Goal: Task Accomplishment & Management: Manage account settings

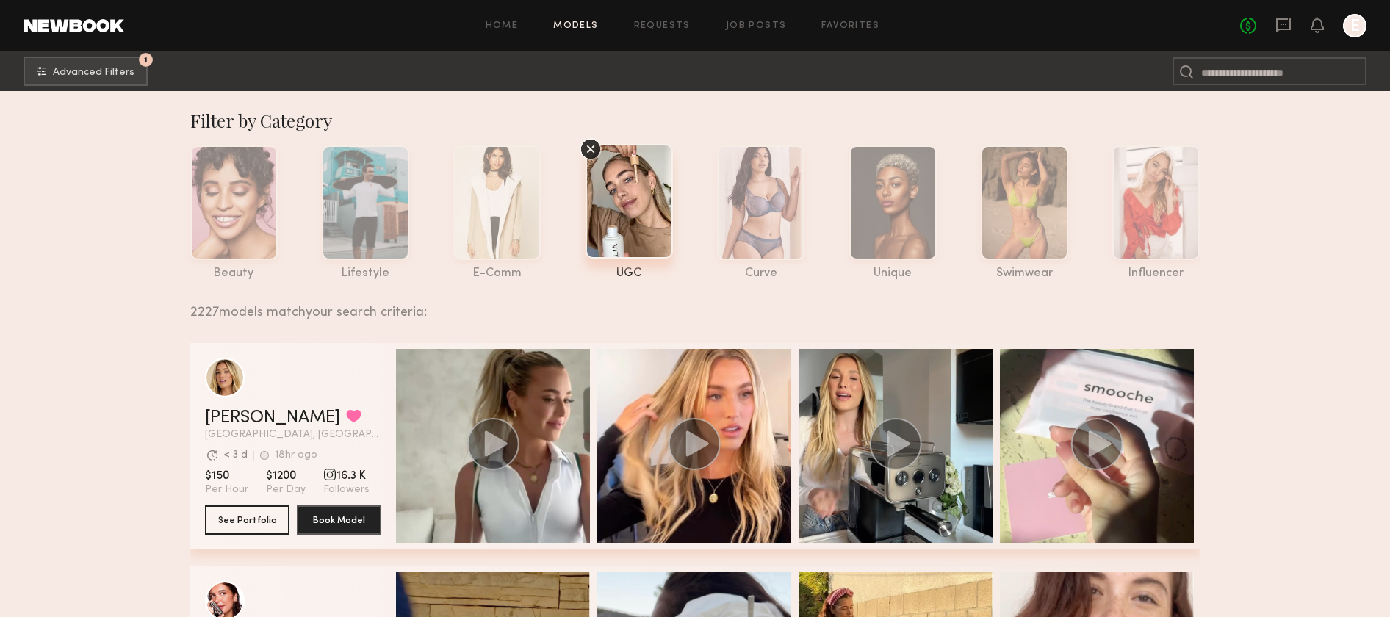
scroll to position [46, 0]
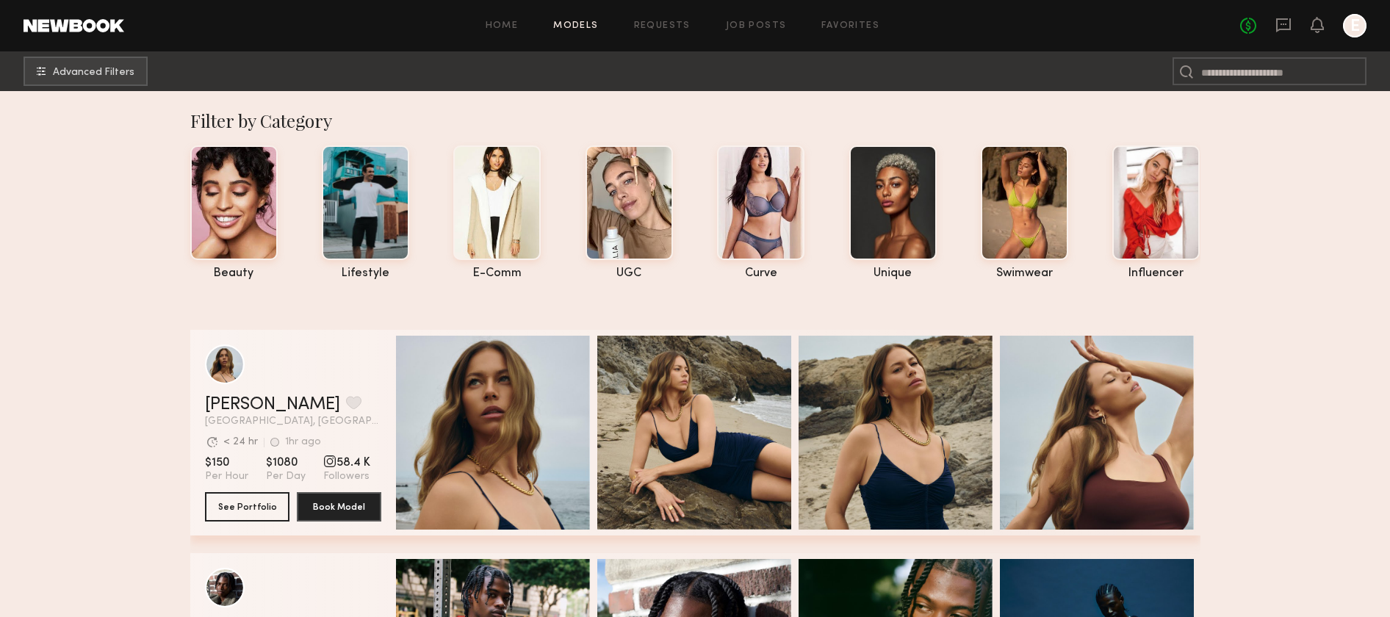
click at [682, 266] on div "beauty lifestyle e-comm UGC curve unique swimwear influencer" at bounding box center [684, 209] width 1034 height 142
click at [653, 238] on div at bounding box center [629, 201] width 87 height 115
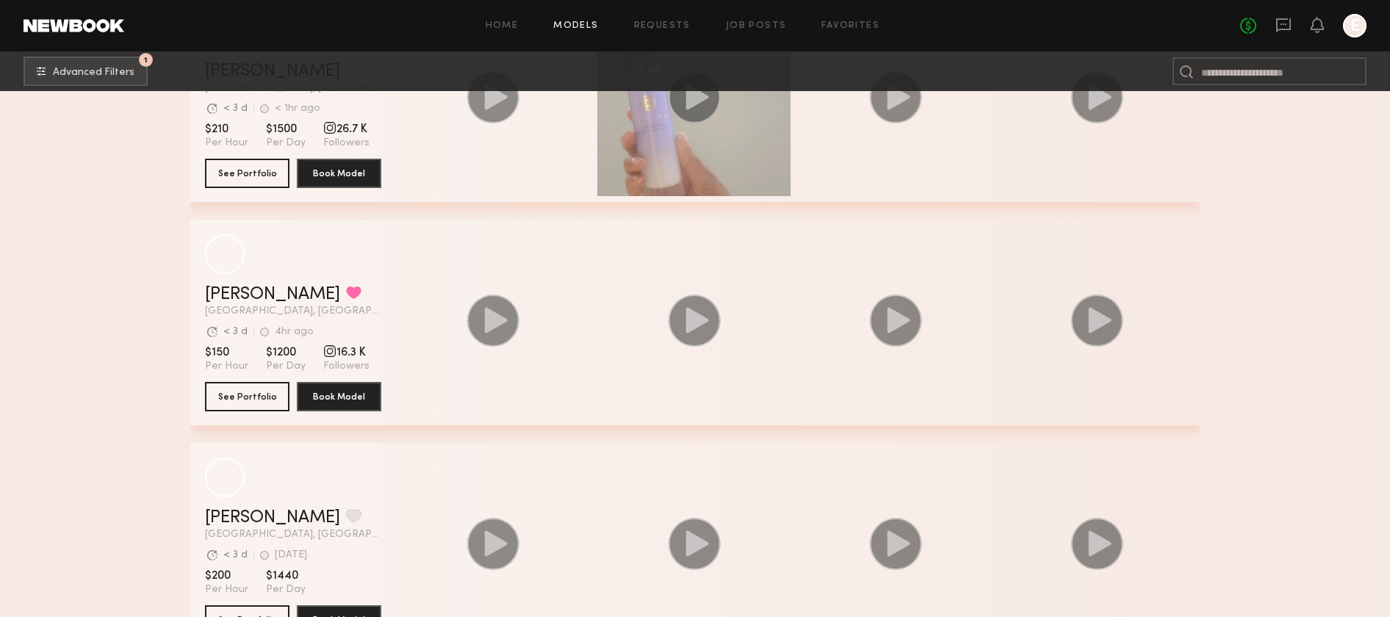
scroll to position [1543, 0]
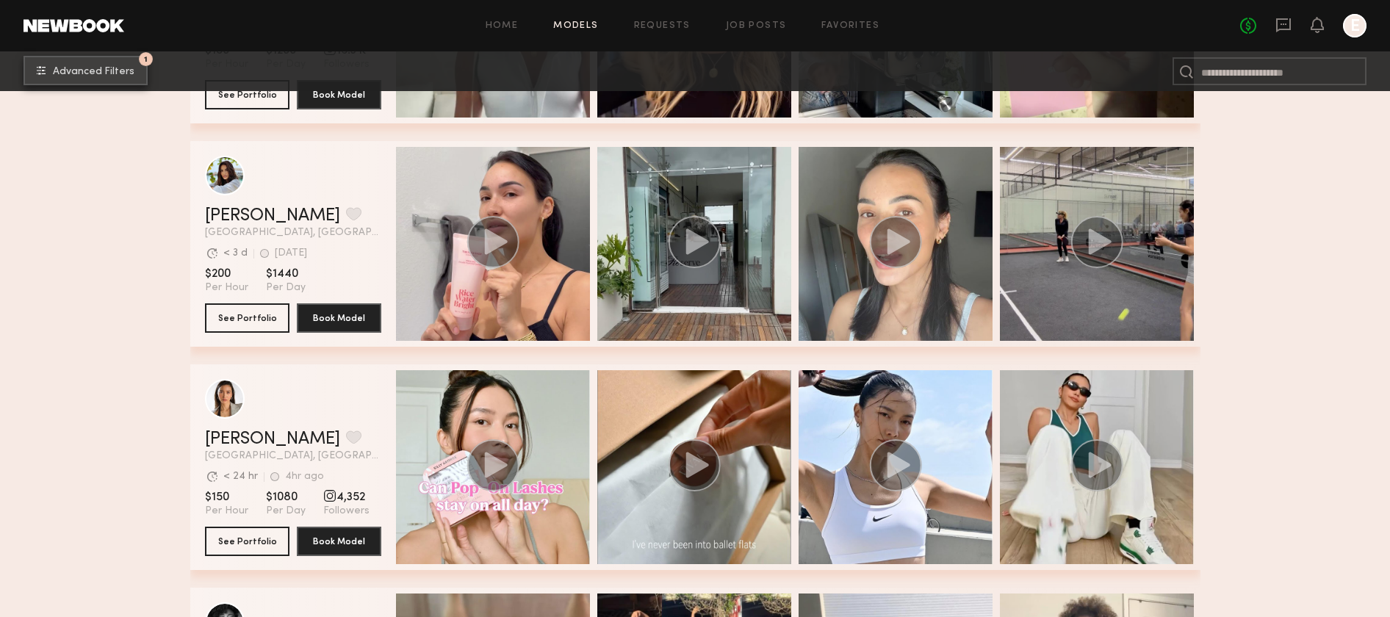
click at [123, 68] on span "Advanced Filters" at bounding box center [94, 72] width 82 height 10
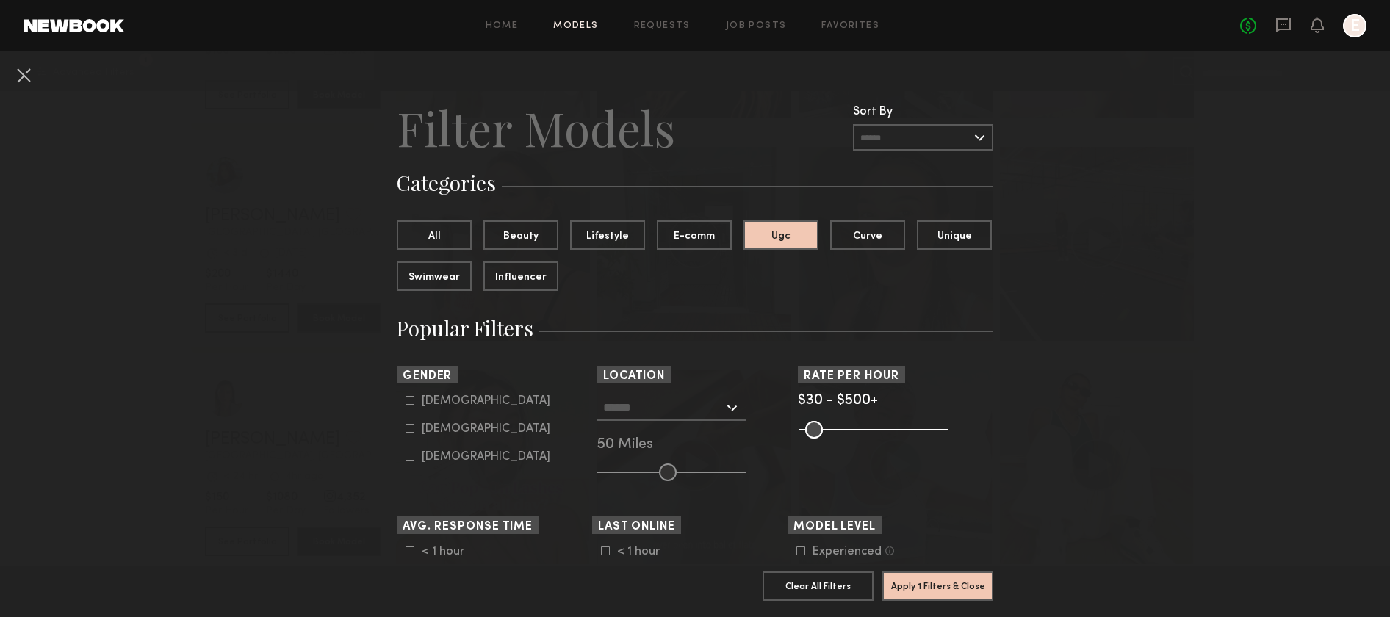
click at [428, 434] on div "Female" at bounding box center [486, 429] width 129 height 9
type input "**"
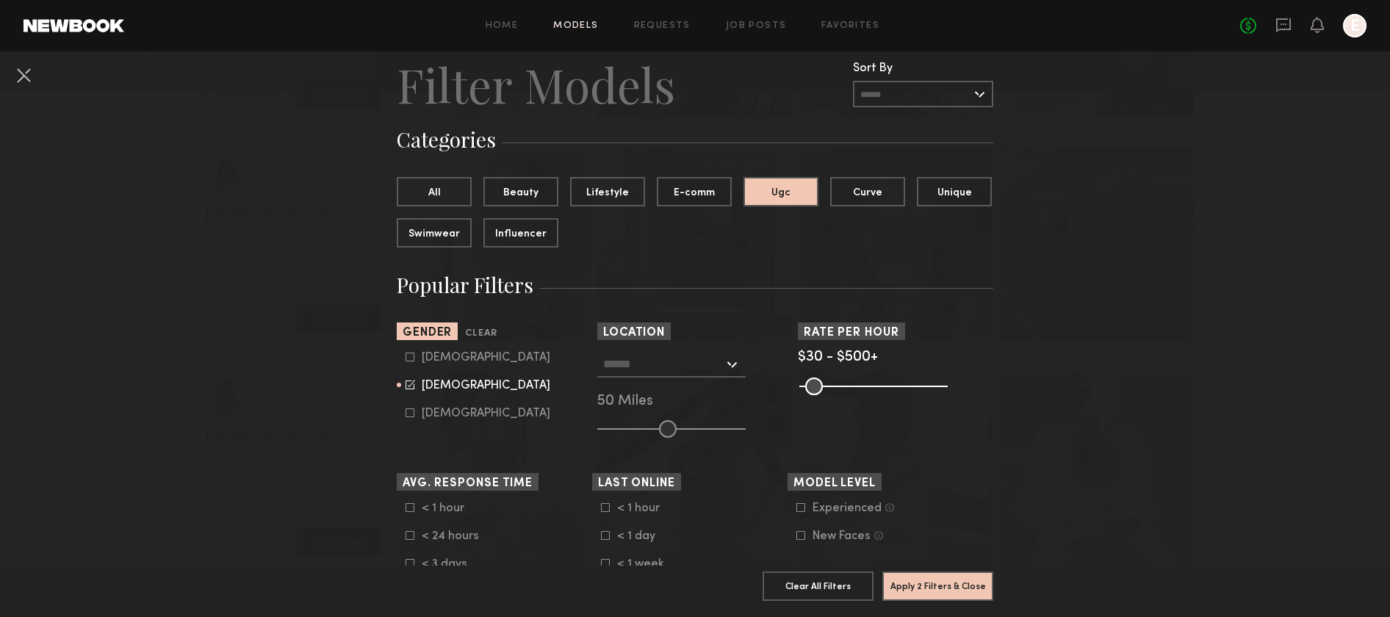
scroll to position [110, 0]
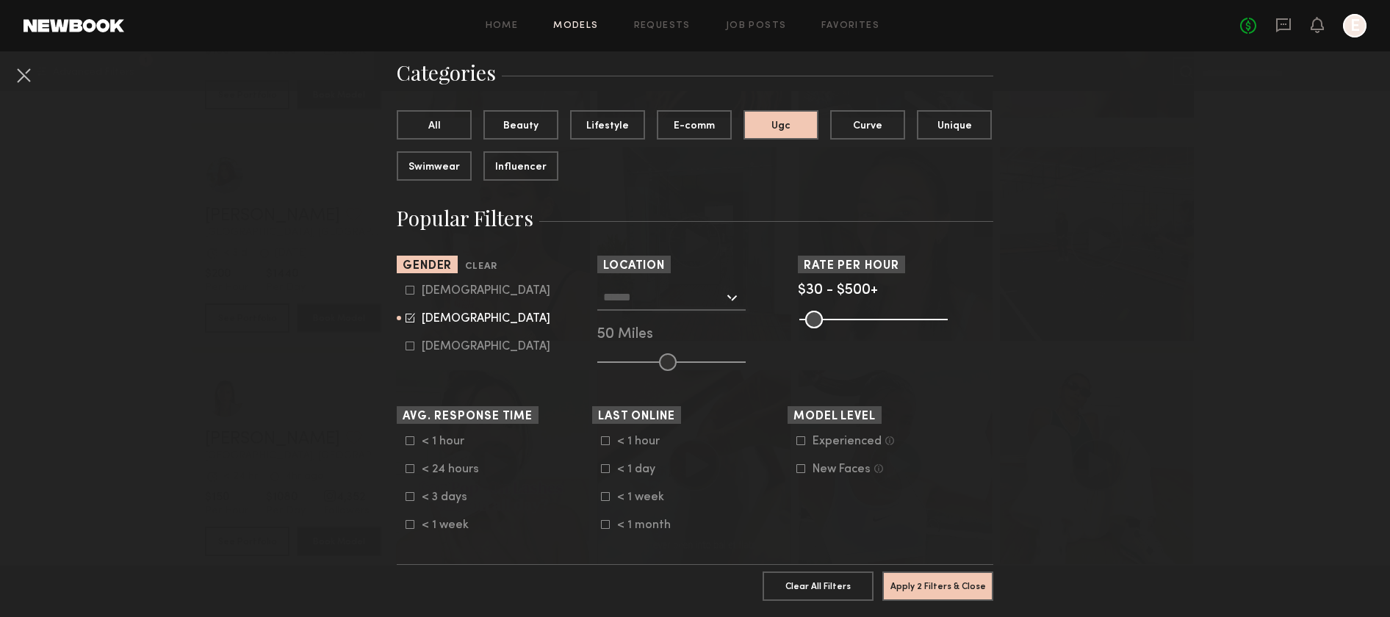
click at [444, 461] on form "< 1 hour < 24 hours < 3 days < 1 week" at bounding box center [499, 483] width 187 height 97
click at [444, 469] on div "< 24 hours" at bounding box center [450, 469] width 57 height 9
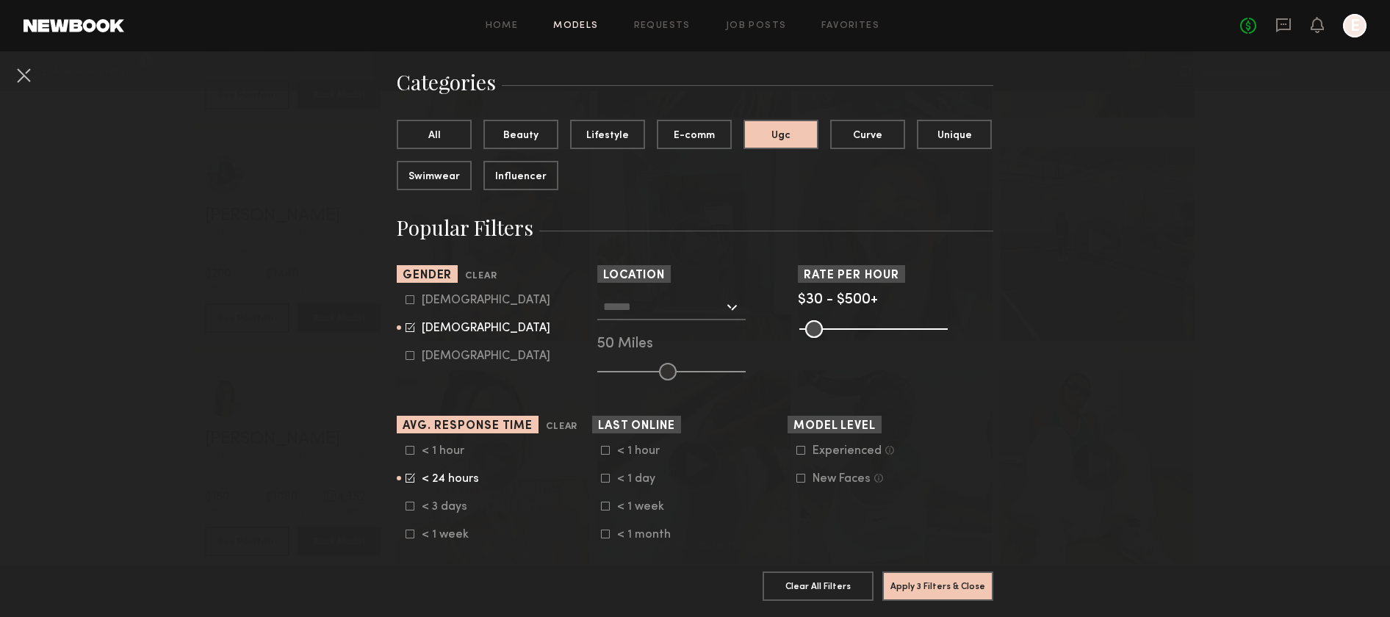
scroll to position [100, 0]
click at [439, 479] on div "< 24 hours" at bounding box center [450, 479] width 57 height 9
click at [650, 481] on div "< 1 day" at bounding box center [645, 479] width 57 height 9
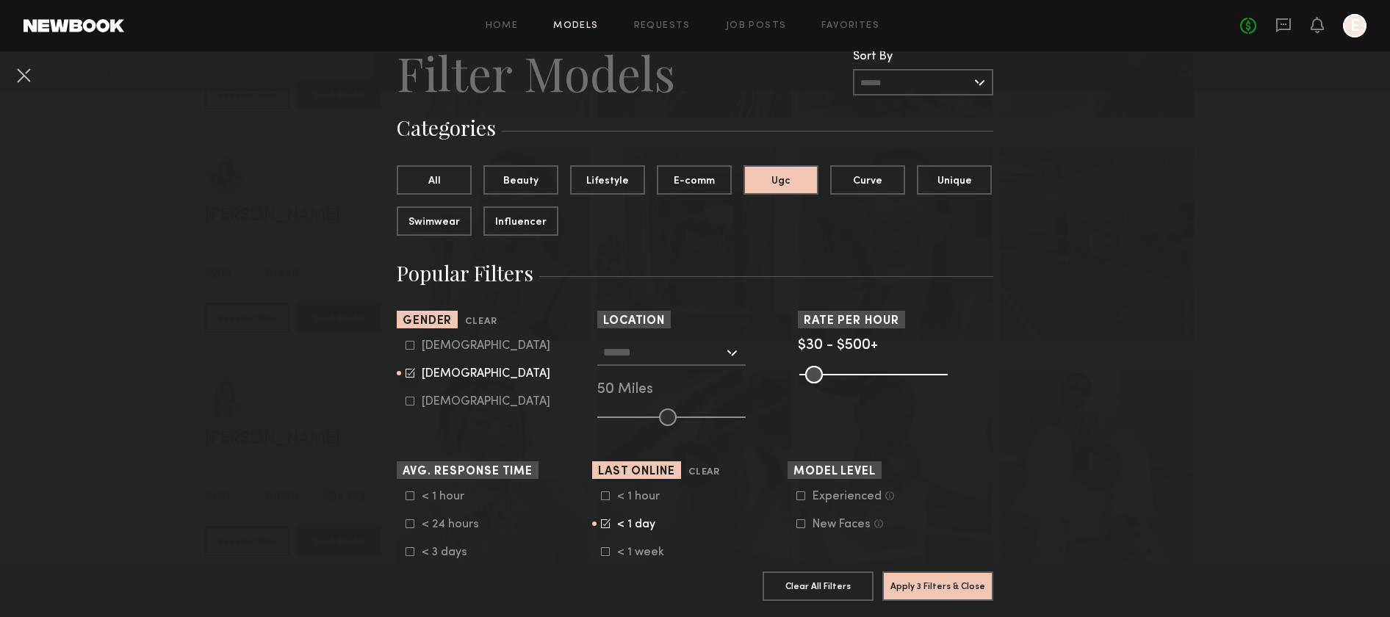
scroll to position [60, 0]
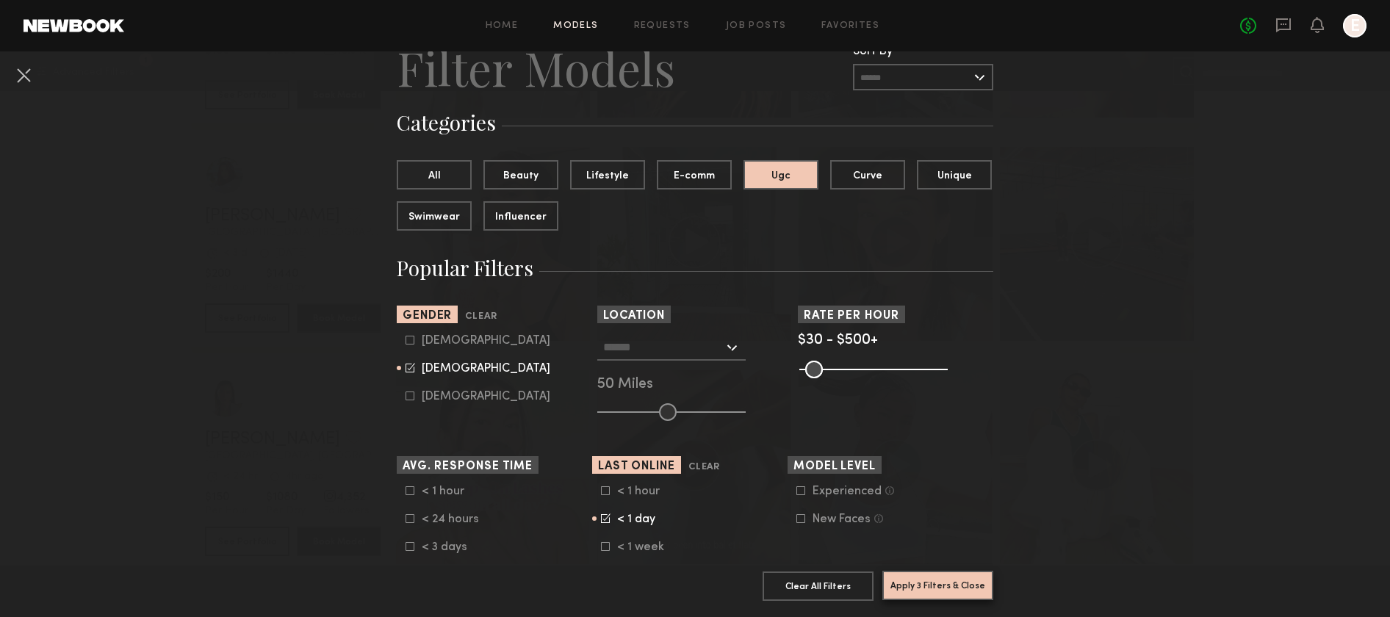
click at [916, 597] on button "Apply 3 Filters & Close" at bounding box center [938, 585] width 111 height 29
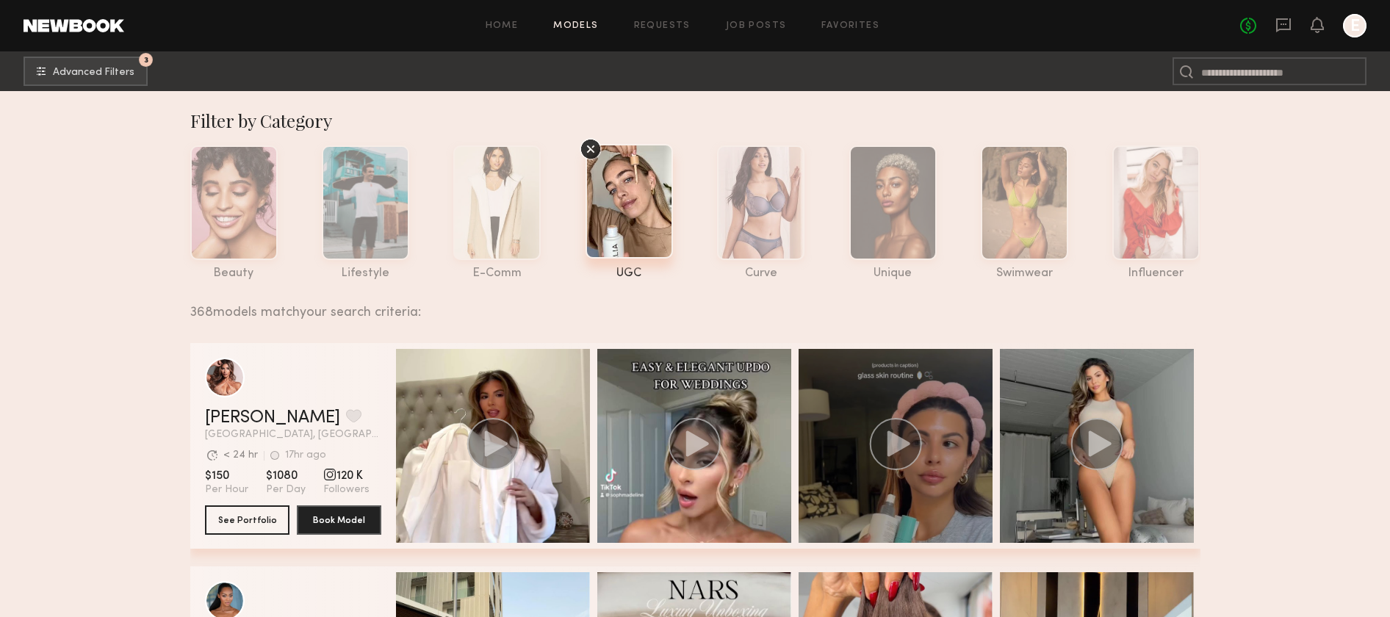
scroll to position [11, 0]
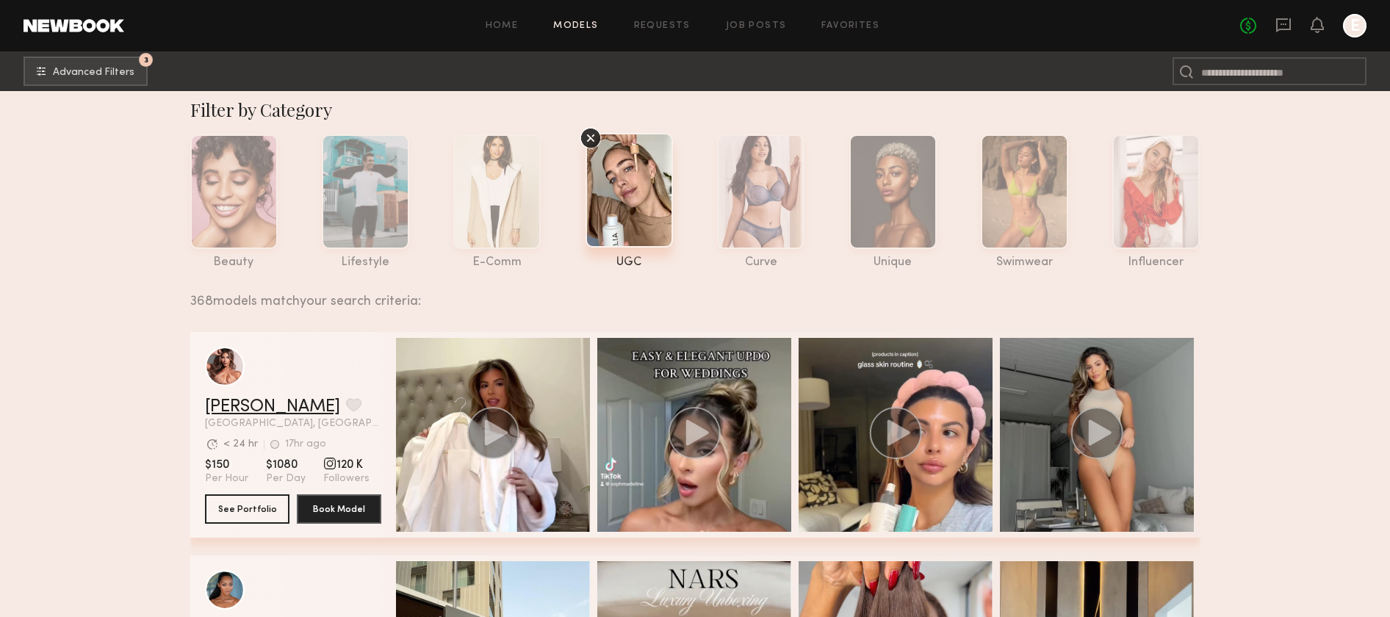
click at [261, 411] on link "Sophia R." at bounding box center [272, 407] width 135 height 18
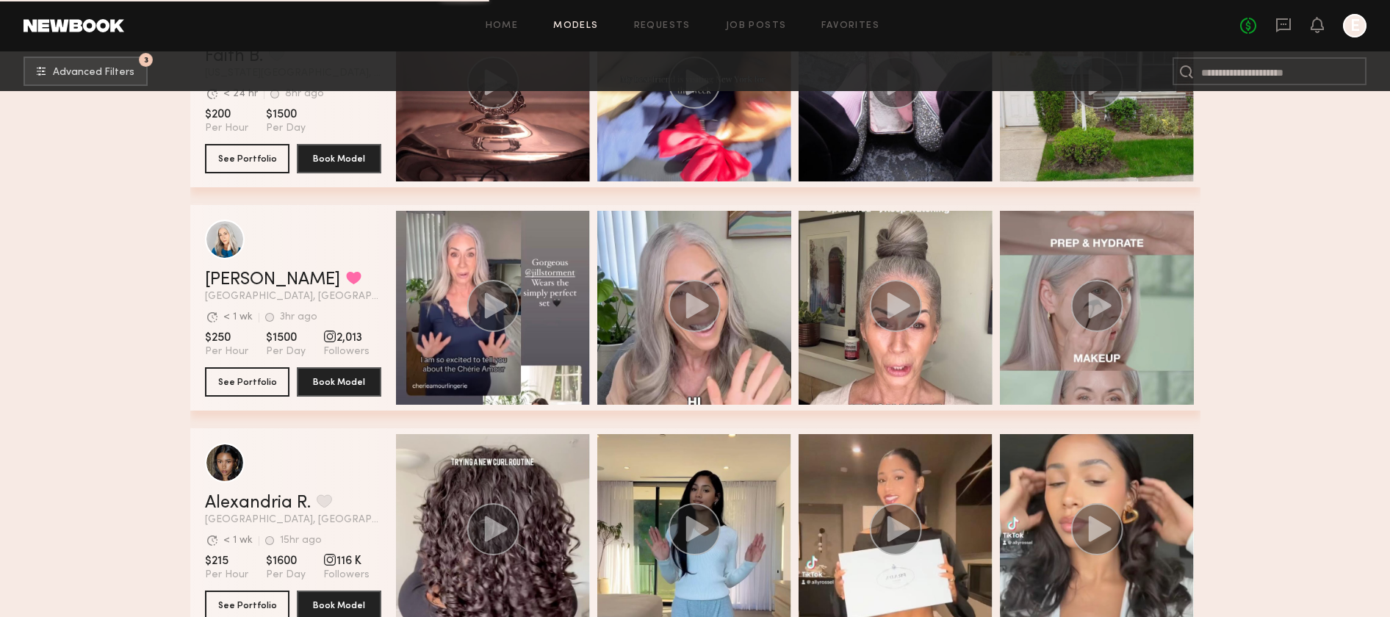
scroll to position [1756, 0]
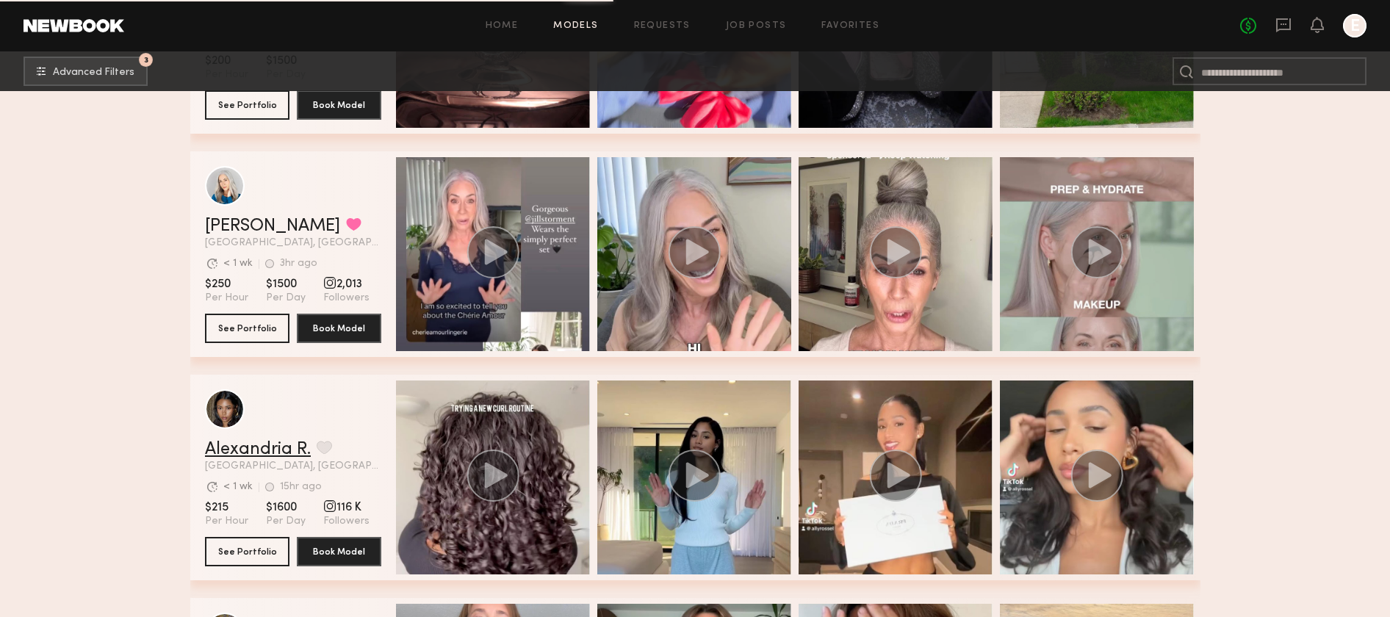
click at [290, 446] on link "Alexandria R." at bounding box center [258, 450] width 106 height 18
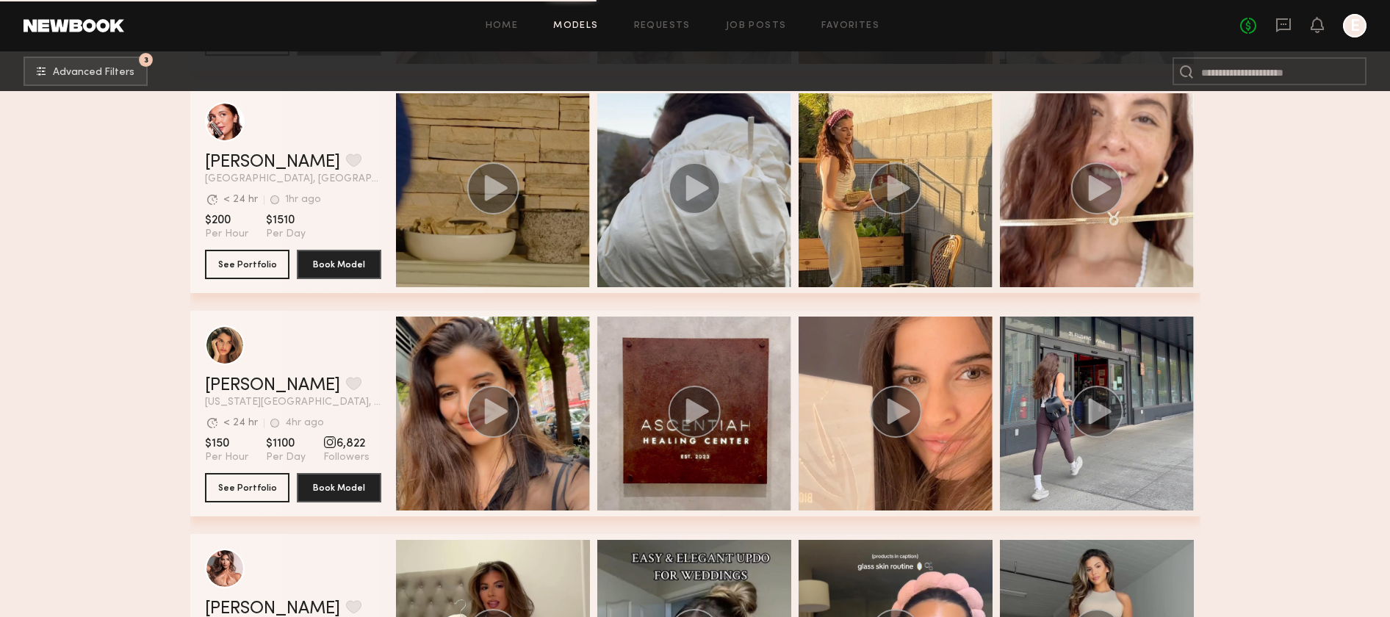
scroll to position [4946, 0]
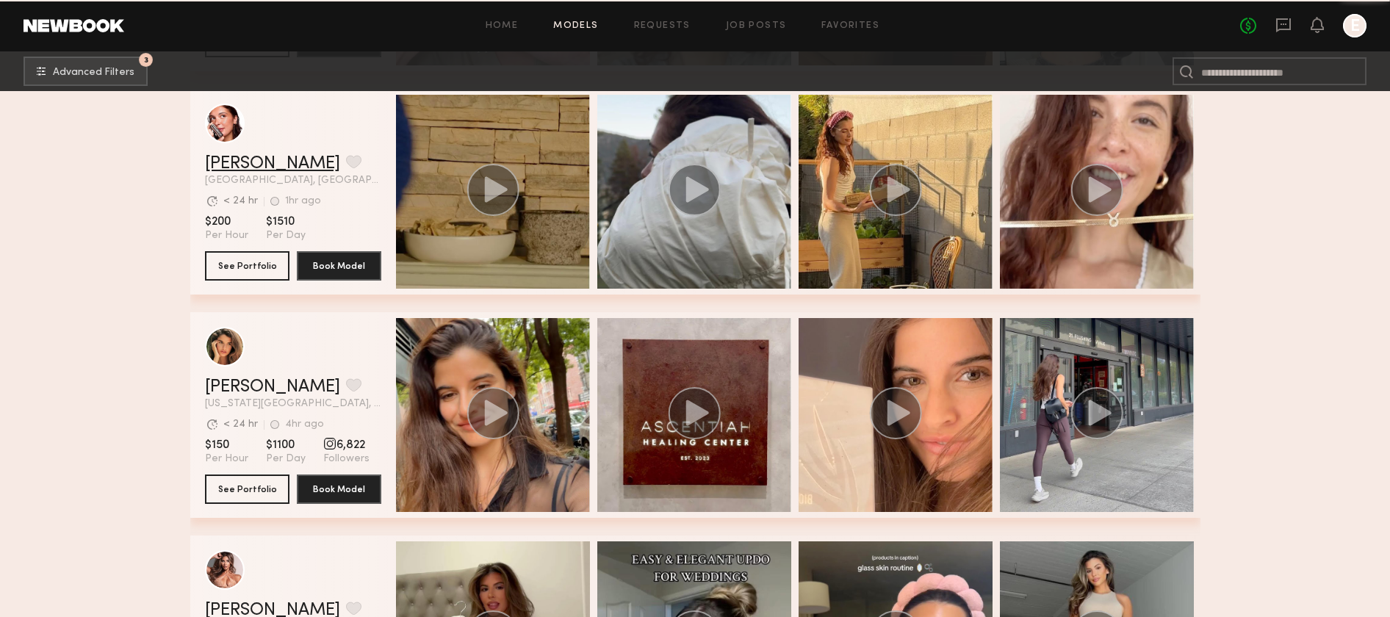
click at [261, 163] on link "Jasmine G." at bounding box center [272, 164] width 135 height 18
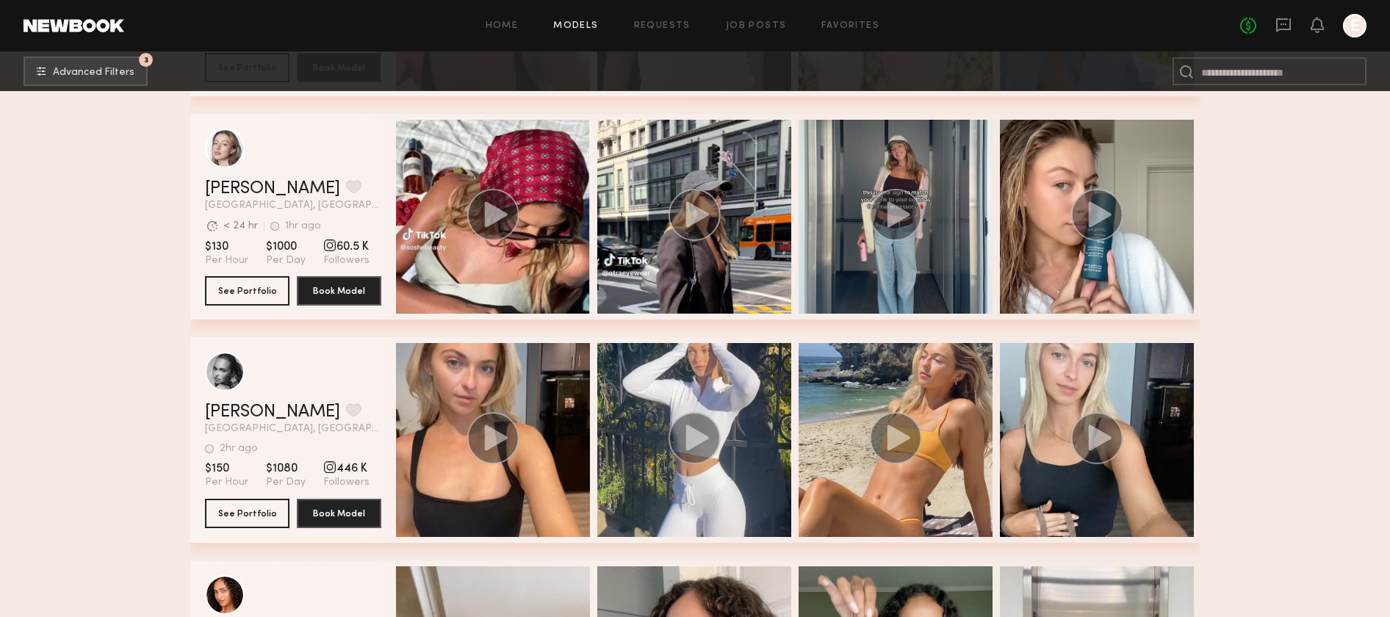
scroll to position [9617, 0]
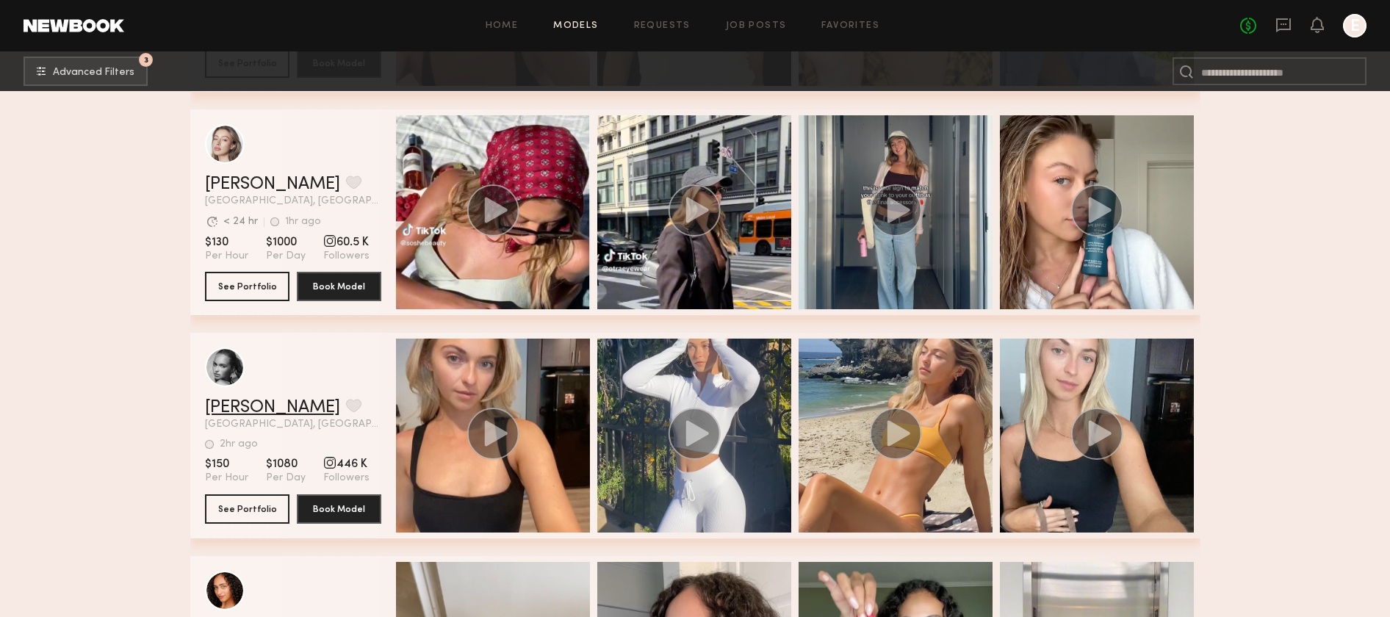
click at [254, 405] on link "Whitney T." at bounding box center [272, 408] width 135 height 18
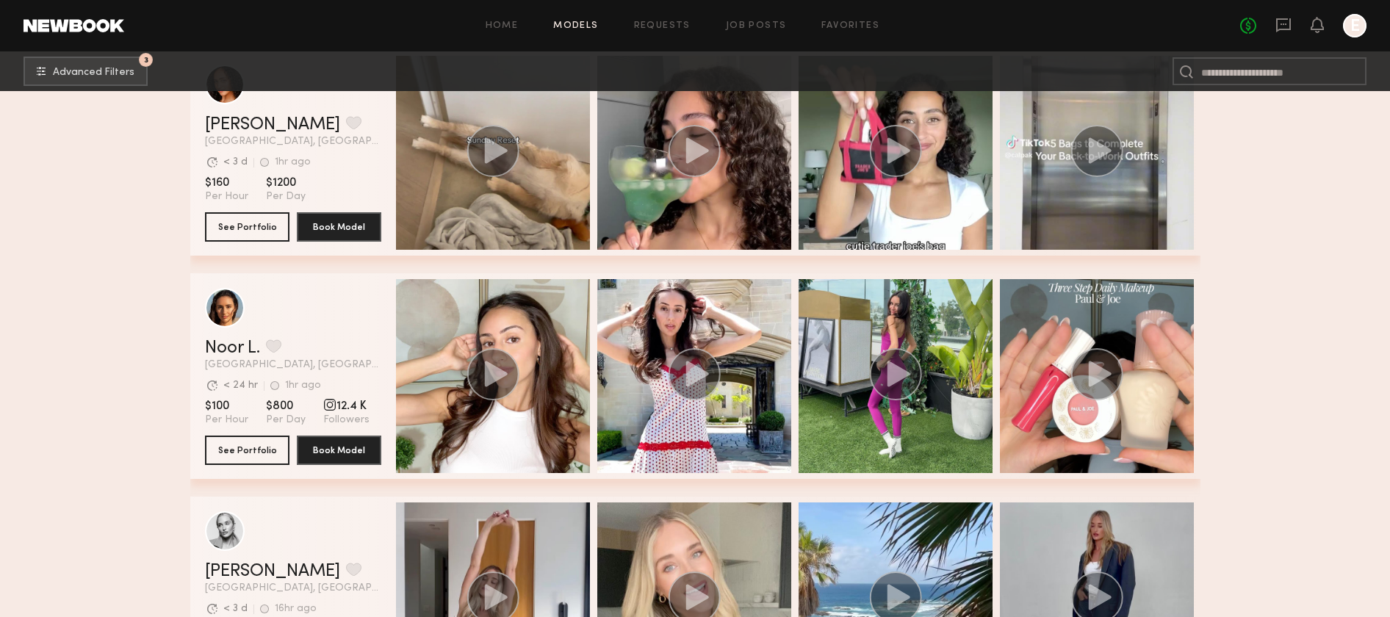
scroll to position [10453, 0]
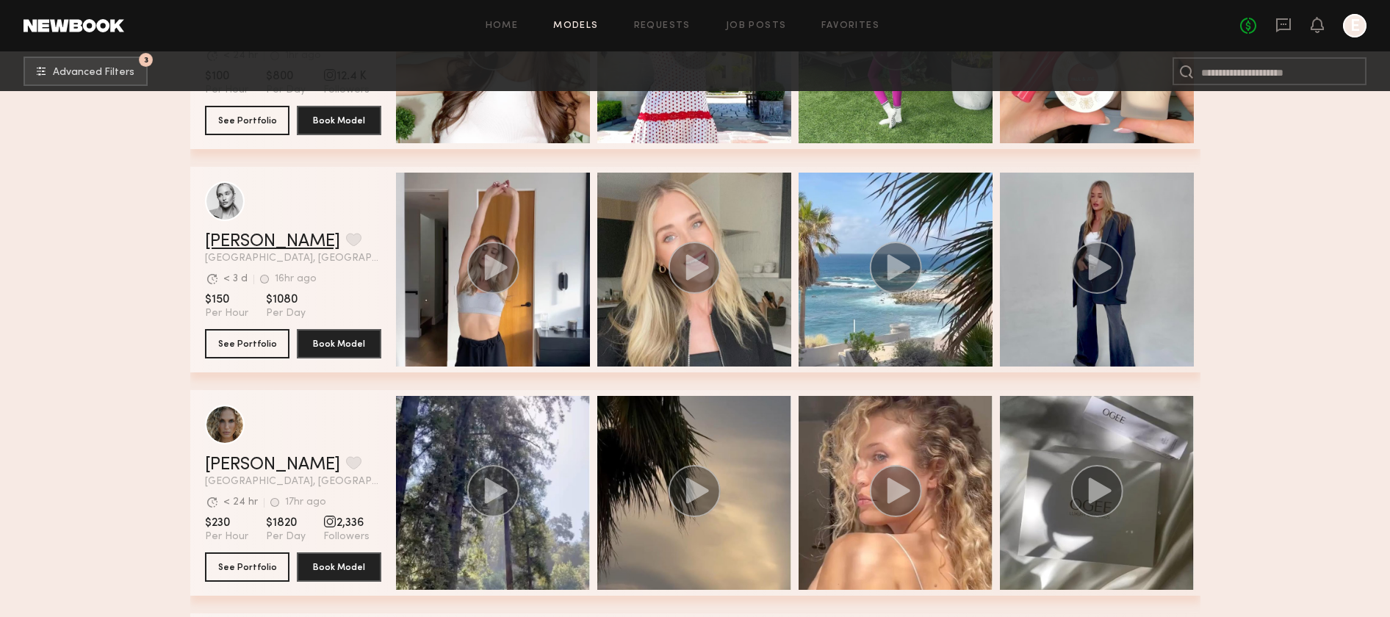
click at [237, 237] on link "Sam F." at bounding box center [272, 242] width 135 height 18
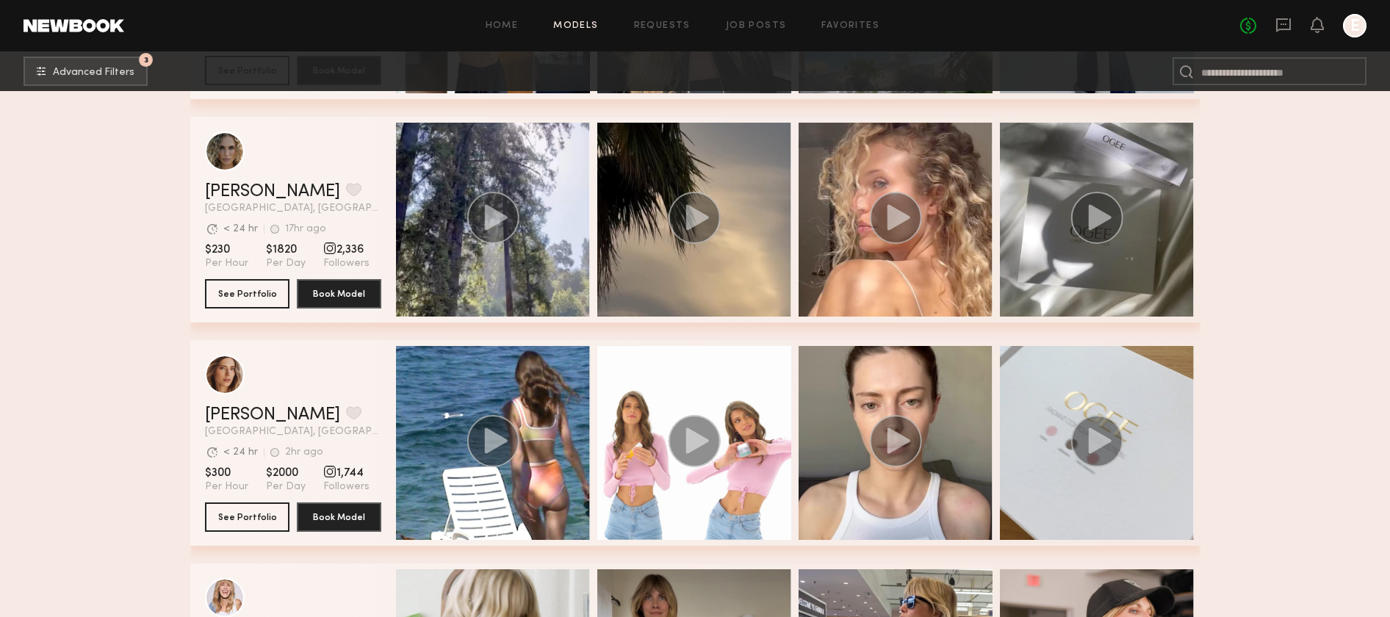
scroll to position [10765, 0]
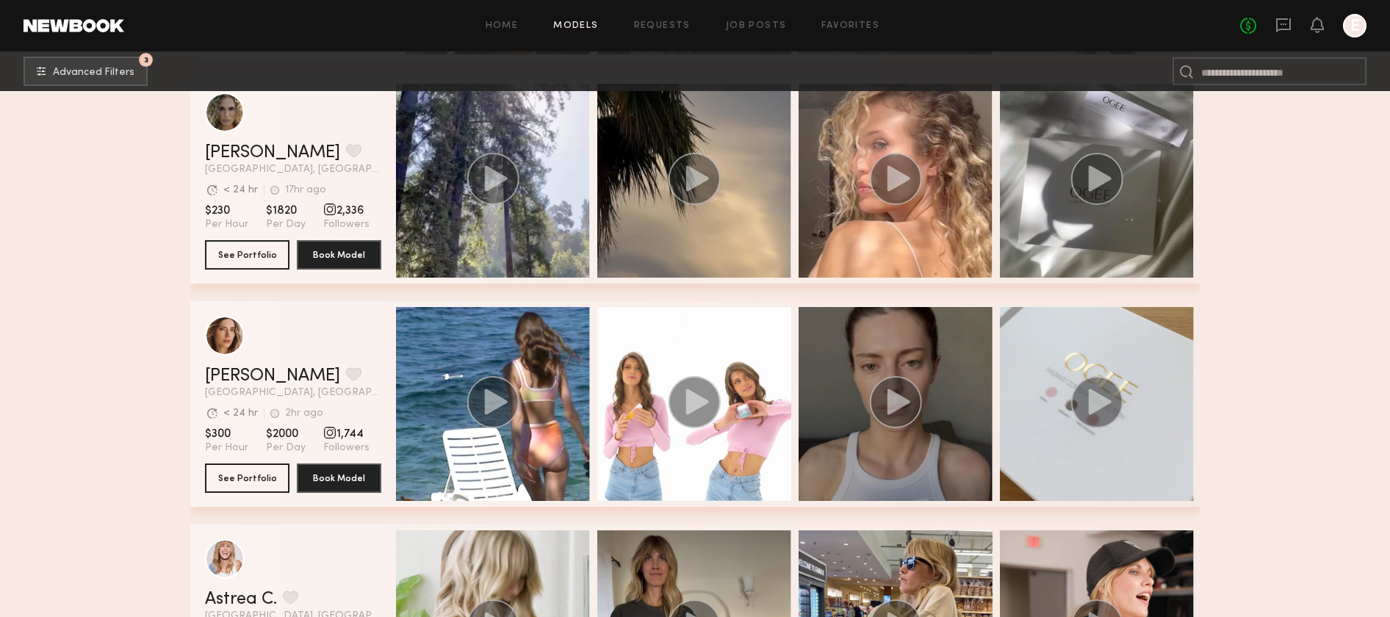
click at [901, 386] on circle "grid" at bounding box center [895, 402] width 52 height 52
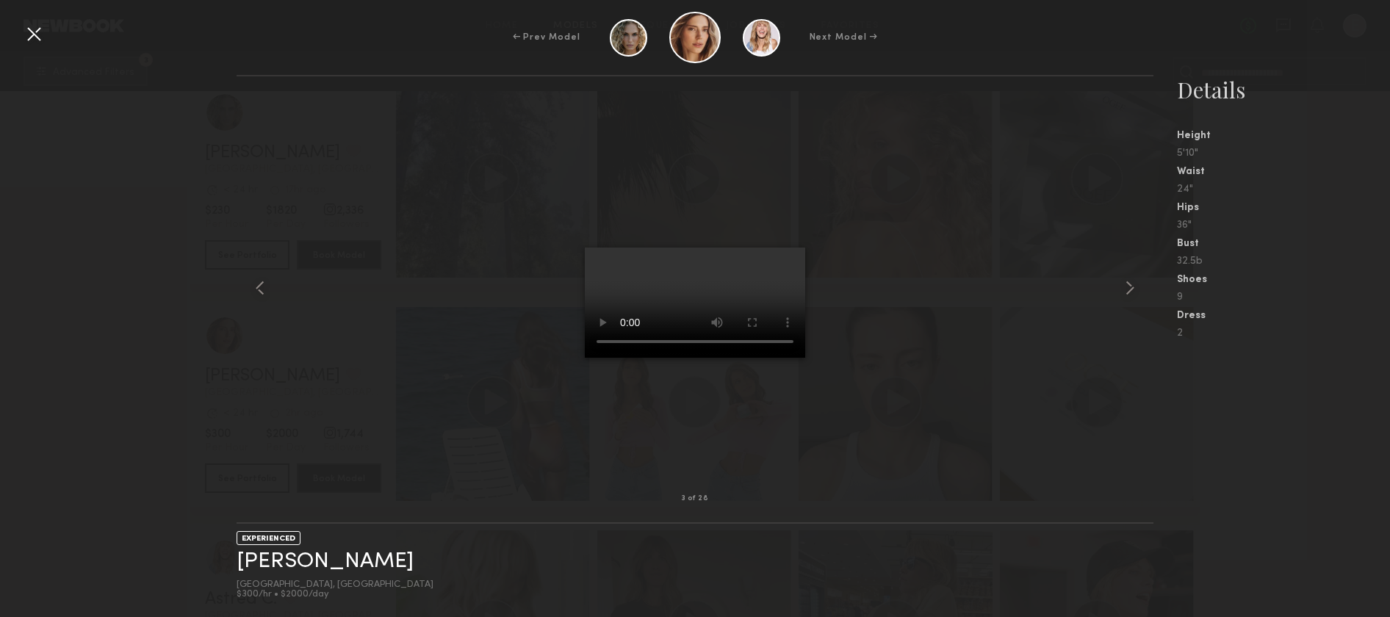
click at [938, 428] on div at bounding box center [696, 288] width 918 height 376
click at [49, 46] on div "← Prev Model Next Model →" at bounding box center [695, 37] width 1390 height 51
click at [15, 38] on div "← Prev Model Next Model →" at bounding box center [695, 37] width 1390 height 51
click at [30, 34] on div at bounding box center [34, 34] width 24 height 24
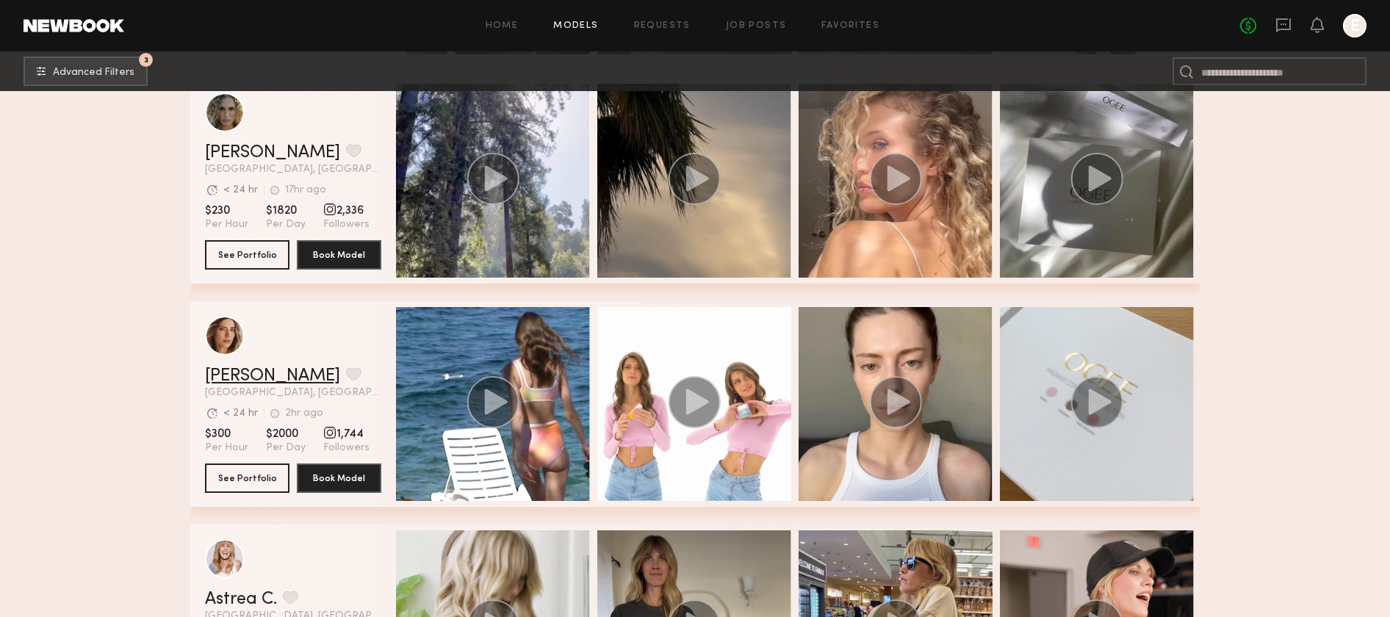
click at [251, 368] on link "Oxana Z." at bounding box center [272, 376] width 135 height 18
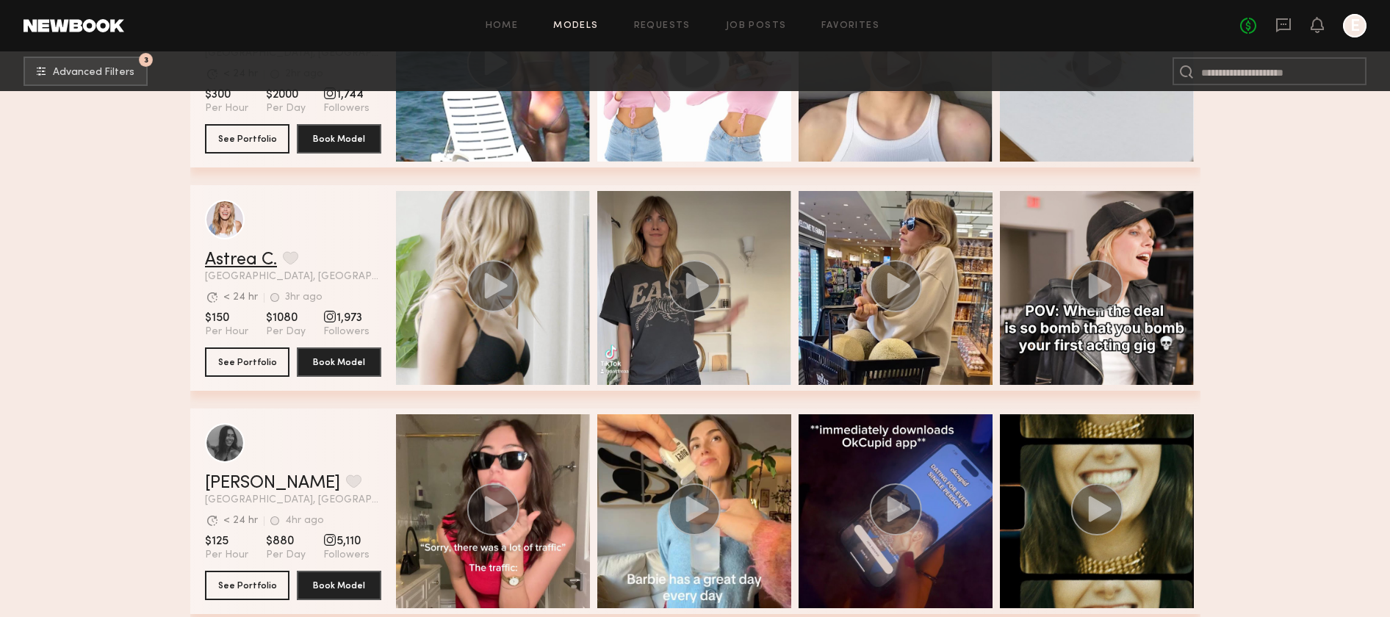
scroll to position [11436, 0]
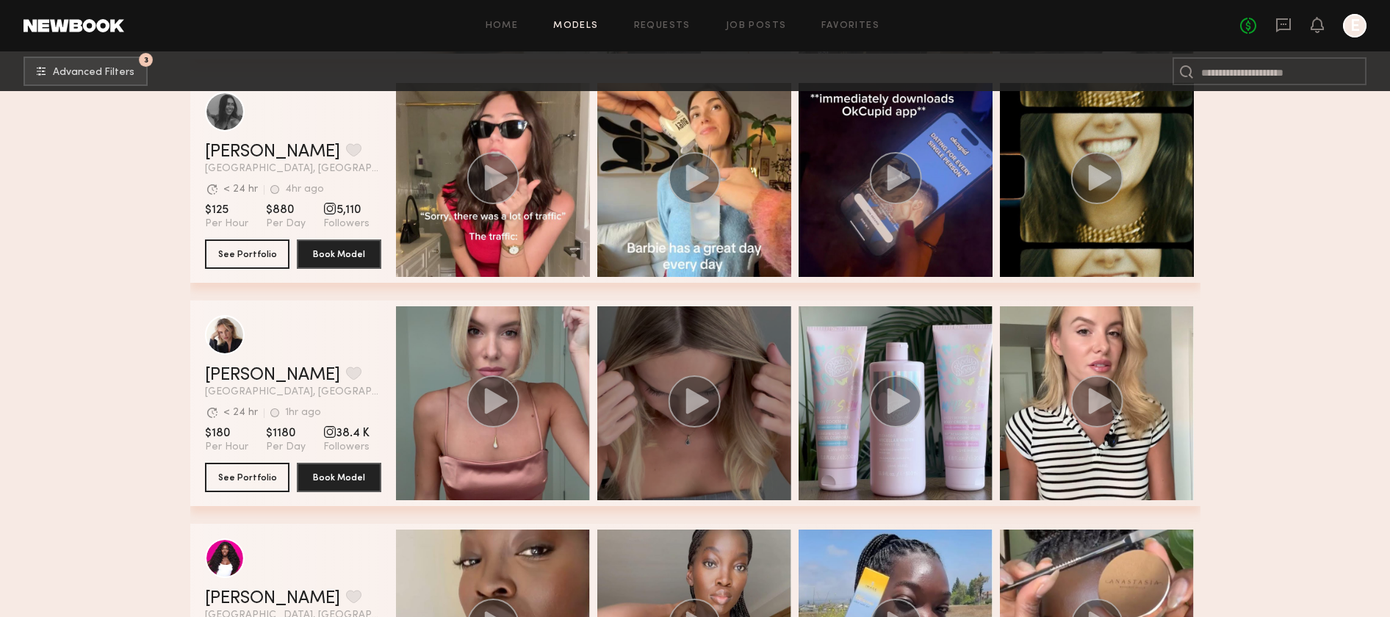
click at [703, 384] on circle "grid" at bounding box center [694, 402] width 52 height 52
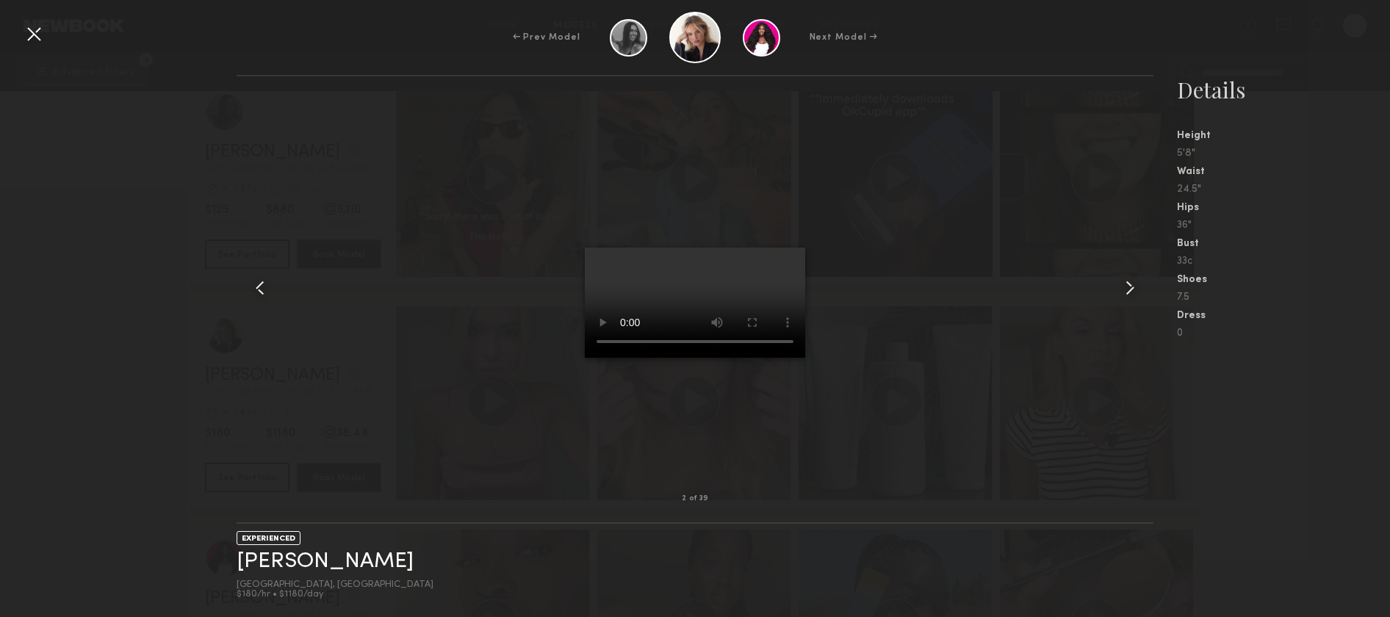
click at [32, 35] on div at bounding box center [34, 34] width 24 height 24
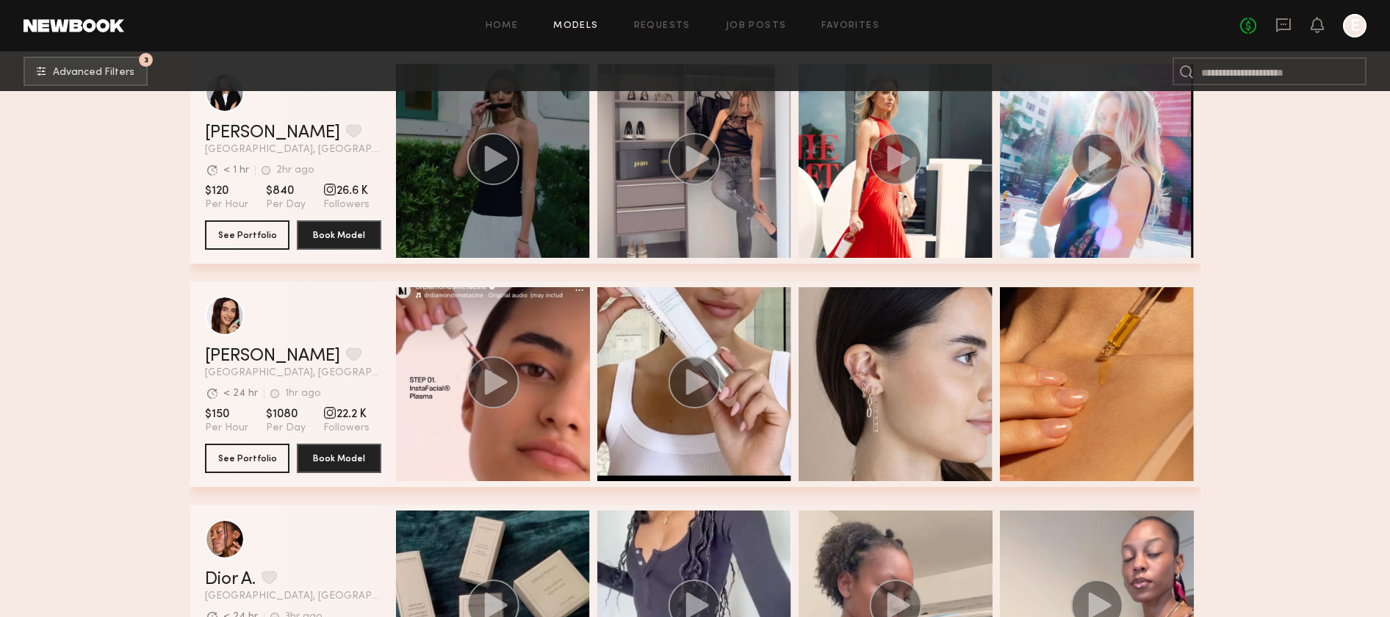
scroll to position [13484, 0]
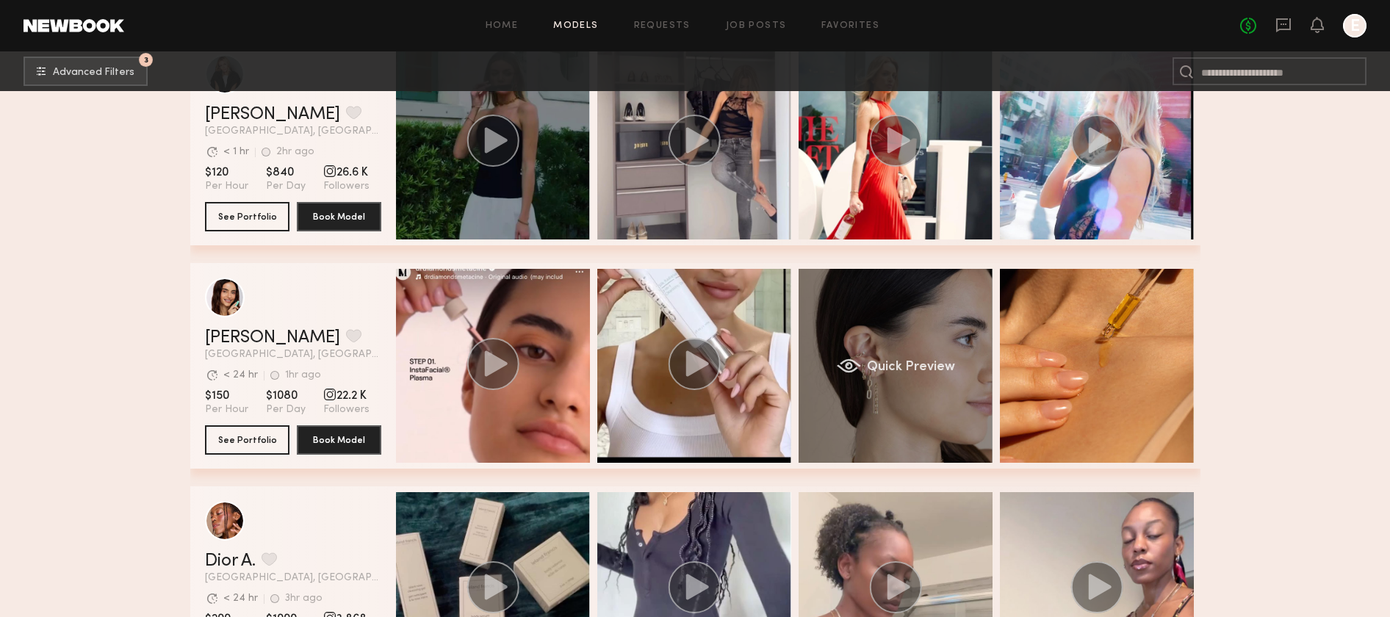
click at [903, 373] on span "Quick Preview" at bounding box center [910, 367] width 88 height 13
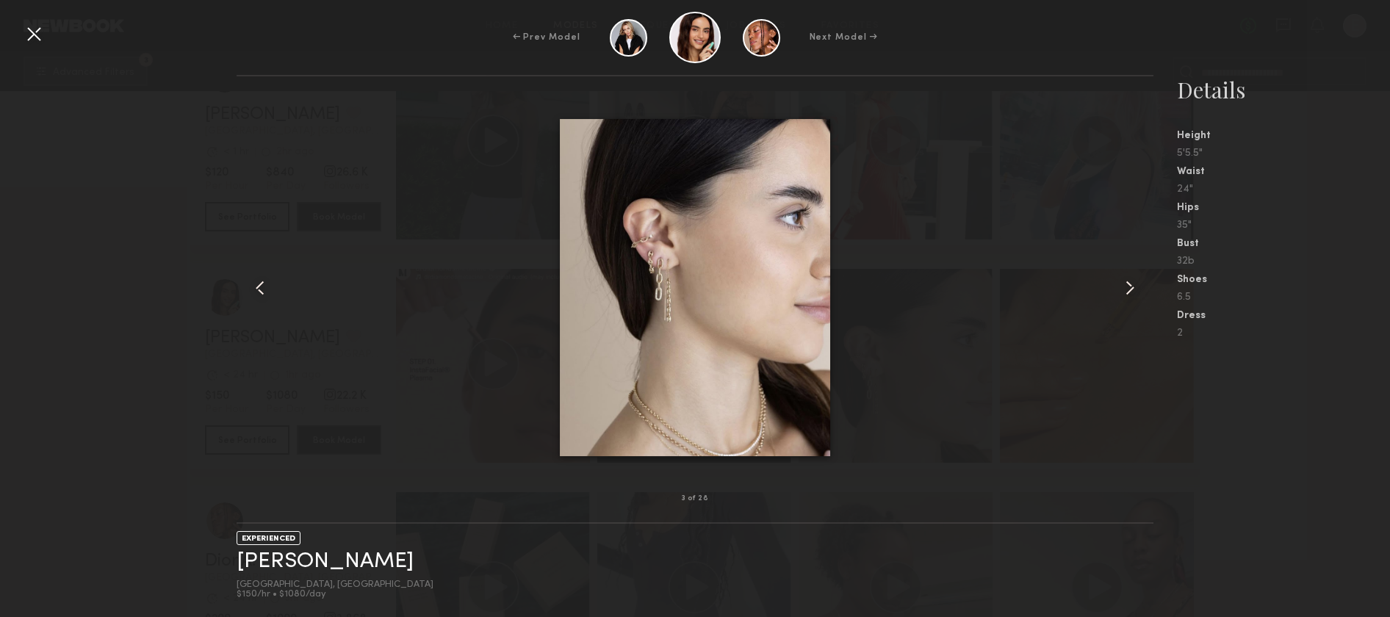
click at [22, 49] on div "← Prev Model Next Model →" at bounding box center [695, 37] width 1390 height 51
click at [35, 40] on div at bounding box center [34, 34] width 24 height 24
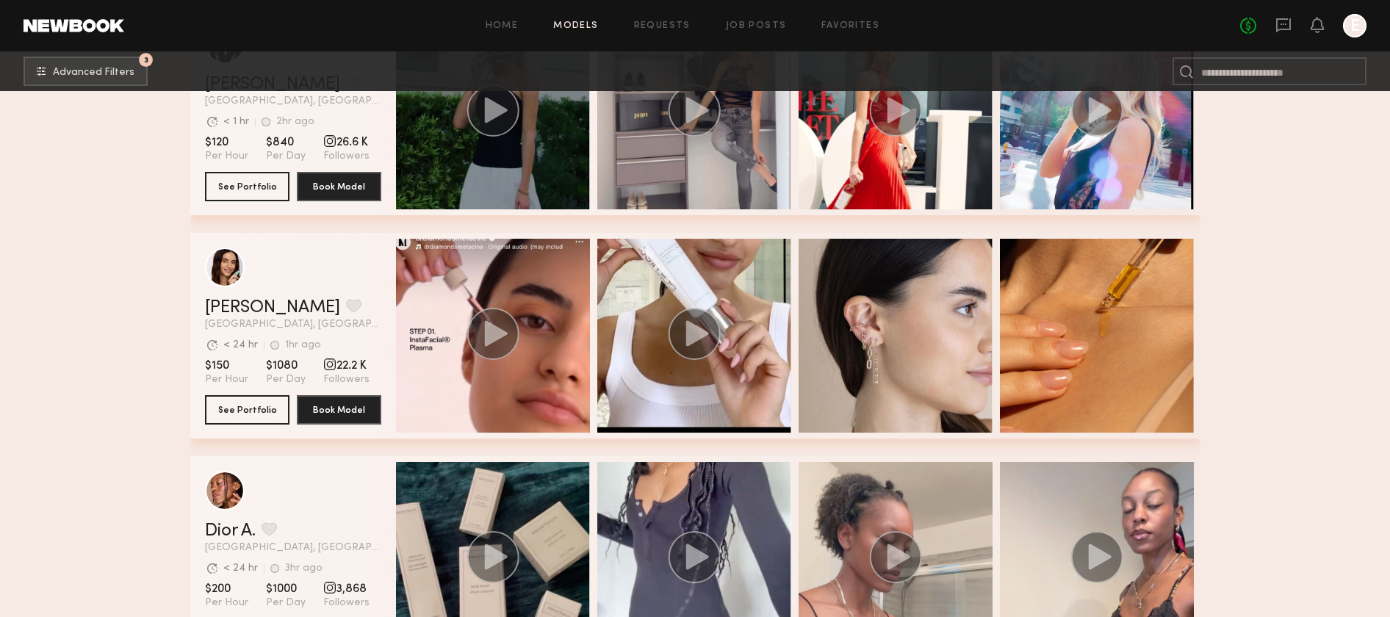
scroll to position [13514, 0]
click at [245, 292] on header "Anna S. Favorite Los Angeles, CA Avg. request response time < 24 hr 1hr ago Las…" at bounding box center [293, 289] width 176 height 82
click at [222, 266] on div "grid" at bounding box center [225, 268] width 40 height 40
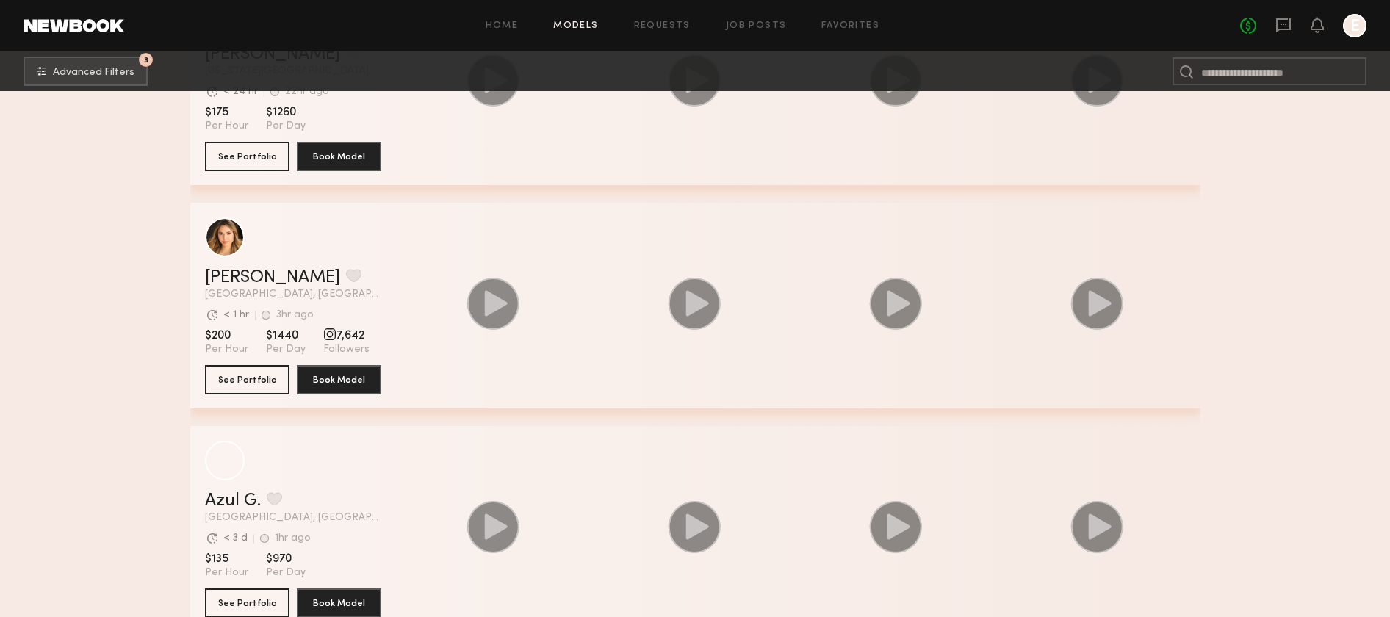
scroll to position [16464, 0]
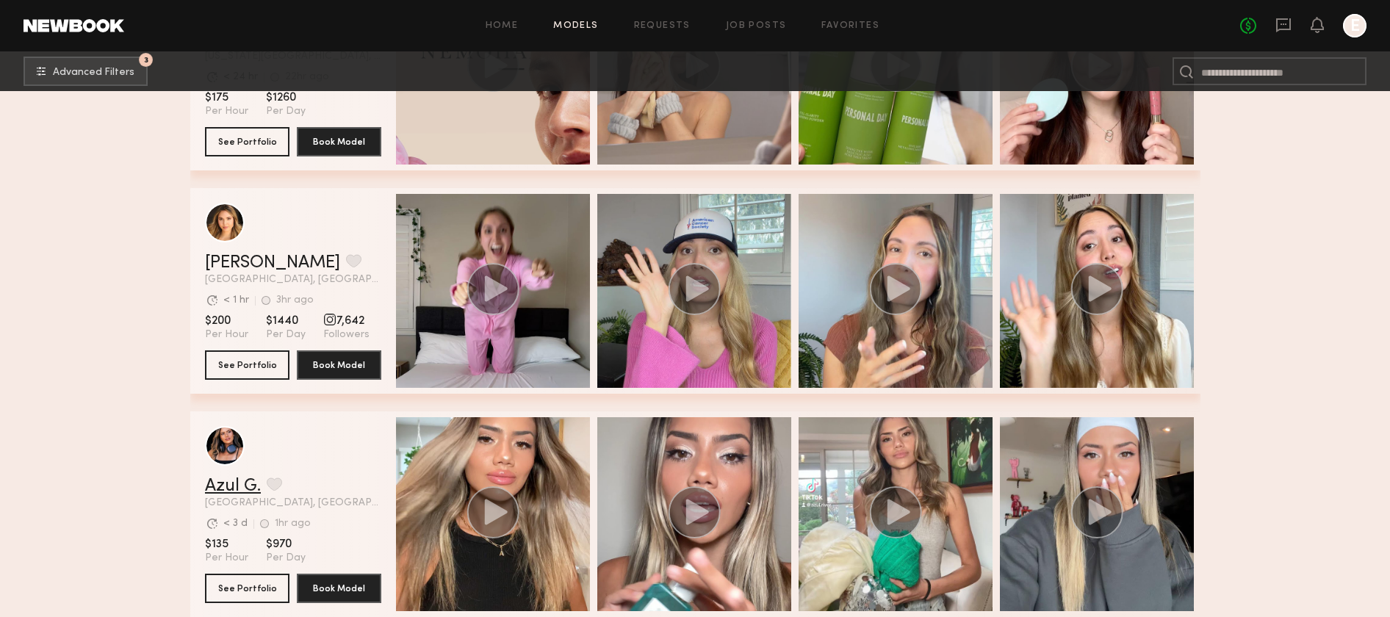
click at [236, 486] on link "Azul G." at bounding box center [233, 487] width 56 height 18
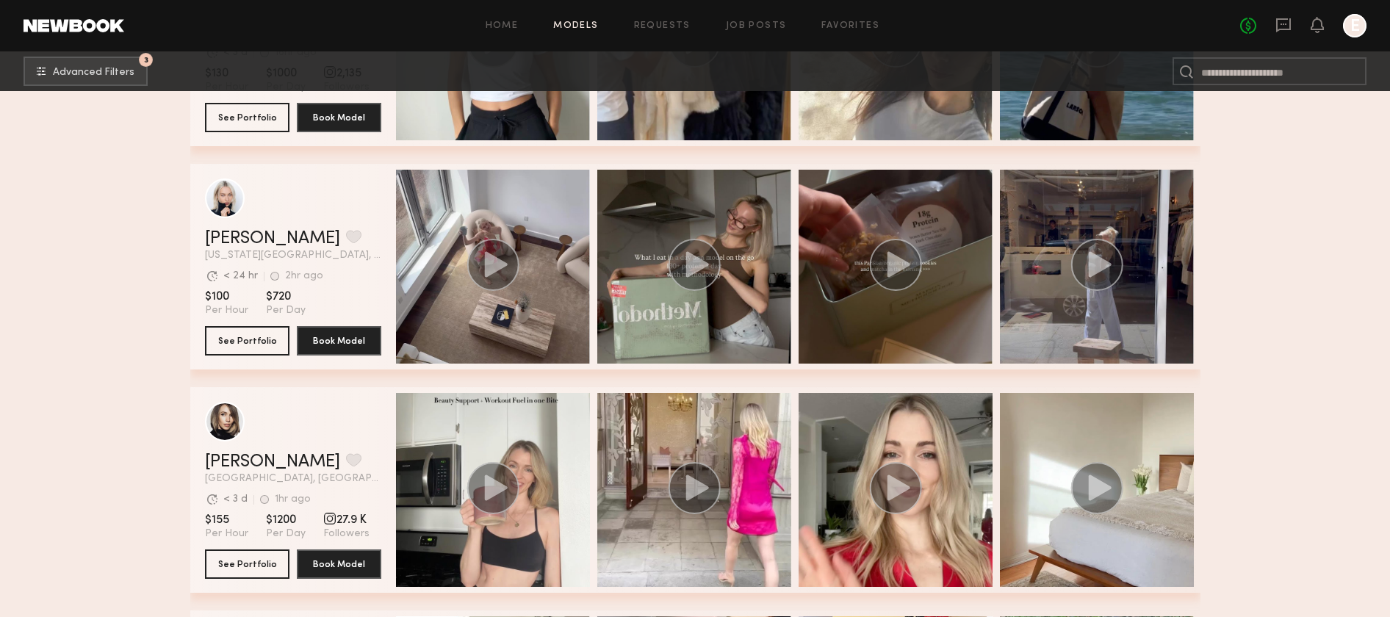
scroll to position [19397, 0]
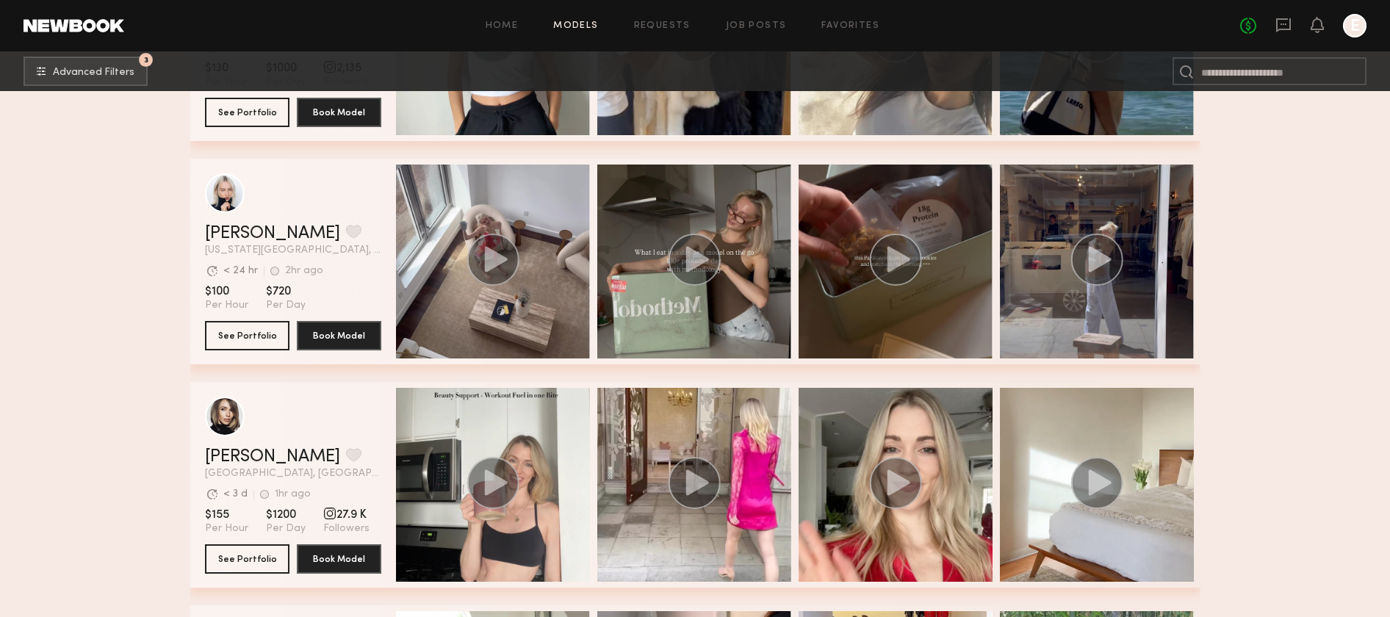
click at [244, 473] on span "[GEOGRAPHIC_DATA], [GEOGRAPHIC_DATA]" at bounding box center [293, 474] width 176 height 10
click at [244, 459] on link "Kaitlyn R." at bounding box center [272, 457] width 135 height 18
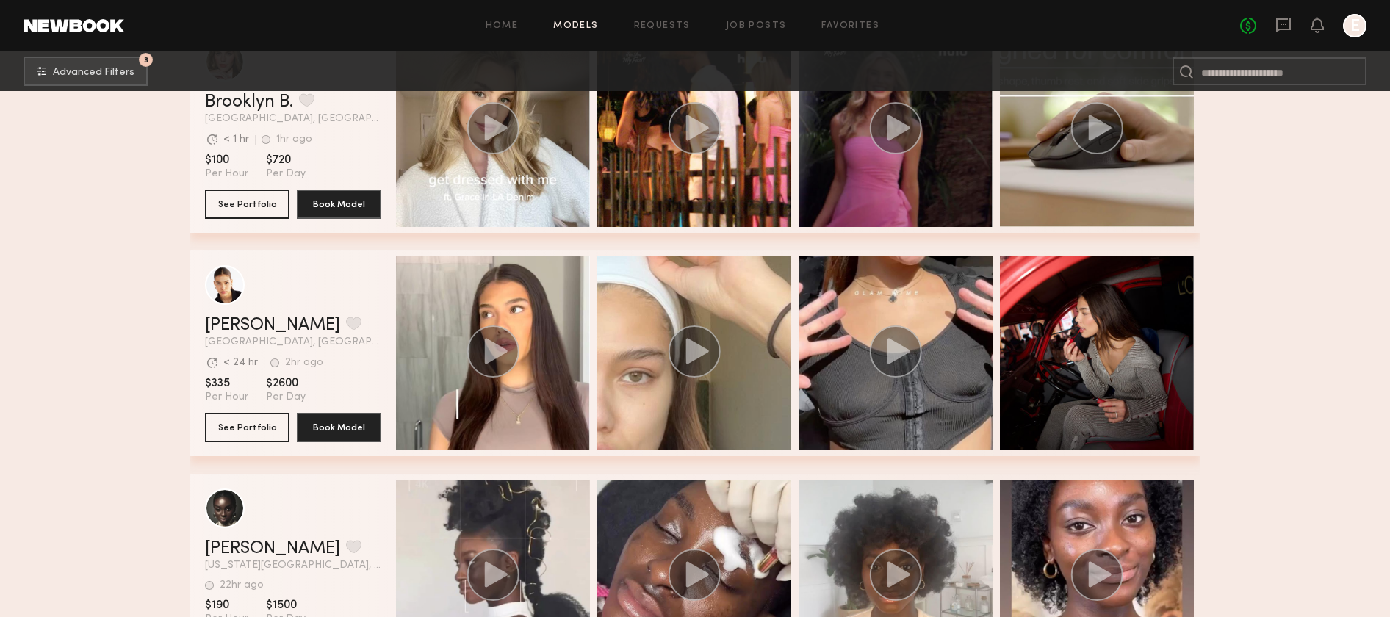
scroll to position [19970, 0]
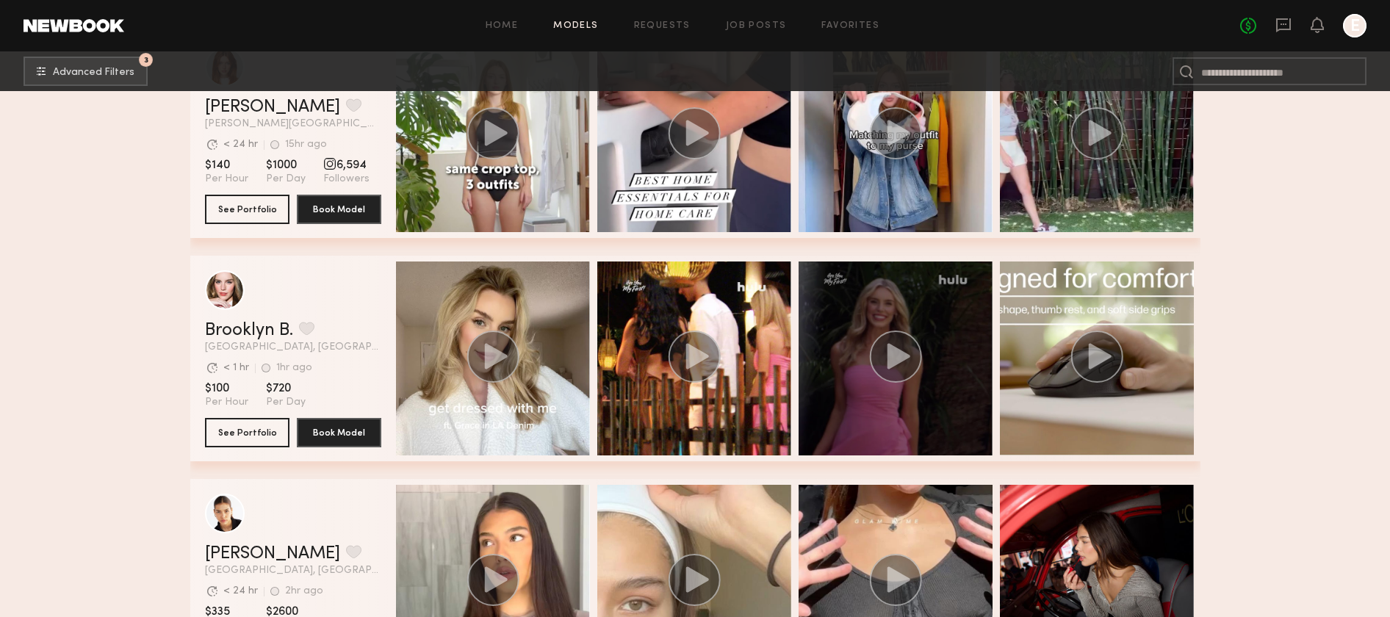
click at [858, 353] on div "grid" at bounding box center [896, 359] width 194 height 194
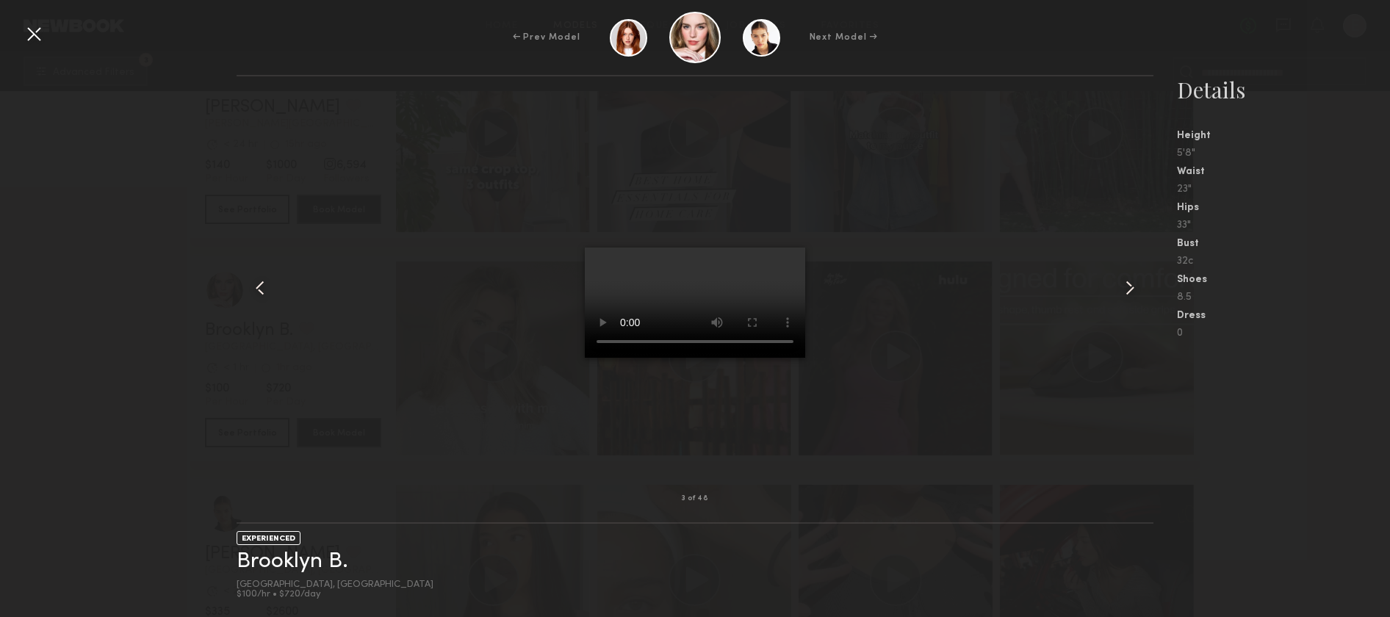
click at [27, 42] on div at bounding box center [34, 34] width 24 height 24
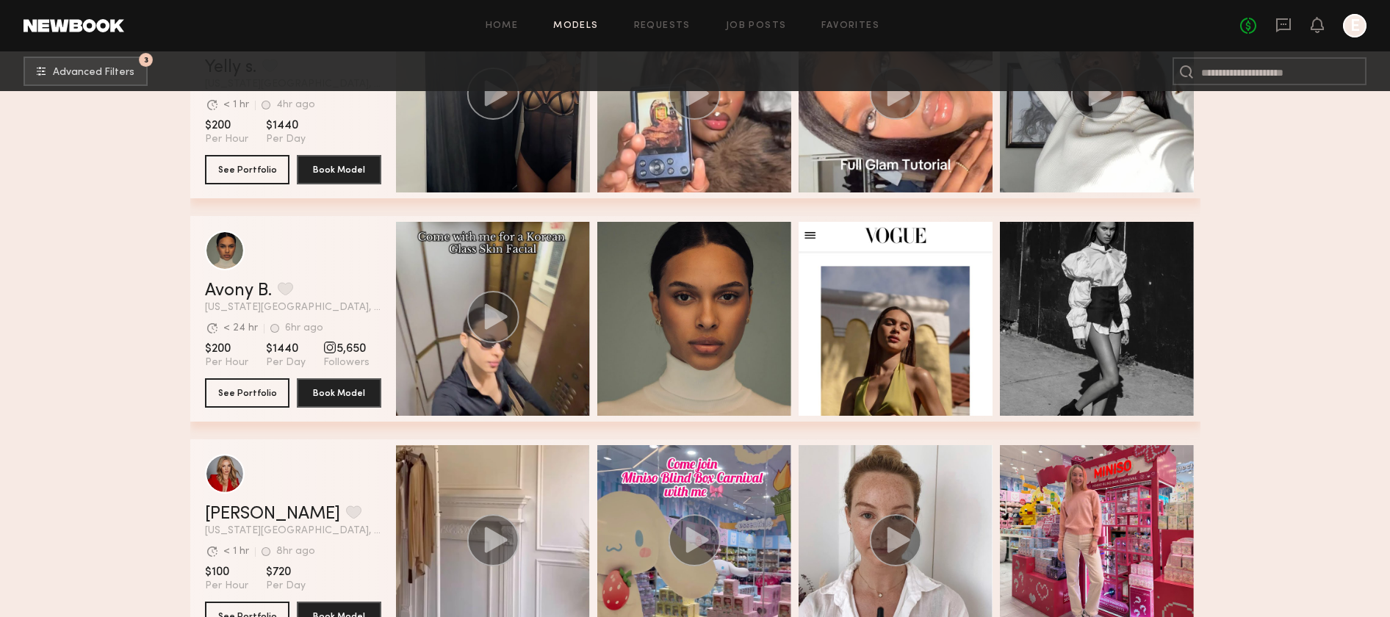
scroll to position [22917, 0]
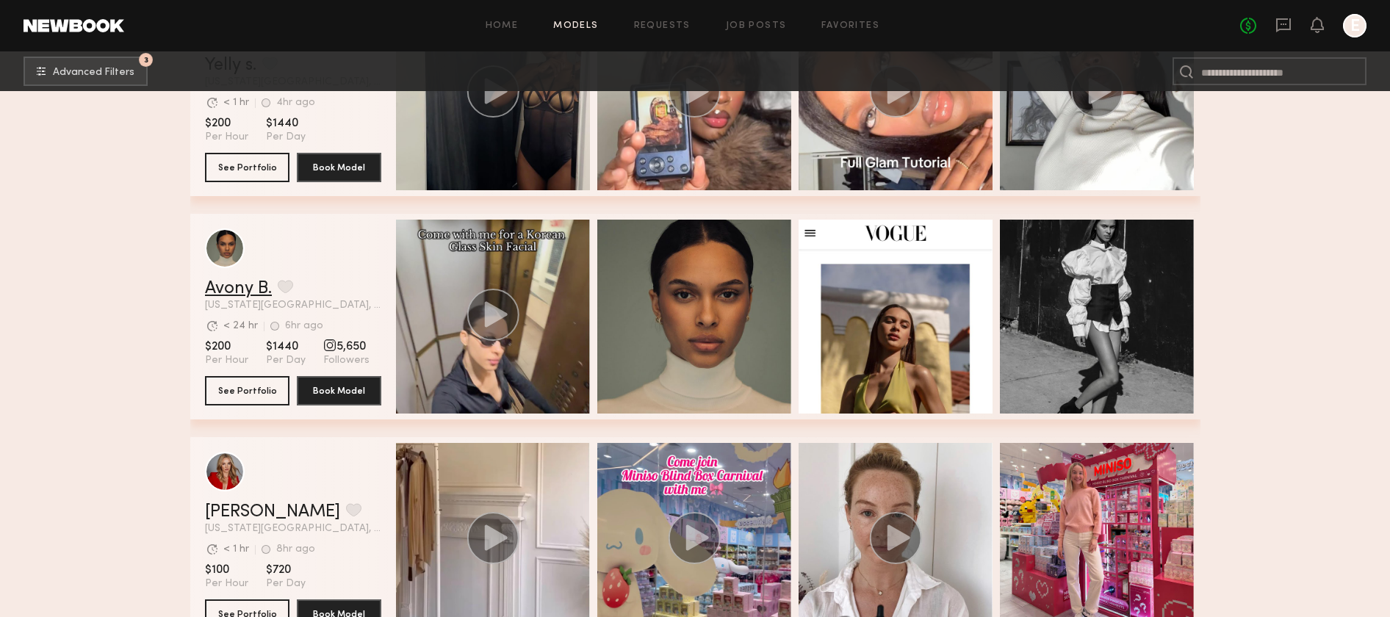
click at [229, 293] on link "Avony B." at bounding box center [238, 289] width 67 height 18
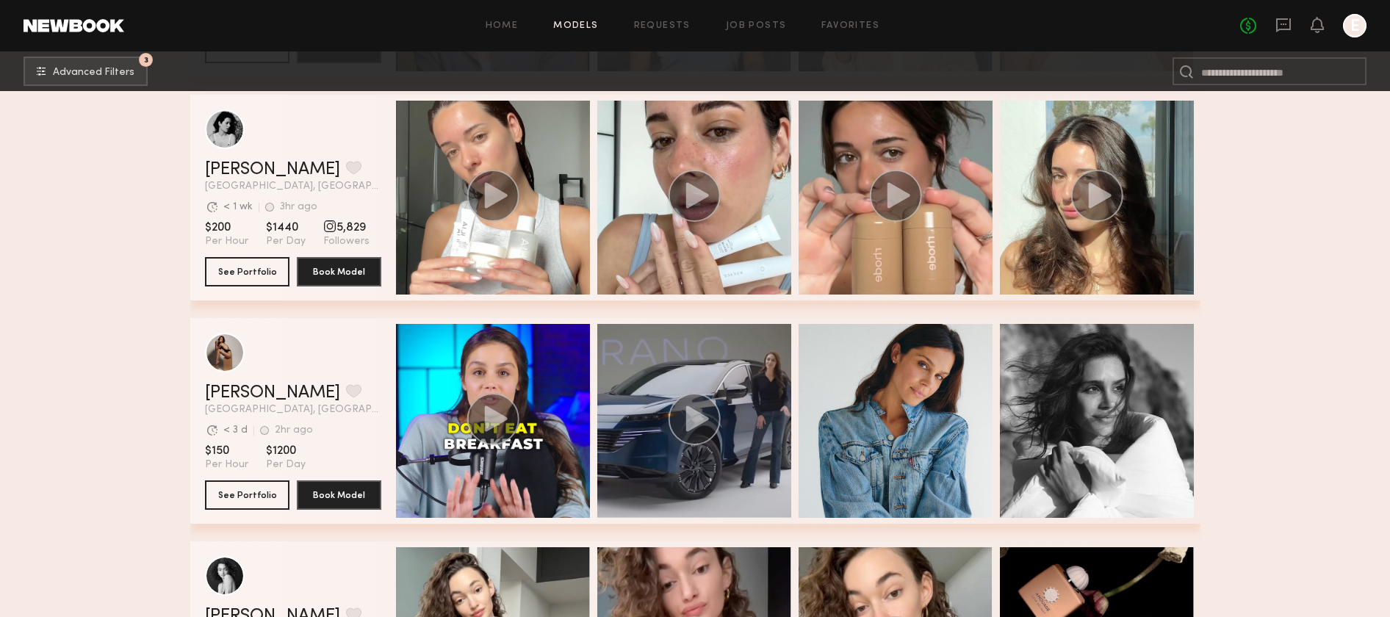
scroll to position [27277, 0]
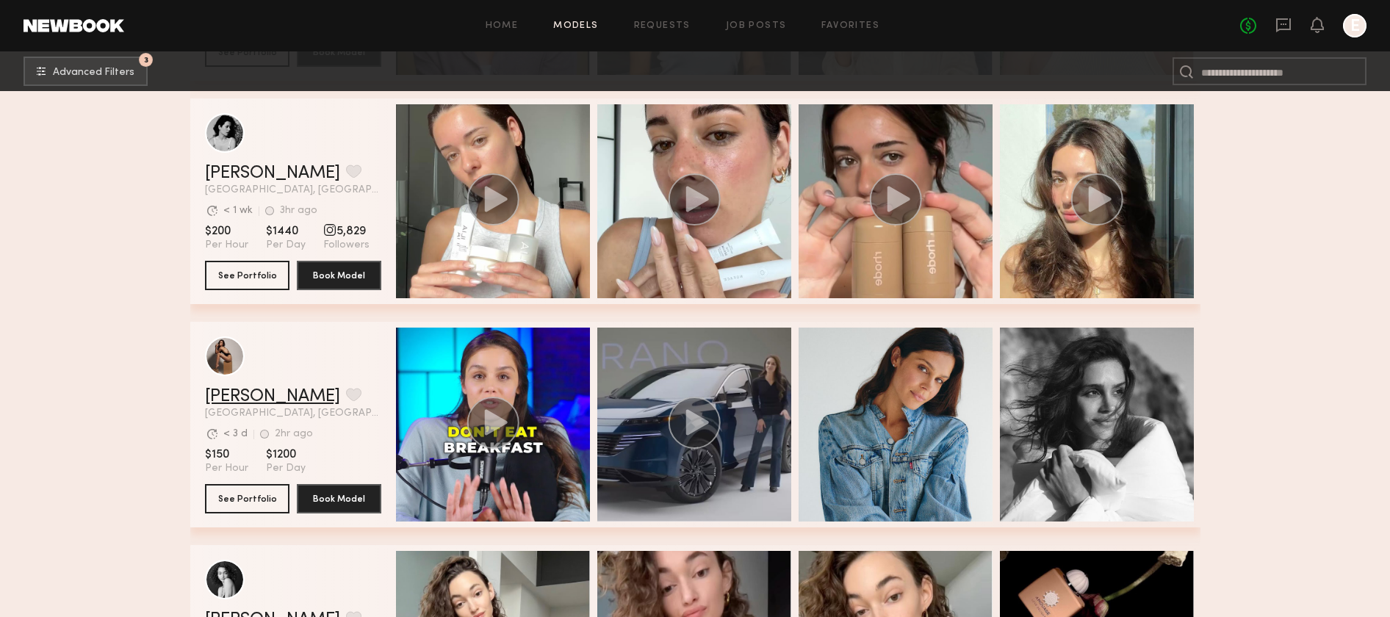
click at [223, 392] on link "Claire A." at bounding box center [272, 397] width 135 height 18
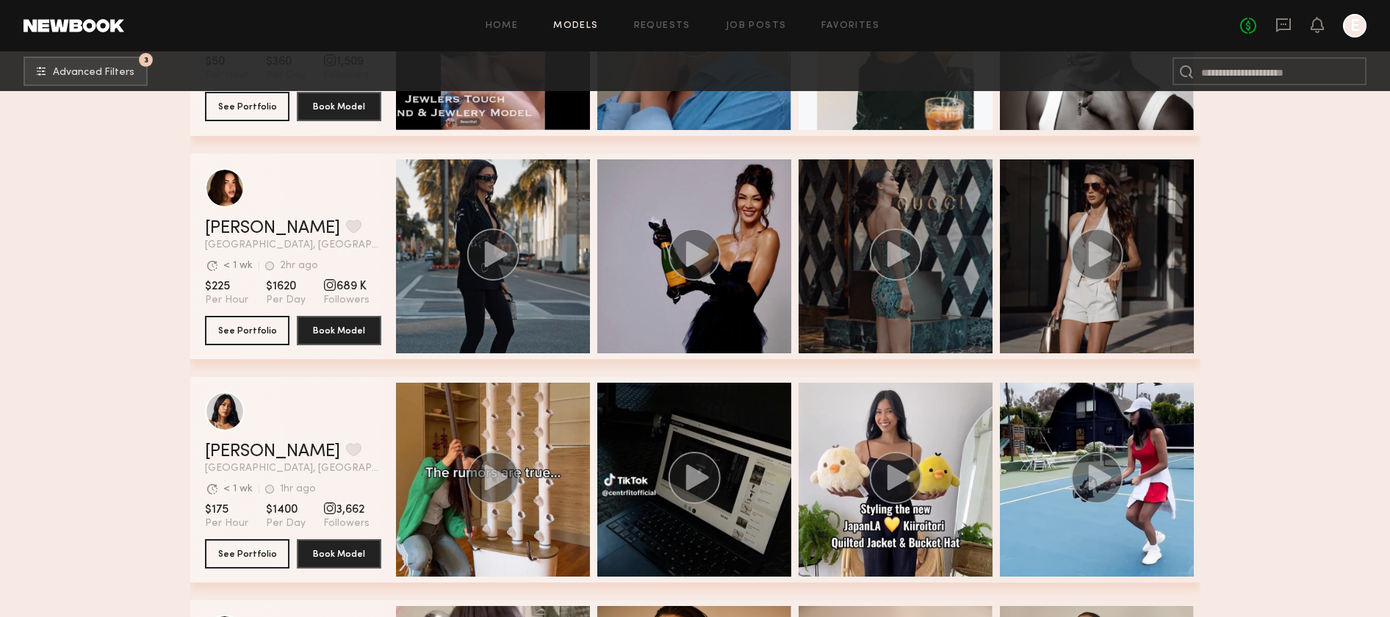
scroll to position [34151, 0]
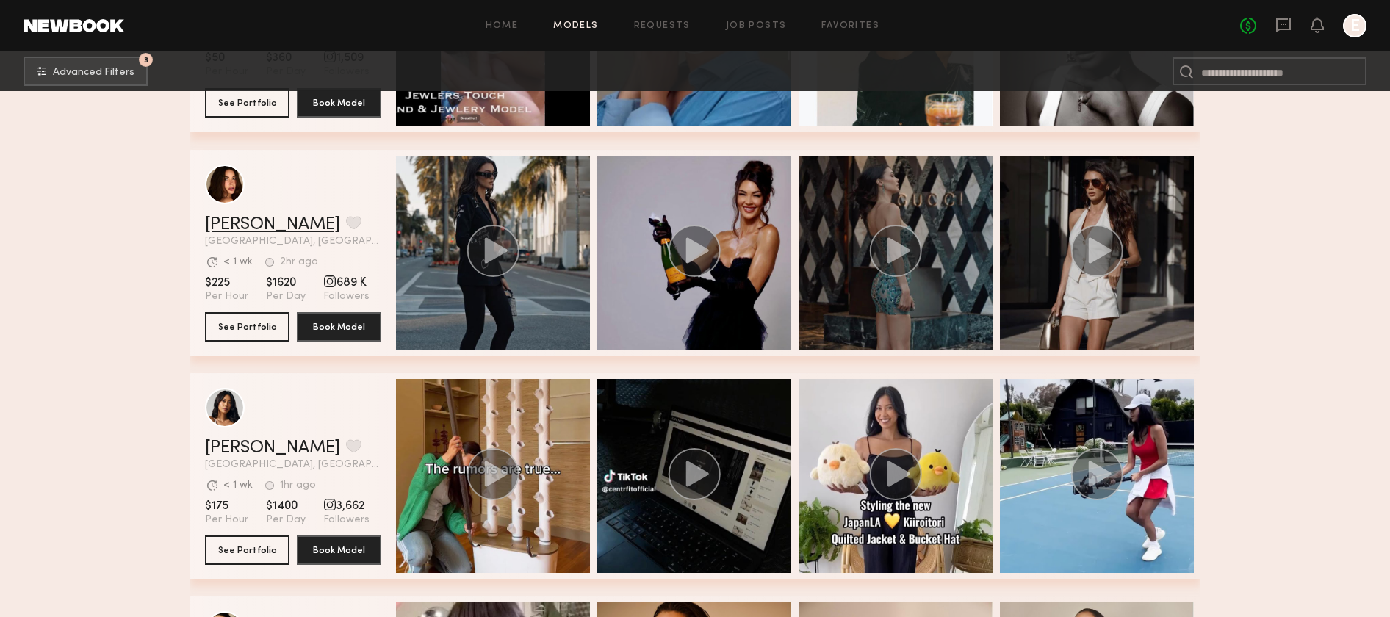
click at [206, 218] on link "Jessica N." at bounding box center [272, 225] width 135 height 18
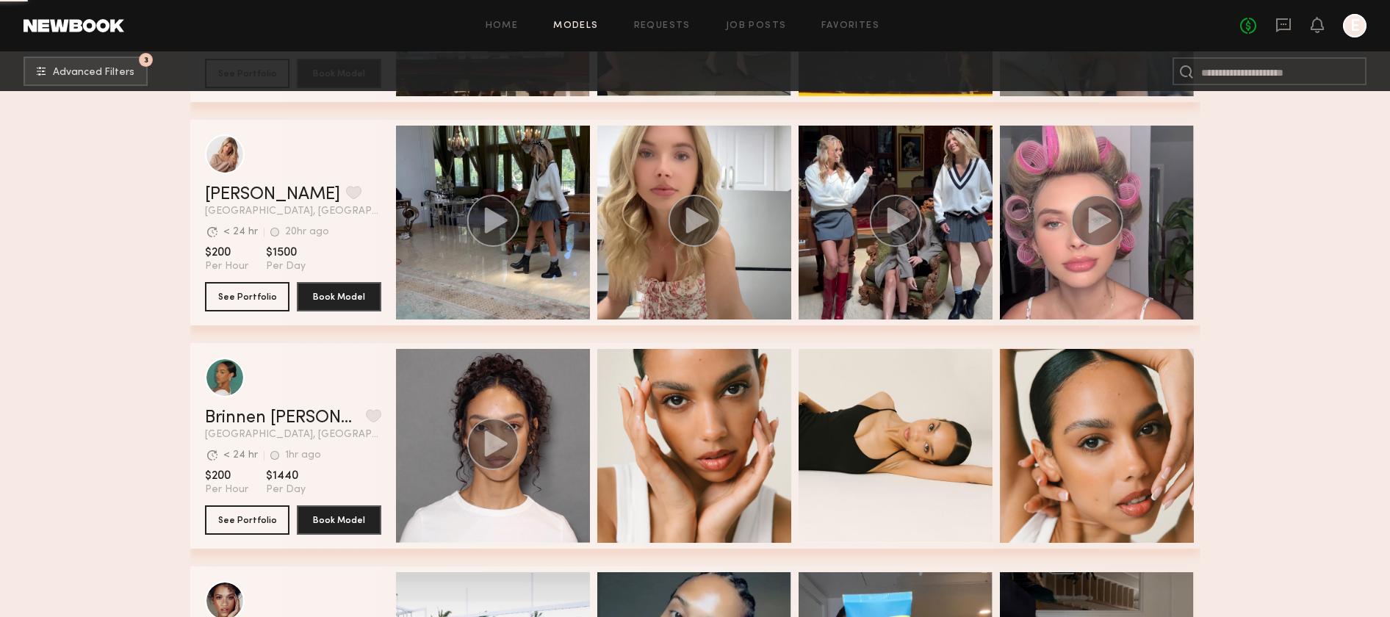
scroll to position [36694, 0]
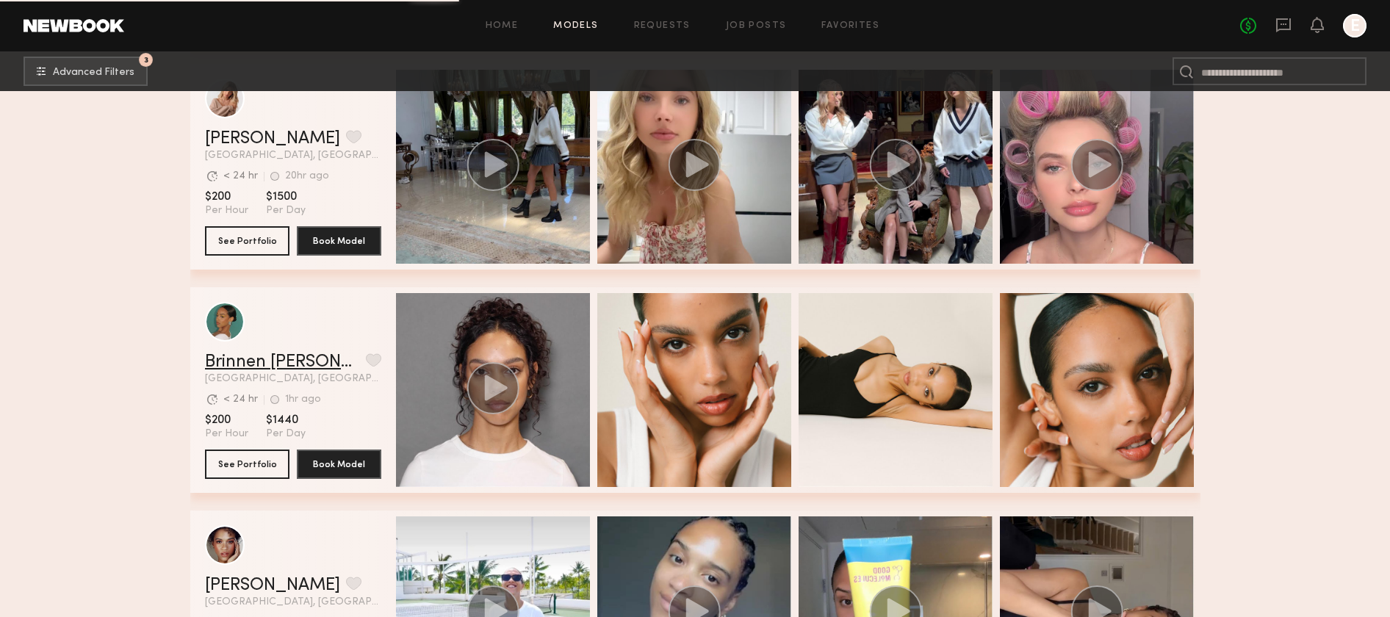
click at [229, 359] on link "Brinnen T." at bounding box center [282, 362] width 155 height 18
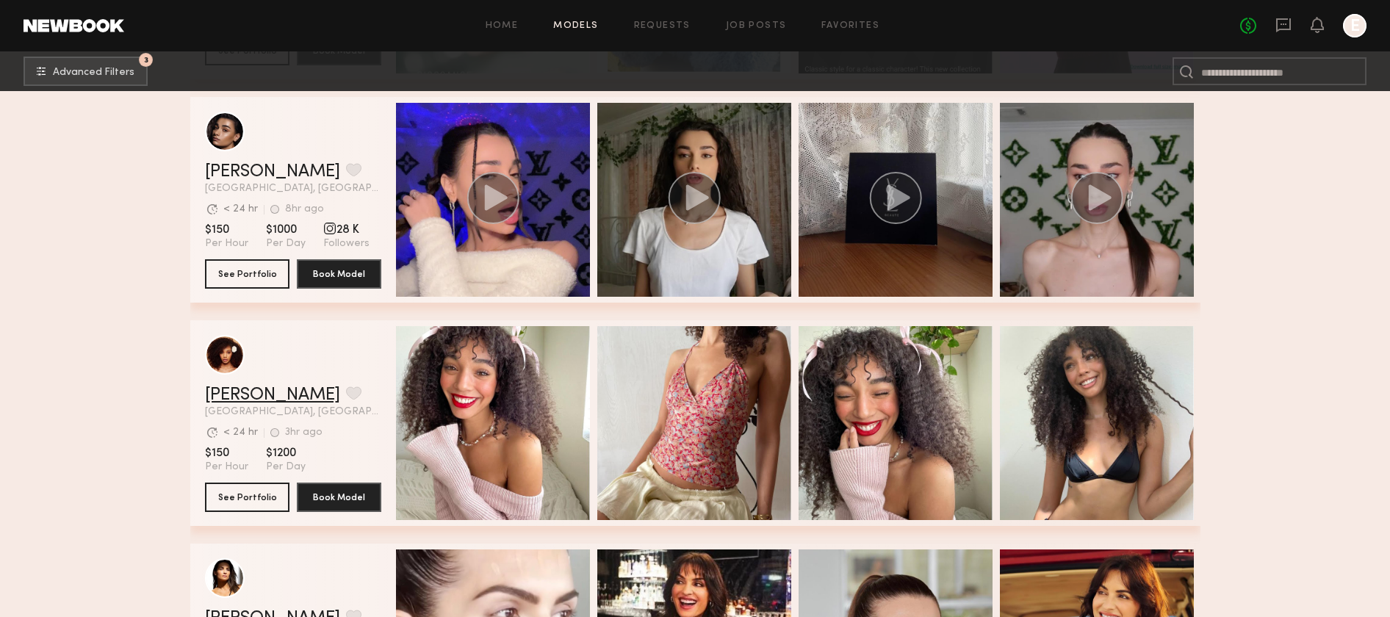
scroll to position [42501, 0]
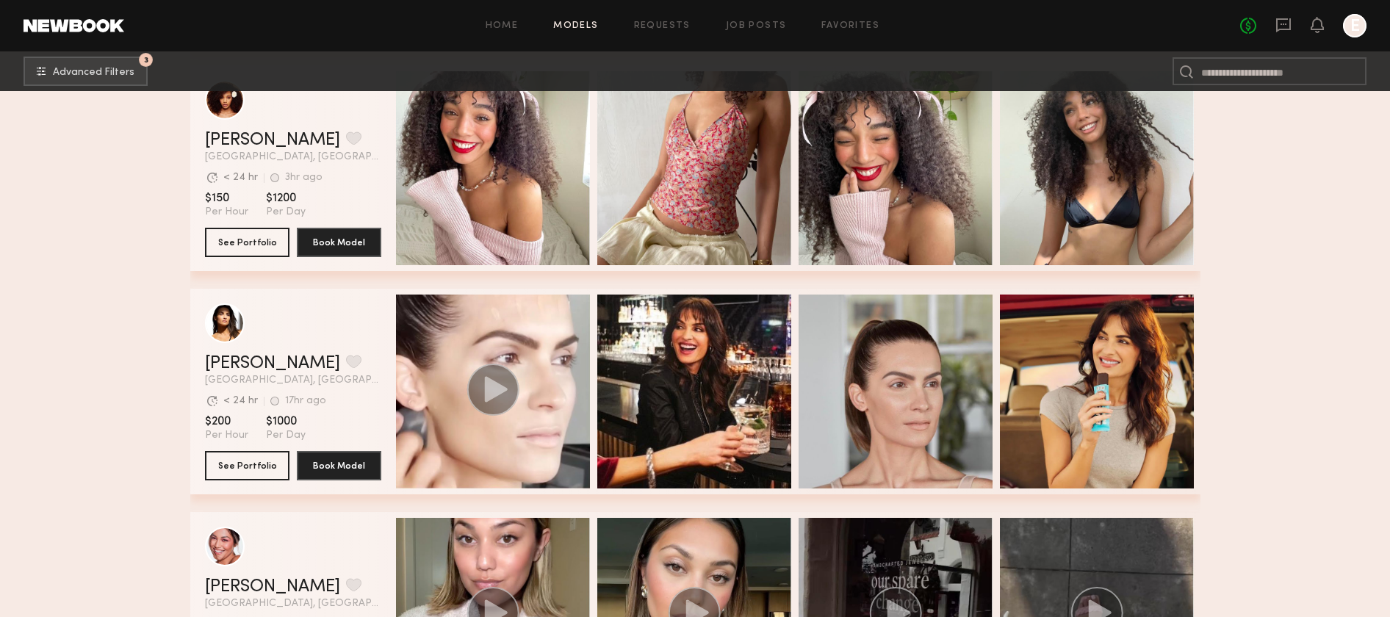
click at [205, 350] on header "Leann V. Favorite Los Angeles, CA Avg. request response time < 24 hr 17hr ago L…" at bounding box center [293, 345] width 176 height 82
click at [216, 354] on header "Leann V. Favorite Los Angeles, CA Avg. request response time < 24 hr 17hr ago L…" at bounding box center [293, 345] width 176 height 82
click at [218, 367] on link "Leann V." at bounding box center [272, 364] width 135 height 18
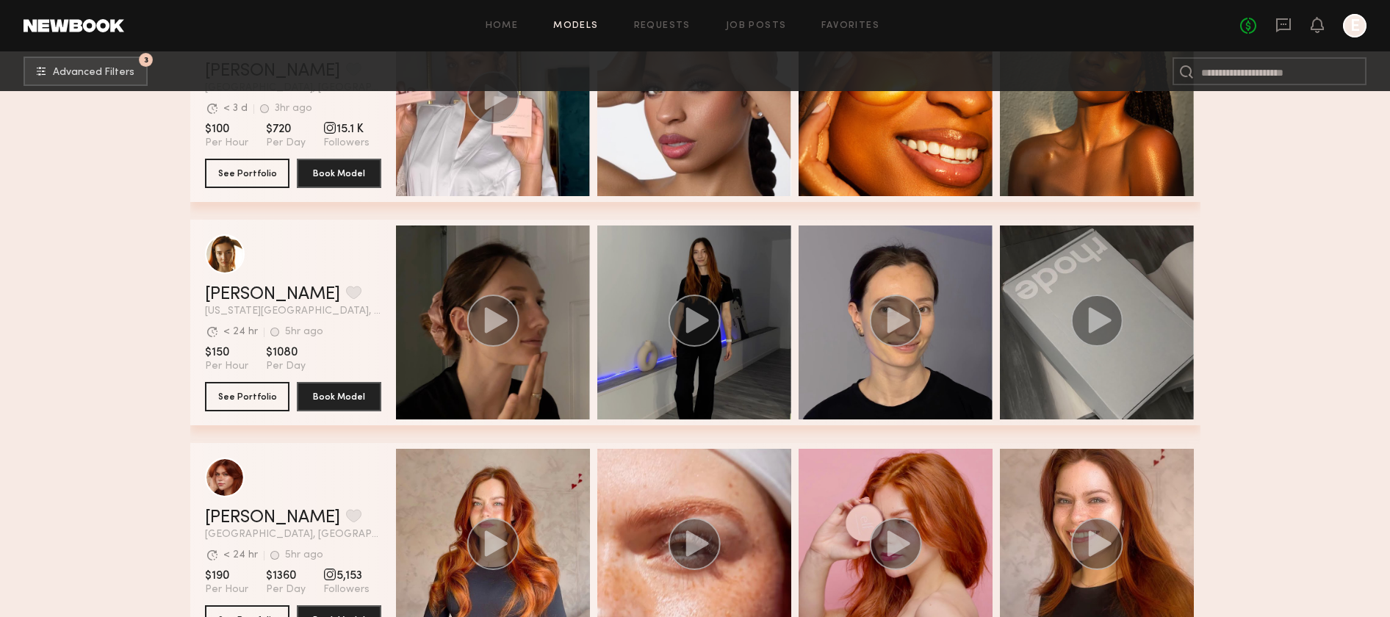
scroll to position [44319, 0]
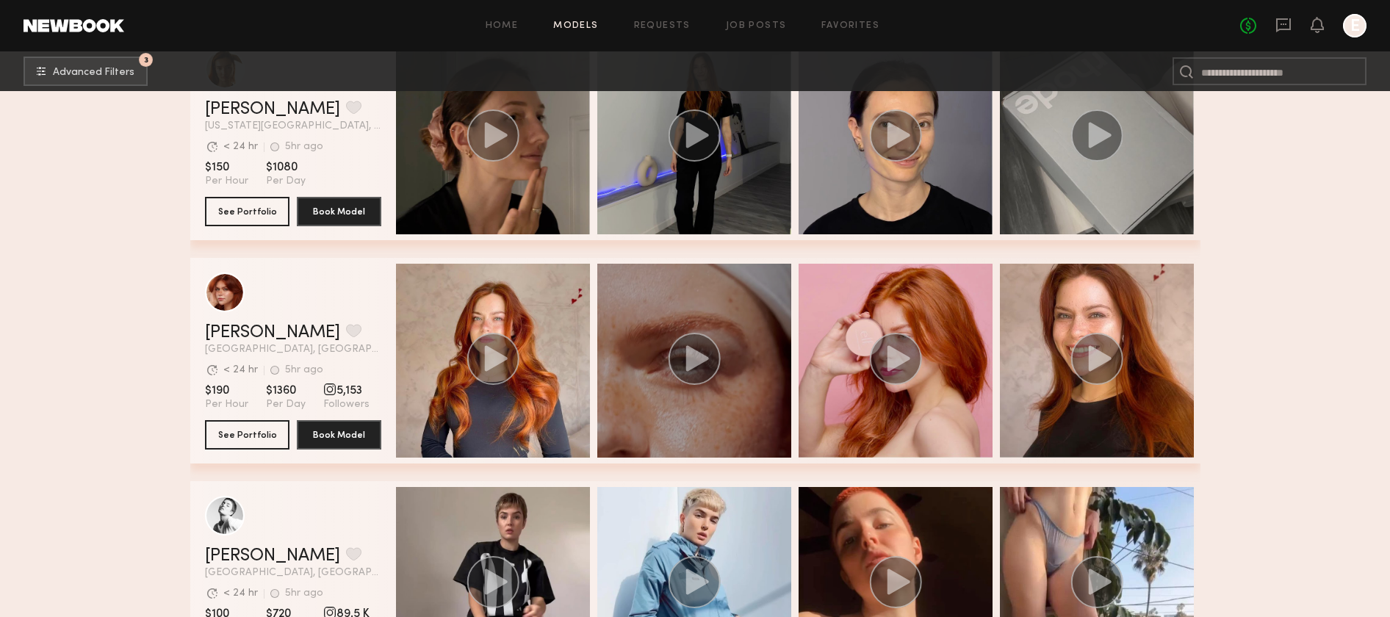
click at [690, 371] on circle "grid" at bounding box center [694, 359] width 52 height 52
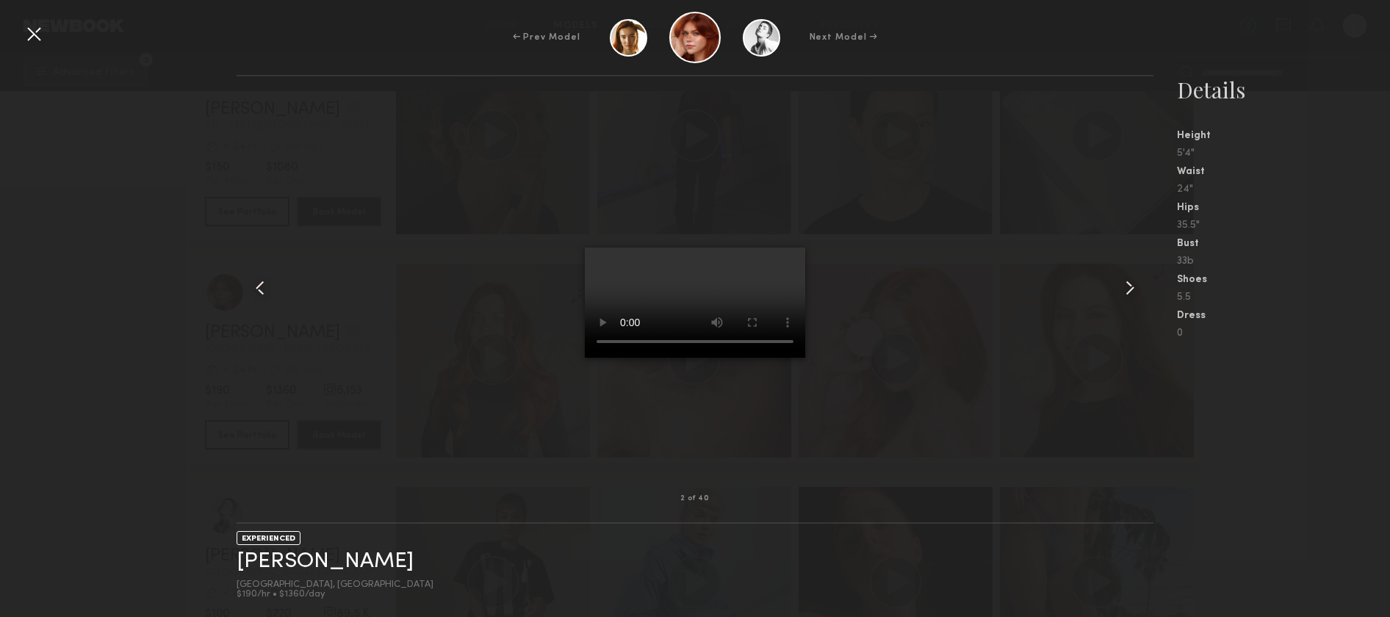
click at [595, 260] on video at bounding box center [695, 303] width 220 height 110
click at [585, 275] on video at bounding box center [695, 303] width 220 height 110
click at [1238, 347] on nb-gallery-model-stats "Details Height 5'4" Waist 24" Hips 35.5" Bust 33b Shoes 5.5 Dress 0" at bounding box center [1272, 346] width 237 height 542
click at [35, 32] on div at bounding box center [34, 34] width 24 height 24
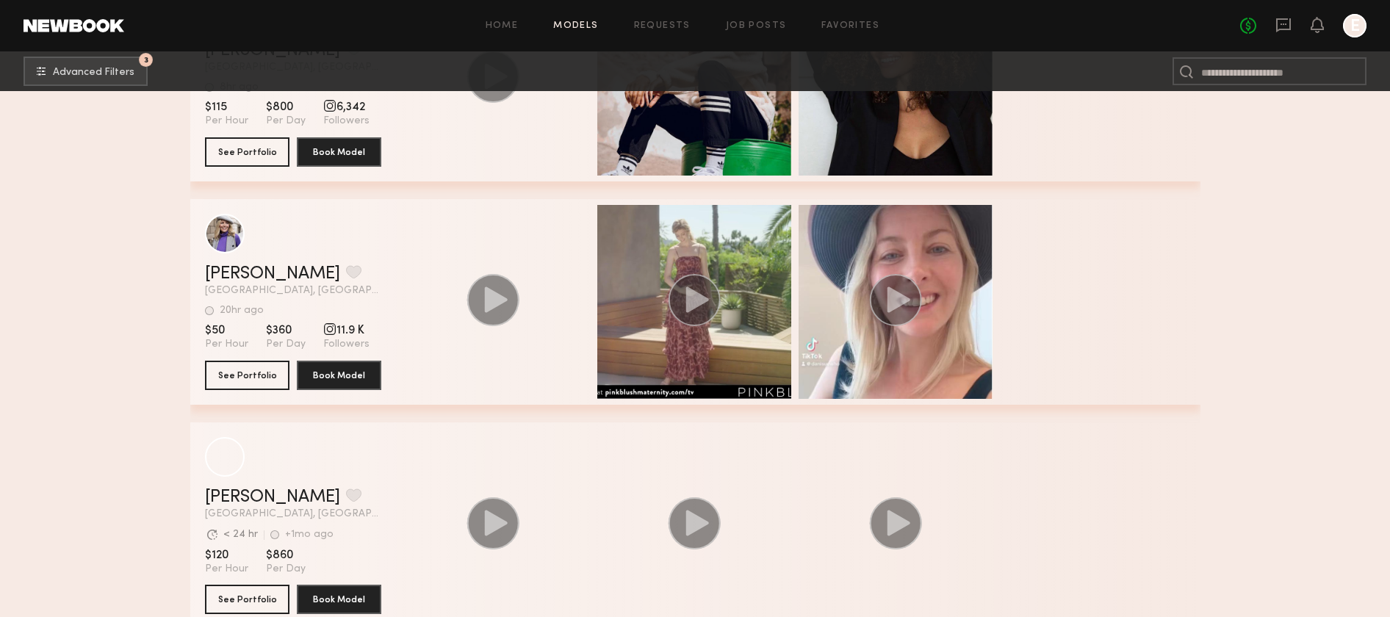
scroll to position [51082, 0]
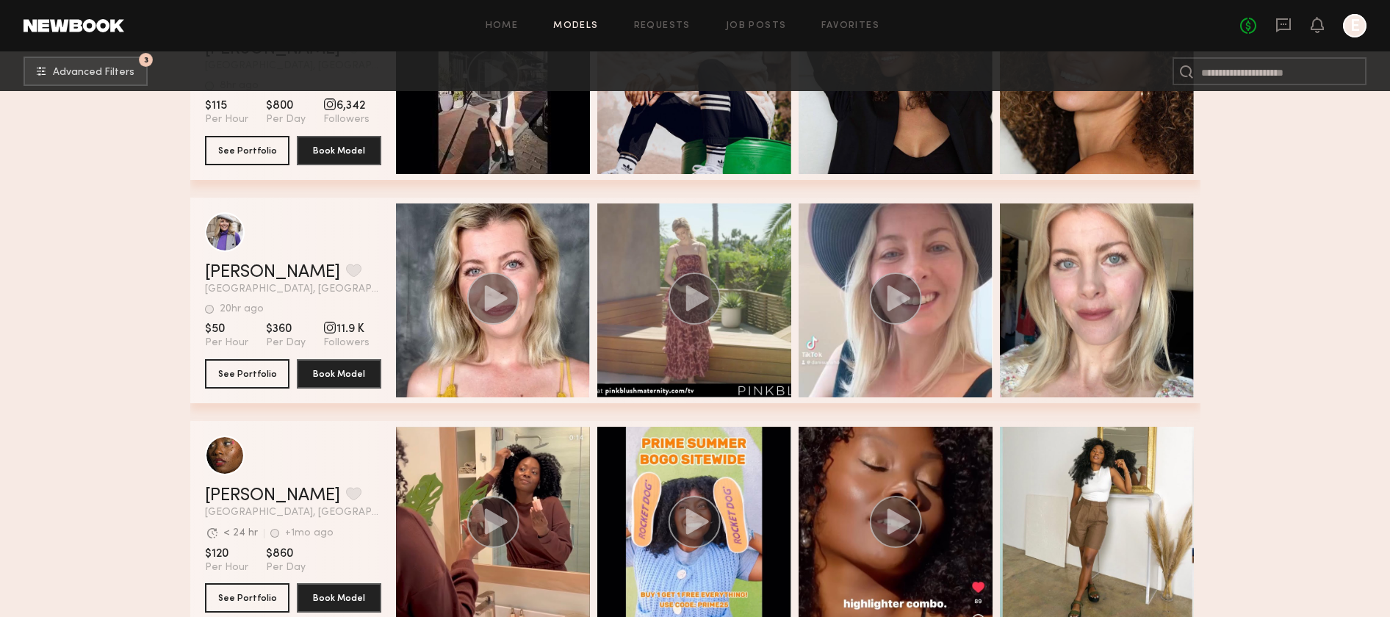
click at [229, 262] on header "Danielle M. Favorite Los Angeles, CA 20hr ago Last Online View Portfolio" at bounding box center [293, 253] width 176 height 82
click at [229, 273] on link "Danielle M." at bounding box center [272, 273] width 135 height 18
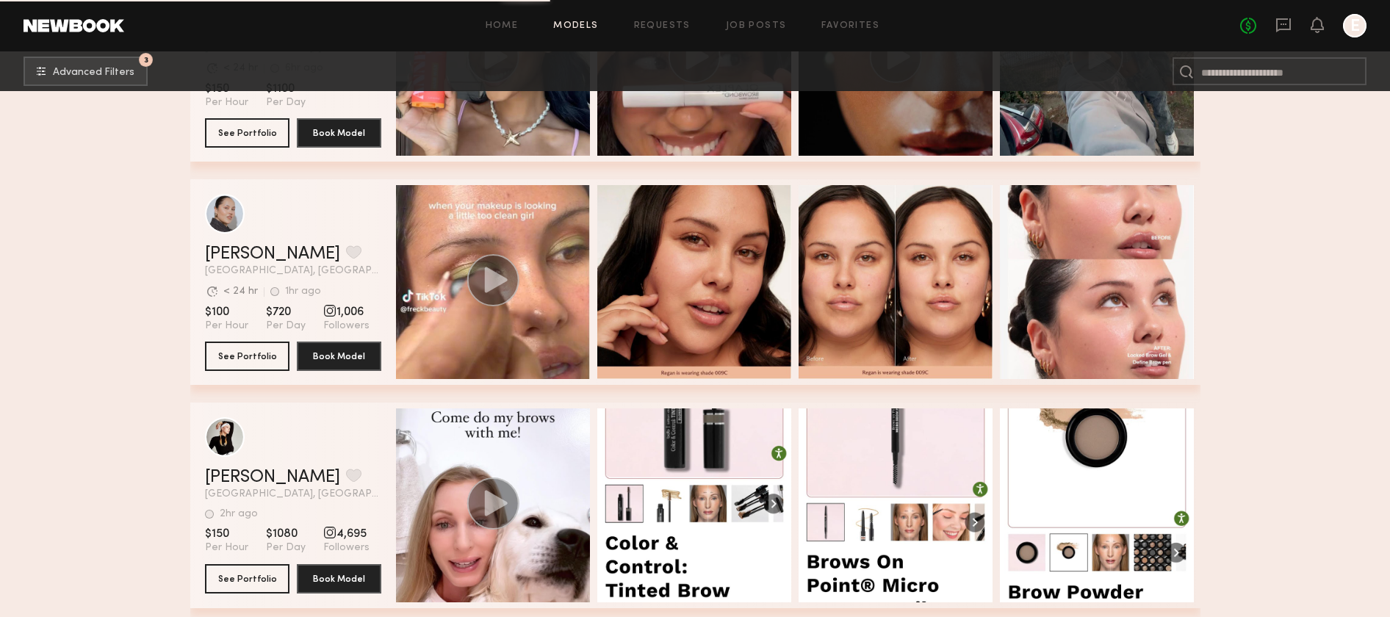
scroll to position [63873, 0]
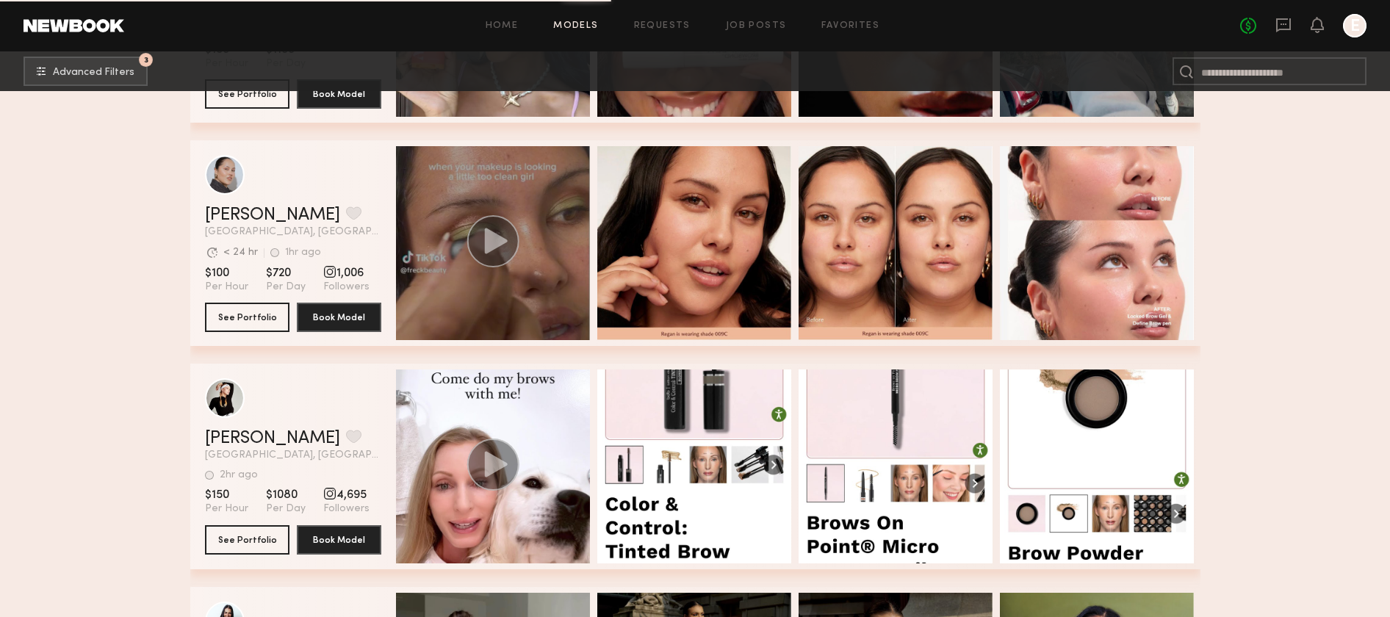
click at [536, 231] on div "grid" at bounding box center [493, 243] width 194 height 194
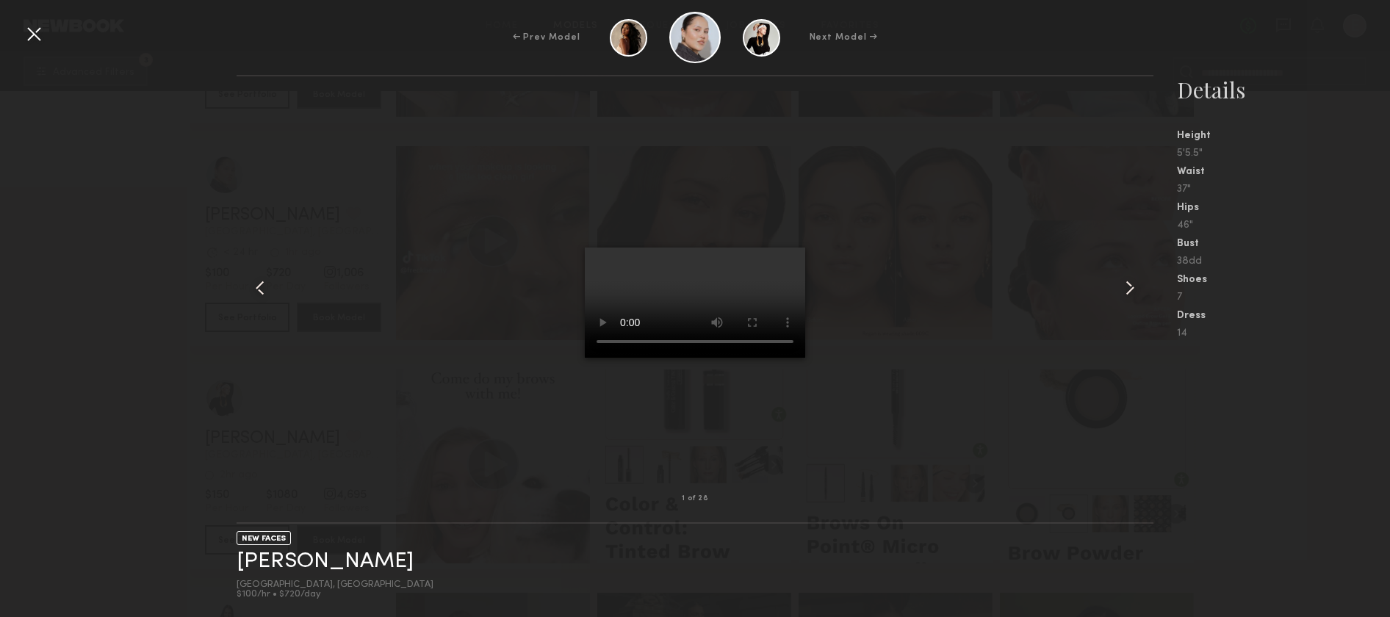
click at [42, 43] on div at bounding box center [34, 34] width 24 height 24
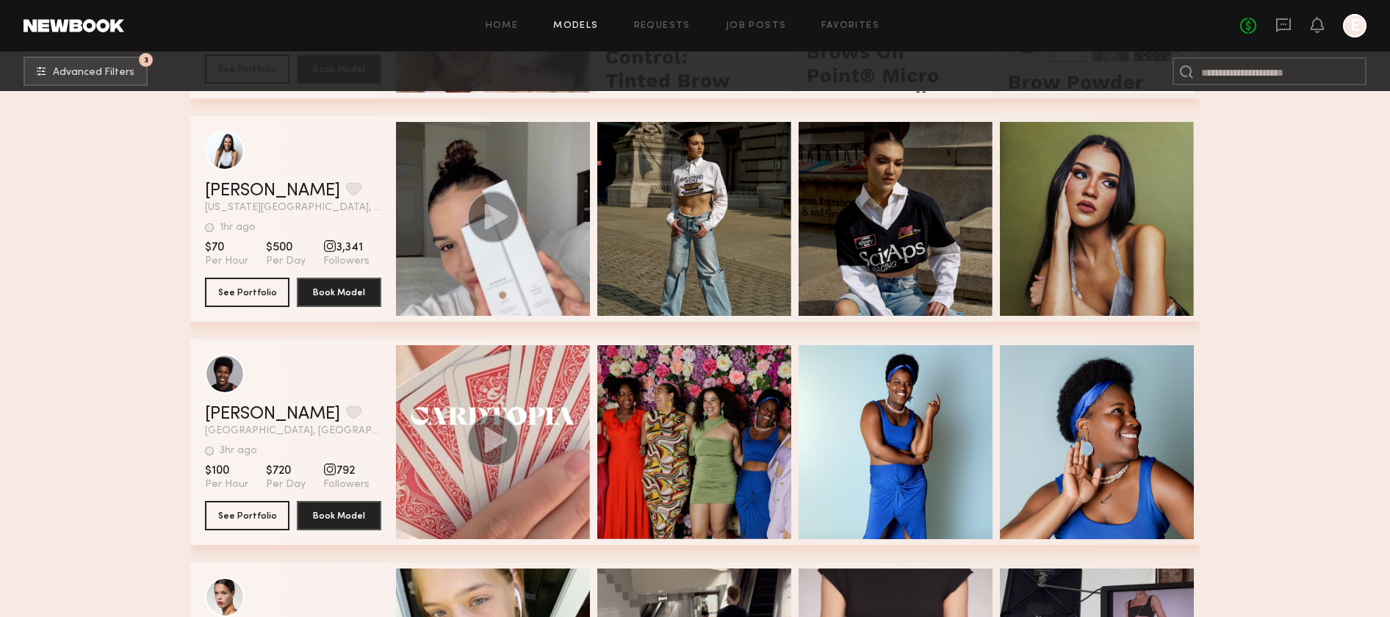
scroll to position [64358, 0]
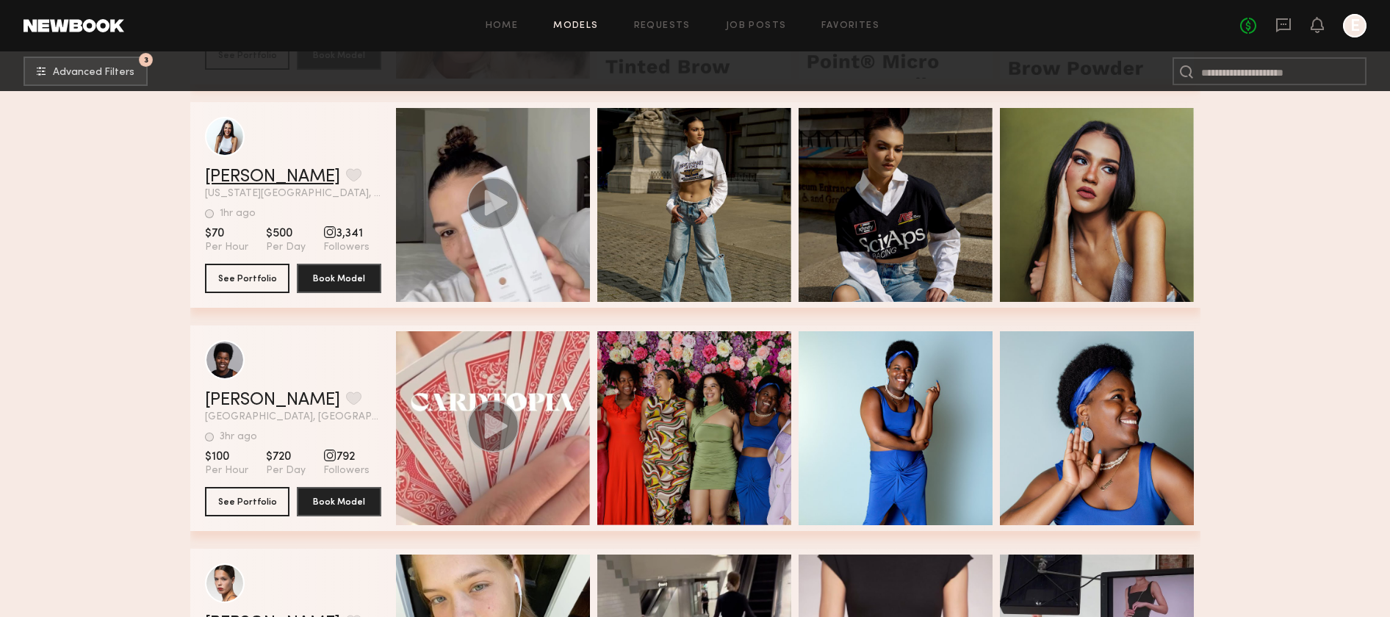
click at [263, 179] on link "Natalie B." at bounding box center [272, 177] width 135 height 18
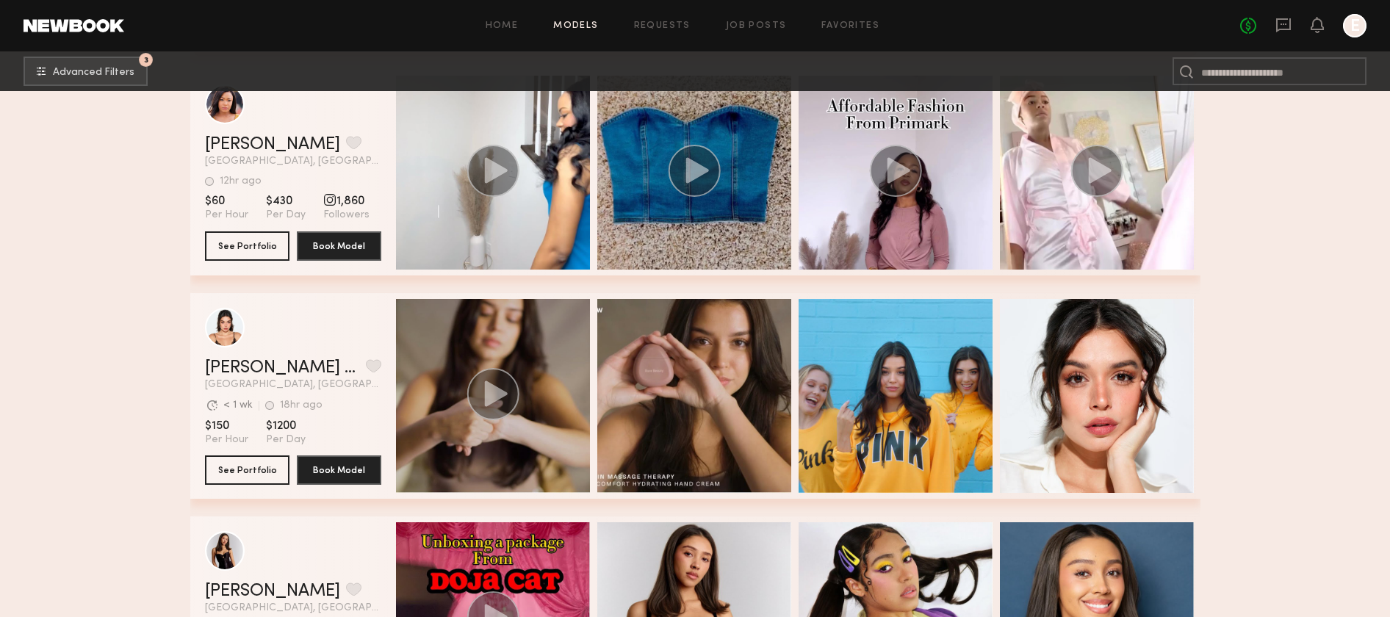
scroll to position [76009, 0]
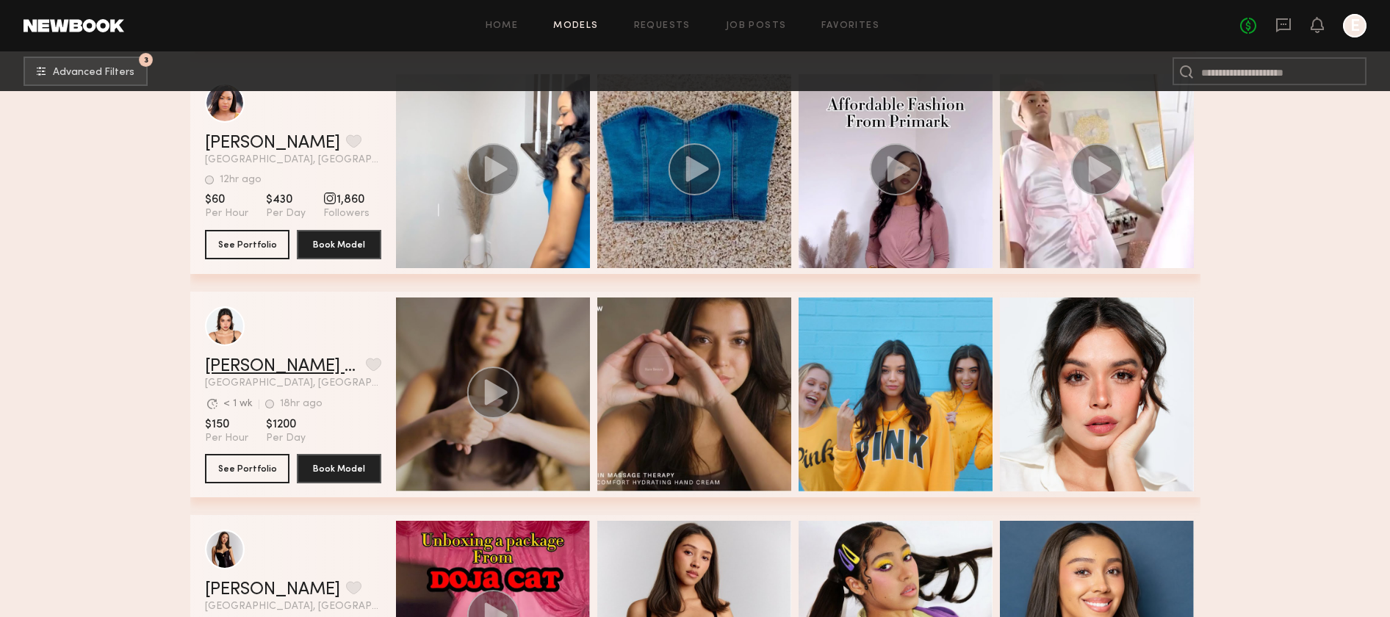
click at [222, 359] on link "Bryana Sol Z." at bounding box center [282, 367] width 155 height 18
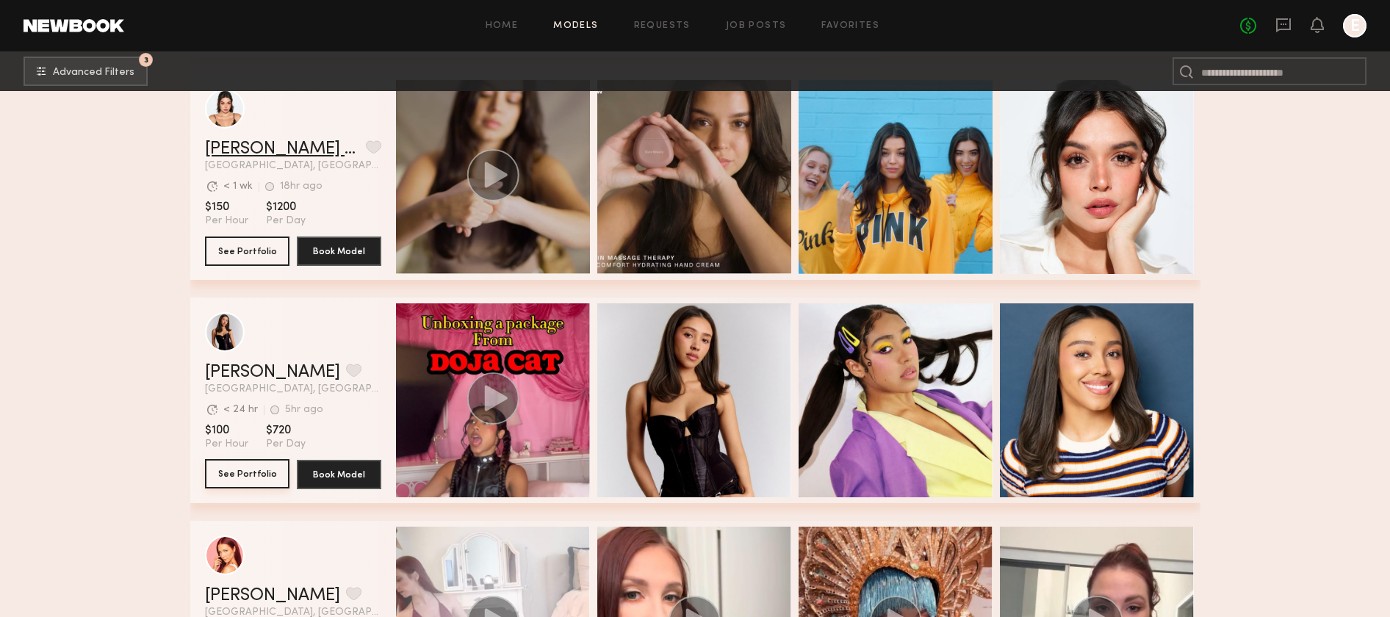
scroll to position [76229, 0]
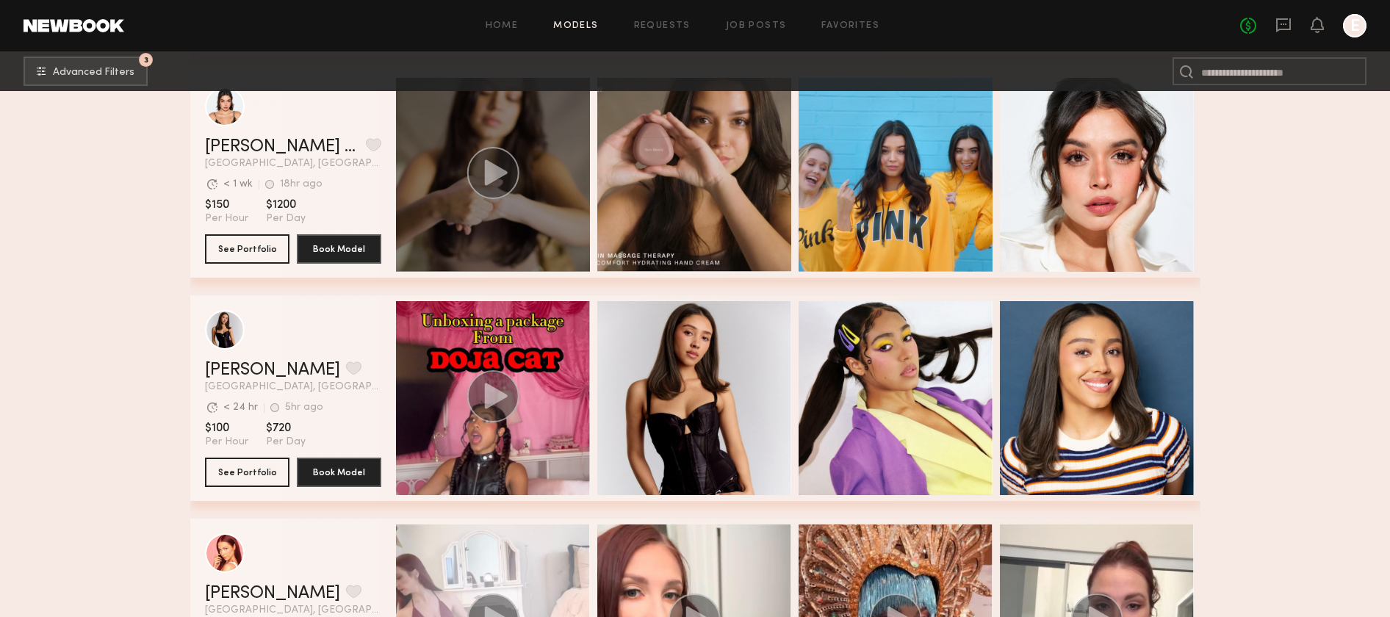
click at [495, 170] on icon "grid" at bounding box center [495, 172] width 23 height 26
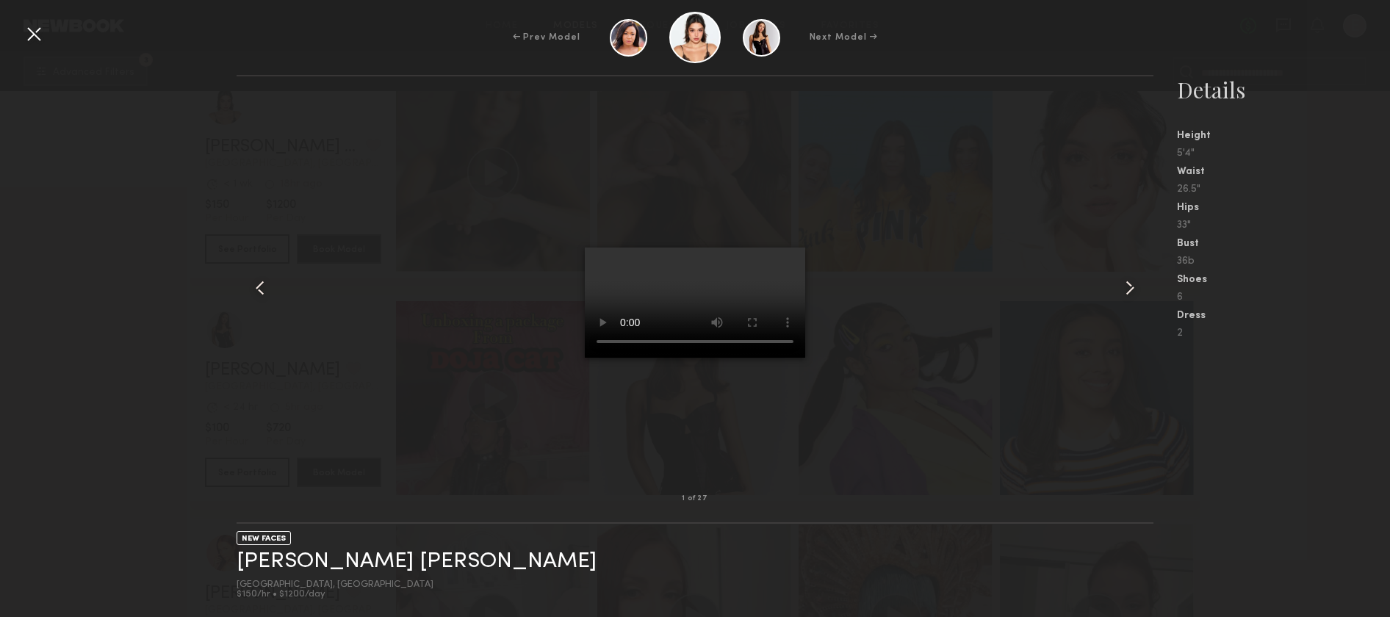
scroll to position [76221, 0]
click at [41, 30] on div at bounding box center [34, 34] width 24 height 24
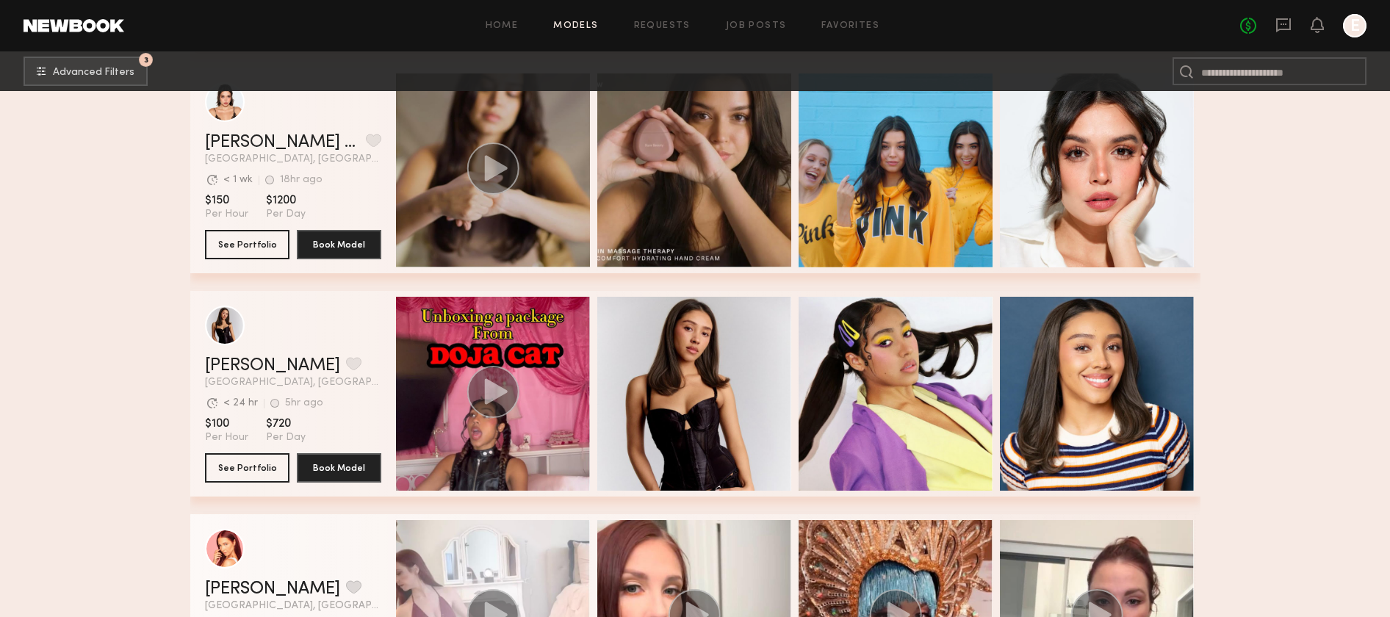
scroll to position [76254, 0]
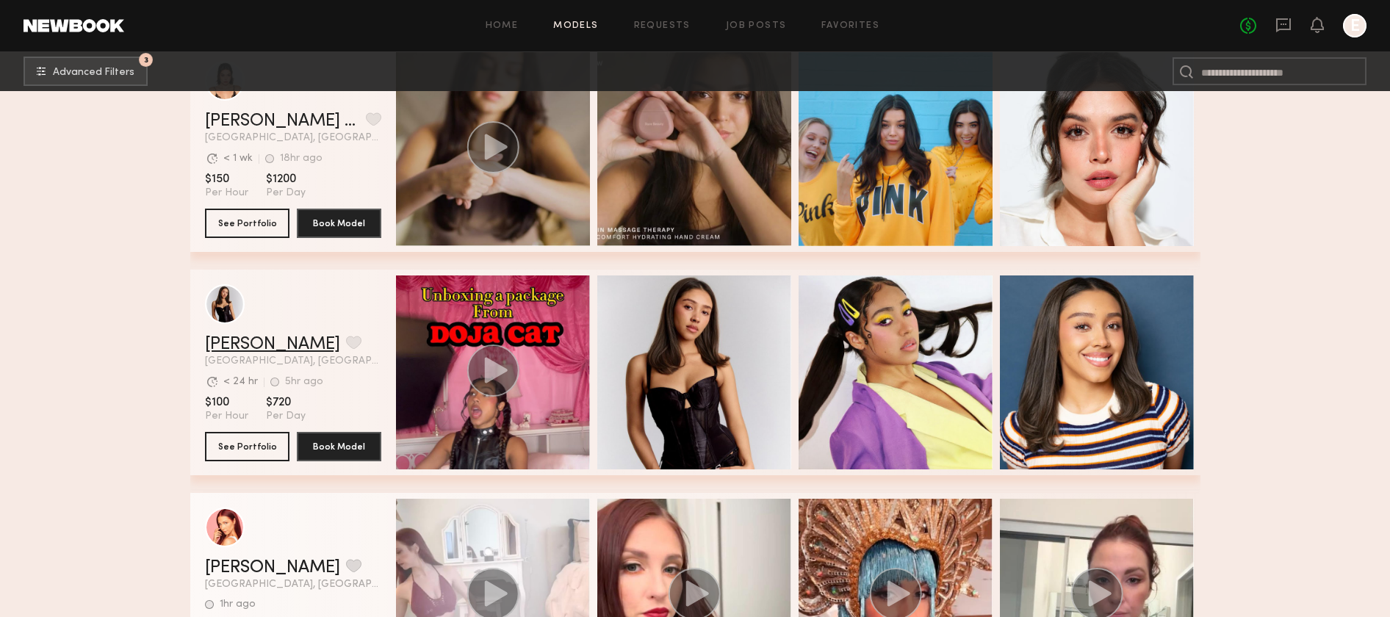
click at [227, 347] on link "Jesica P." at bounding box center [272, 345] width 135 height 18
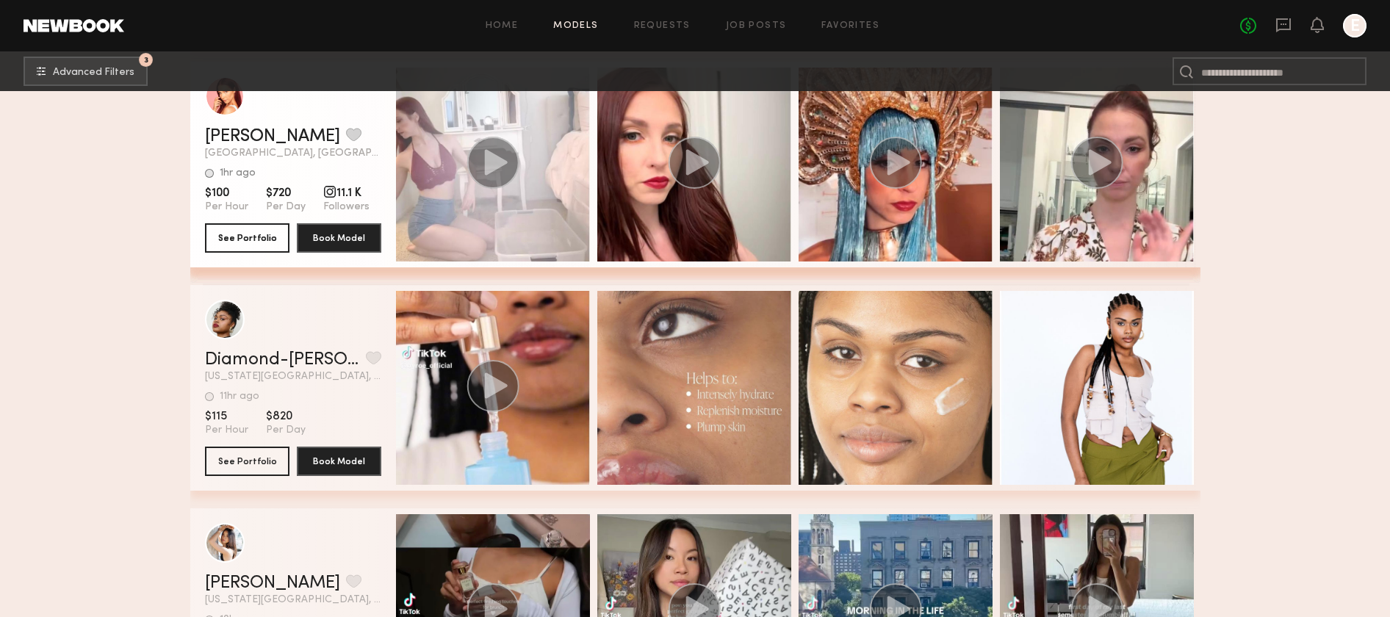
scroll to position [77038, 0]
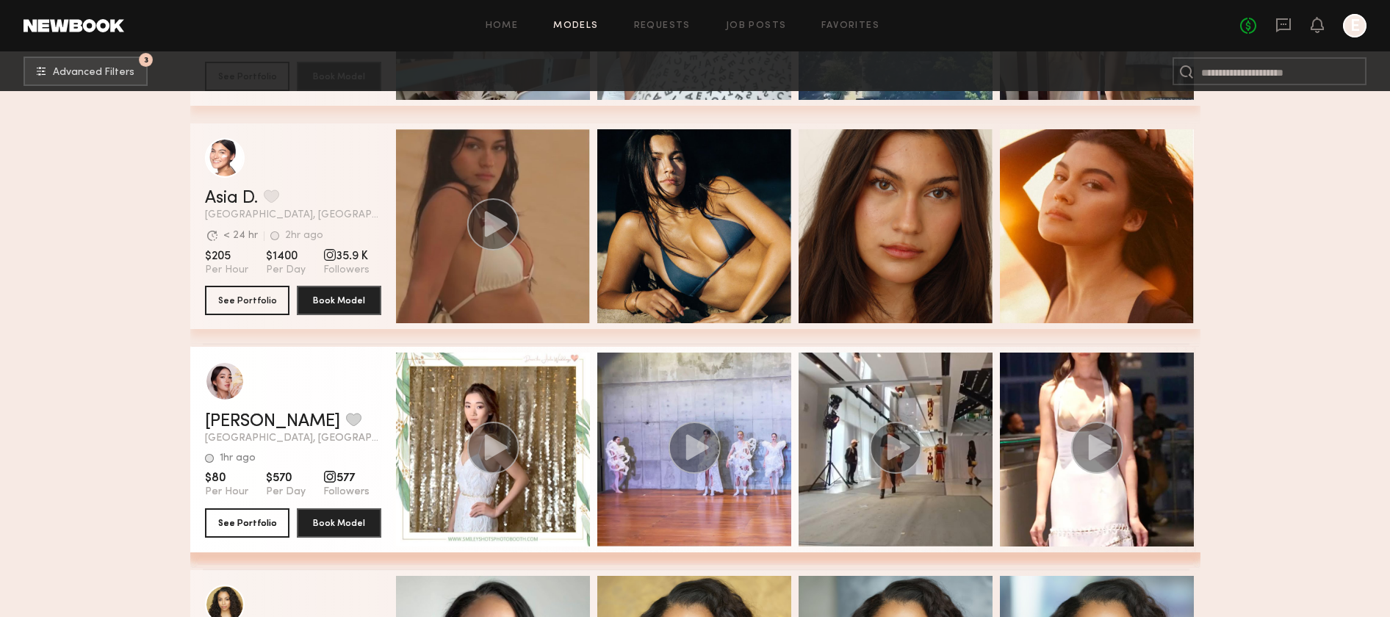
click at [226, 209] on div "Asia D. Favorite Los Angeles, CA Avg. request response time < 24 hr 2hr ago Las…" at bounding box center [293, 205] width 176 height 31
click at [227, 204] on link "Asia D." at bounding box center [231, 199] width 53 height 18
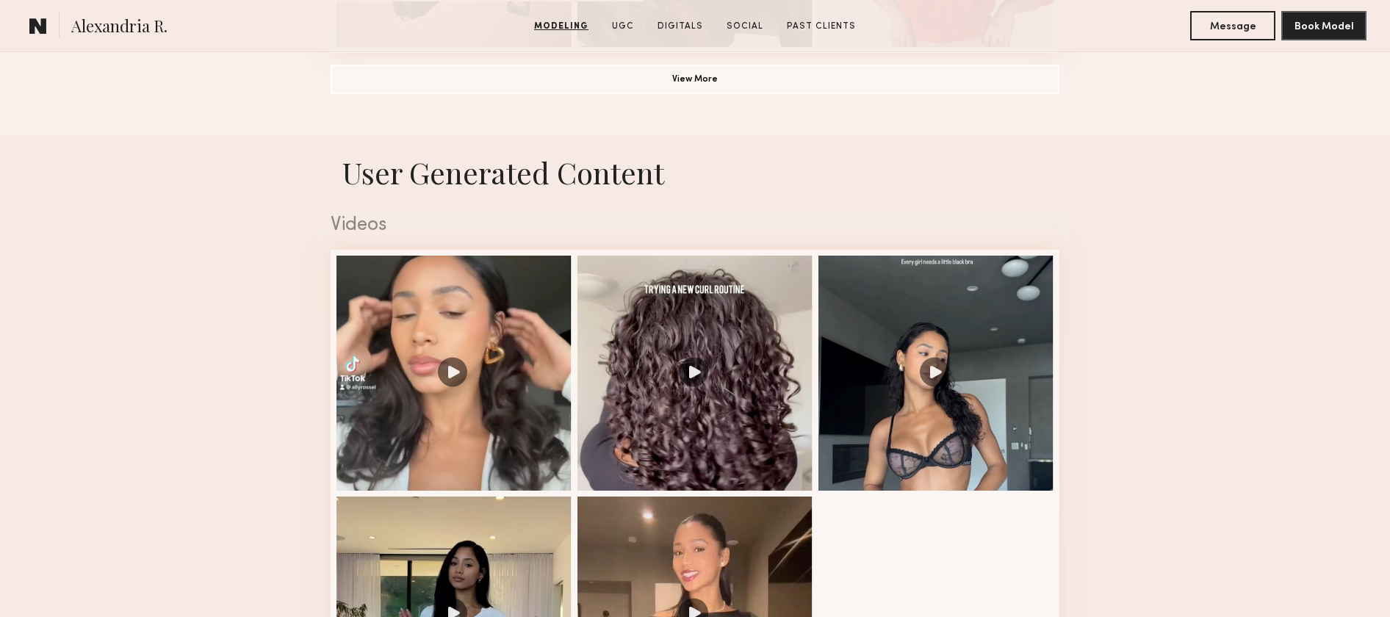
scroll to position [1380, 0]
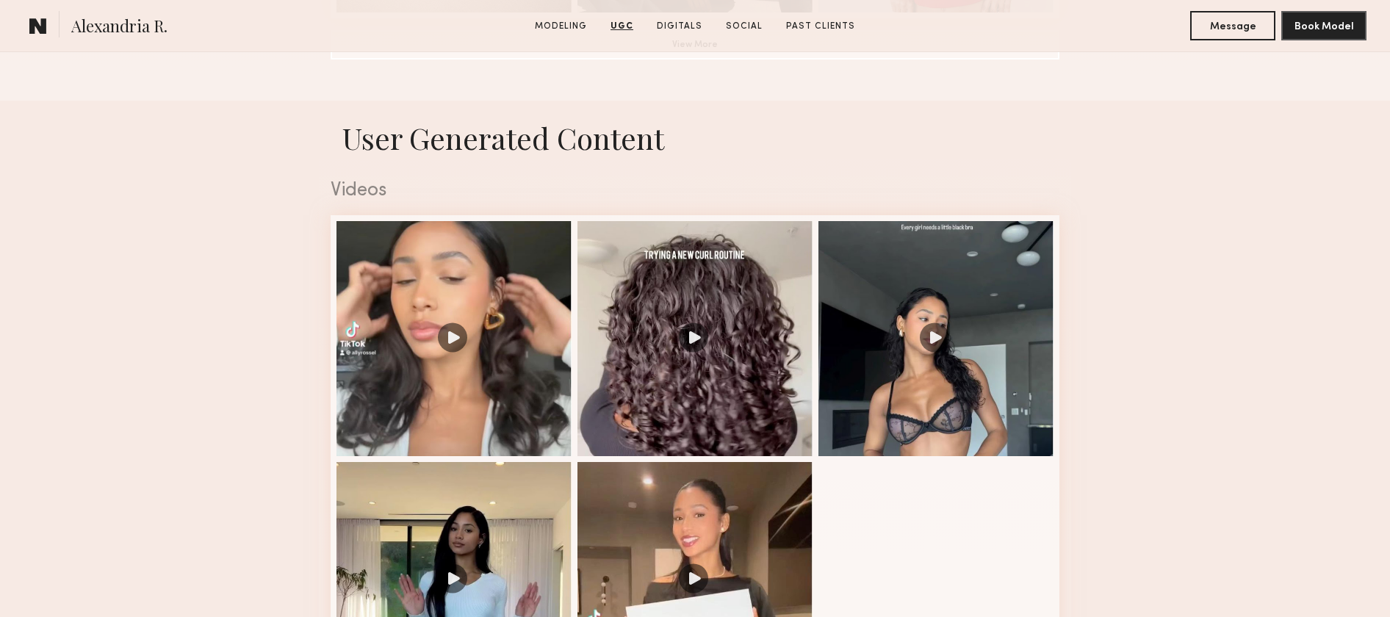
click at [390, 335] on div at bounding box center [454, 338] width 235 height 235
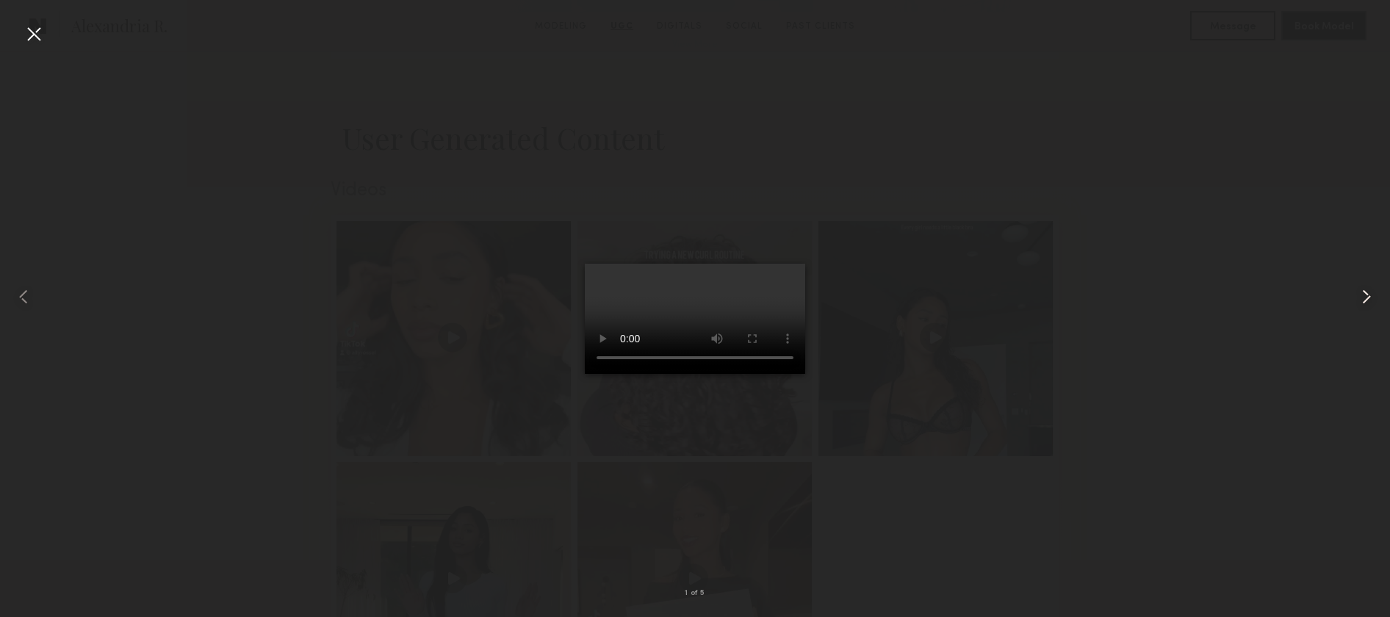
click at [1364, 288] on common-icon at bounding box center [1367, 297] width 24 height 24
click at [17, 295] on common-icon at bounding box center [24, 297] width 24 height 24
click at [1355, 302] on common-icon at bounding box center [1367, 297] width 24 height 24
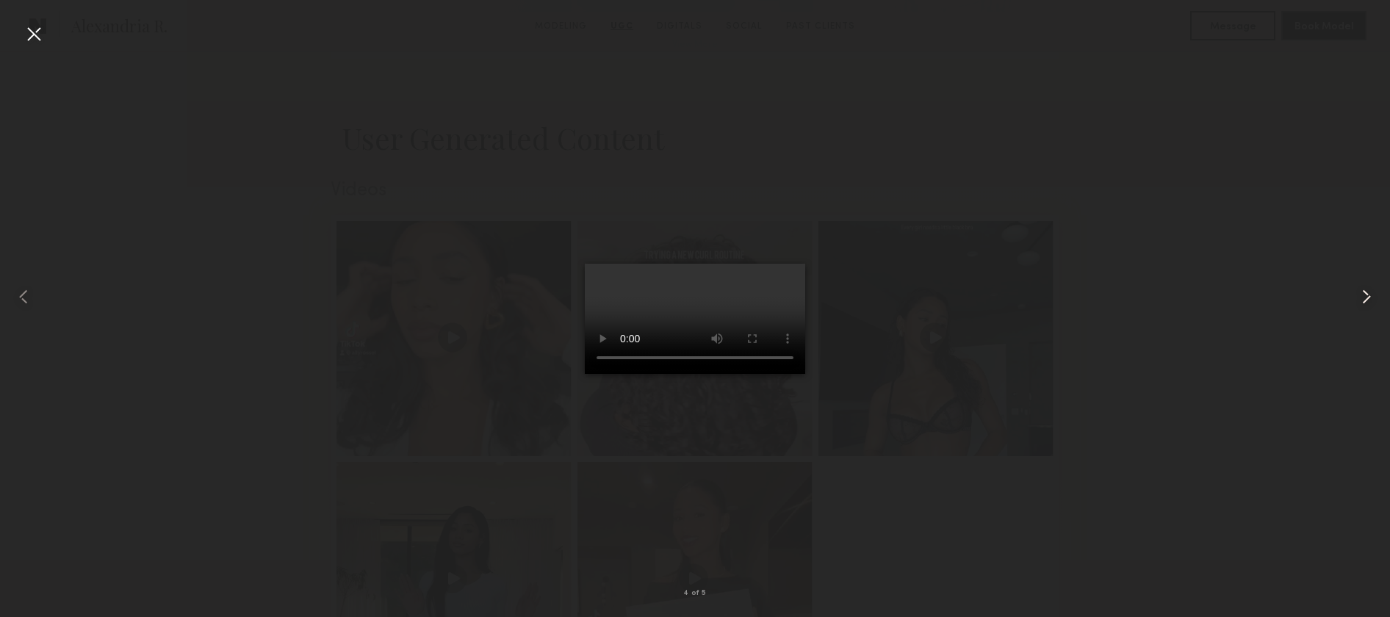
click at [1355, 302] on common-icon at bounding box center [1367, 297] width 24 height 24
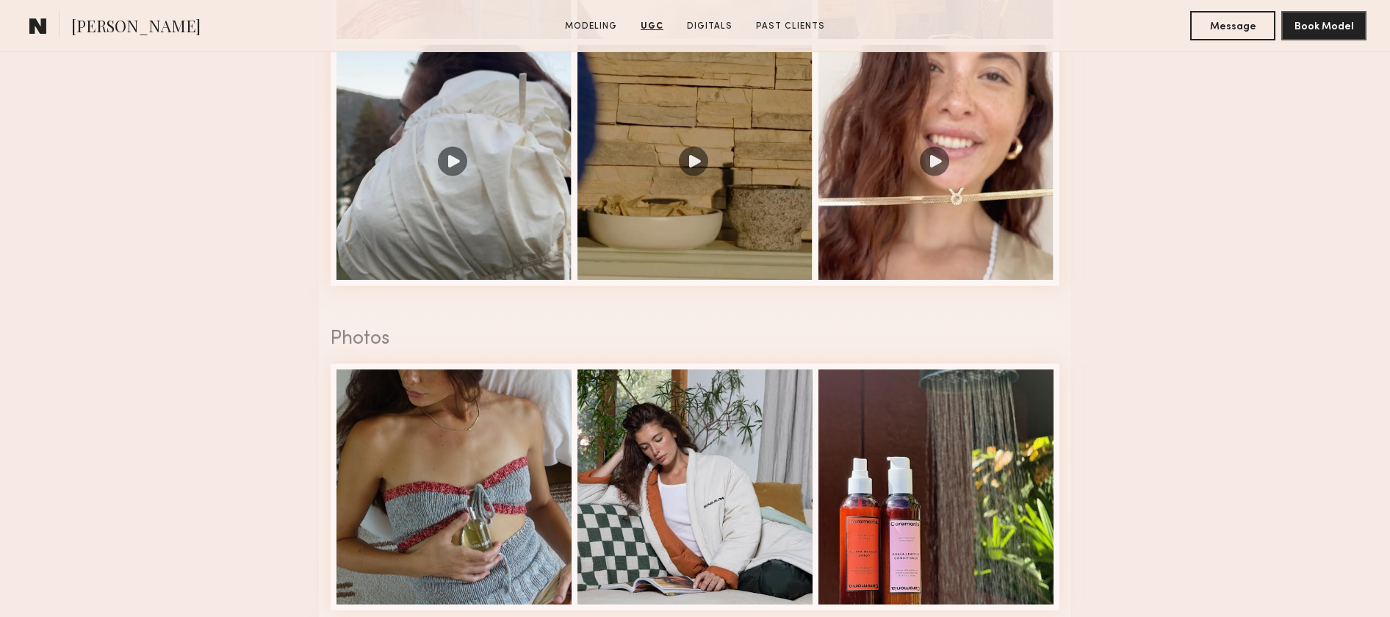
scroll to position [1681, 0]
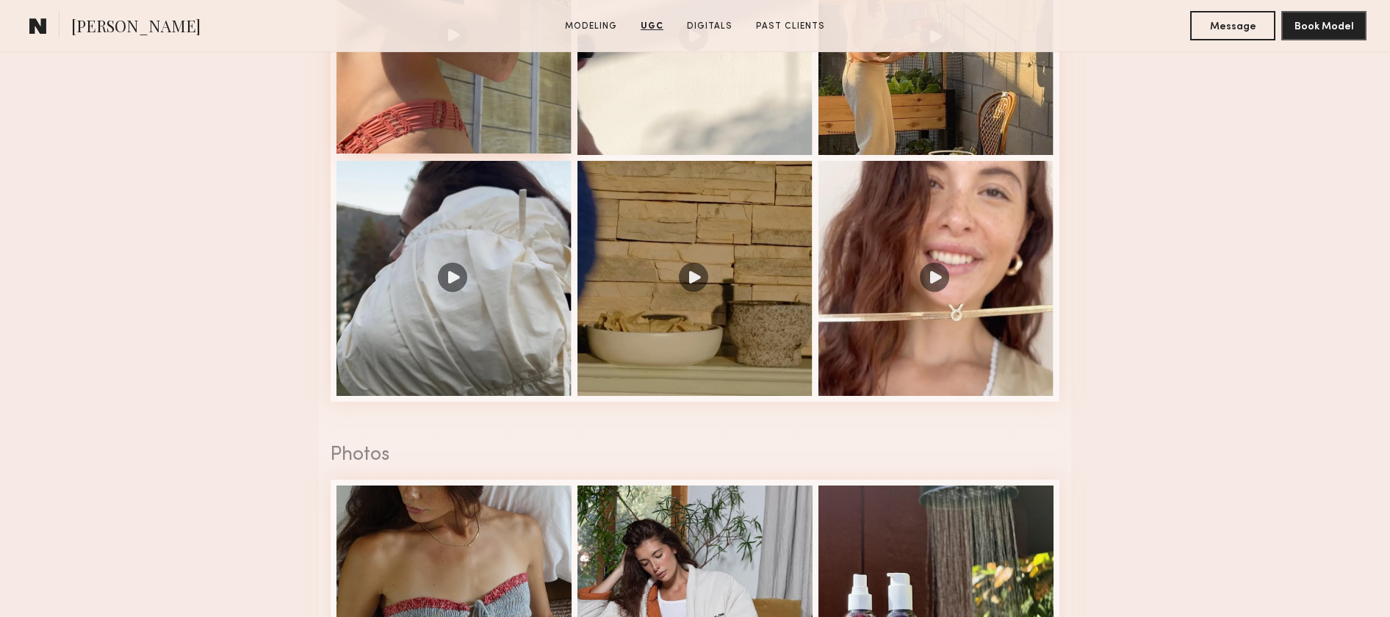
click at [515, 98] on div at bounding box center [454, 35] width 235 height 235
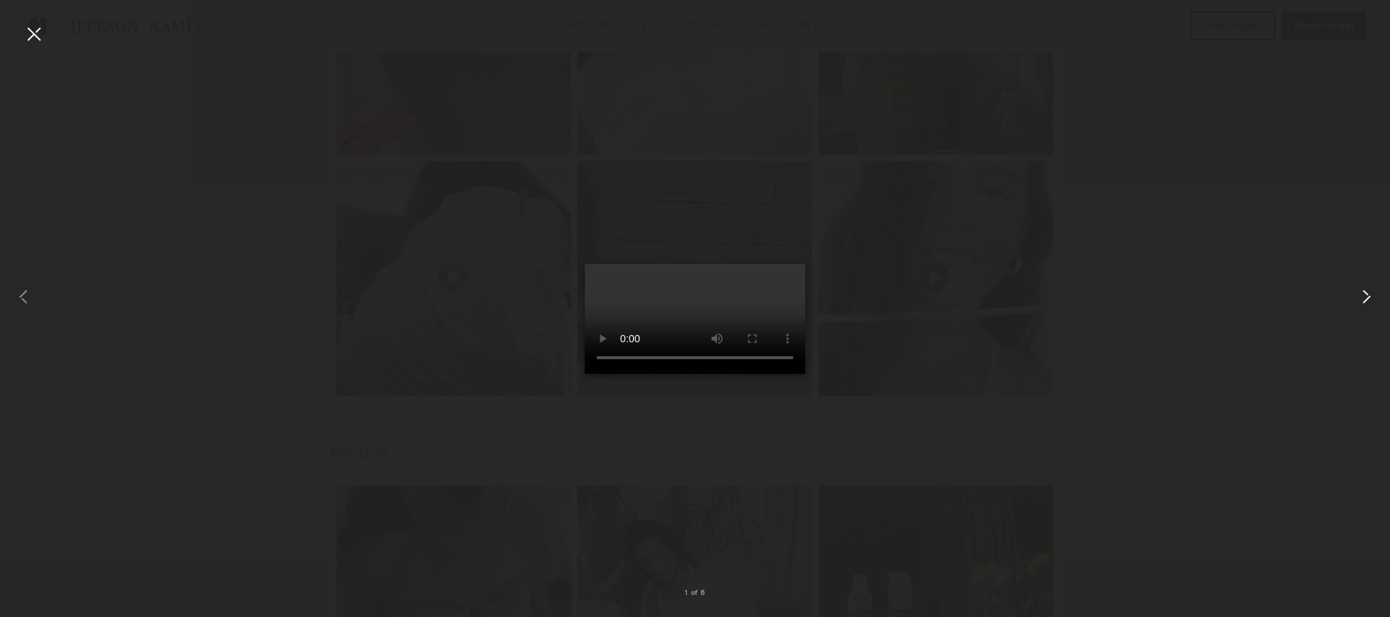
click at [1359, 302] on common-icon at bounding box center [1367, 297] width 24 height 24
click at [1365, 290] on common-icon at bounding box center [1367, 297] width 24 height 24
click at [1363, 295] on common-icon at bounding box center [1367, 297] width 24 height 24
click at [1362, 298] on common-icon at bounding box center [1367, 297] width 24 height 24
click at [1380, 293] on div at bounding box center [1363, 297] width 56 height 547
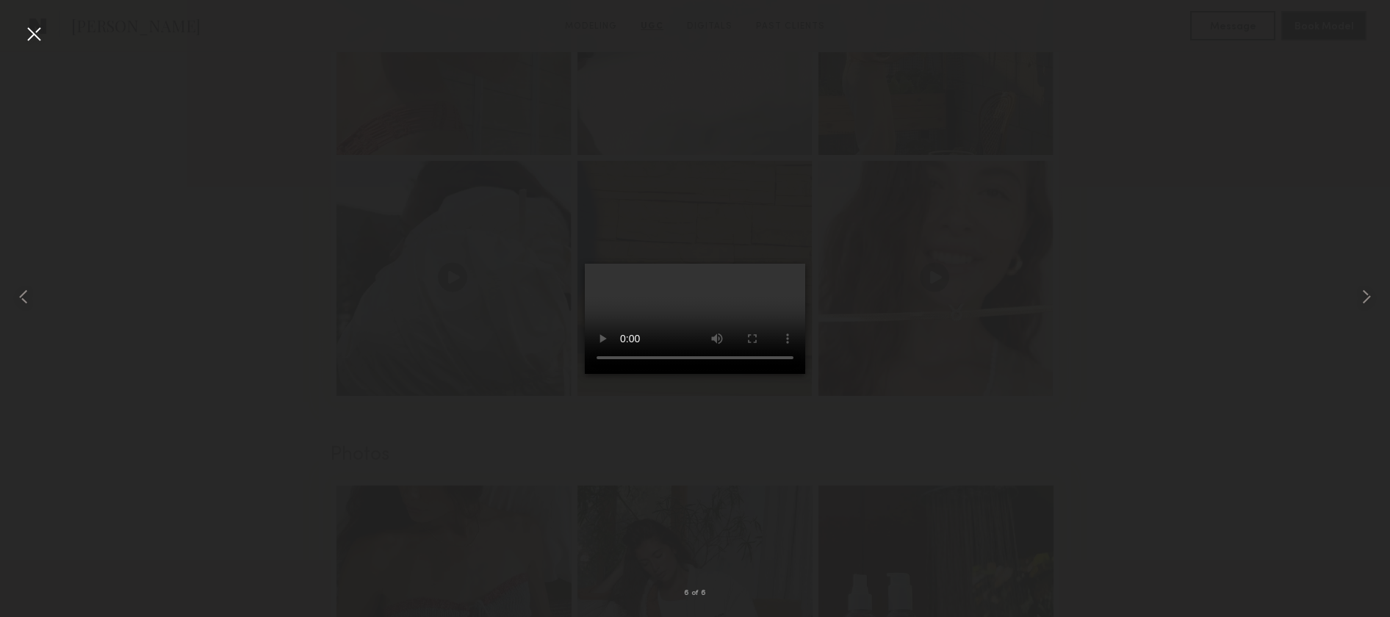
click at [1261, 358] on div at bounding box center [695, 297] width 1390 height 547
click at [1099, 285] on div at bounding box center [695, 297] width 1390 height 547
click at [30, 47] on div at bounding box center [28, 297] width 56 height 547
click at [44, 33] on div at bounding box center [34, 34] width 24 height 24
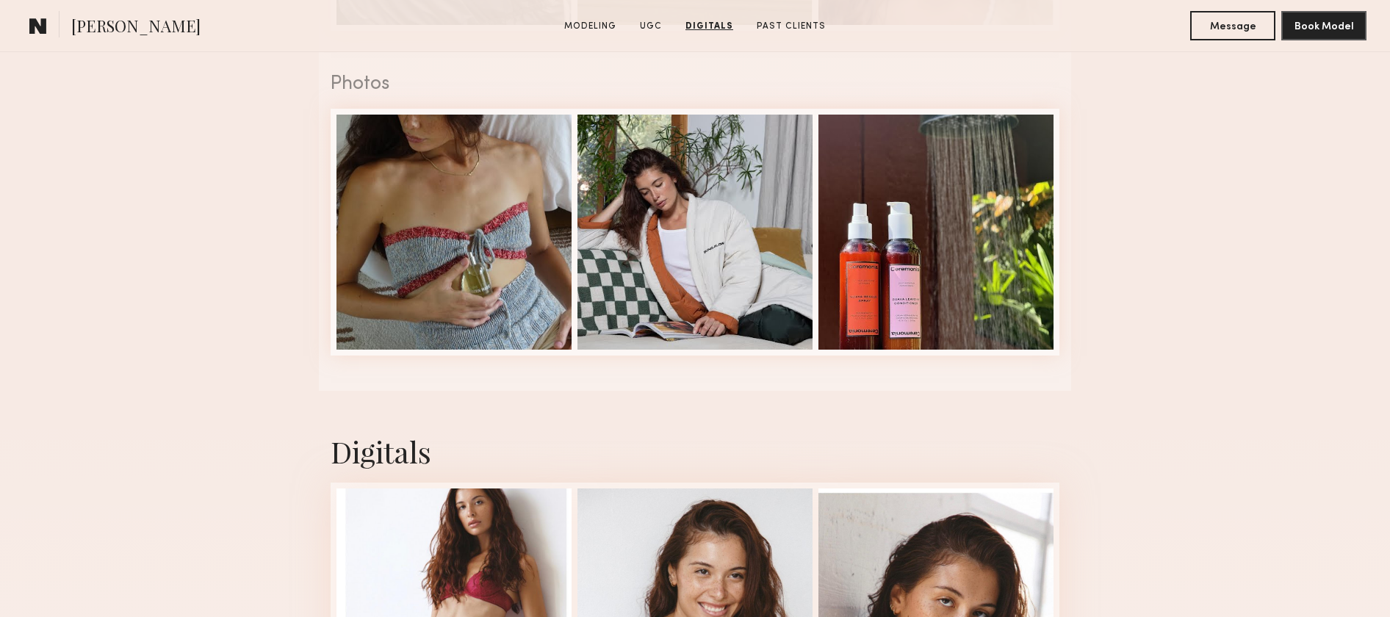
scroll to position [1679, 0]
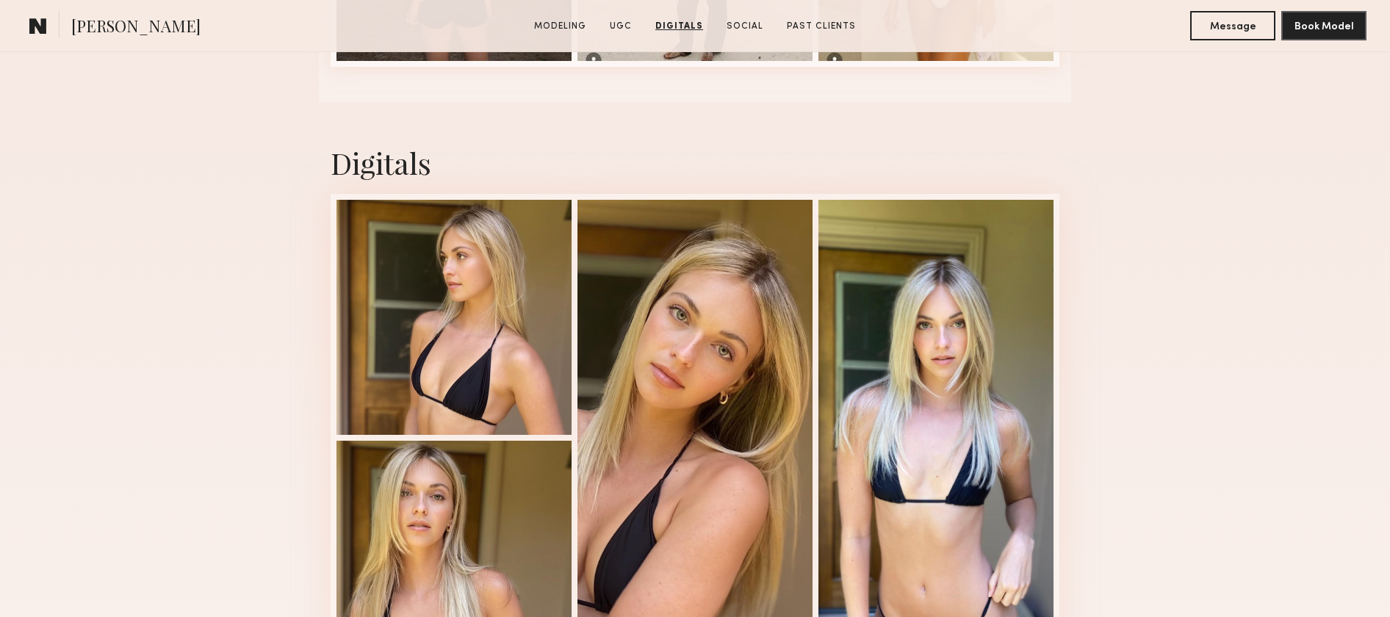
scroll to position [2818, 0]
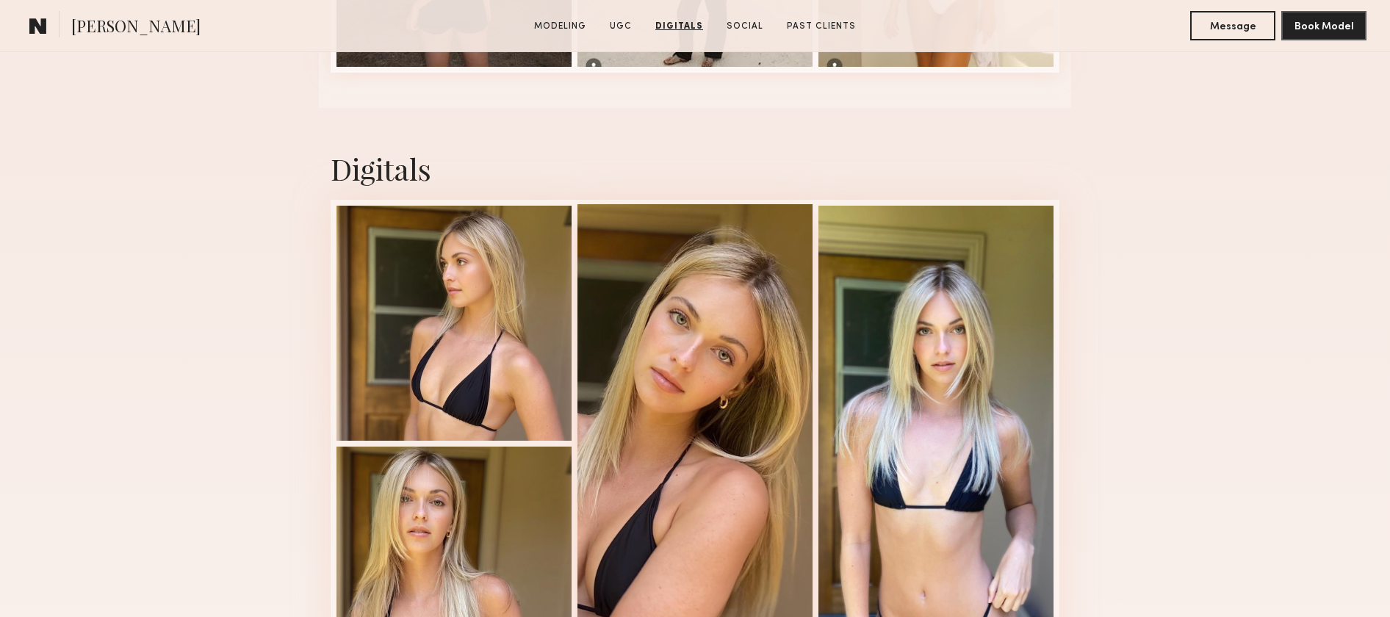
click at [669, 294] on div at bounding box center [695, 442] width 235 height 476
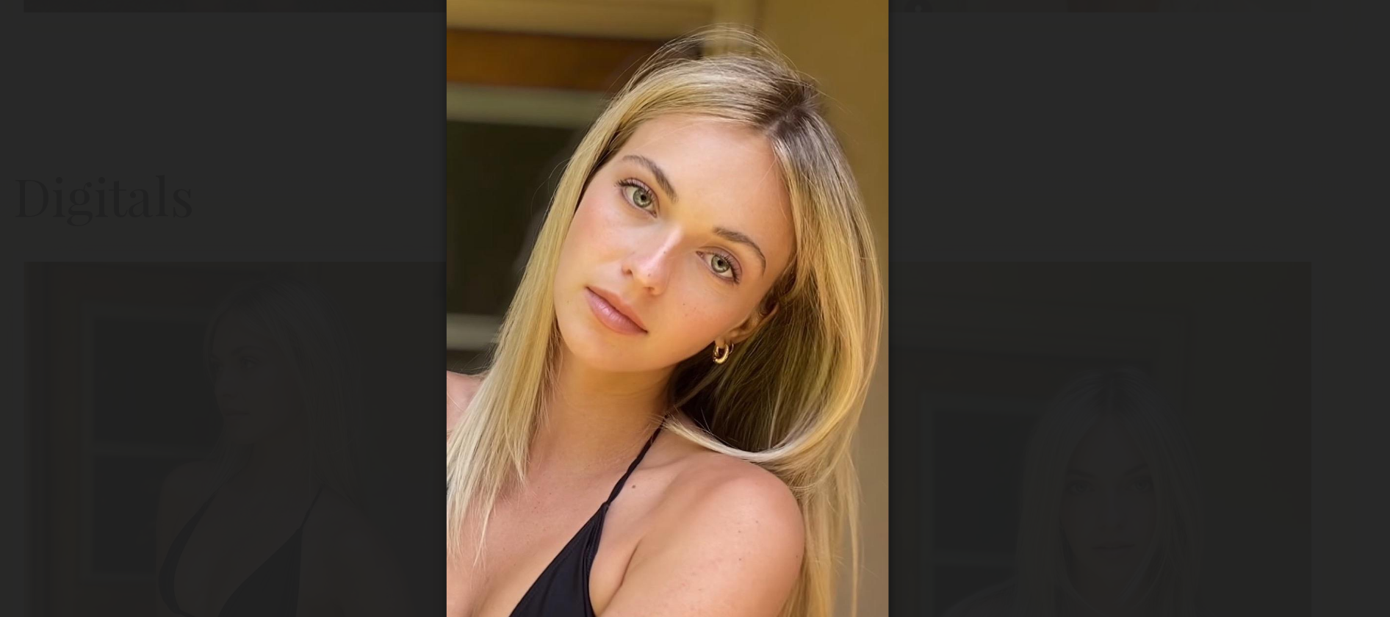
click at [879, 100] on div at bounding box center [695, 297] width 1390 height 547
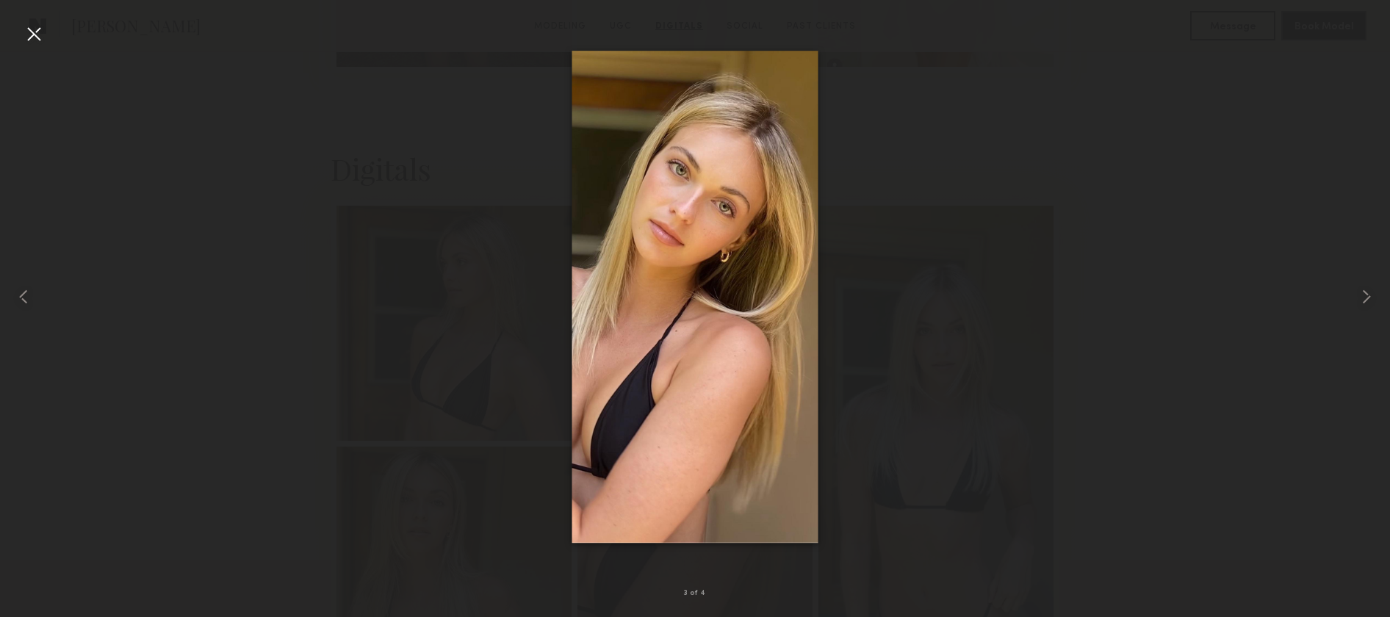
click at [1042, 60] on div at bounding box center [695, 297] width 1390 height 547
click at [45, 38] on div at bounding box center [34, 34] width 24 height 24
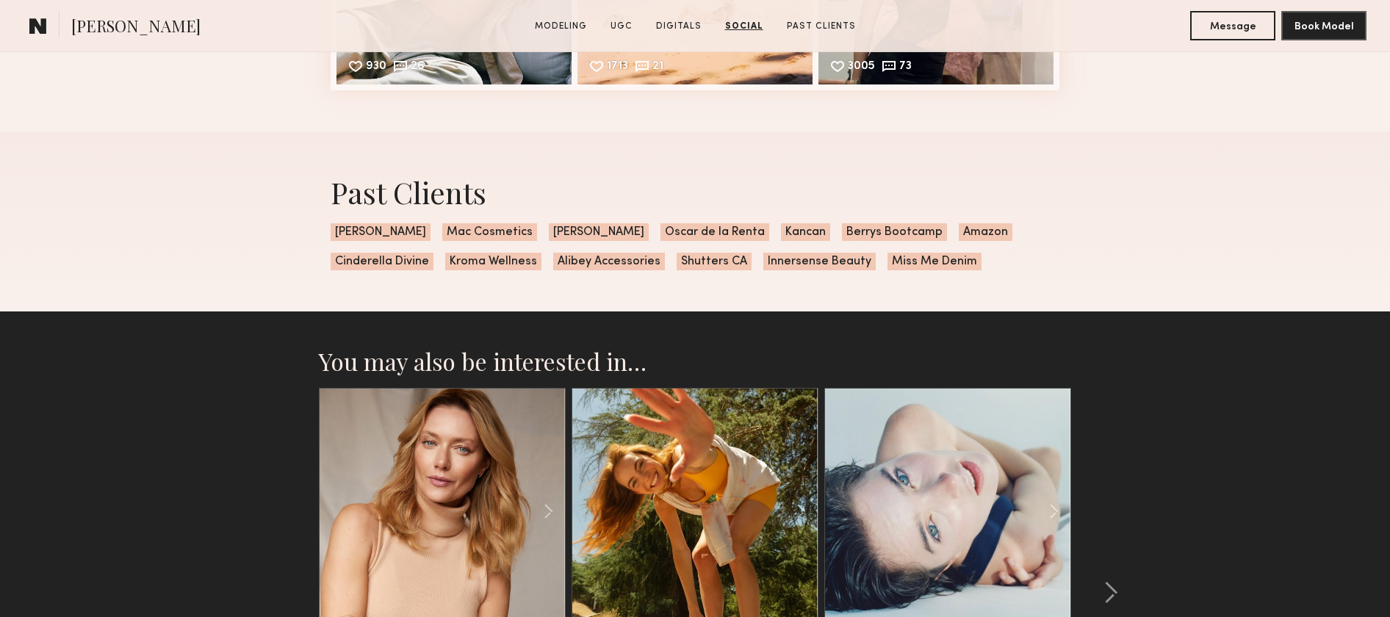
scroll to position [4024, 0]
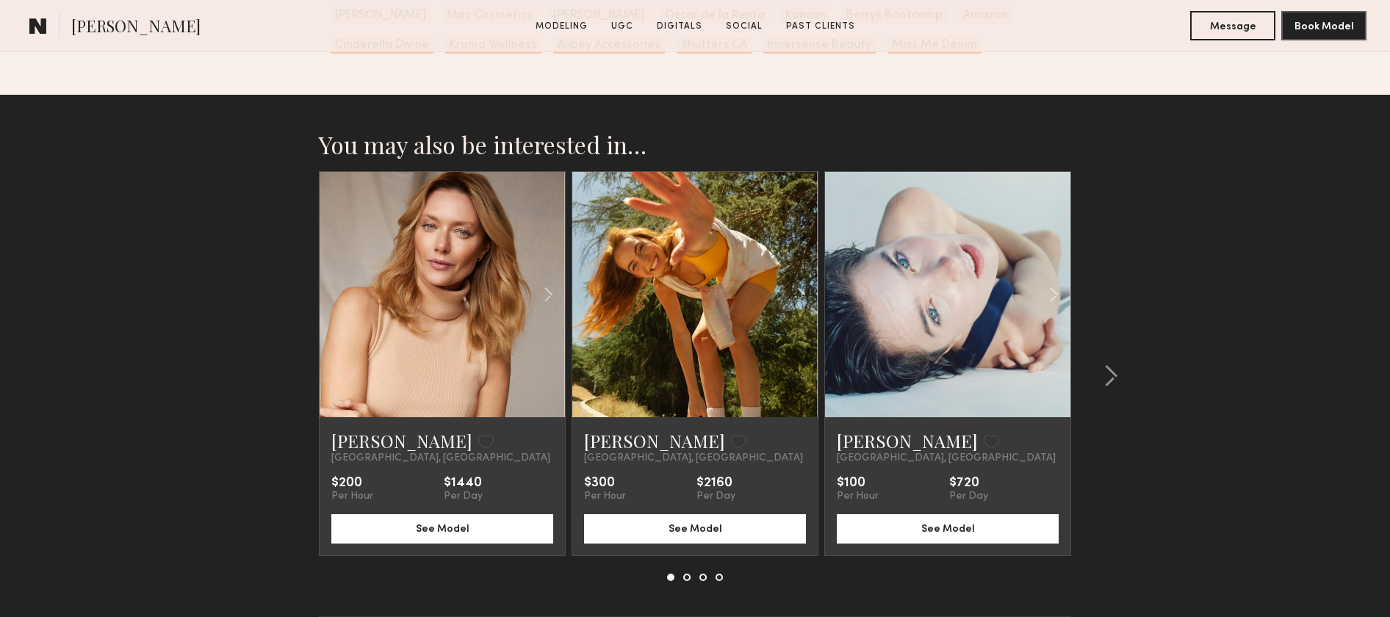
click at [414, 387] on link at bounding box center [443, 294] width 84 height 245
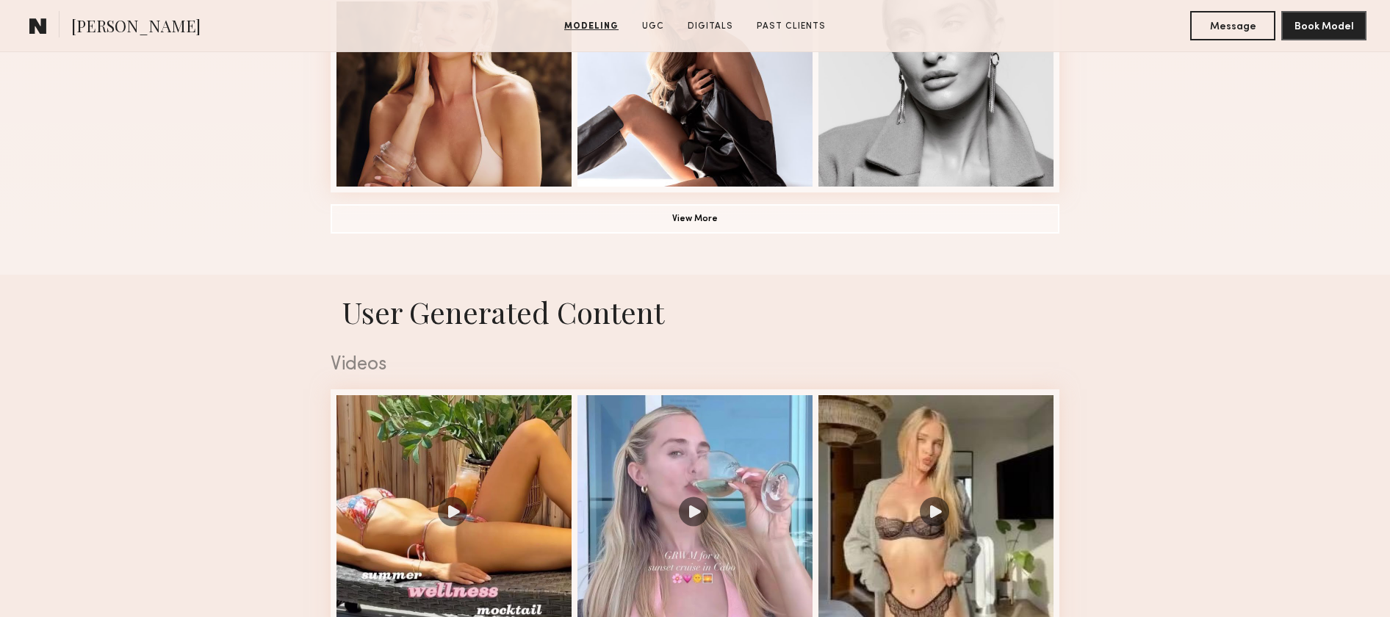
scroll to position [1433, 0]
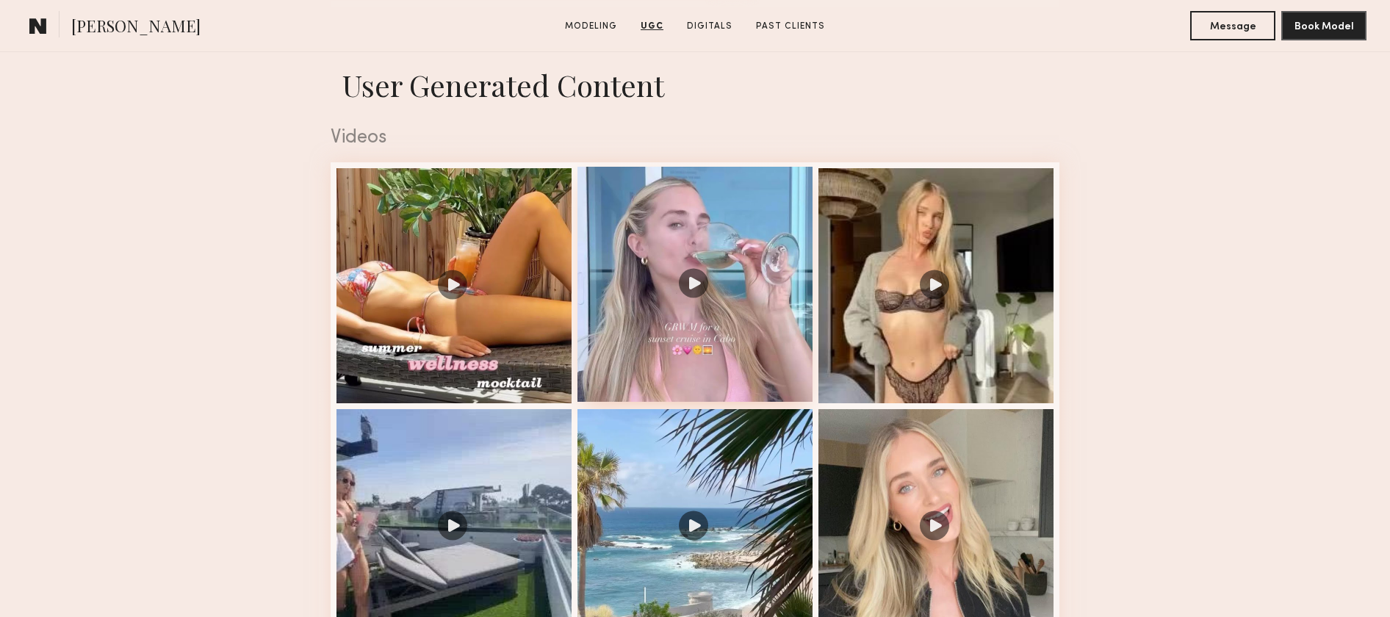
click at [725, 286] on div at bounding box center [695, 284] width 235 height 235
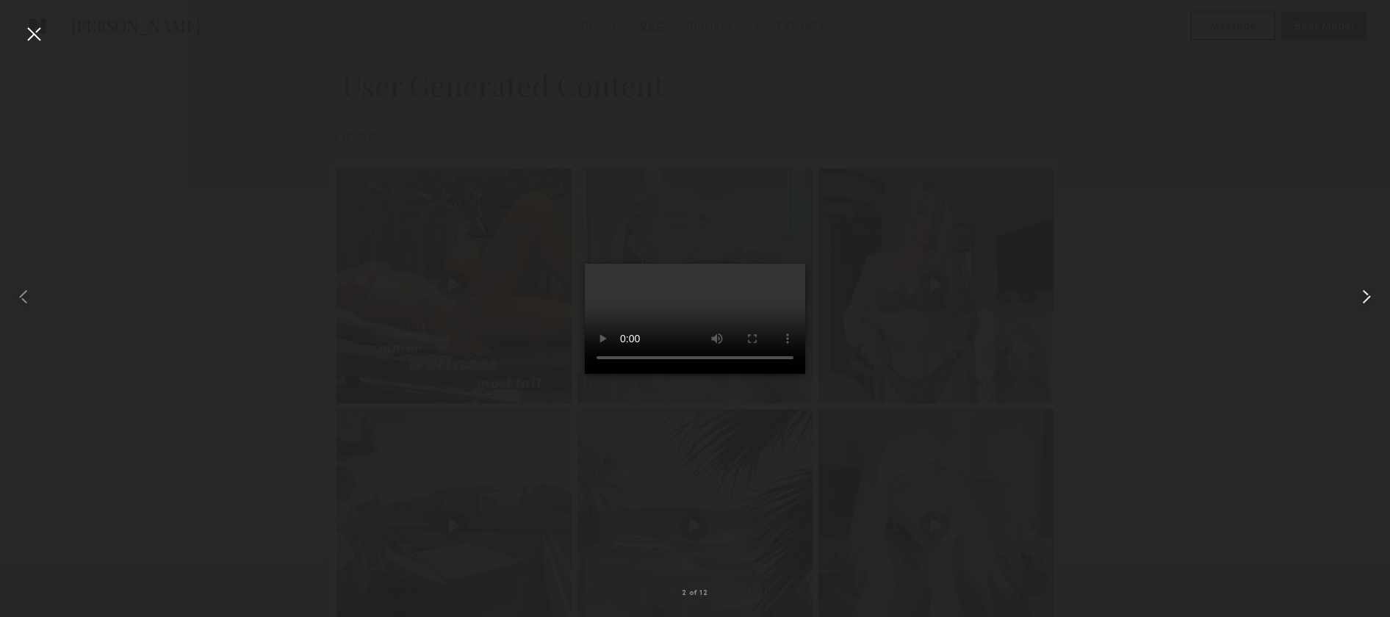
click at [1362, 291] on common-icon at bounding box center [1367, 297] width 24 height 24
click at [32, 289] on common-icon at bounding box center [24, 297] width 24 height 24
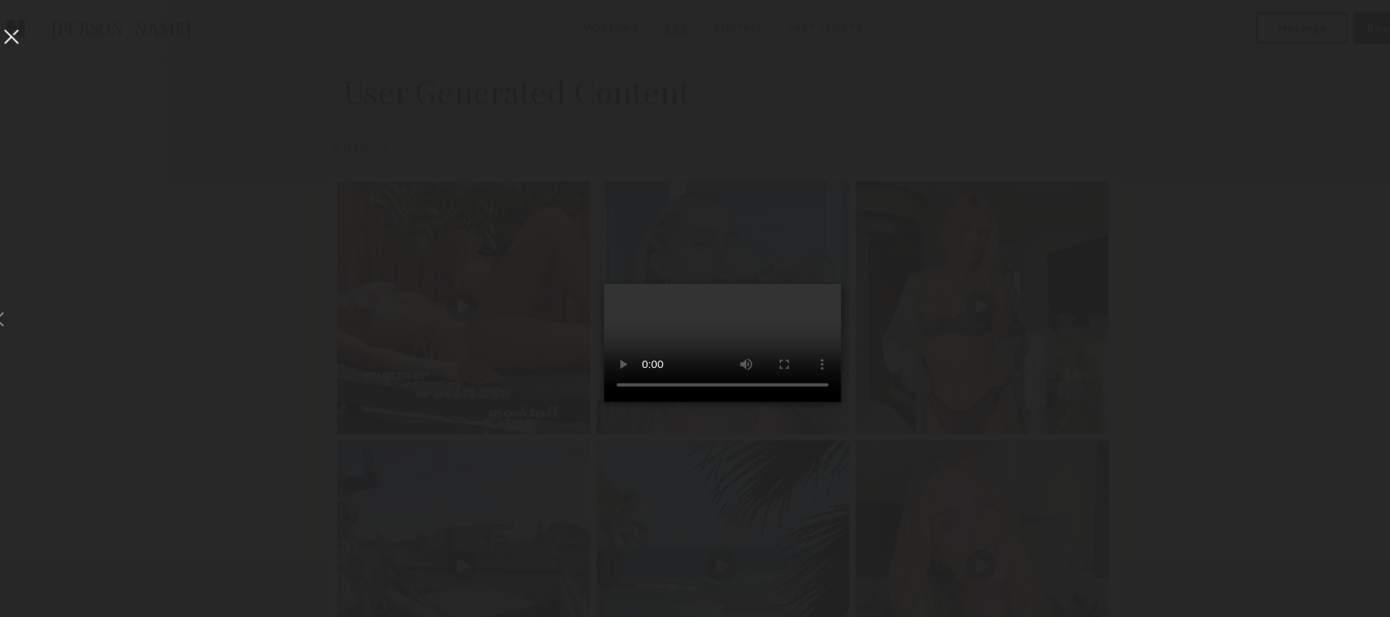
click at [639, 374] on video at bounding box center [695, 319] width 220 height 110
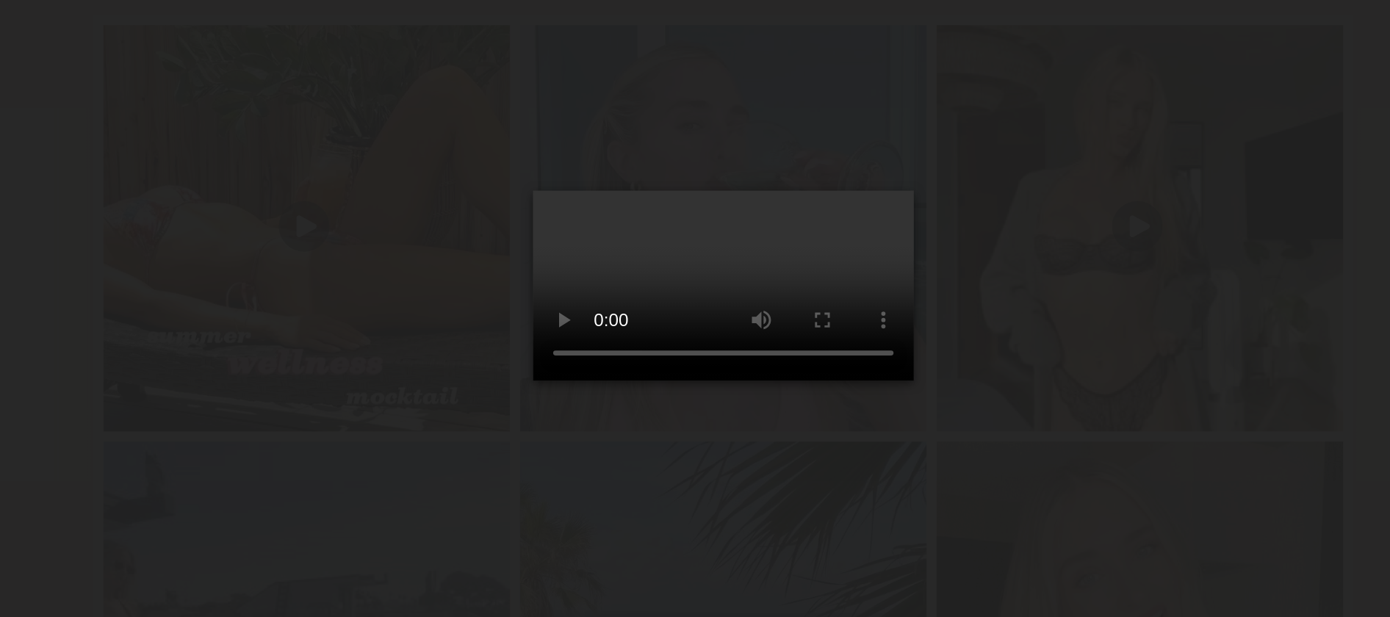
click at [656, 364] on video at bounding box center [695, 319] width 220 height 110
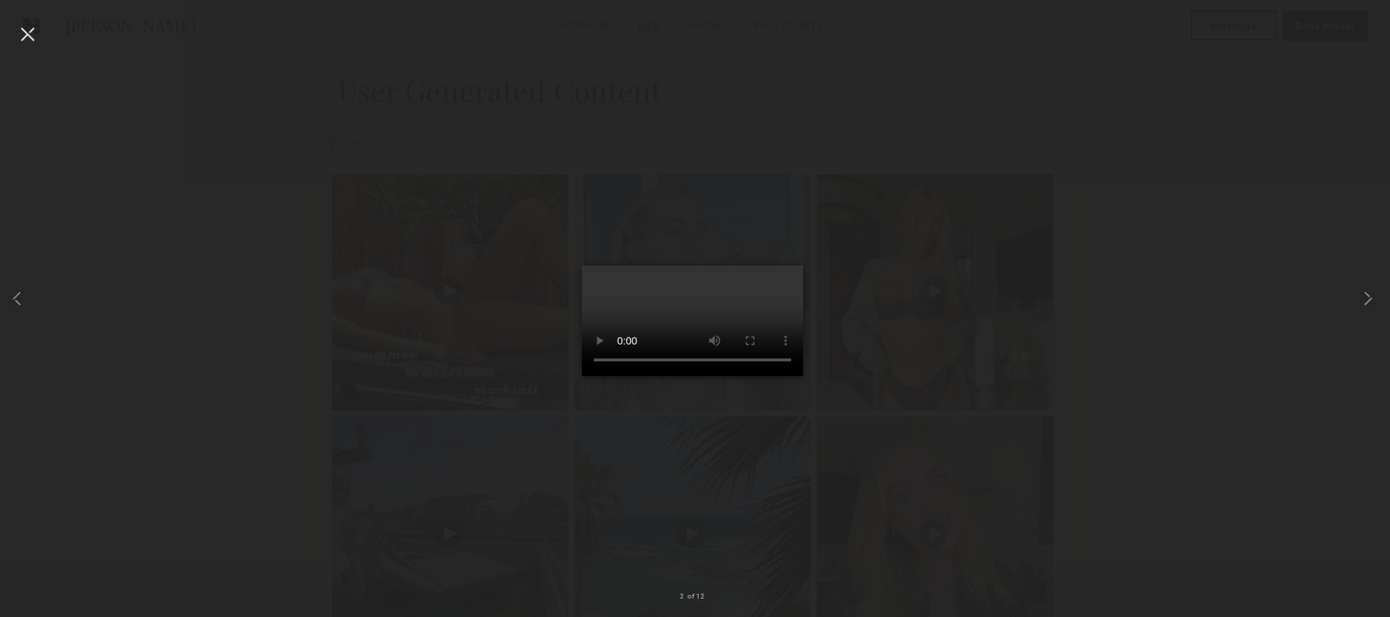
scroll to position [1425, 0]
click at [640, 374] on video at bounding box center [695, 319] width 220 height 110
click at [751, 336] on video at bounding box center [695, 319] width 220 height 110
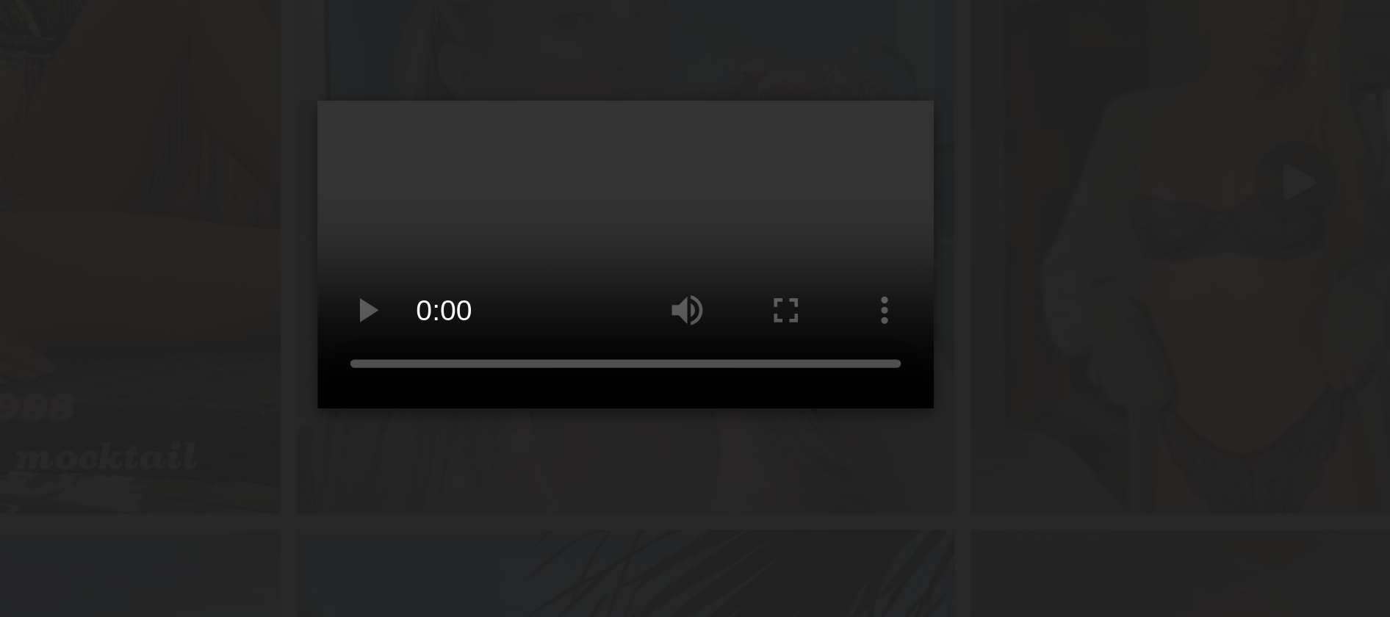
click at [733, 356] on video at bounding box center [695, 319] width 220 height 110
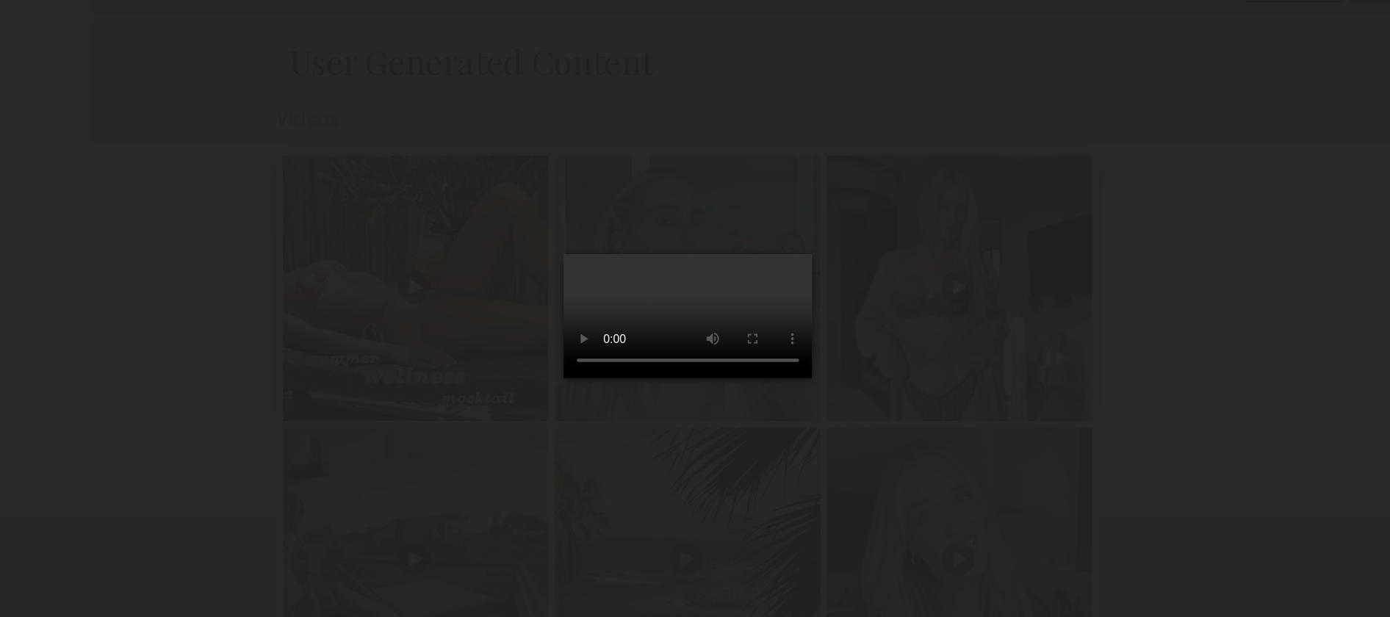
click at [990, 317] on div at bounding box center [695, 297] width 1390 height 547
click at [936, 317] on div at bounding box center [695, 297] width 1390 height 547
click at [118, 68] on div at bounding box center [695, 297] width 1390 height 547
click at [104, 57] on div at bounding box center [695, 297] width 1390 height 547
click at [104, 69] on div at bounding box center [695, 297] width 1390 height 547
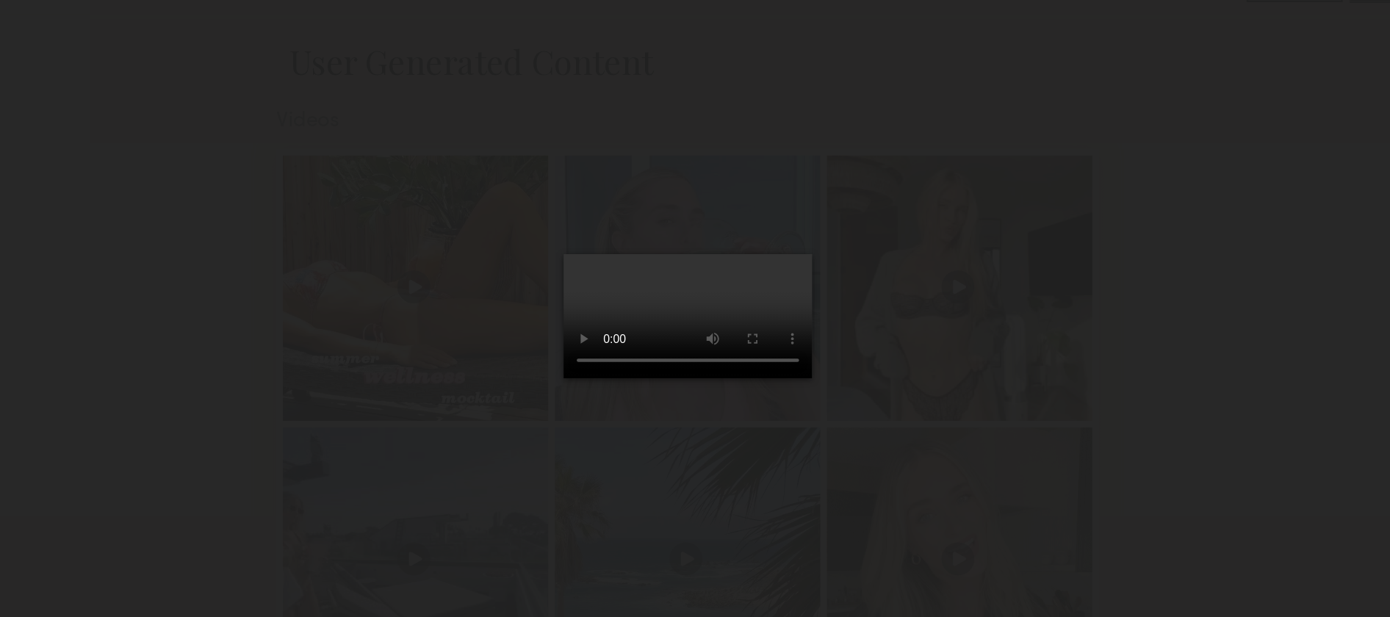
click at [111, 68] on div at bounding box center [695, 297] width 1390 height 547
drag, startPoint x: 272, startPoint y: 104, endPoint x: 434, endPoint y: 162, distance: 171.8
click at [434, 162] on div at bounding box center [695, 297] width 1390 height 547
click at [783, 264] on video at bounding box center [695, 319] width 220 height 110
click at [1132, 281] on div at bounding box center [695, 297] width 1390 height 547
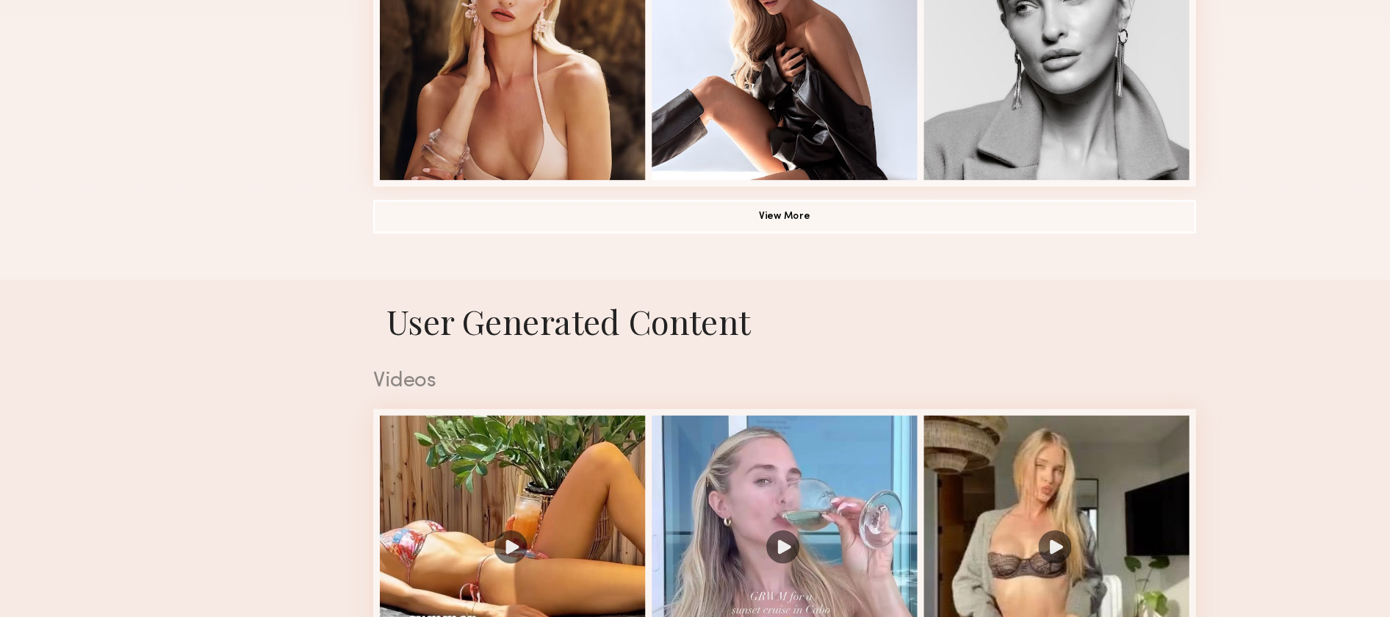
scroll to position [1185, 0]
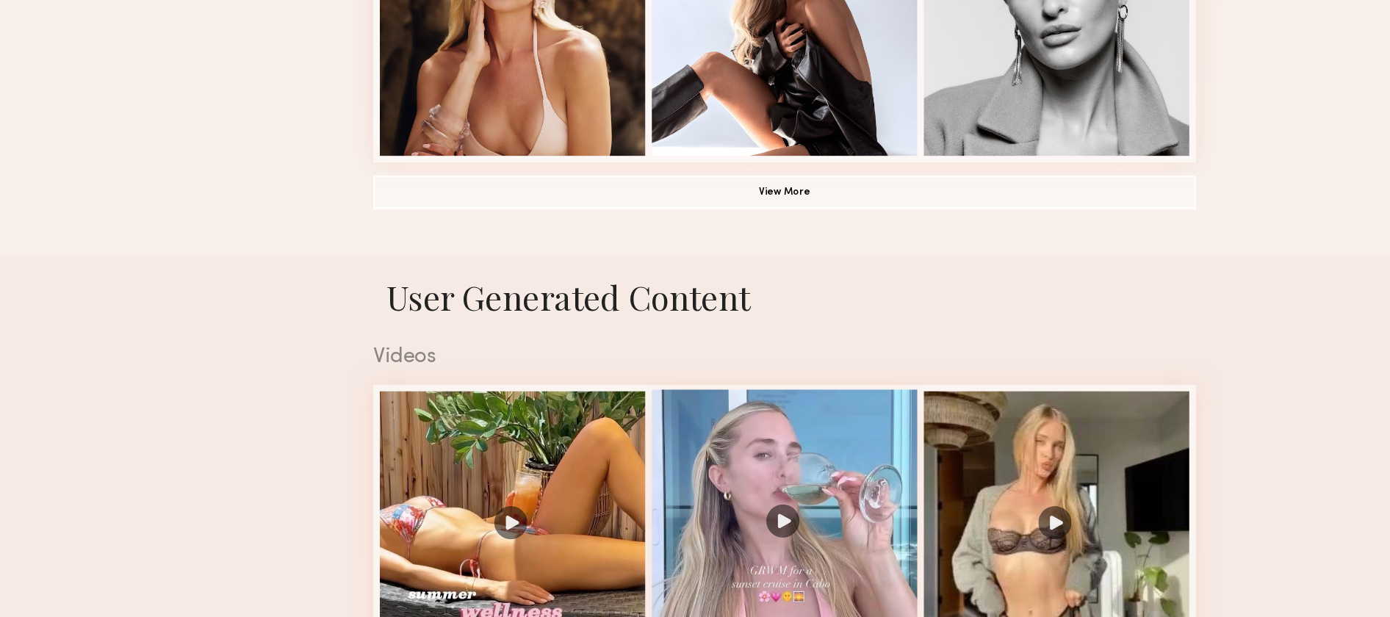
click at [719, 476] on div at bounding box center [695, 532] width 235 height 235
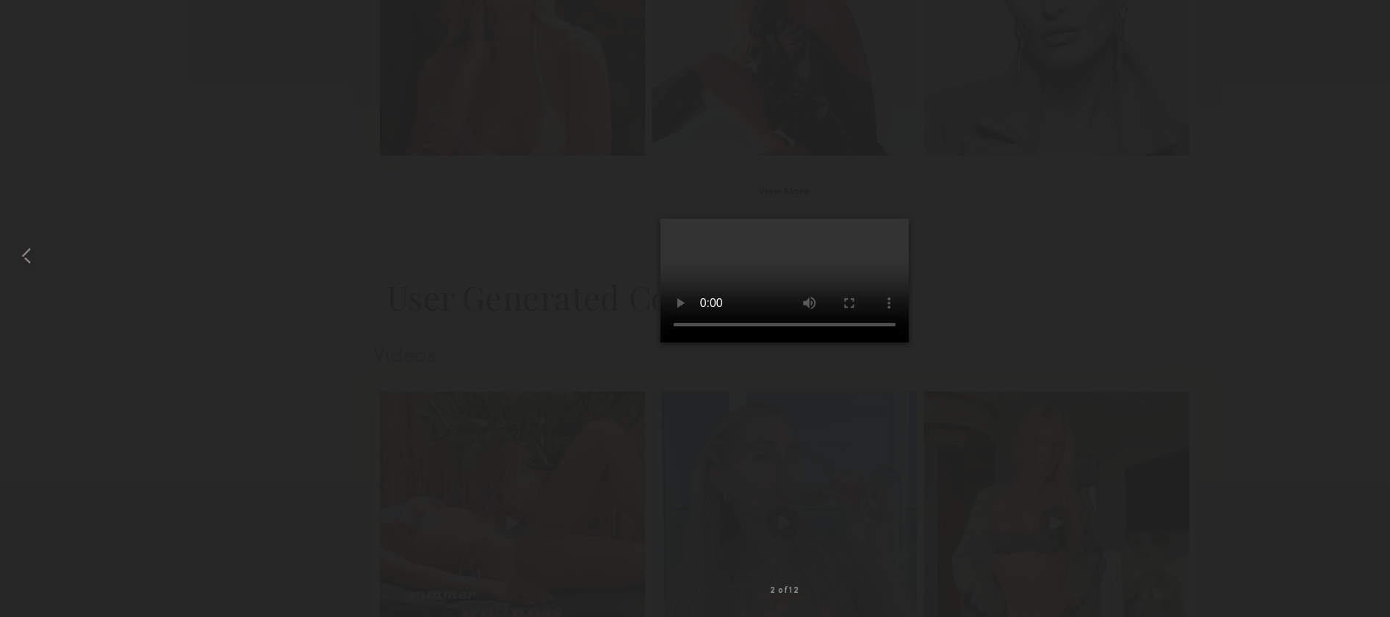
click at [927, 371] on div at bounding box center [695, 297] width 1390 height 547
click at [681, 322] on video at bounding box center [695, 319] width 220 height 110
click at [683, 351] on video at bounding box center [695, 319] width 220 height 110
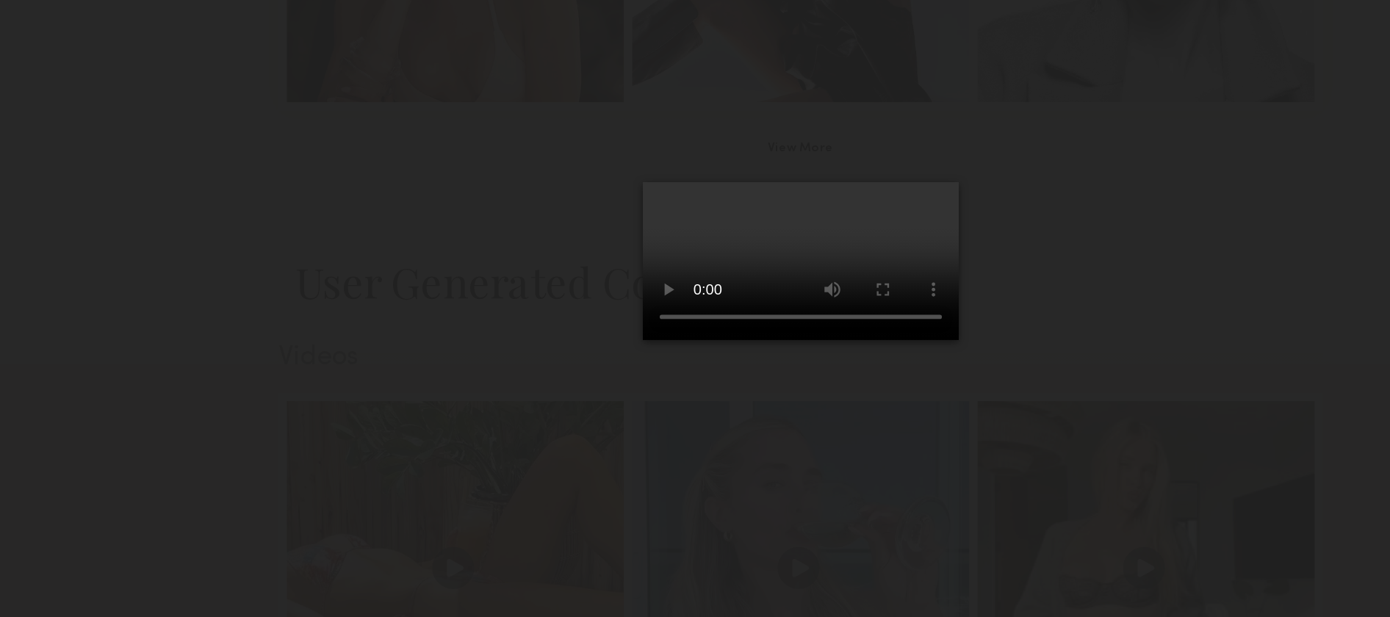
click at [642, 374] on video at bounding box center [695, 319] width 220 height 110
click at [994, 424] on div at bounding box center [695, 297] width 1390 height 547
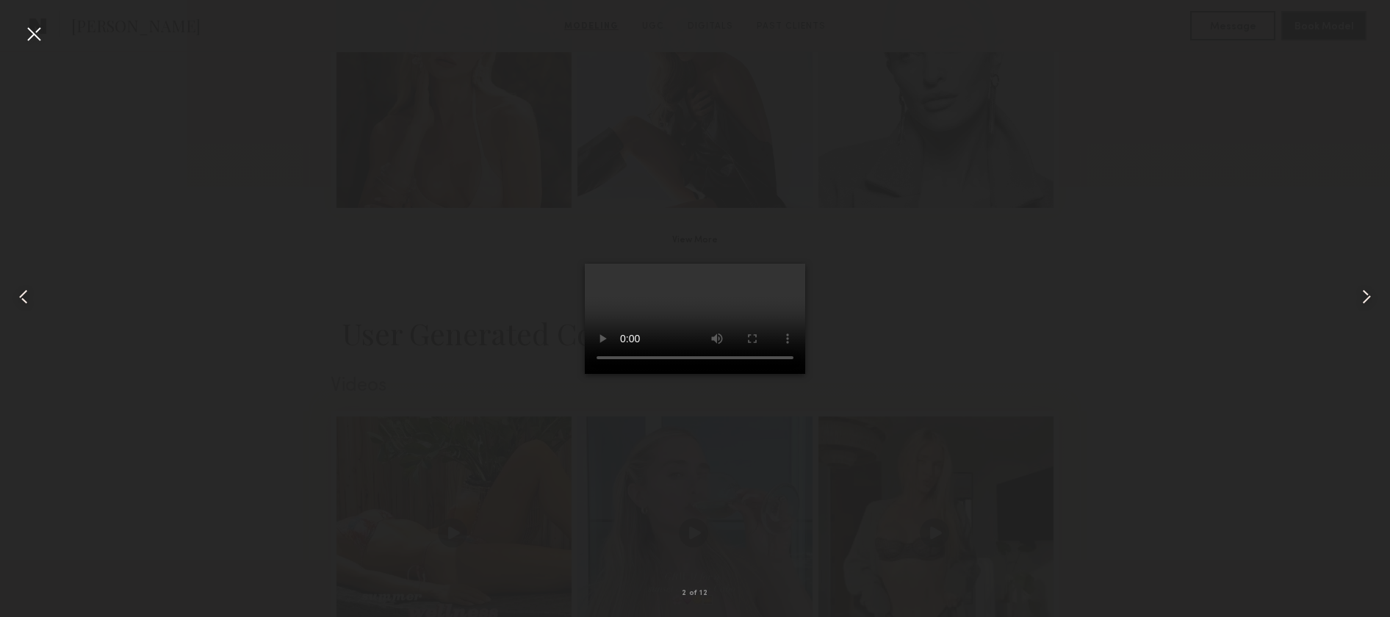
click at [29, 19] on nb-gallery-light "2 of 12" at bounding box center [695, 308] width 1390 height 617
click at [32, 33] on div at bounding box center [34, 34] width 24 height 24
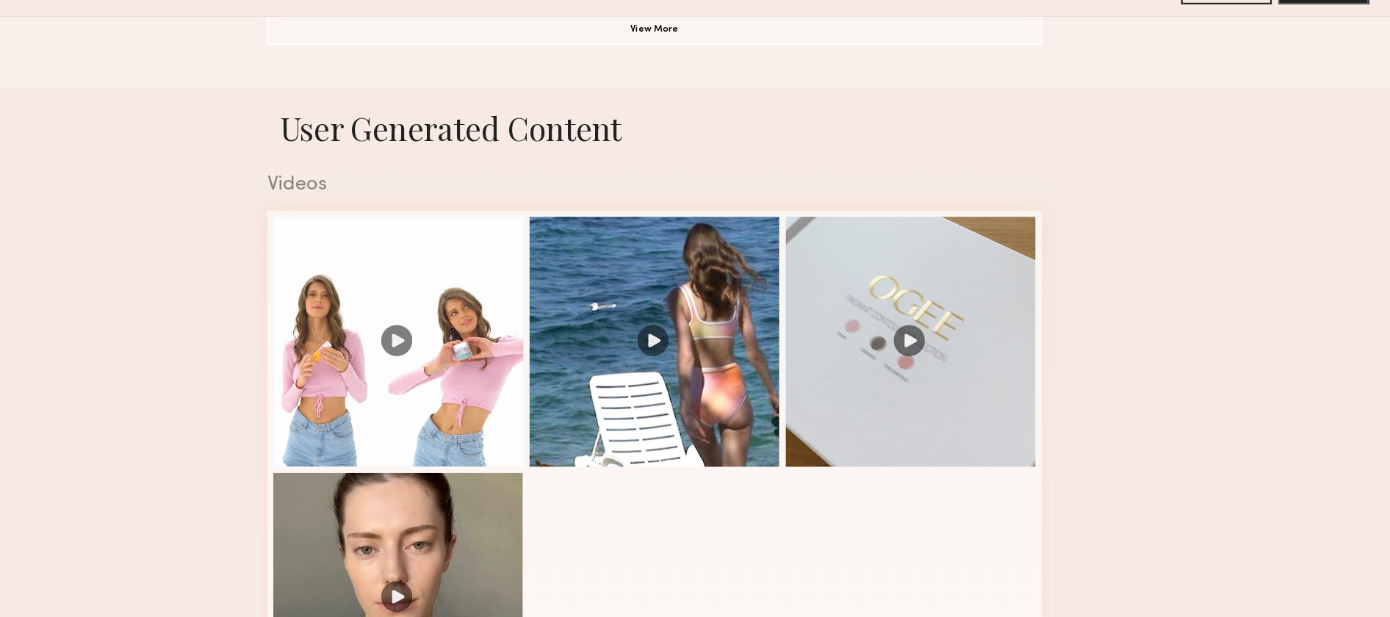
scroll to position [1361, 0]
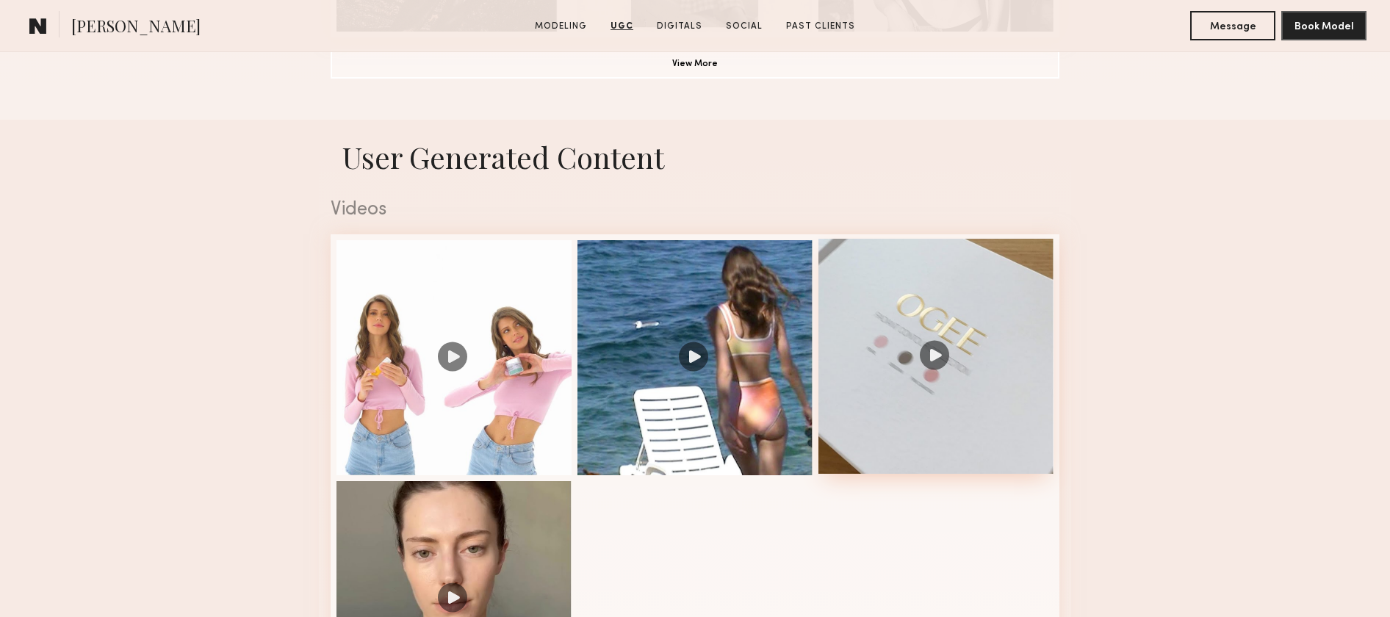
click at [971, 356] on div at bounding box center [936, 356] width 235 height 235
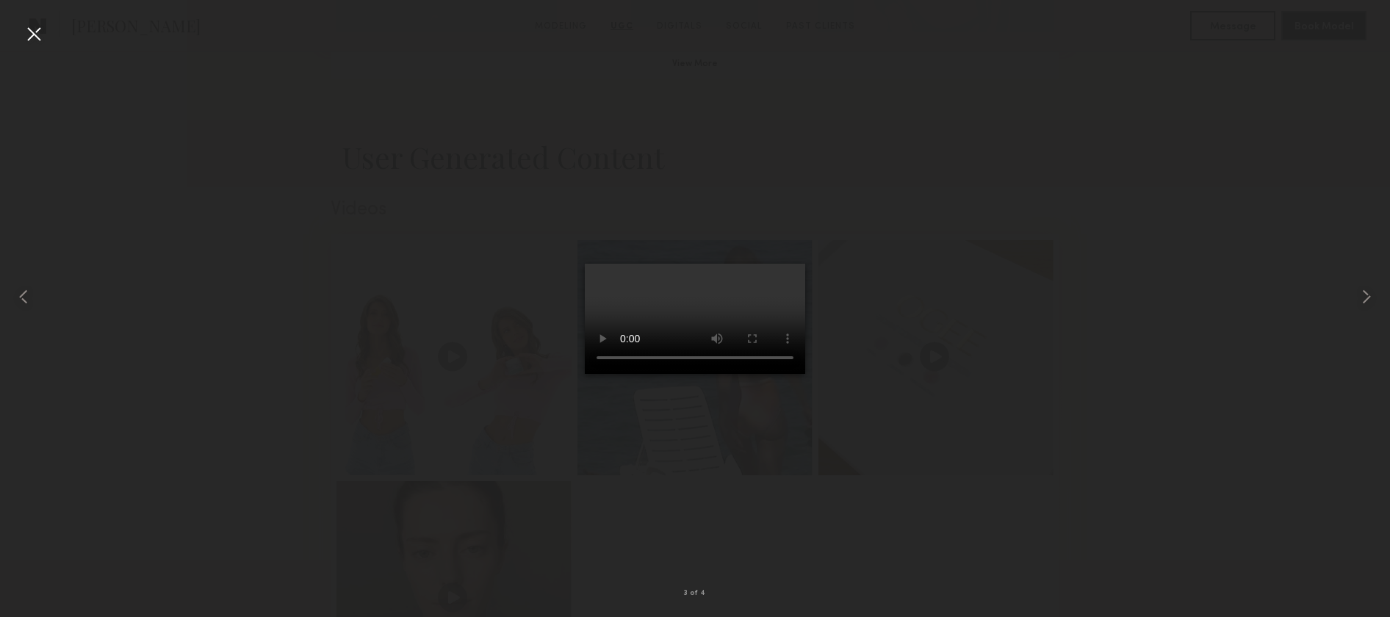
click at [650, 352] on video at bounding box center [695, 319] width 220 height 110
click at [456, 112] on div at bounding box center [695, 297] width 1390 height 547
click at [16, 30] on div at bounding box center [28, 297] width 56 height 547
click at [37, 30] on div at bounding box center [34, 34] width 24 height 24
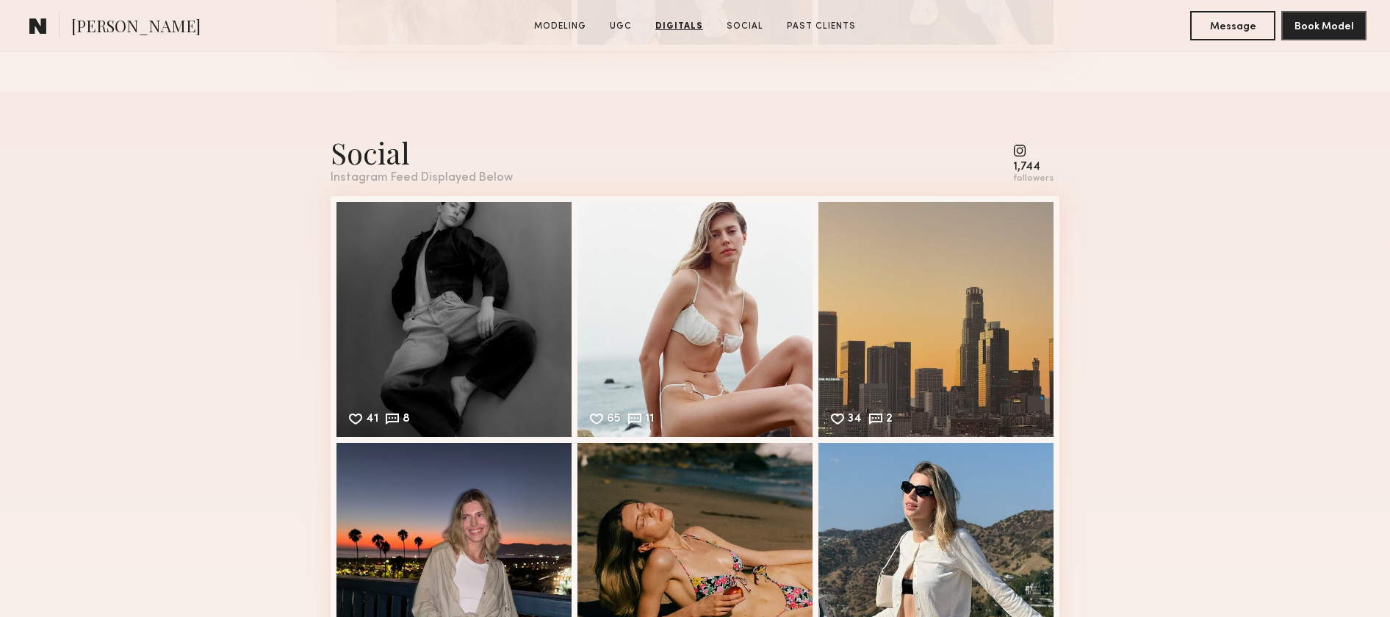
scroll to position [2773, 0]
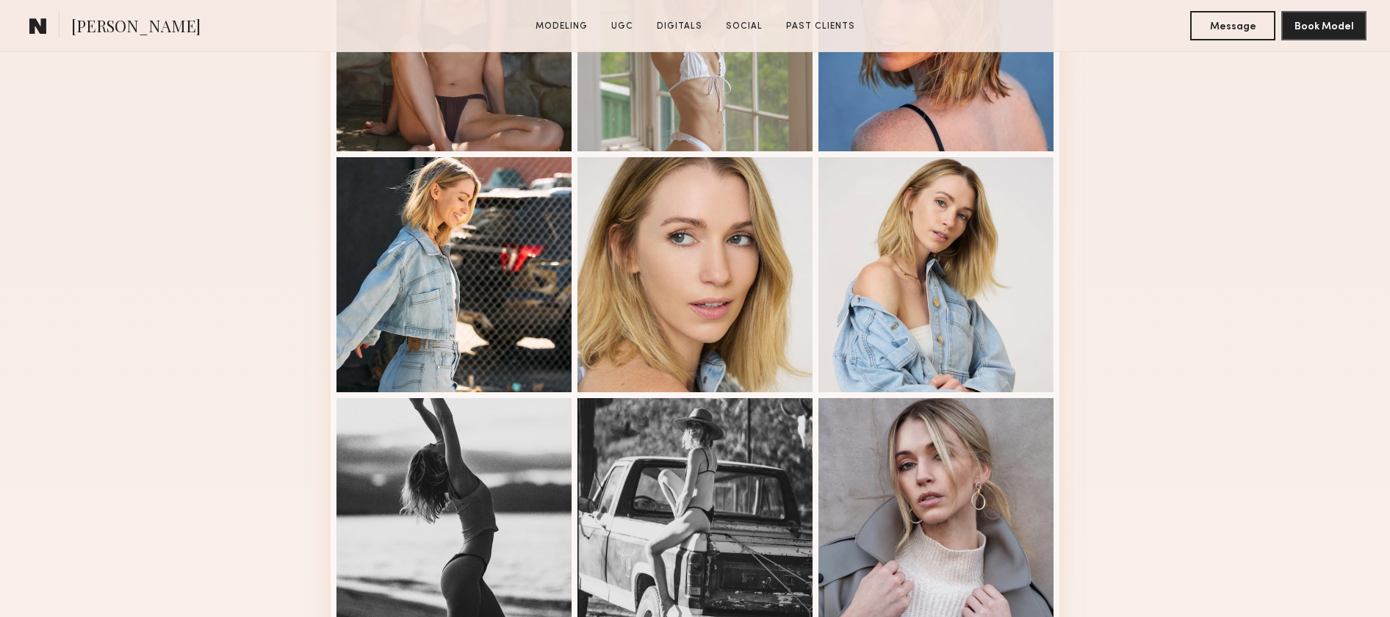
scroll to position [821, 0]
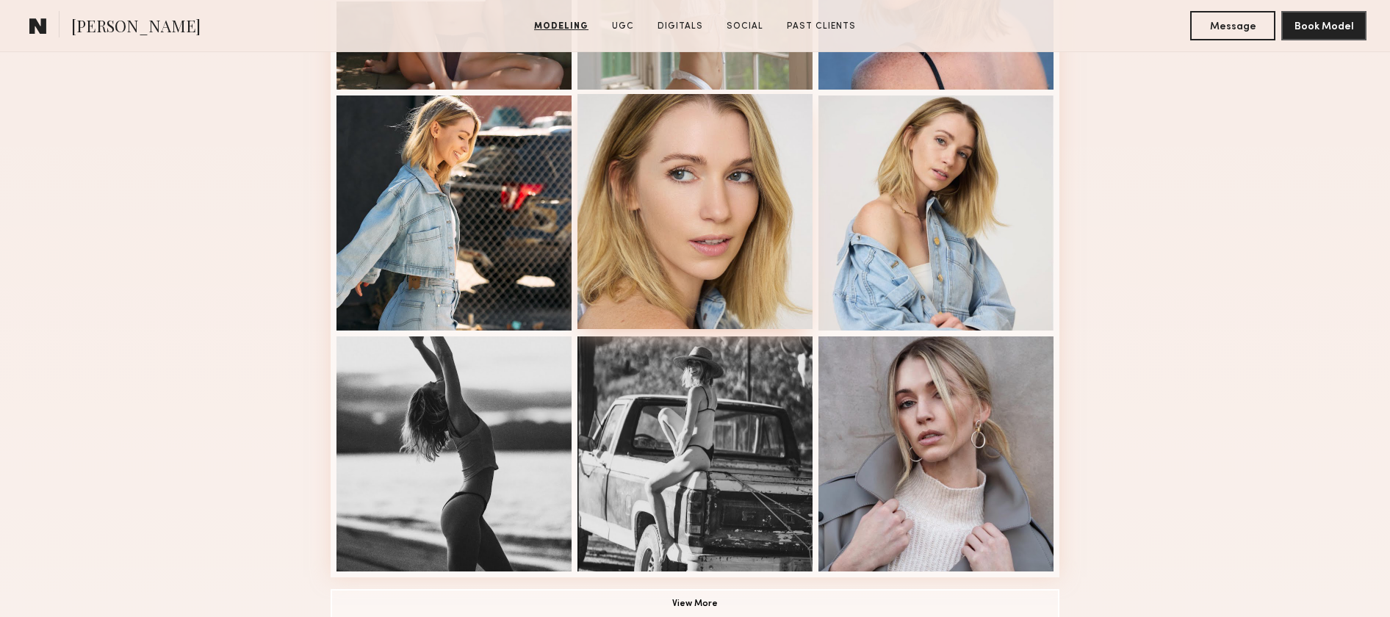
click at [807, 176] on div at bounding box center [695, 211] width 235 height 235
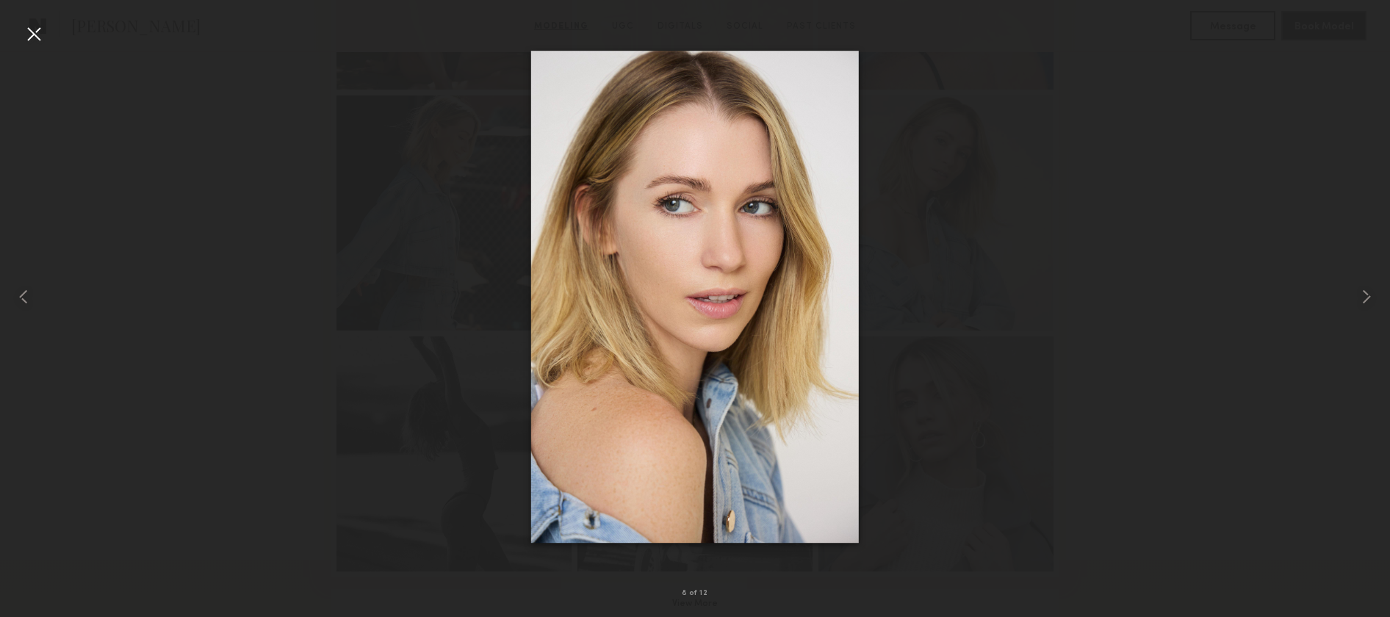
click at [1041, 62] on div at bounding box center [695, 297] width 1390 height 547
click at [32, 26] on div at bounding box center [34, 34] width 24 height 24
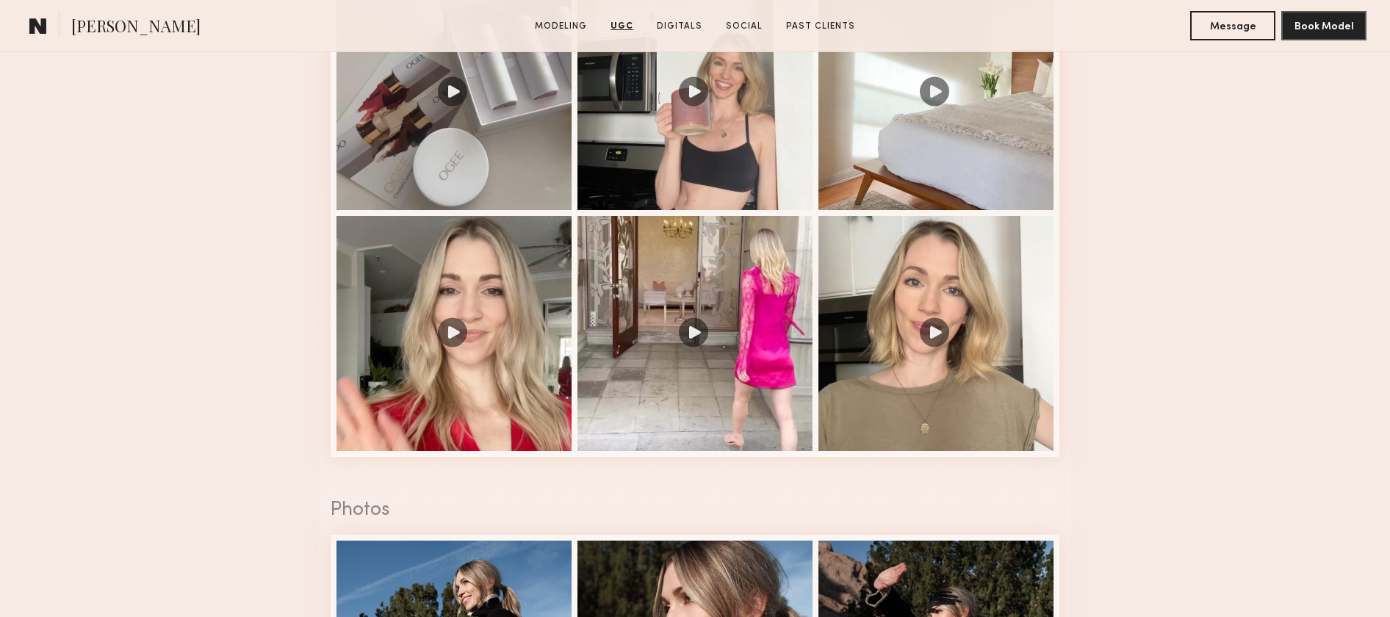
scroll to position [1628, 0]
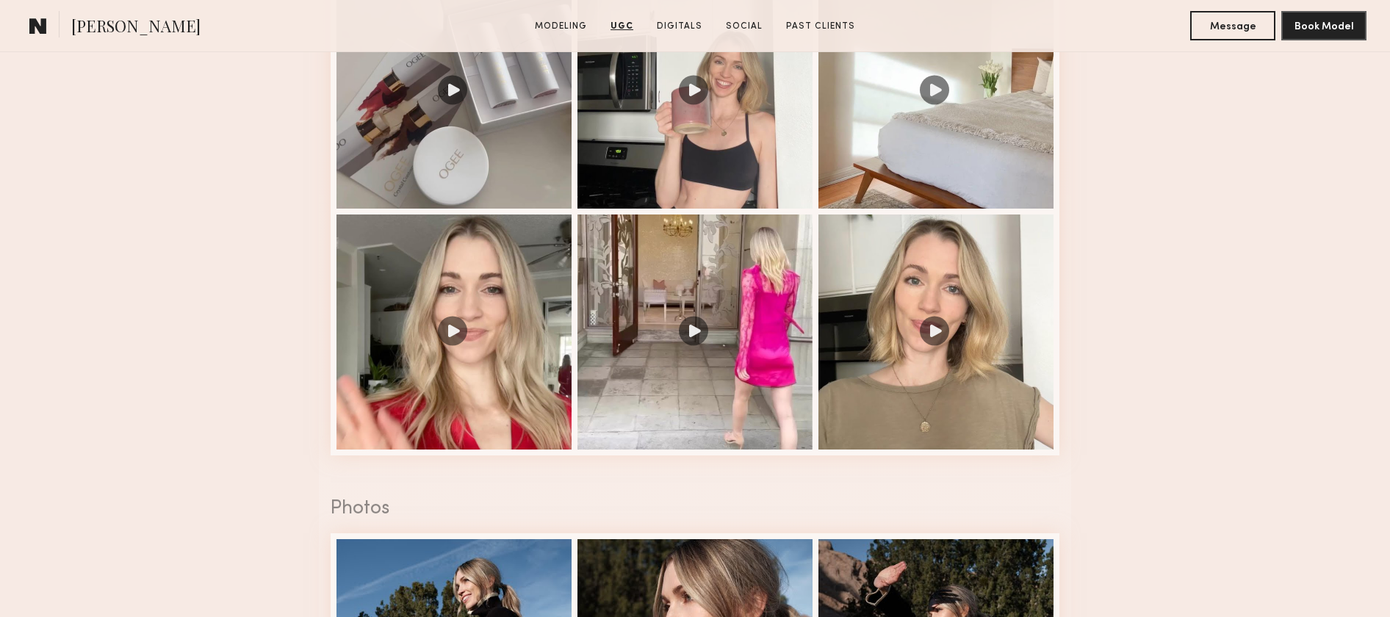
click at [814, 304] on nb-model-profile-images-feed at bounding box center [695, 212] width 729 height 488
click at [872, 292] on div at bounding box center [936, 330] width 235 height 235
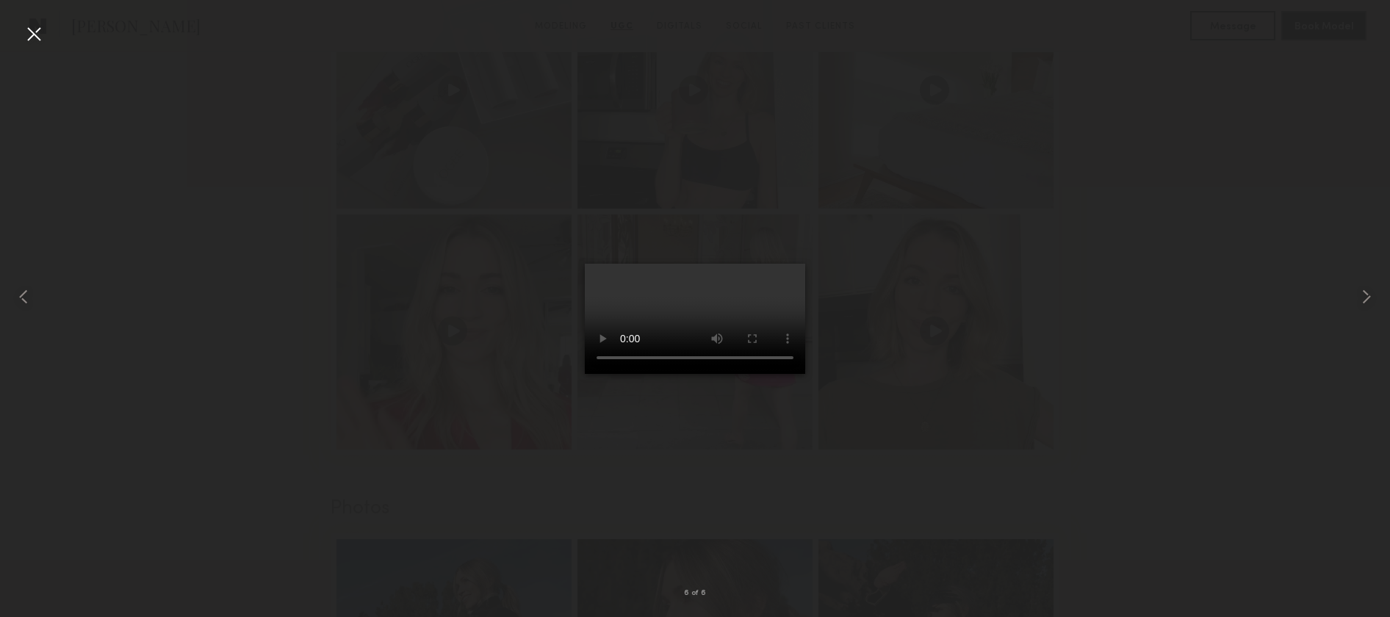
click at [924, 238] on div at bounding box center [695, 297] width 1390 height 547
click at [32, 35] on div at bounding box center [34, 34] width 24 height 24
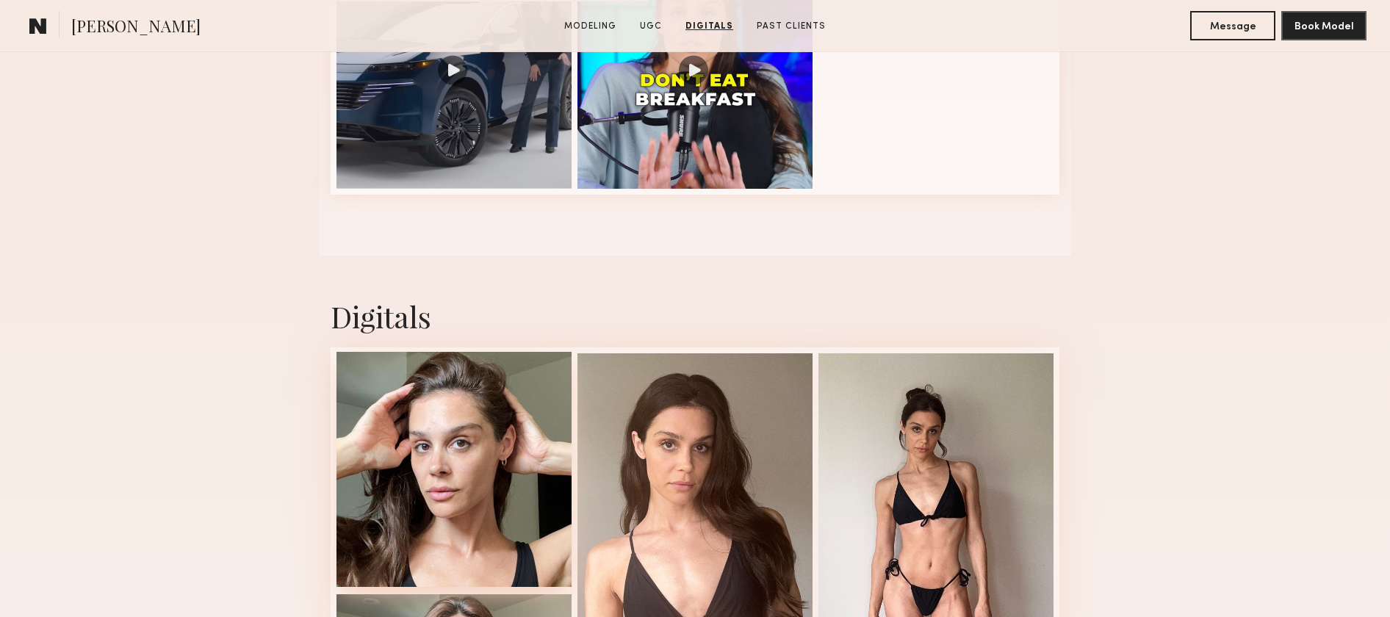
scroll to position [1453, 0]
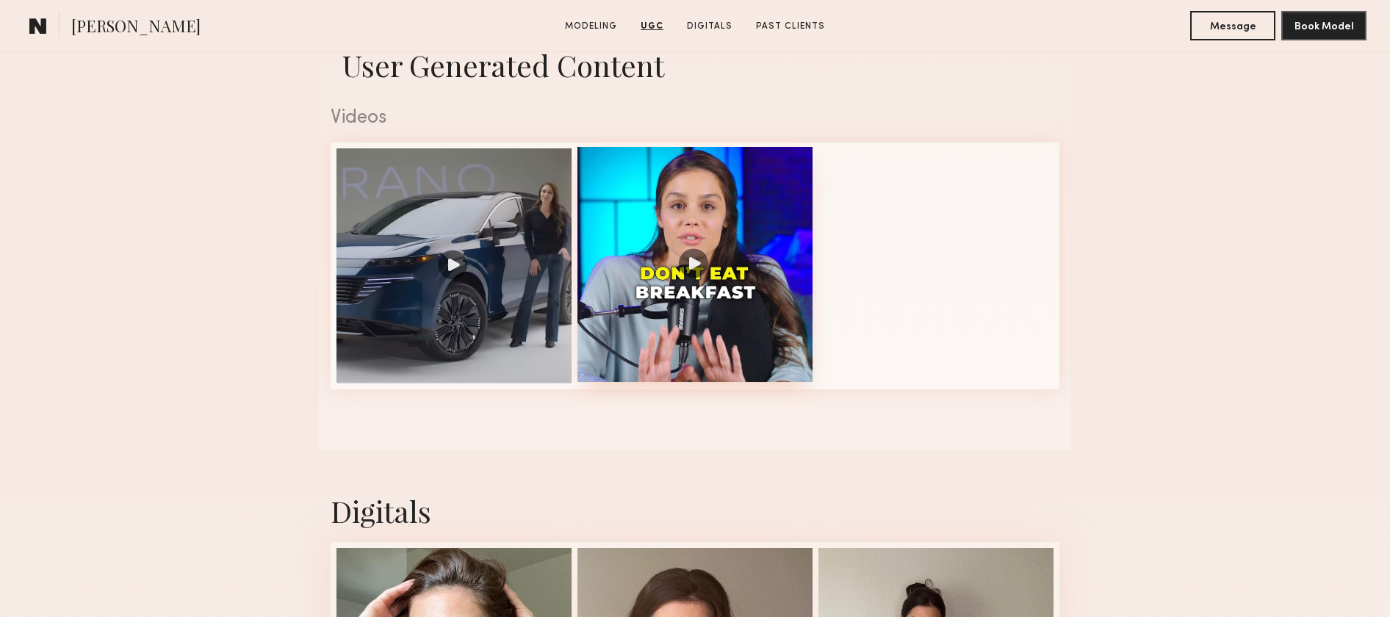
click at [732, 191] on div at bounding box center [695, 264] width 235 height 235
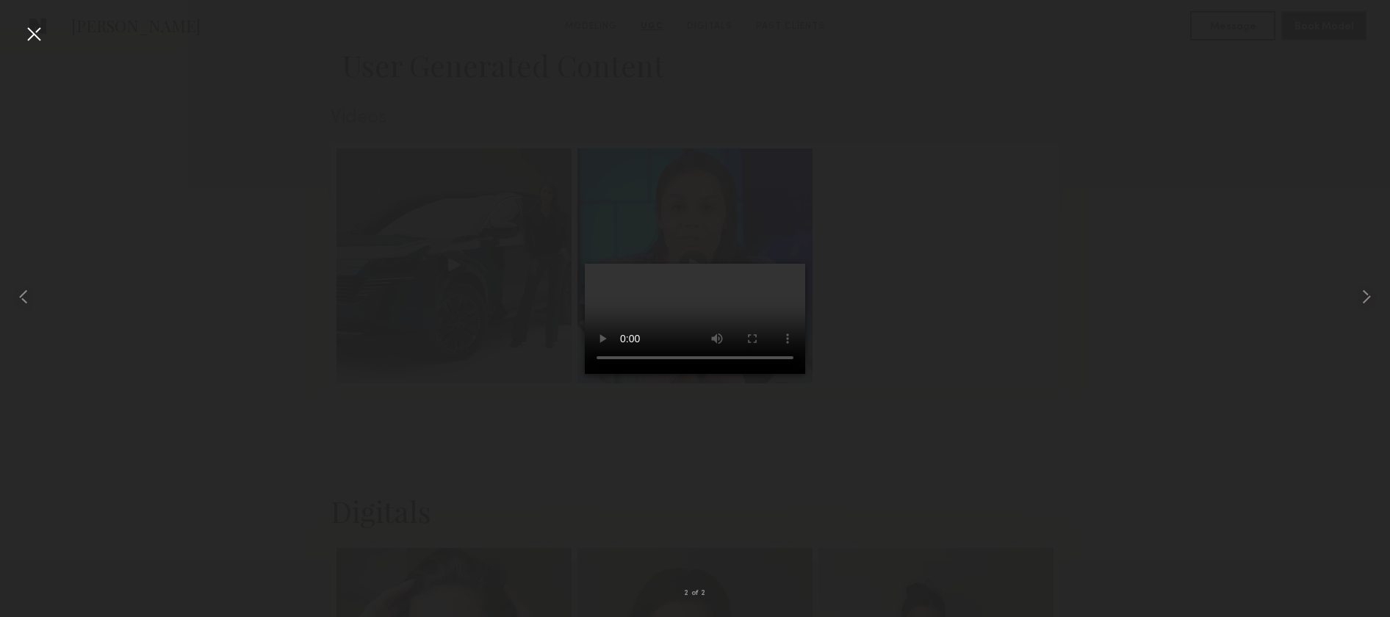
click at [1020, 248] on div at bounding box center [695, 297] width 1390 height 547
click at [32, 34] on div at bounding box center [34, 34] width 24 height 24
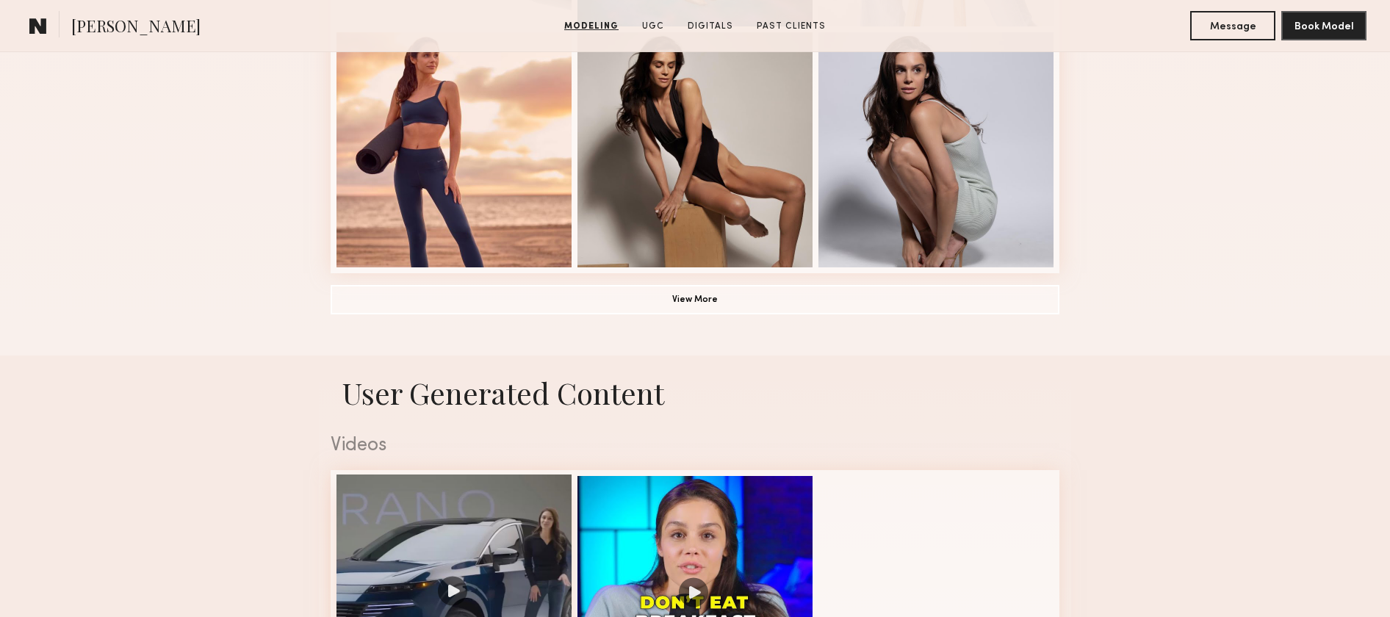
scroll to position [1026, 0]
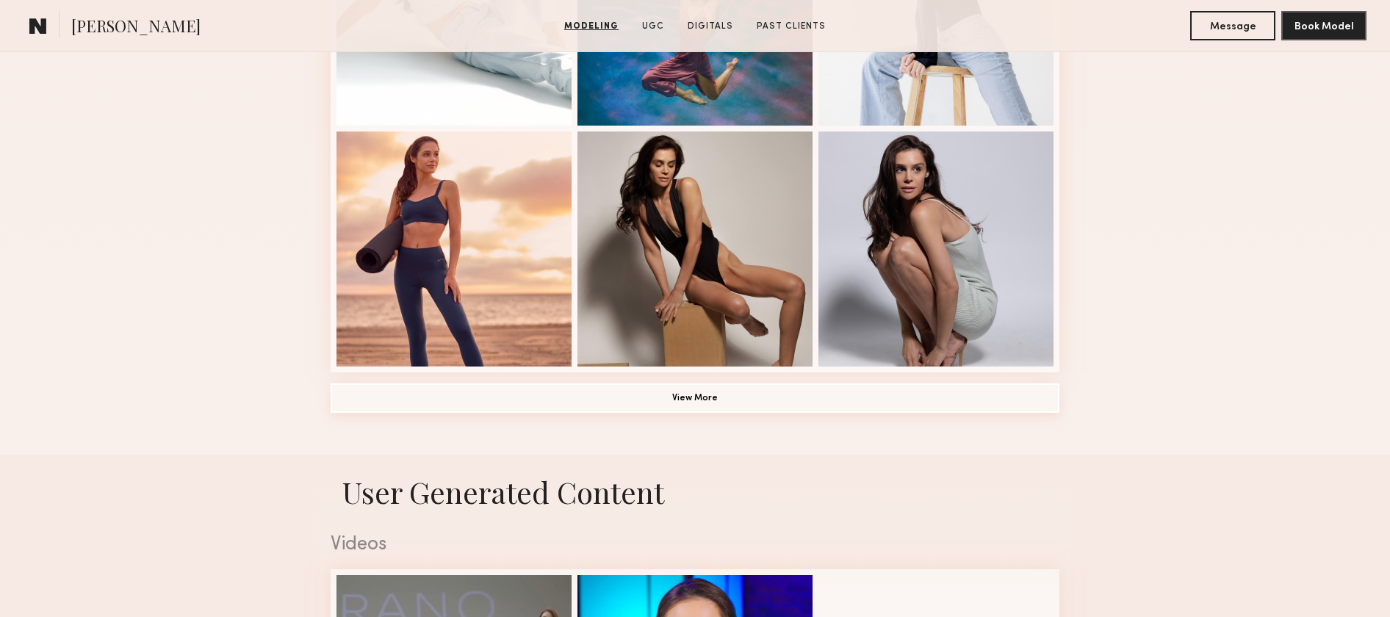
click at [638, 391] on button "View More" at bounding box center [695, 398] width 729 height 29
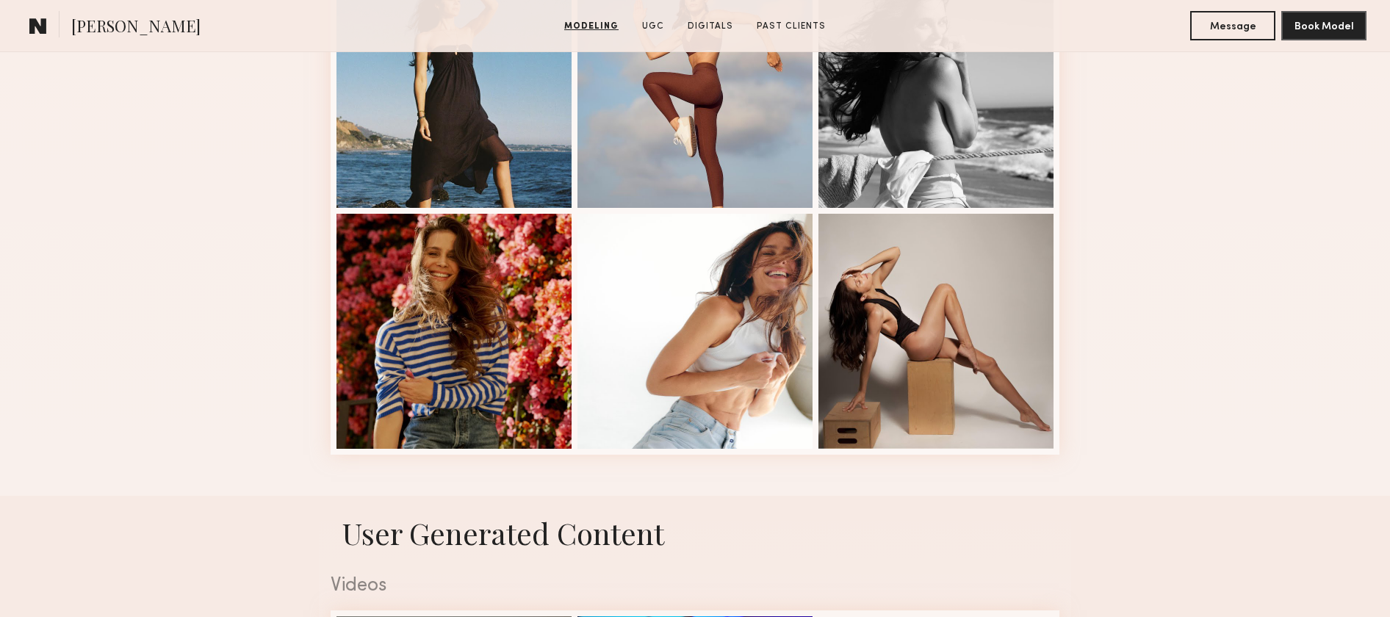
scroll to position [2244, 0]
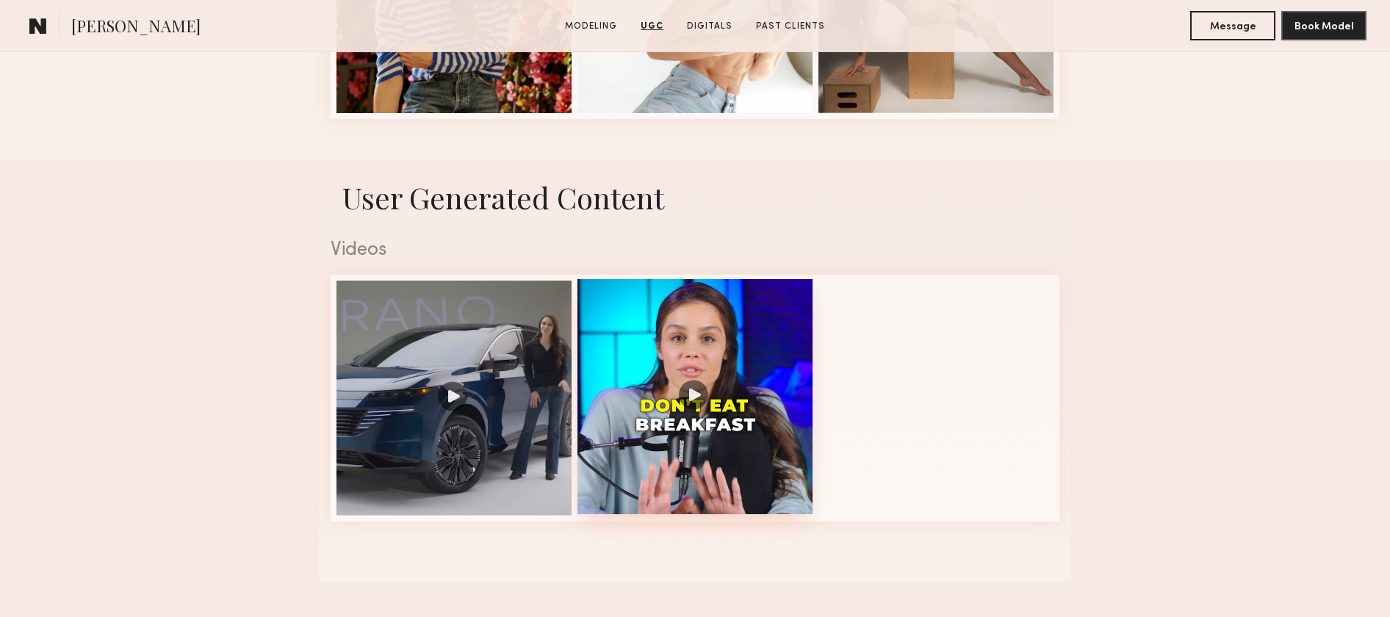
click at [689, 346] on div at bounding box center [695, 396] width 235 height 235
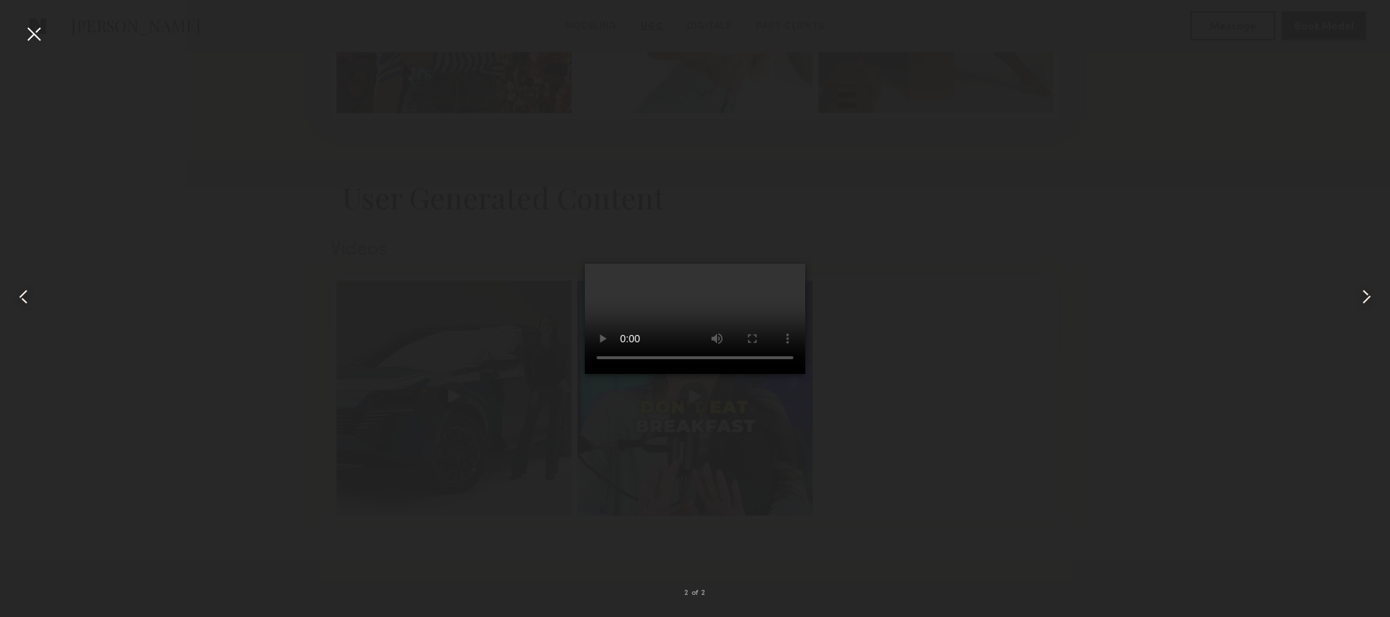
click at [394, 132] on div at bounding box center [695, 297] width 1390 height 547
click at [585, 264] on video at bounding box center [695, 319] width 220 height 110
click at [1091, 206] on div at bounding box center [695, 297] width 1390 height 547
click at [1365, 301] on common-icon at bounding box center [1367, 297] width 24 height 24
click at [26, 32] on div at bounding box center [34, 34] width 24 height 24
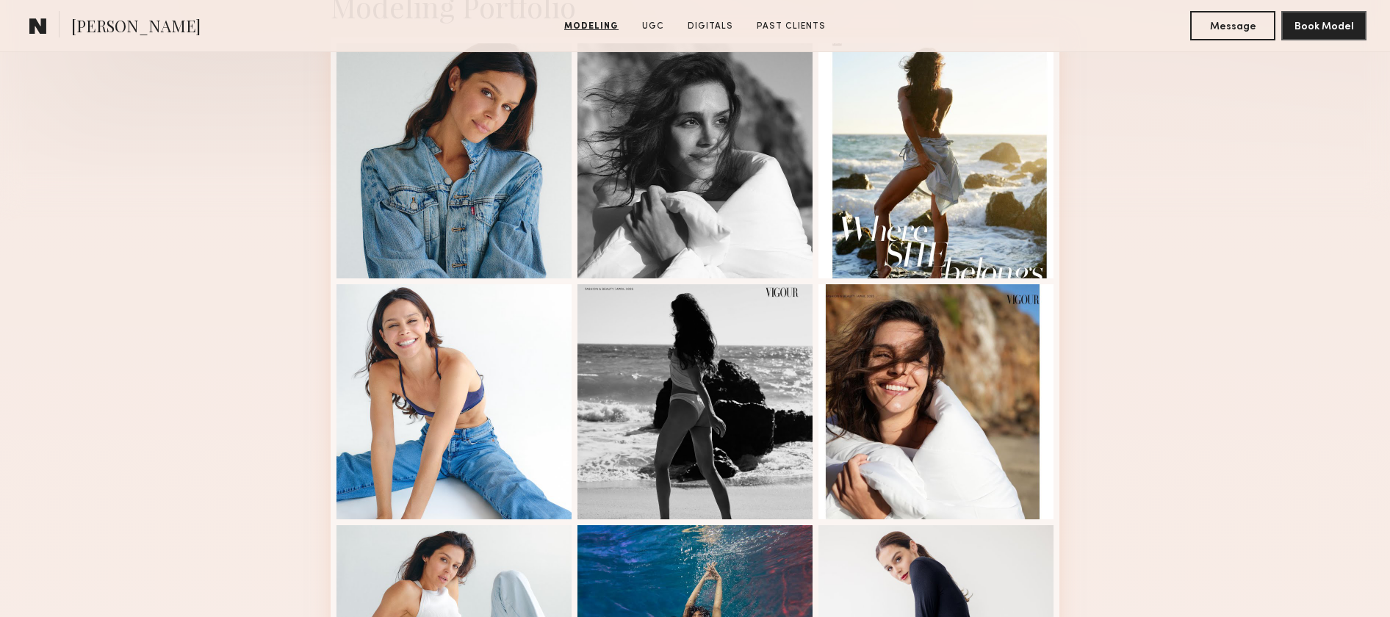
scroll to position [705, 0]
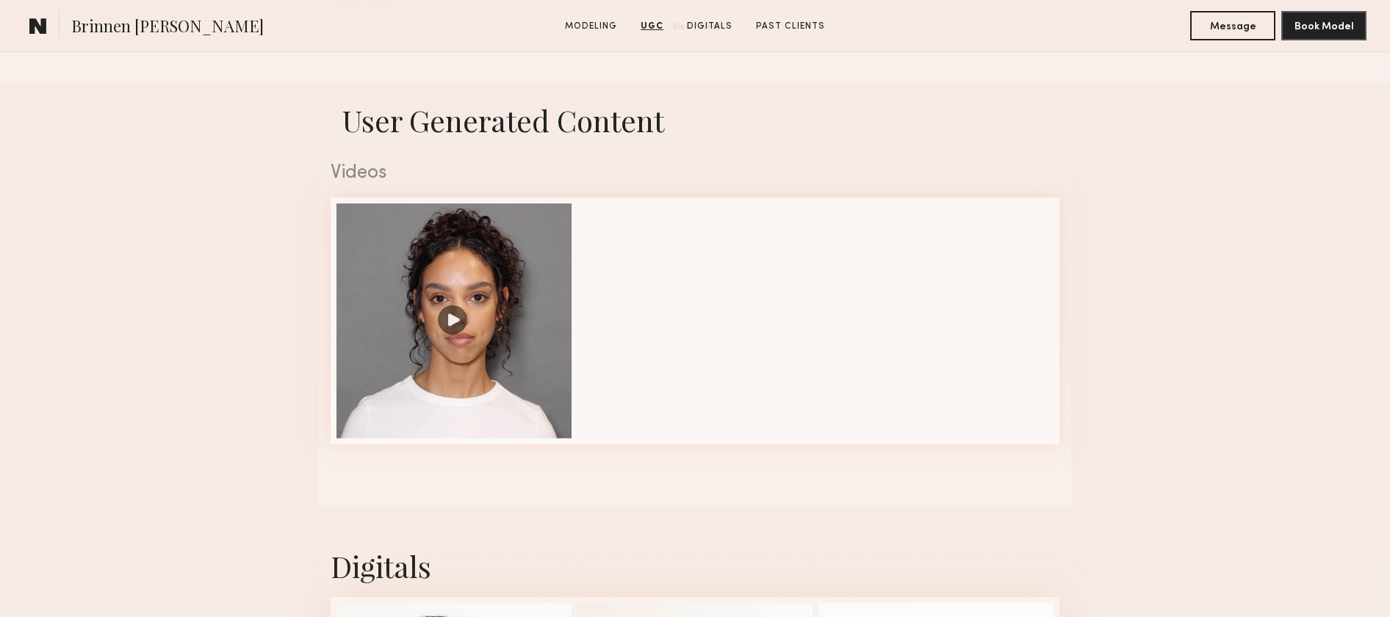
scroll to position [1396, 0]
click at [469, 300] on div at bounding box center [454, 321] width 235 height 235
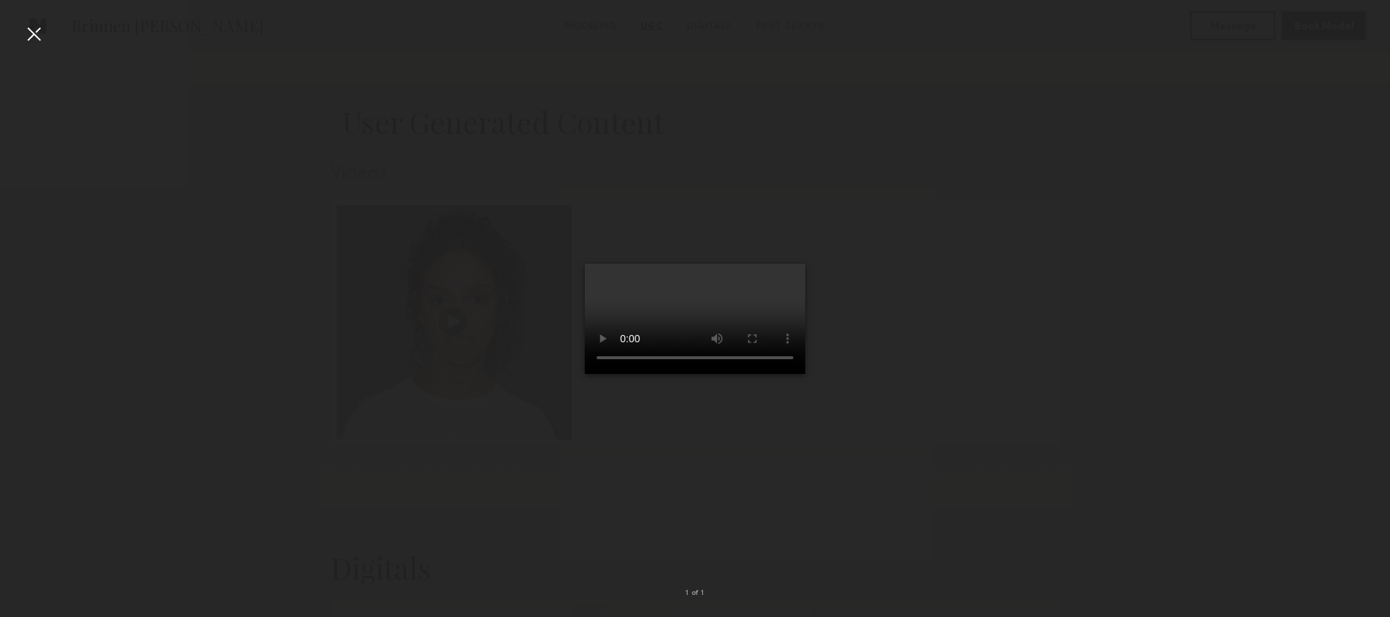
click at [47, 32] on div at bounding box center [695, 297] width 1390 height 547
click at [37, 42] on div at bounding box center [34, 34] width 24 height 24
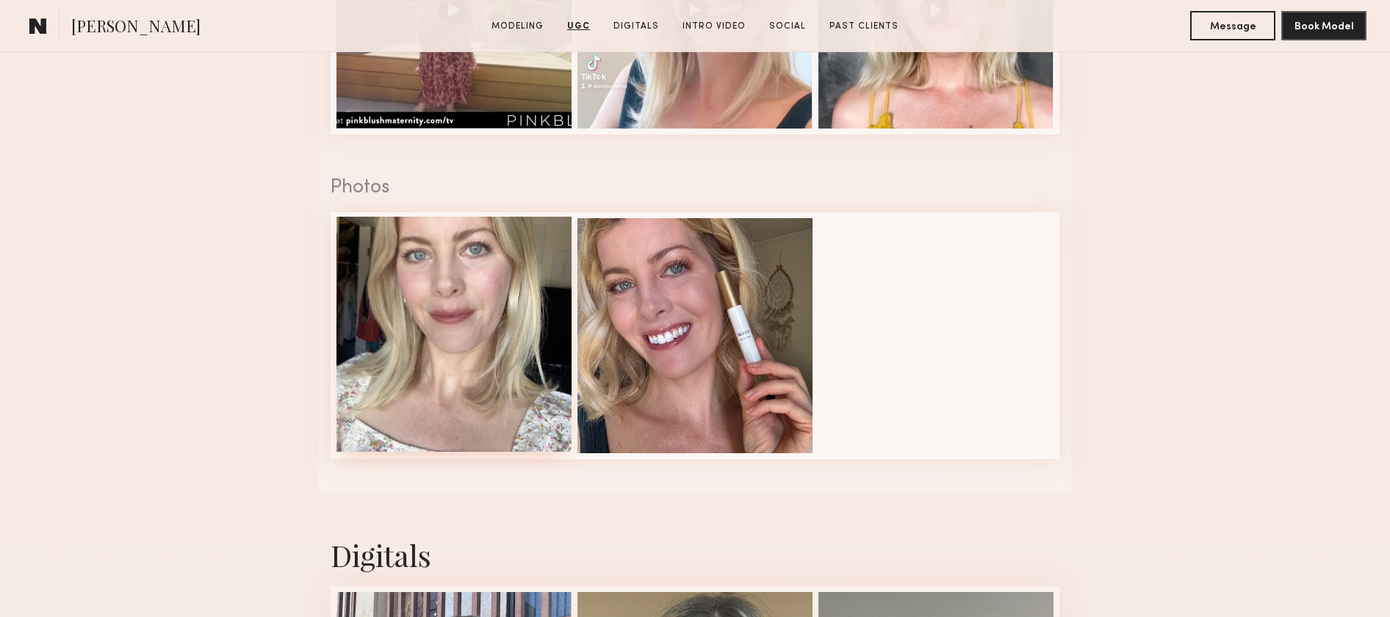
scroll to position [1397, 0]
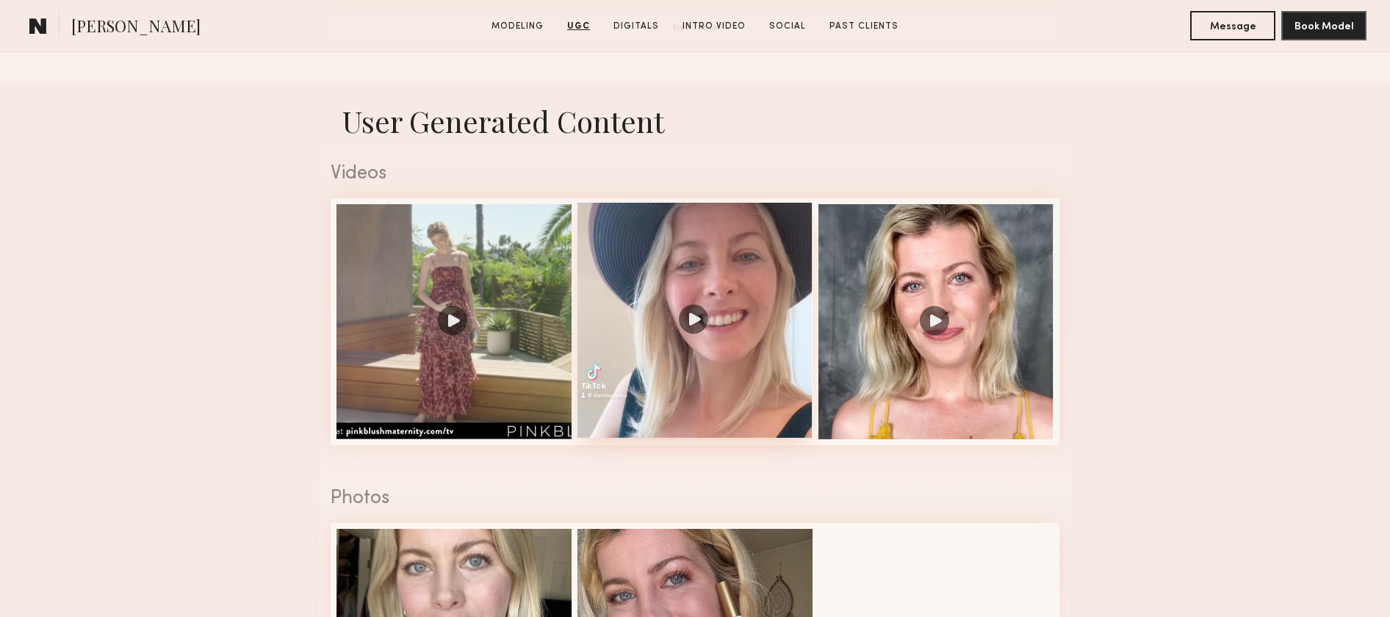
click at [699, 332] on div at bounding box center [695, 320] width 235 height 235
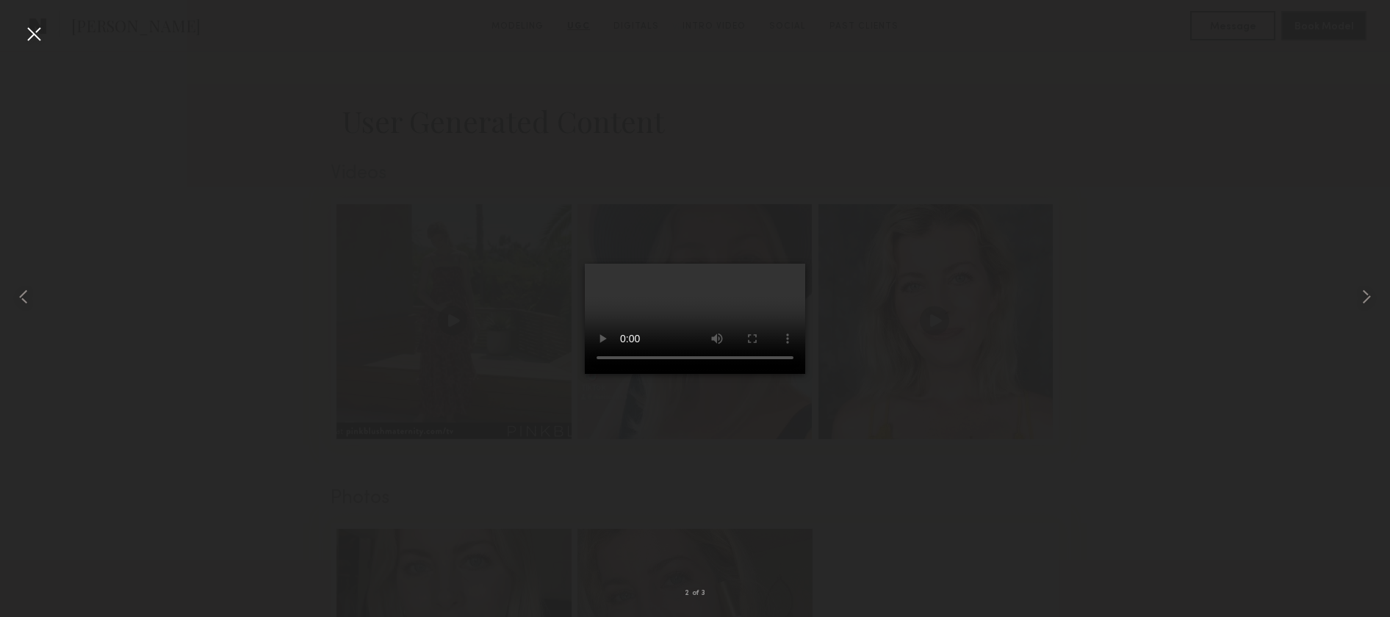
click at [539, 444] on div at bounding box center [695, 297] width 1390 height 547
click at [40, 44] on div at bounding box center [34, 34] width 24 height 24
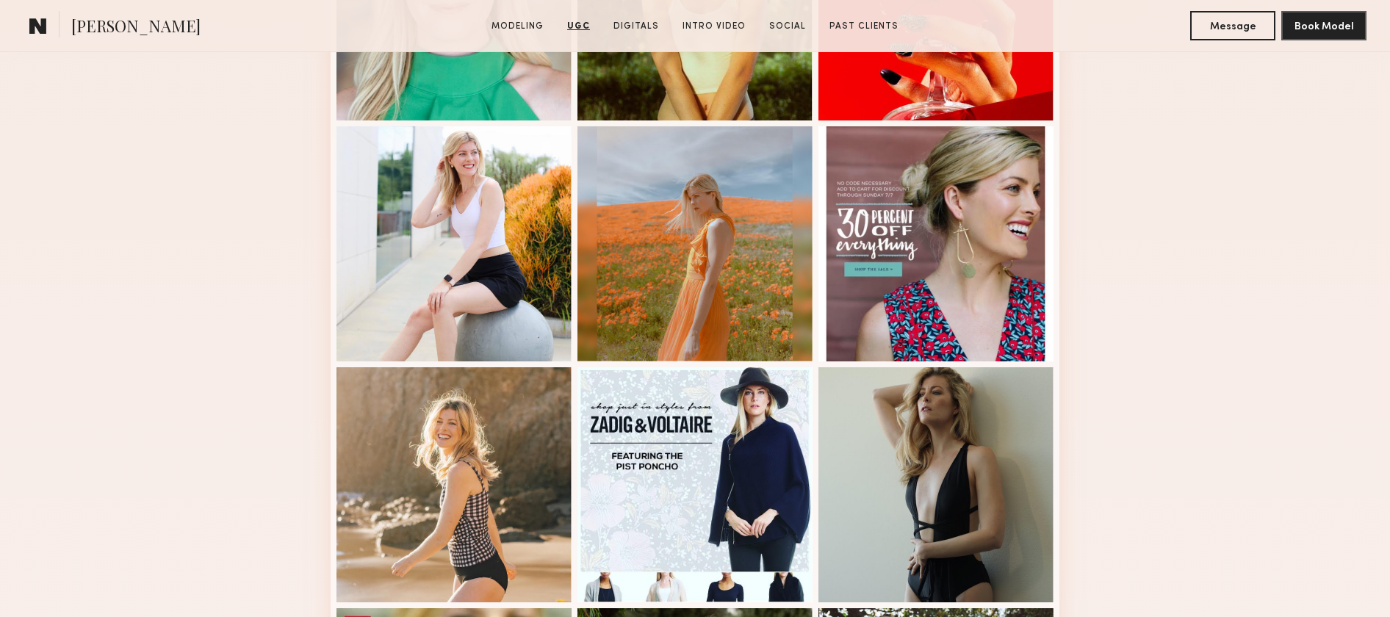
scroll to position [295, 0]
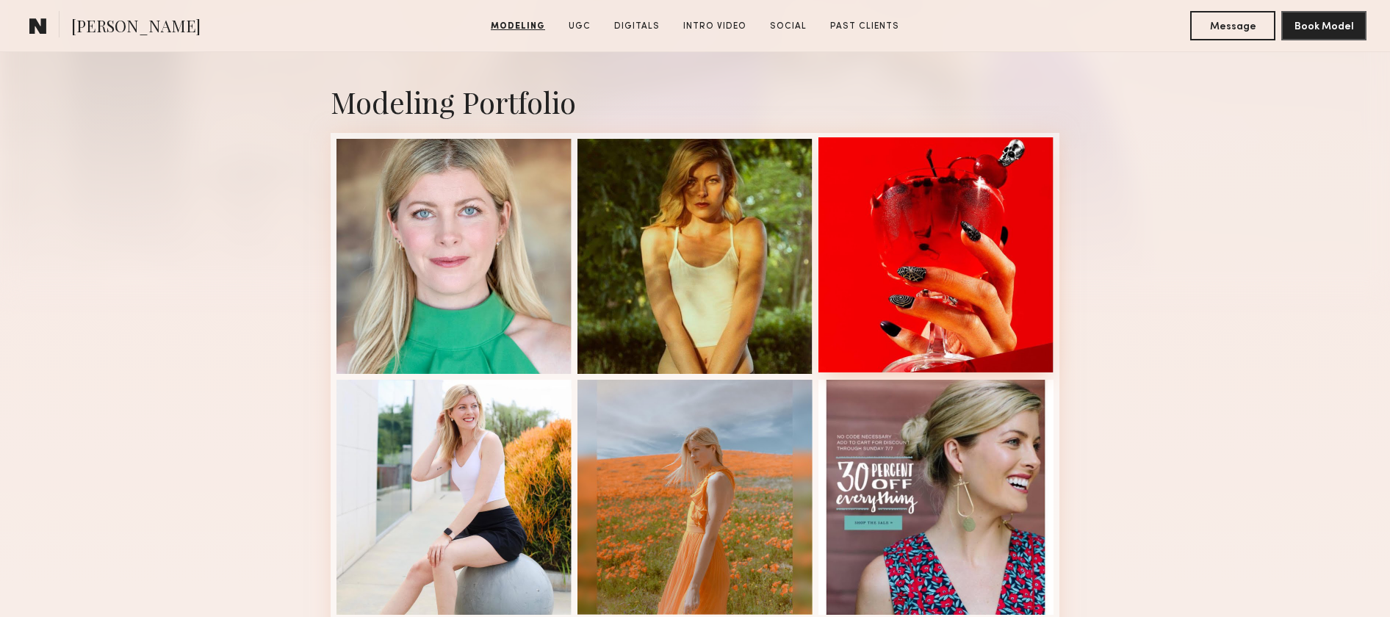
click at [991, 250] on div at bounding box center [936, 254] width 235 height 235
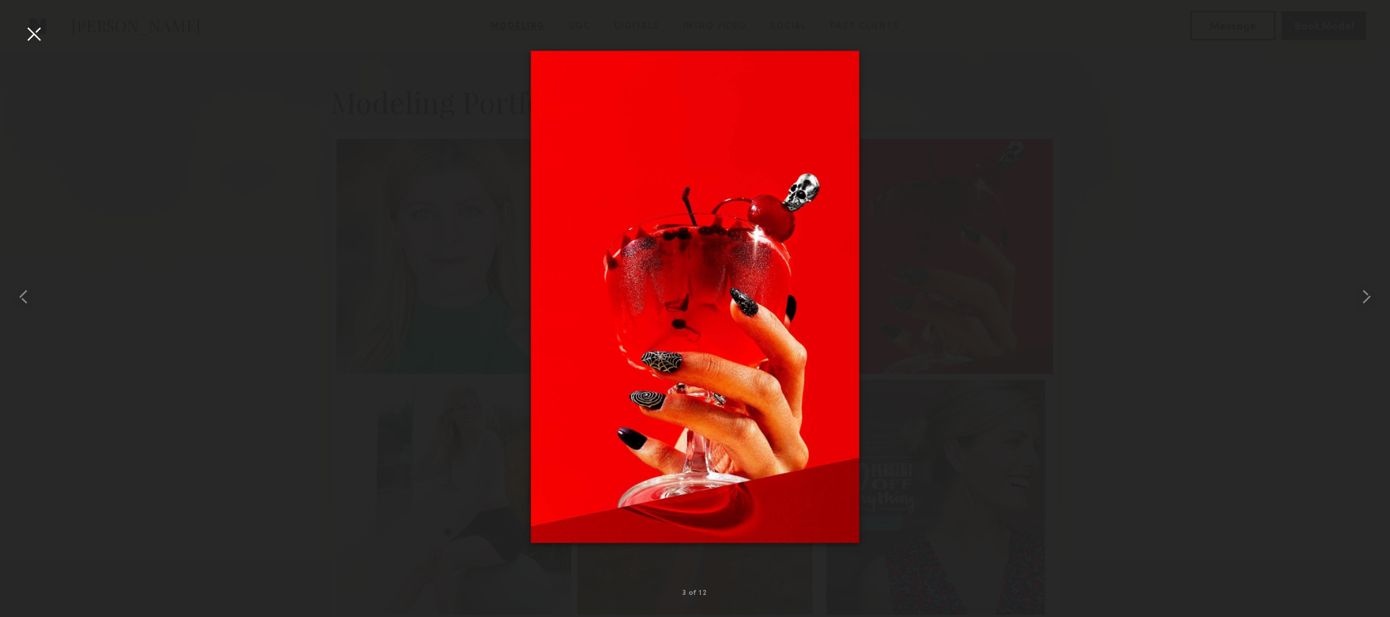
click at [1106, 292] on div at bounding box center [695, 297] width 1390 height 547
click at [1120, 298] on div at bounding box center [695, 297] width 1390 height 547
click at [40, 35] on div at bounding box center [34, 34] width 24 height 24
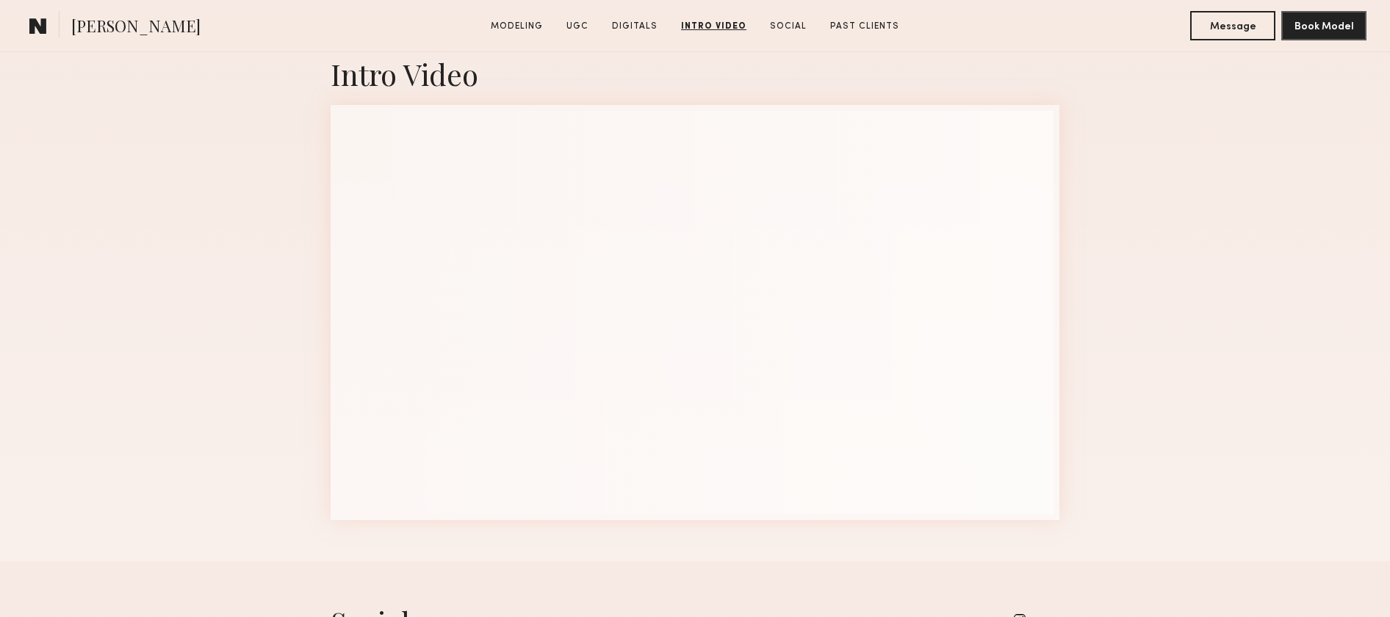
scroll to position [2807, 0]
click at [289, 187] on div "Intro Video" at bounding box center [695, 291] width 1390 height 548
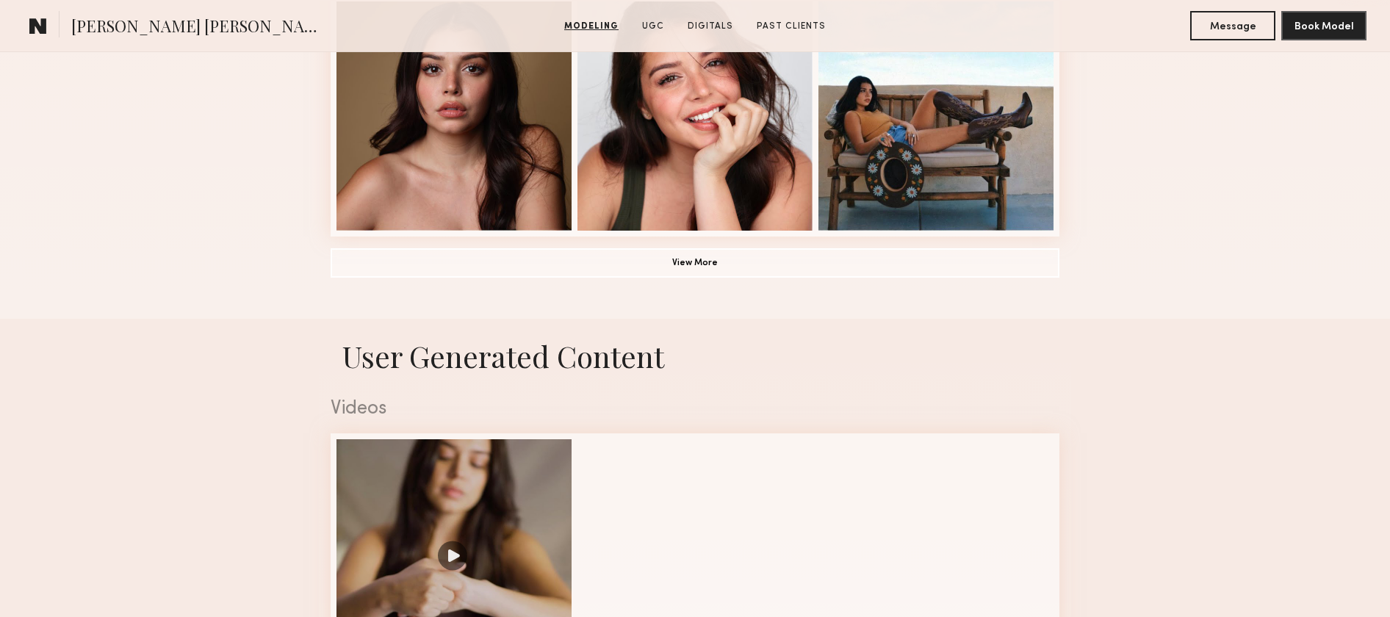
scroll to position [1127, 0]
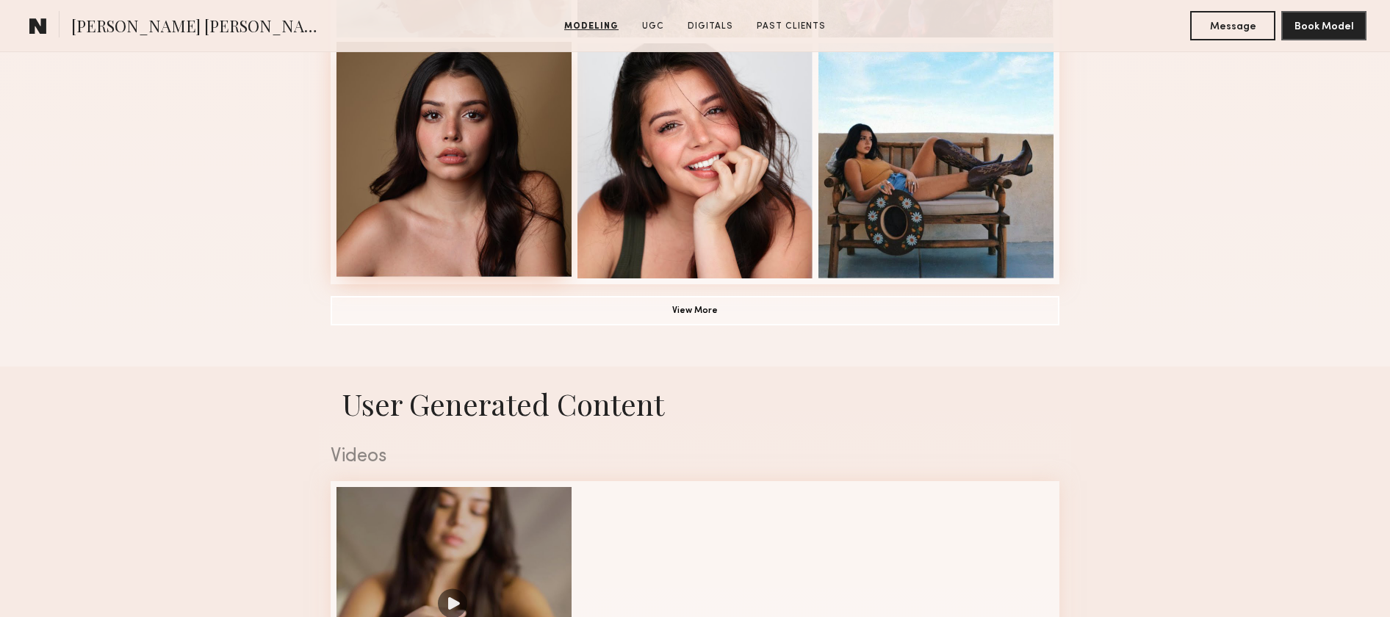
click at [435, 181] on div at bounding box center [454, 159] width 235 height 235
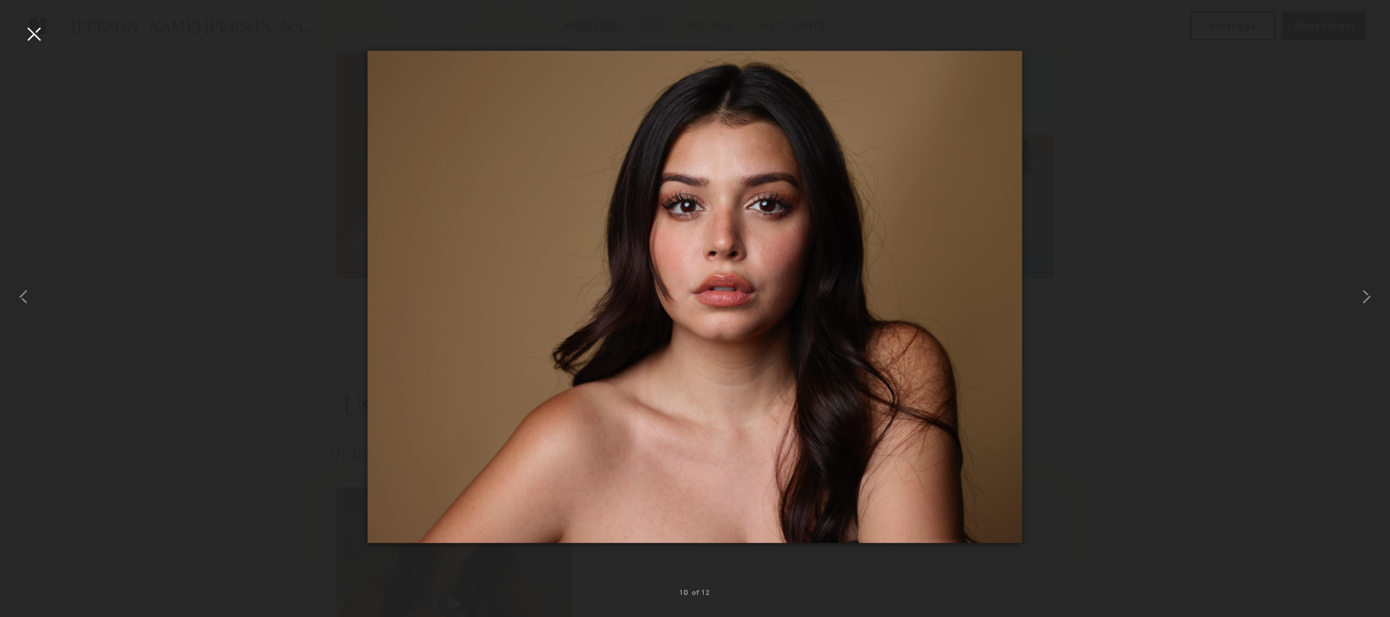
click at [32, 35] on div at bounding box center [34, 34] width 24 height 24
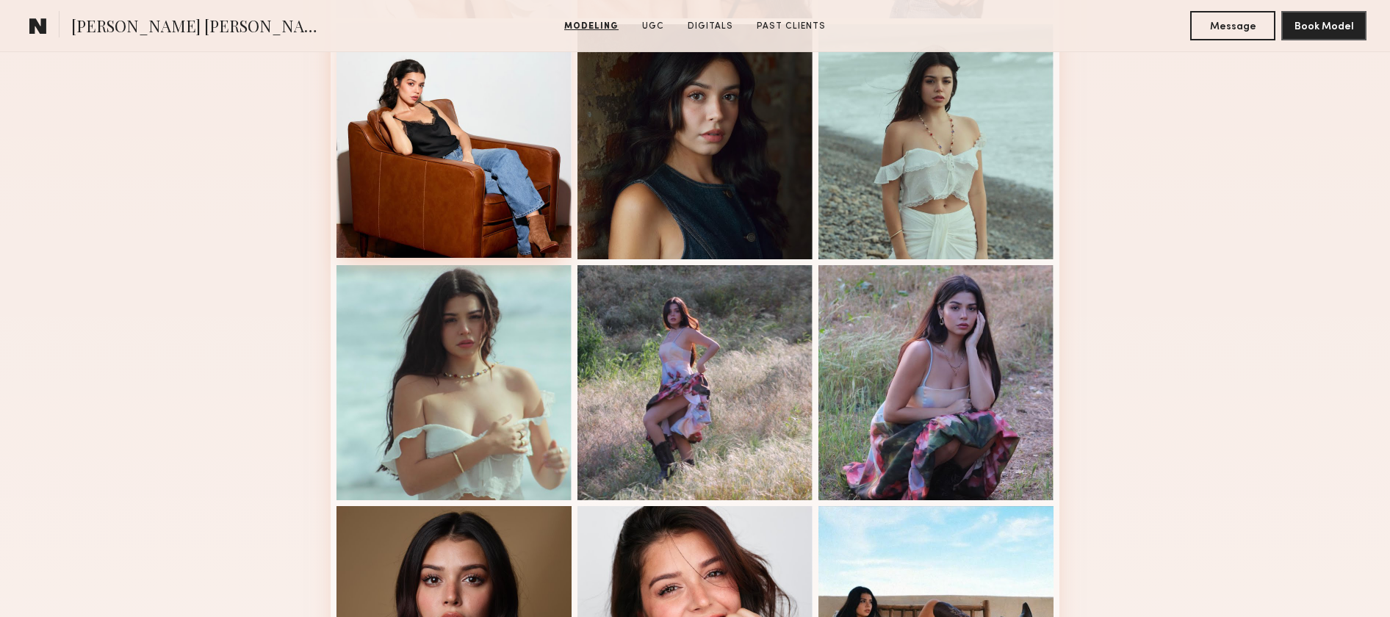
scroll to position [652, 0]
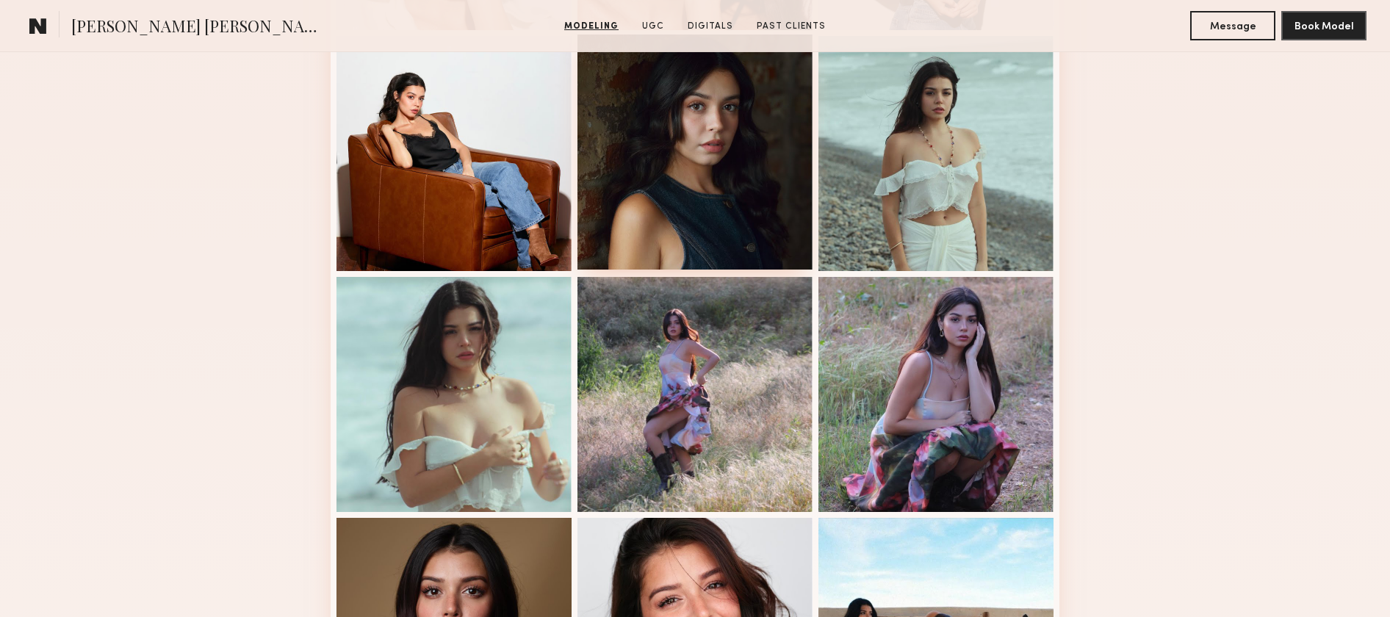
click at [633, 173] on div at bounding box center [695, 152] width 235 height 235
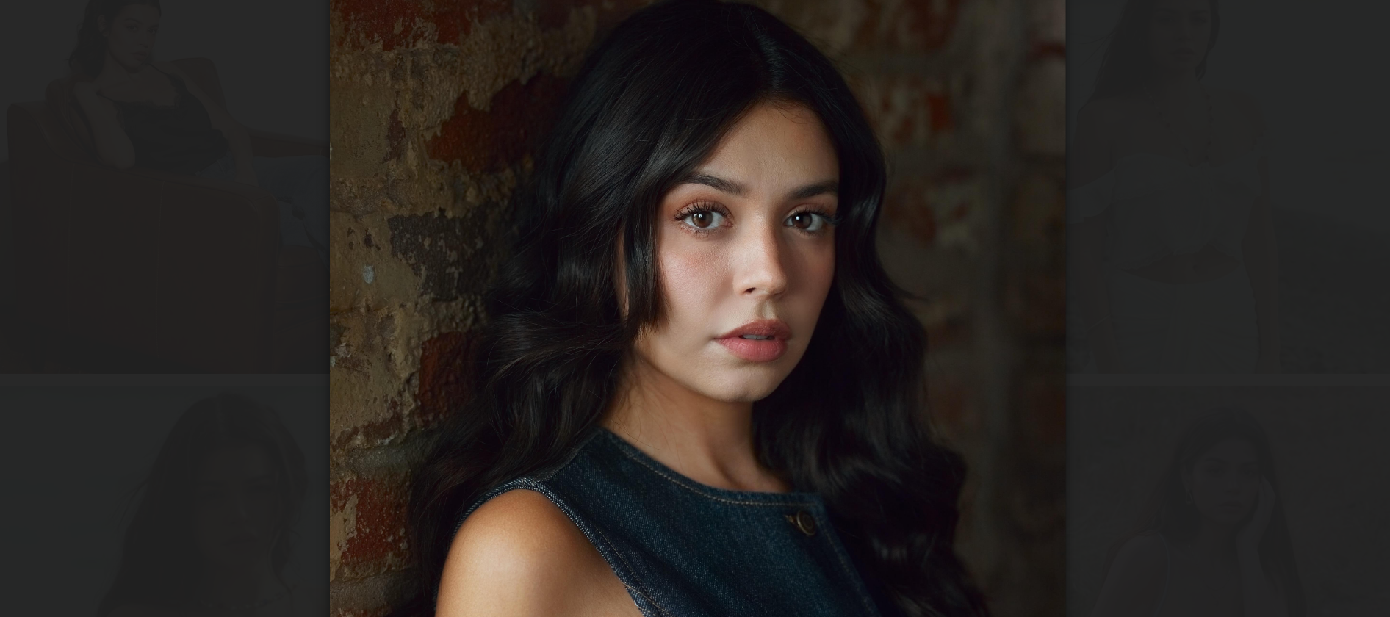
click at [395, 275] on div at bounding box center [695, 297] width 1390 height 547
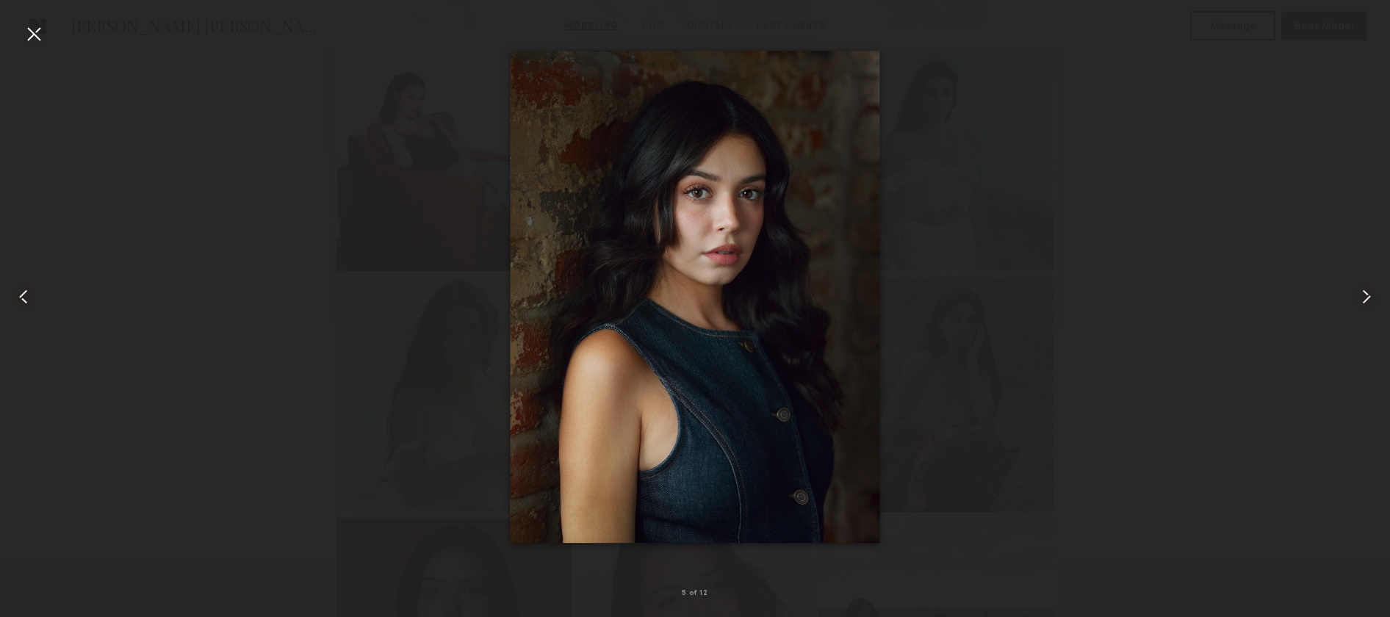
click at [42, 35] on div at bounding box center [34, 34] width 24 height 24
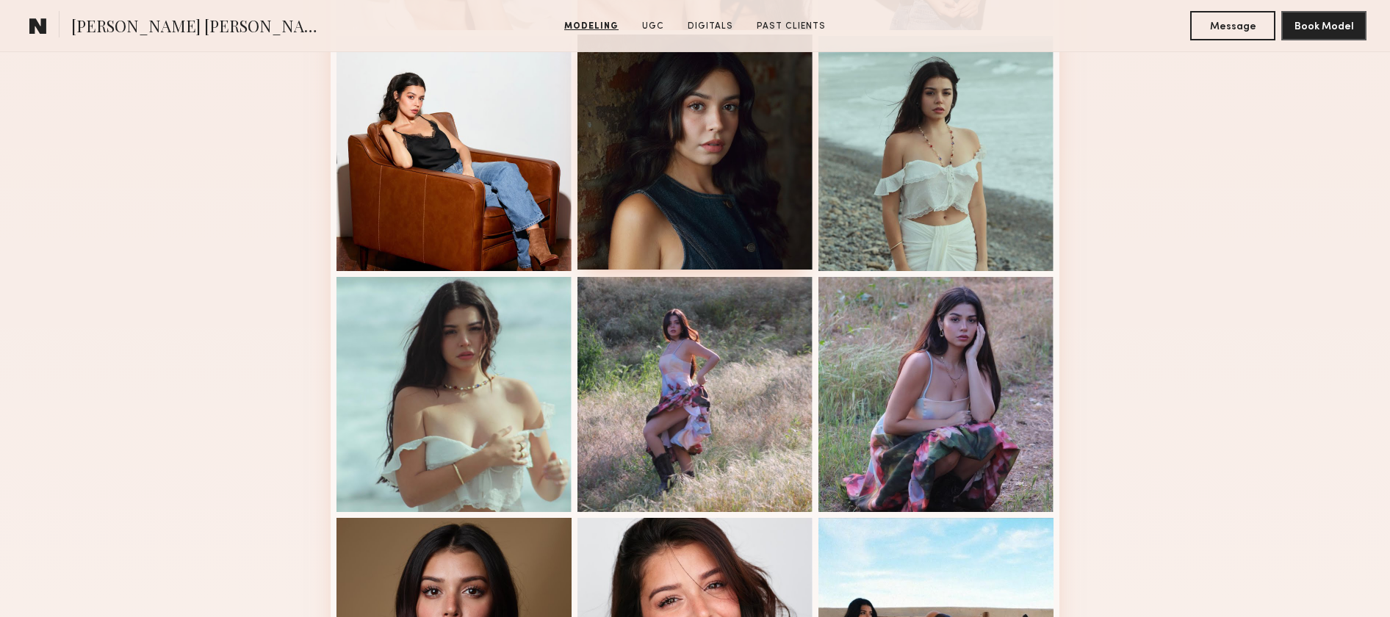
click at [670, 212] on div at bounding box center [695, 152] width 235 height 235
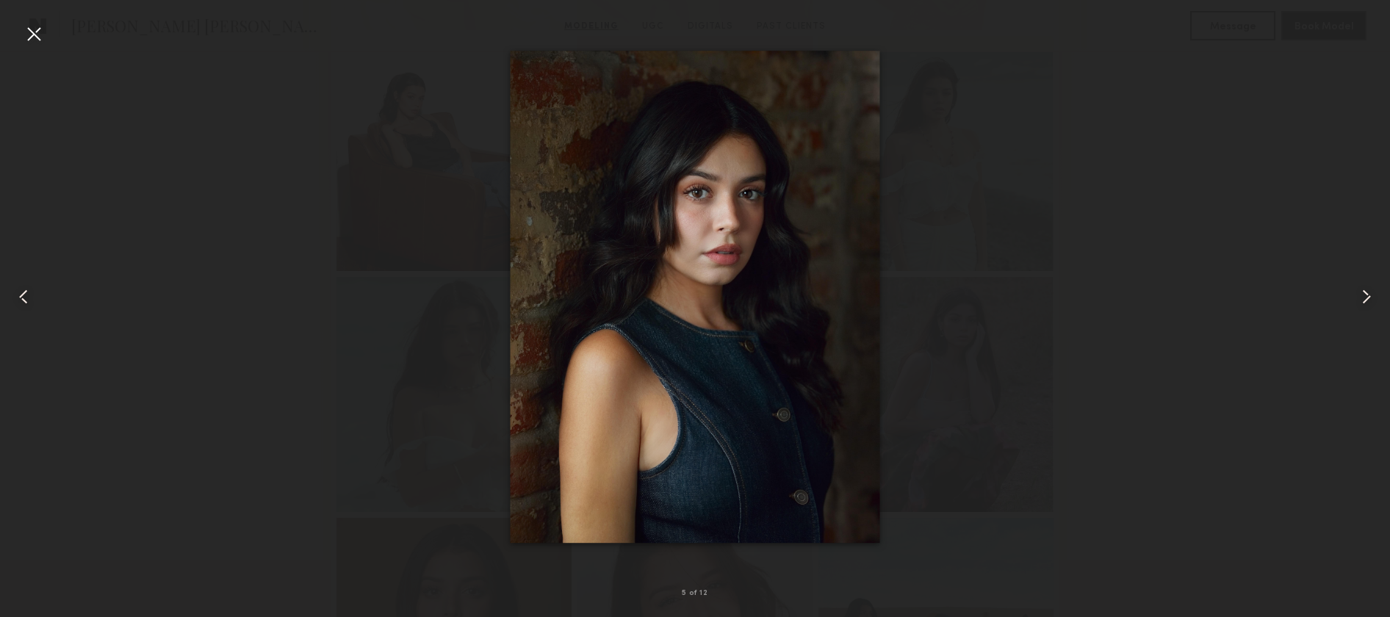
click at [35, 30] on div at bounding box center [34, 34] width 24 height 24
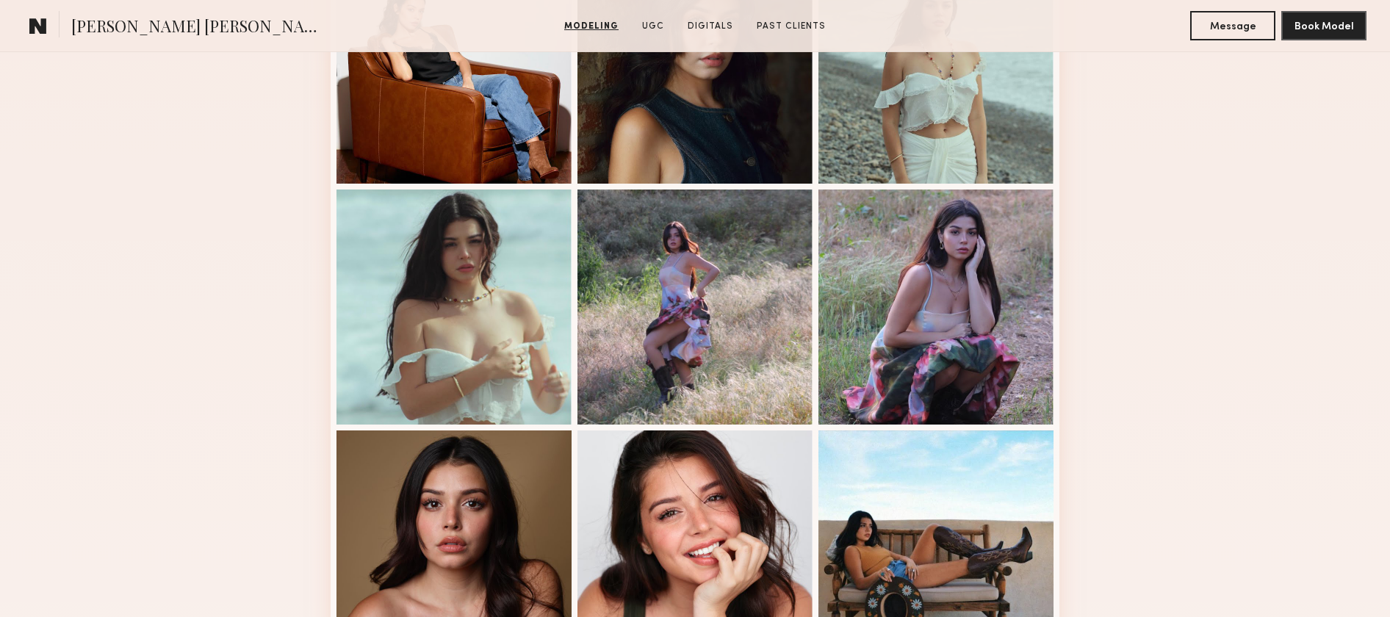
scroll to position [859, 0]
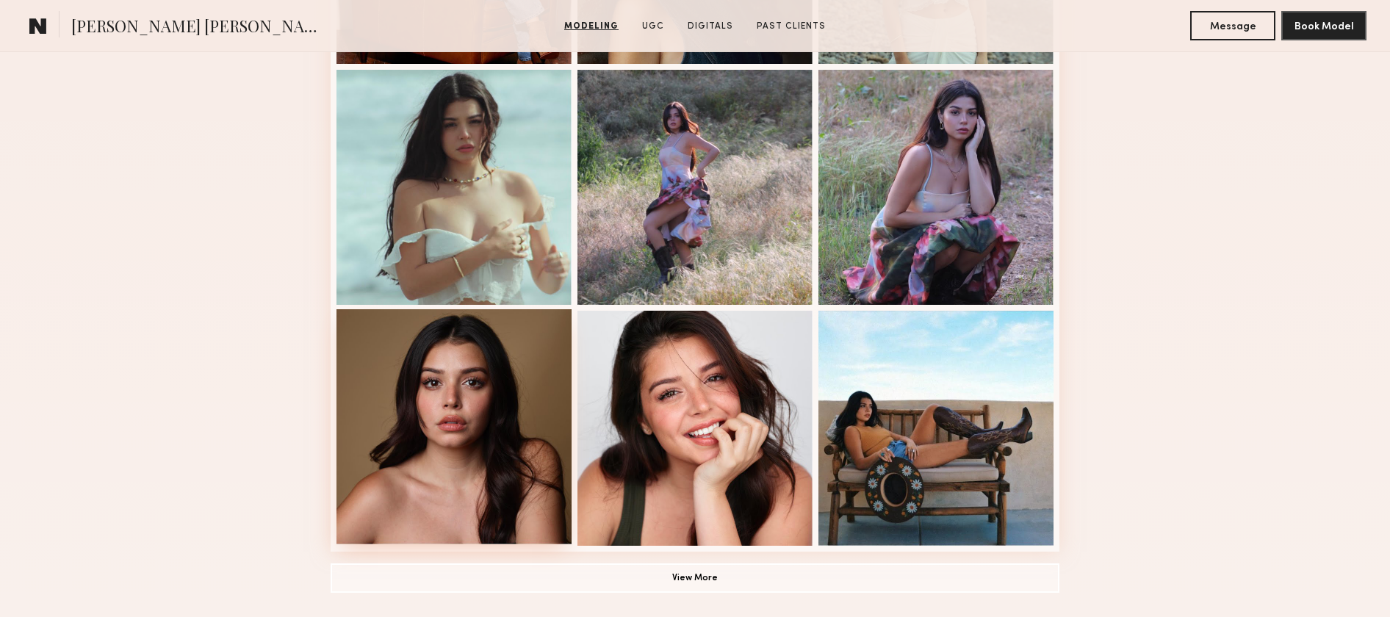
click at [496, 403] on div at bounding box center [454, 426] width 235 height 235
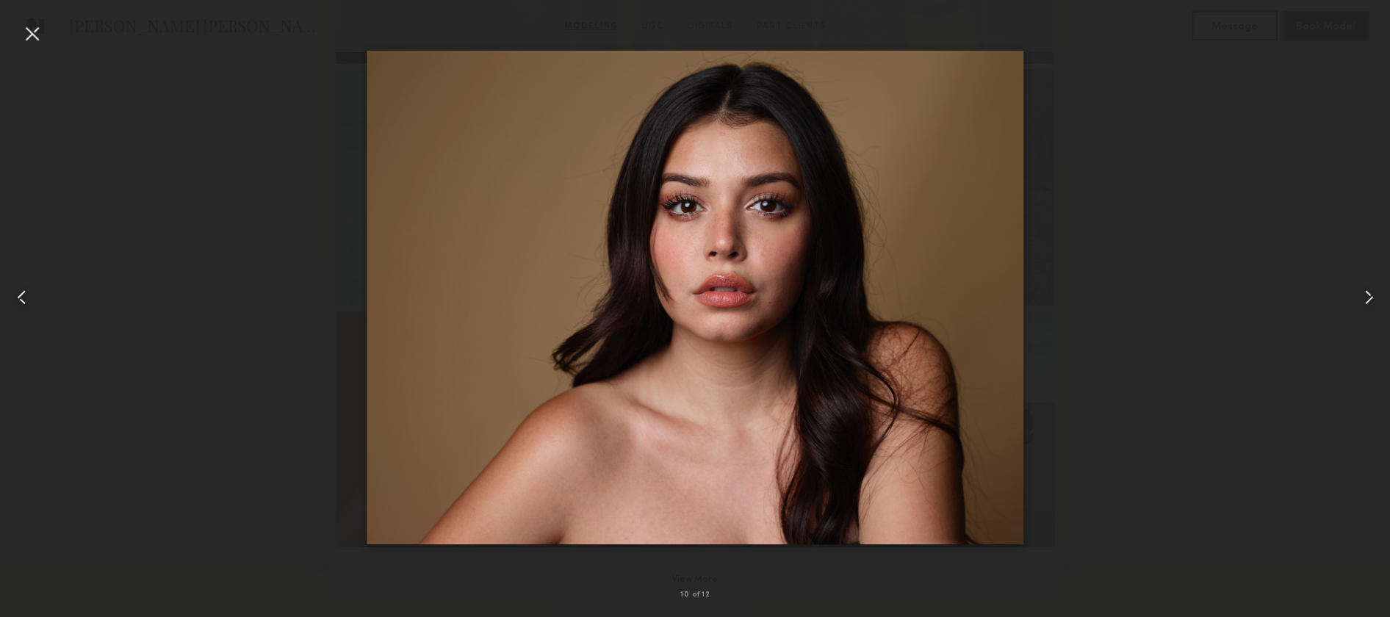
scroll to position [858, 0]
click at [35, 40] on div at bounding box center [34, 34] width 24 height 24
click at [36, 34] on div at bounding box center [34, 34] width 24 height 24
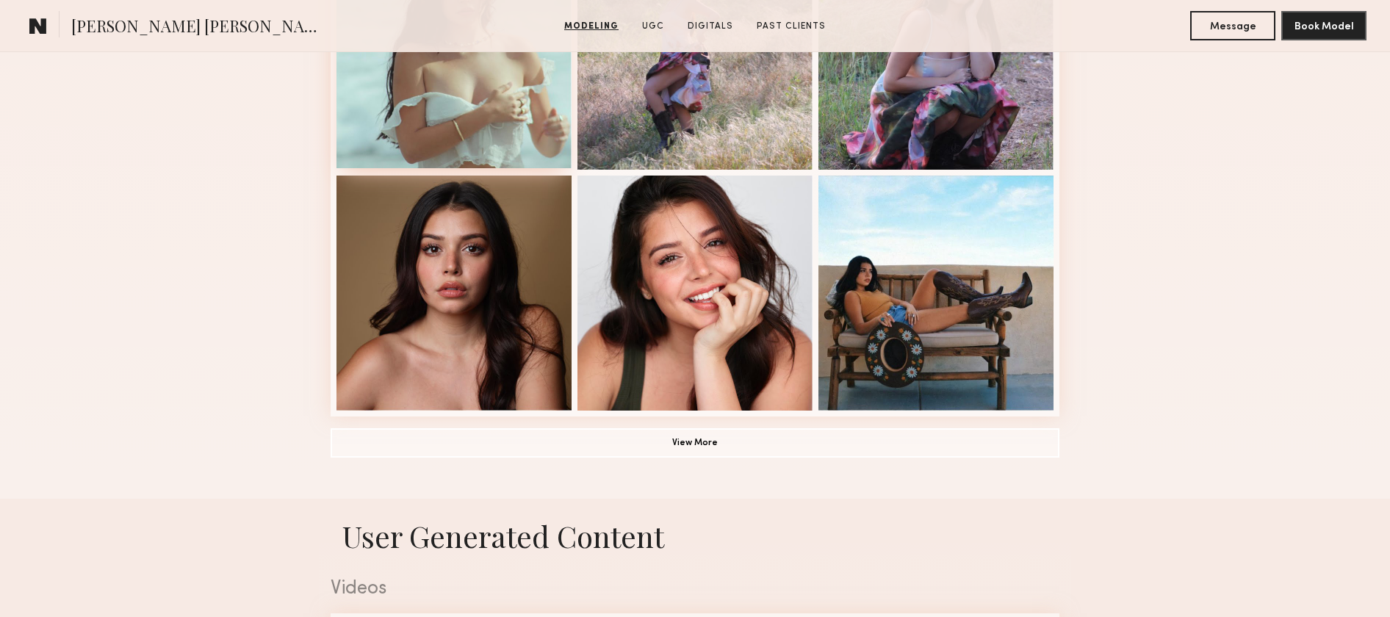
scroll to position [1265, 0]
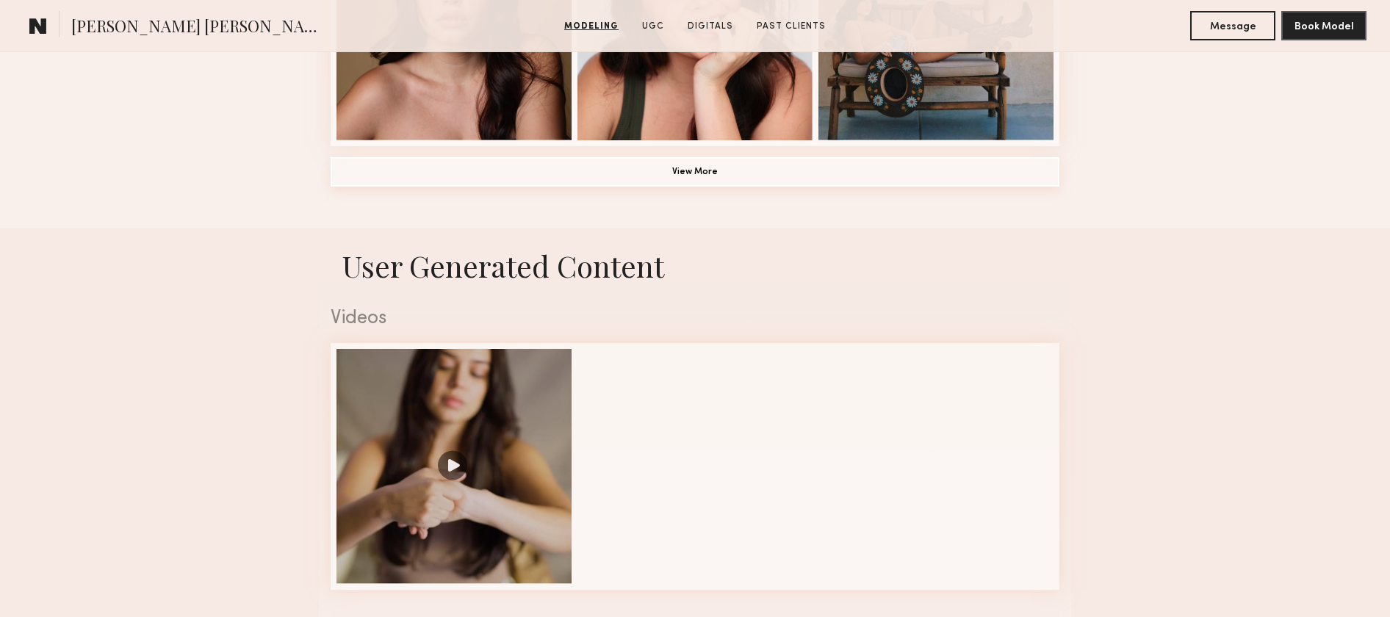
click at [605, 169] on button "View More" at bounding box center [695, 171] width 729 height 29
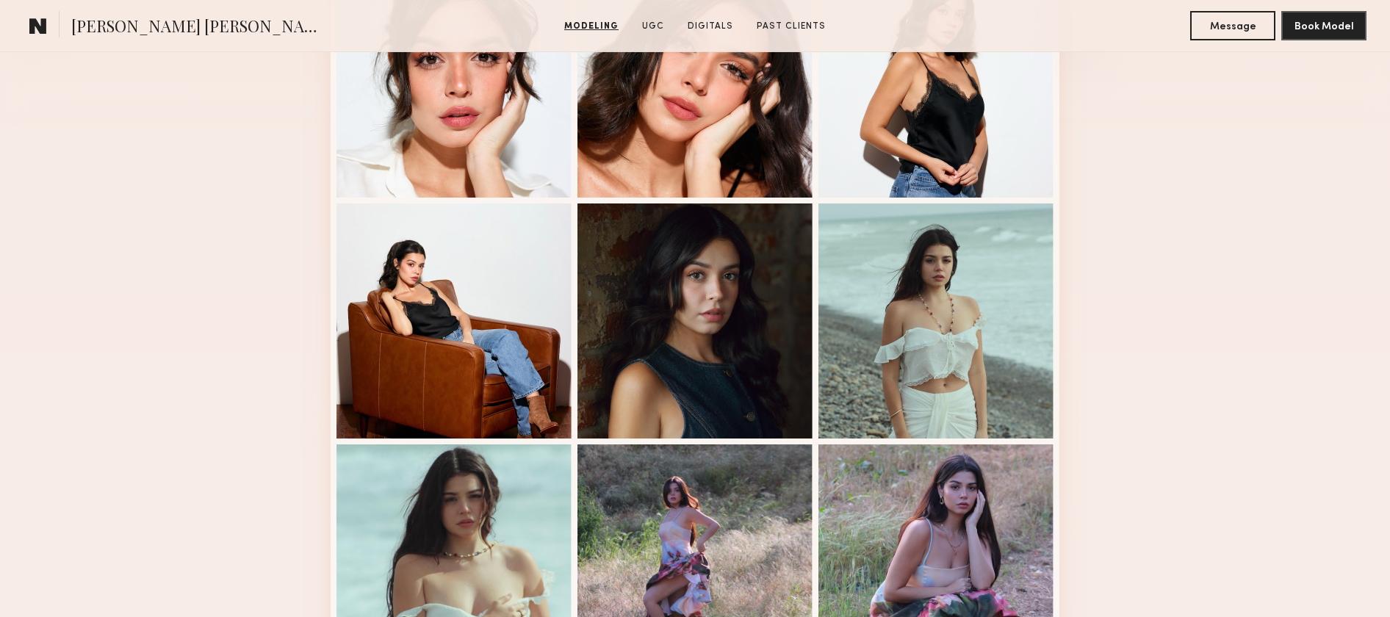
scroll to position [410, 0]
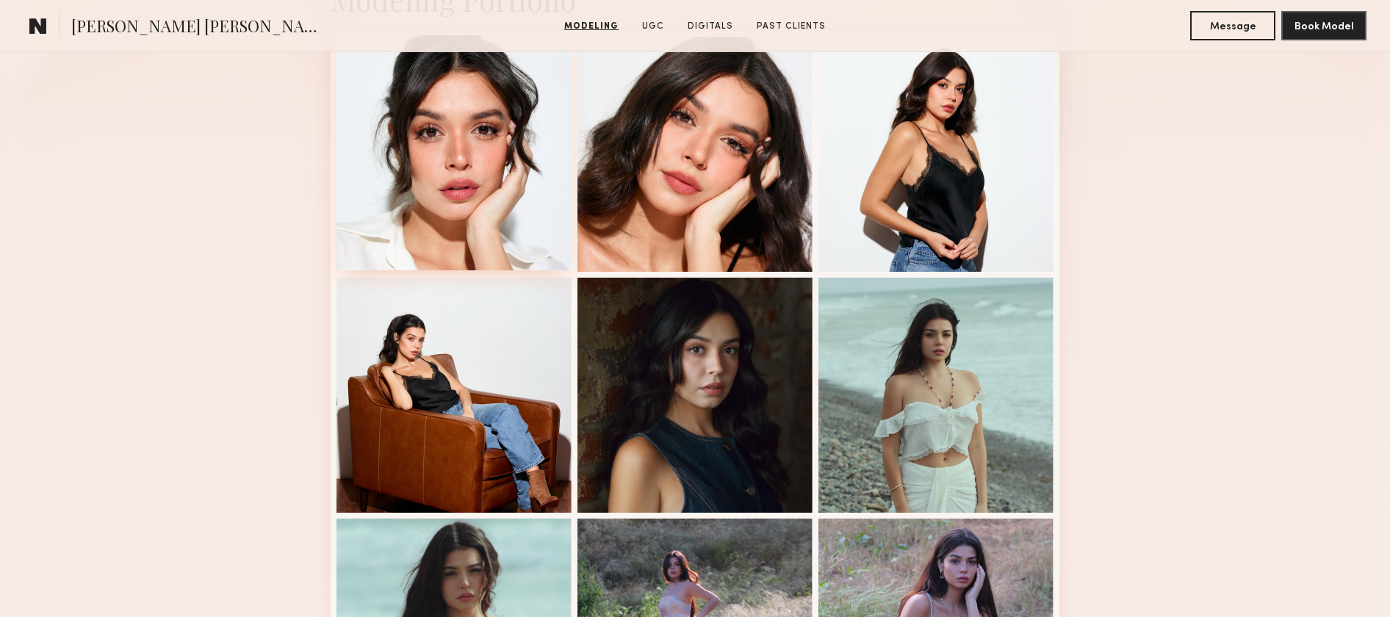
click at [474, 157] on div at bounding box center [454, 152] width 235 height 235
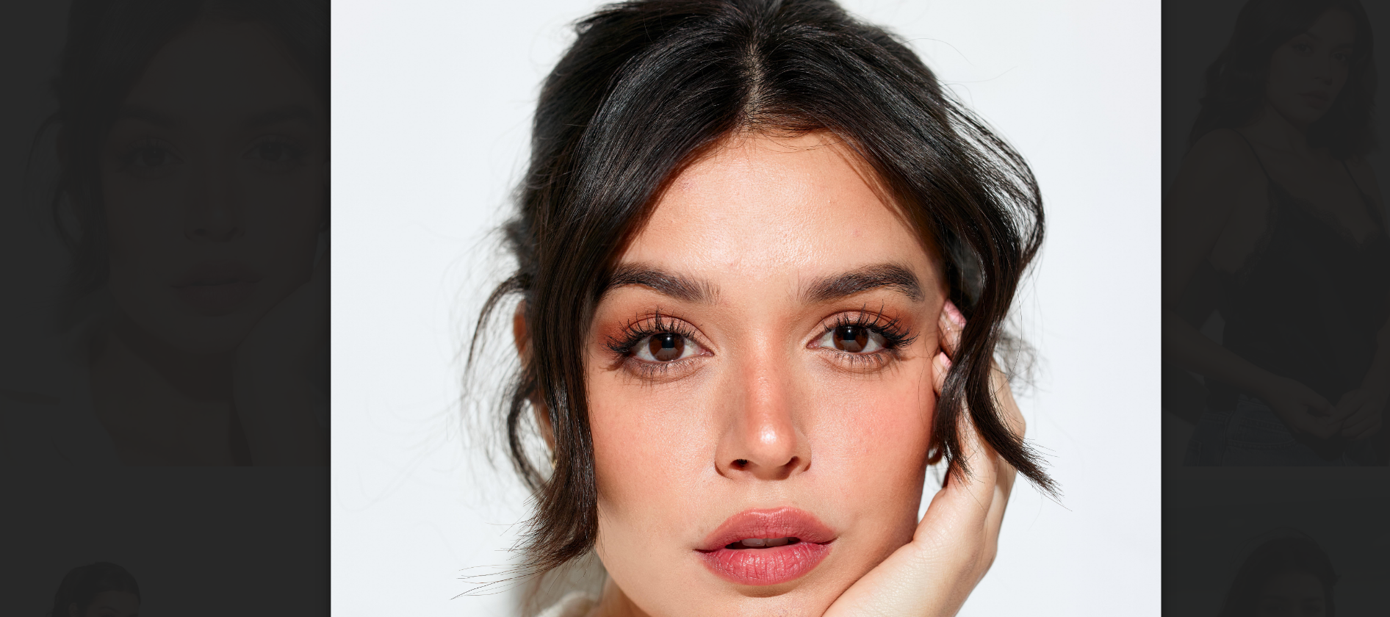
click at [497, 213] on div at bounding box center [695, 297] width 1390 height 547
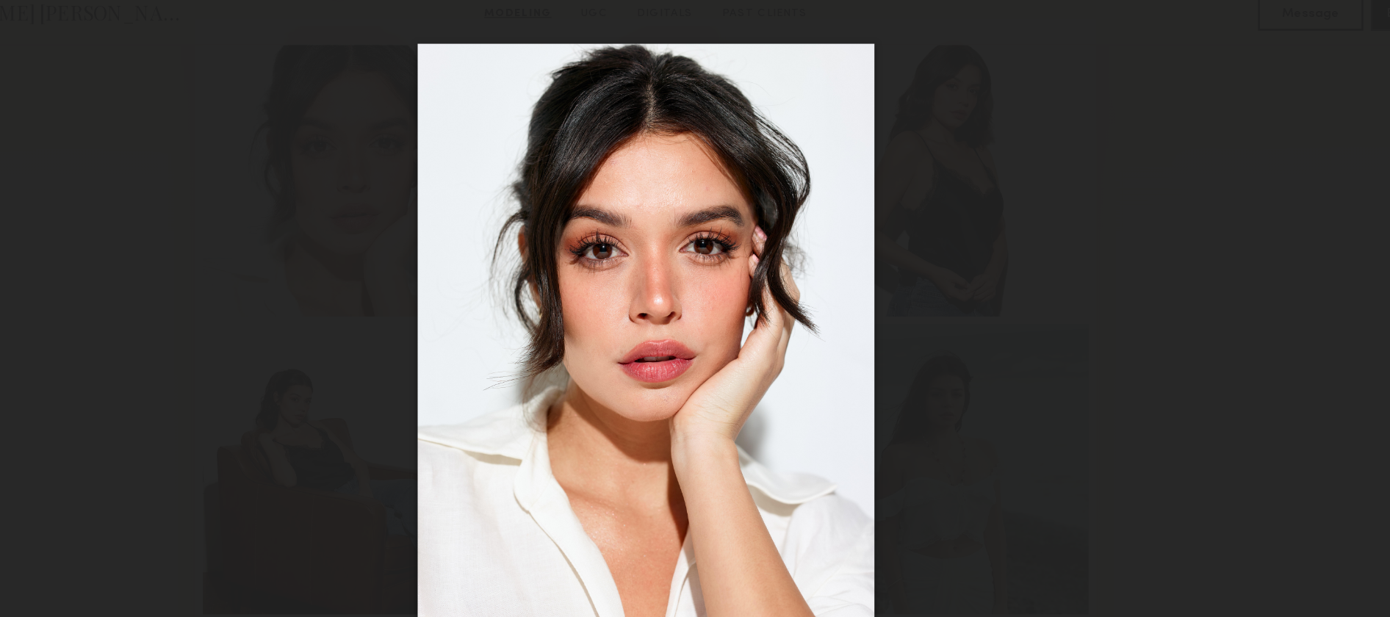
click at [285, 233] on div at bounding box center [695, 297] width 1390 height 547
click at [192, 28] on div at bounding box center [695, 297] width 1390 height 547
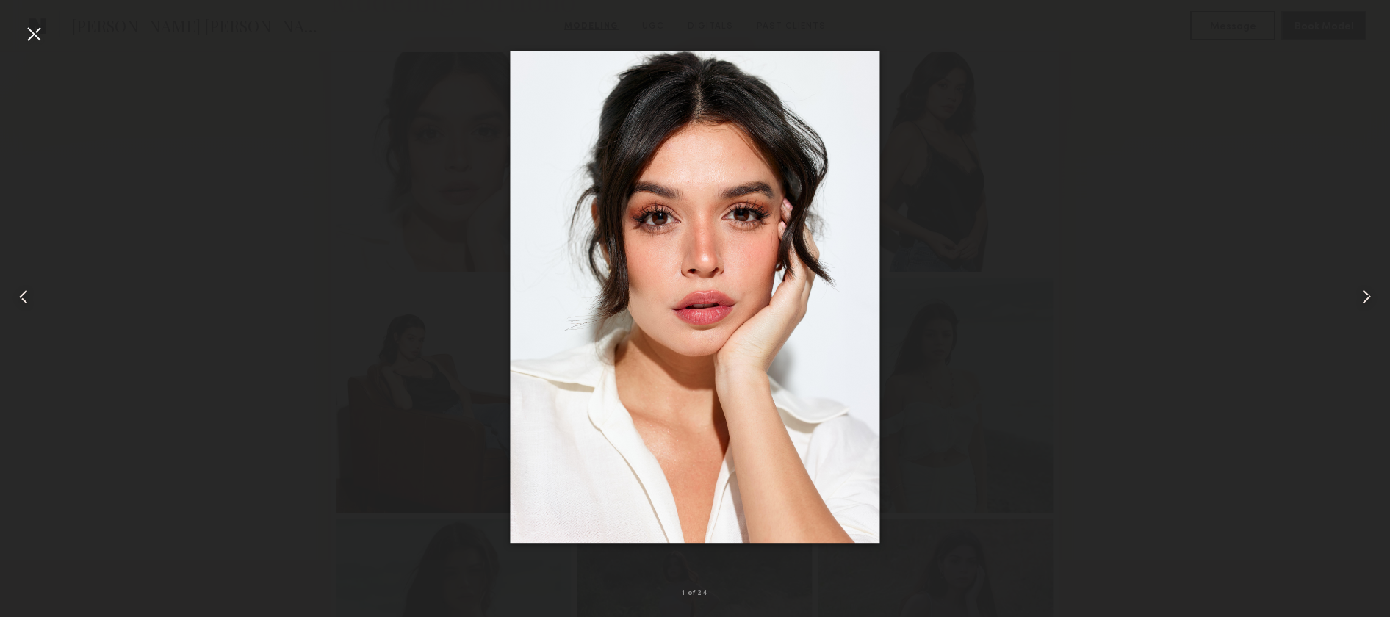
click at [40, 24] on div at bounding box center [34, 34] width 24 height 24
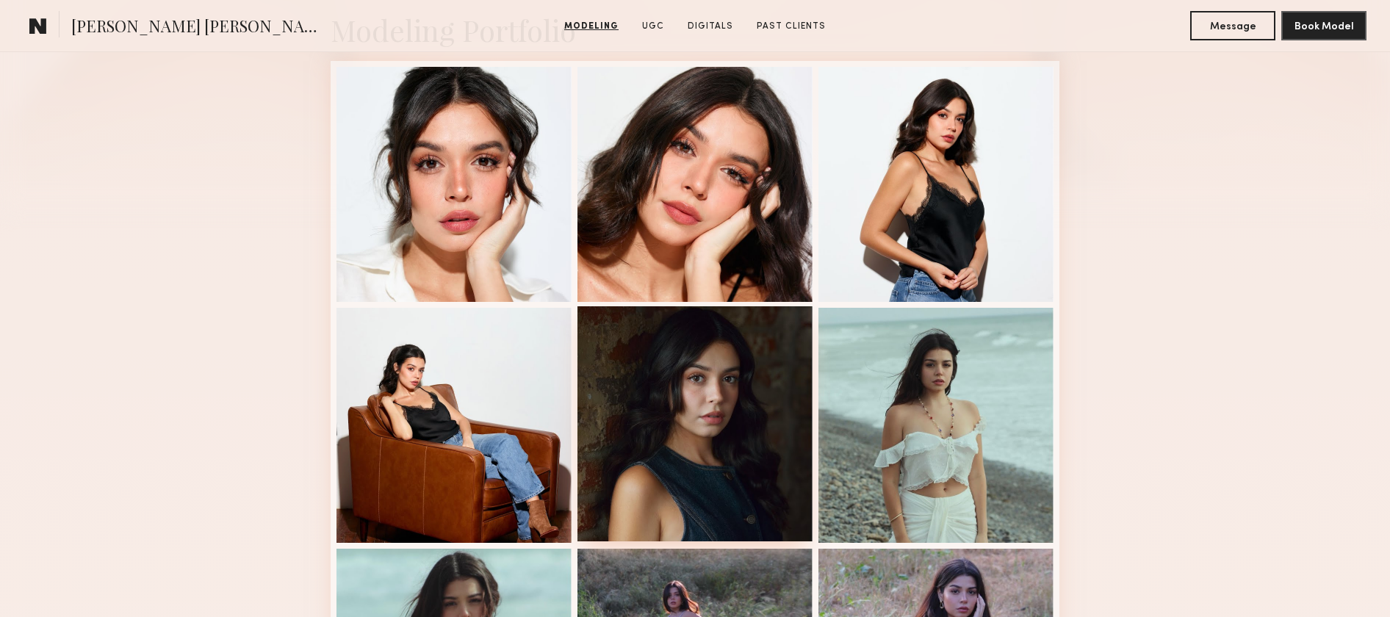
scroll to position [0, 0]
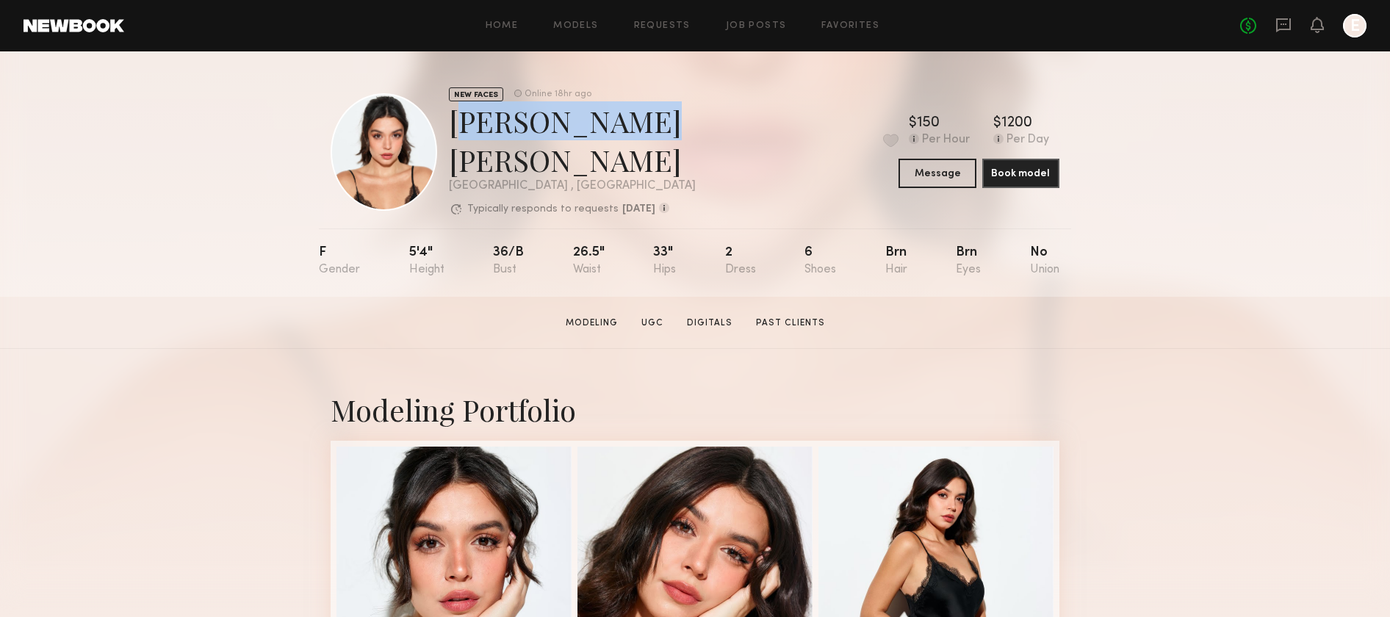
drag, startPoint x: 456, startPoint y: 144, endPoint x: 622, endPoint y: 143, distance: 166.1
click at [622, 143] on div "NEW FACES Online 18hr ago Bryana Sol Z. Favorite Los Angeles , CA Typically res…" at bounding box center [615, 152] width 568 height 130
copy div "Bryana Sol Z"
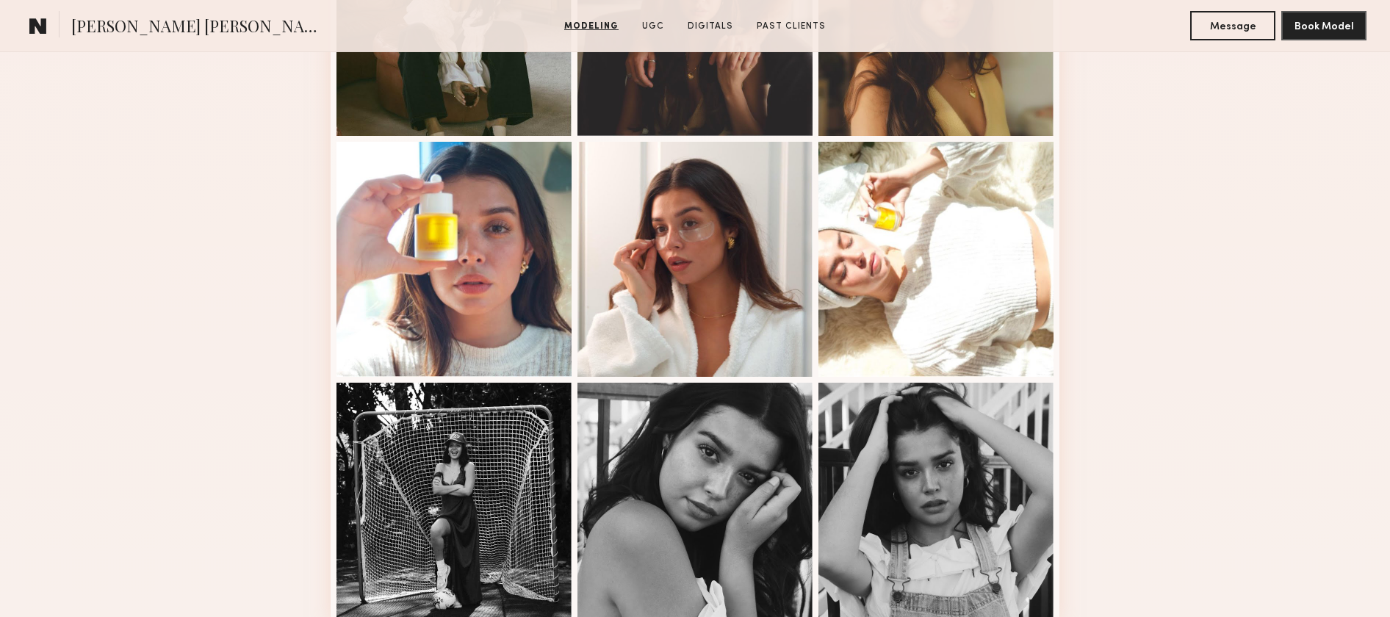
scroll to position [1750, 0]
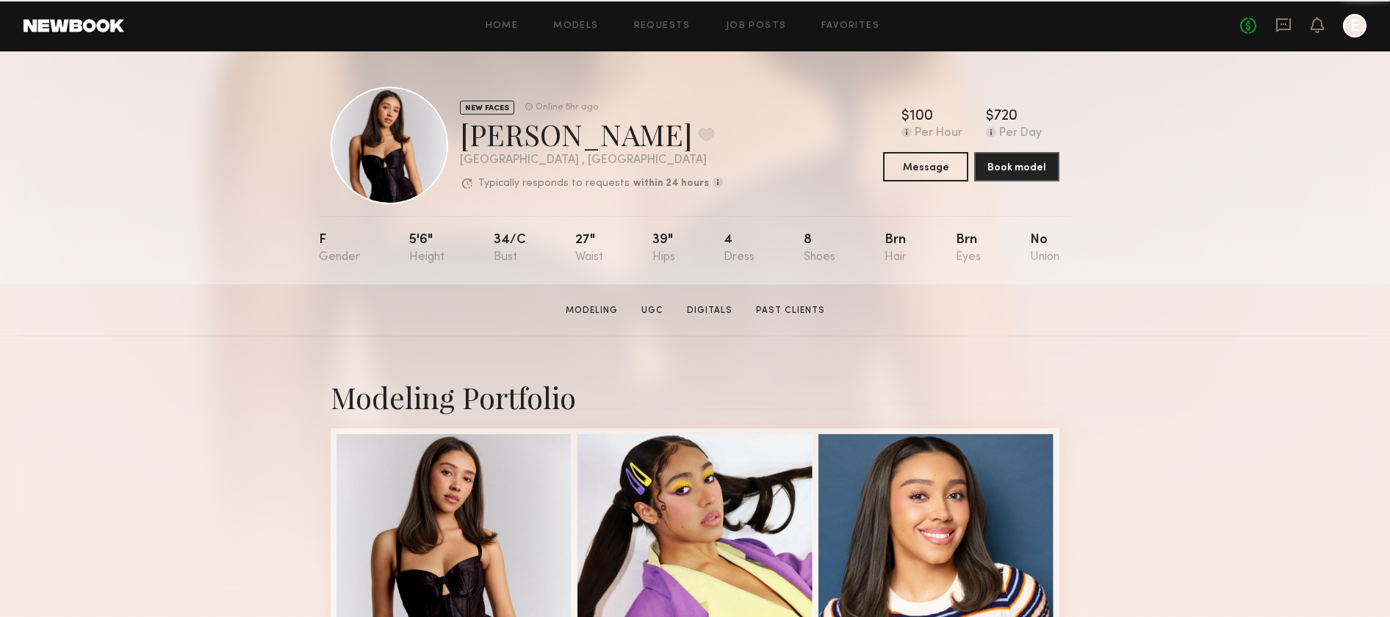
scroll to position [1, 0]
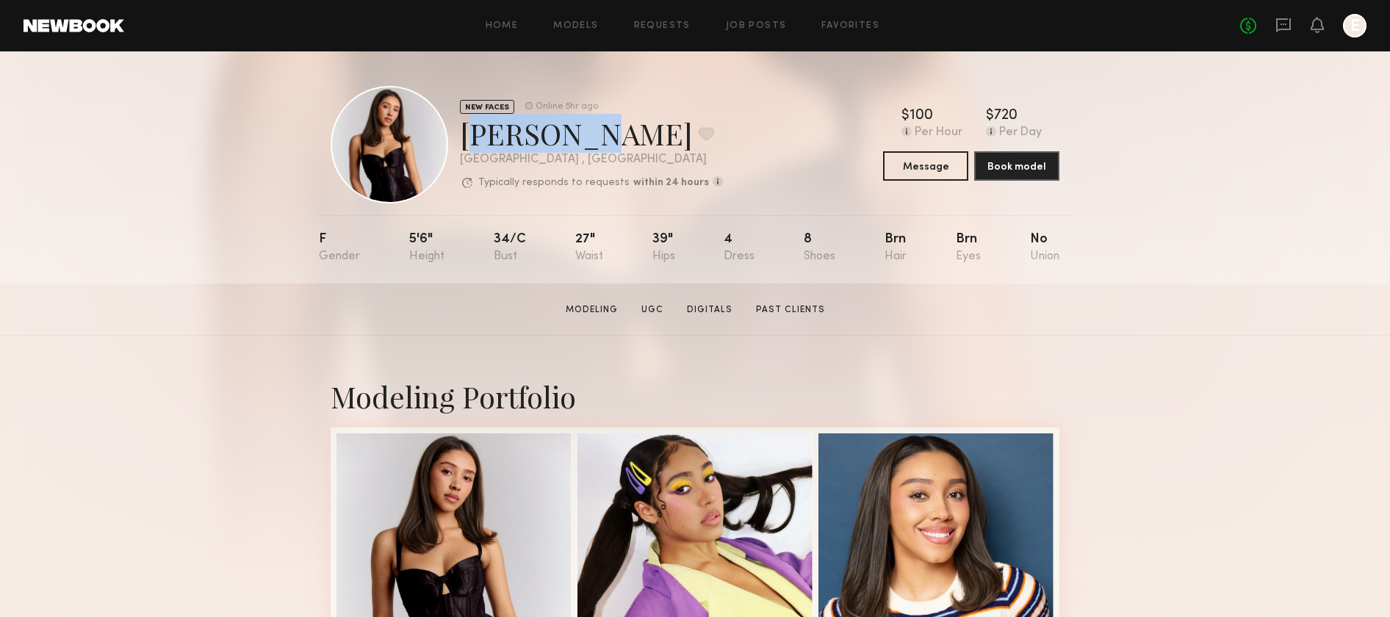
drag, startPoint x: 557, startPoint y: 132, endPoint x: 456, endPoint y: 132, distance: 101.4
click at [456, 132] on div "NEW FACES Online 5hr ago Jesica P. Favorite Los Angeles , CA Typically responds…" at bounding box center [527, 145] width 392 height 118
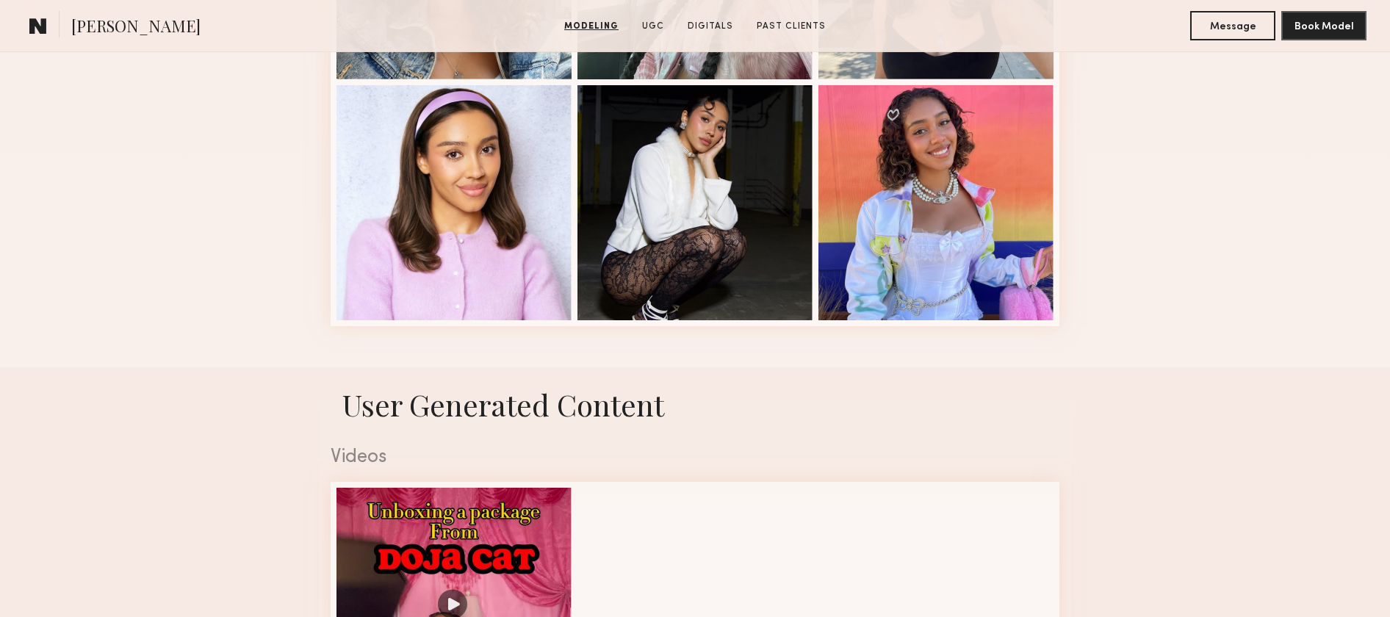
scroll to position [1074, 0]
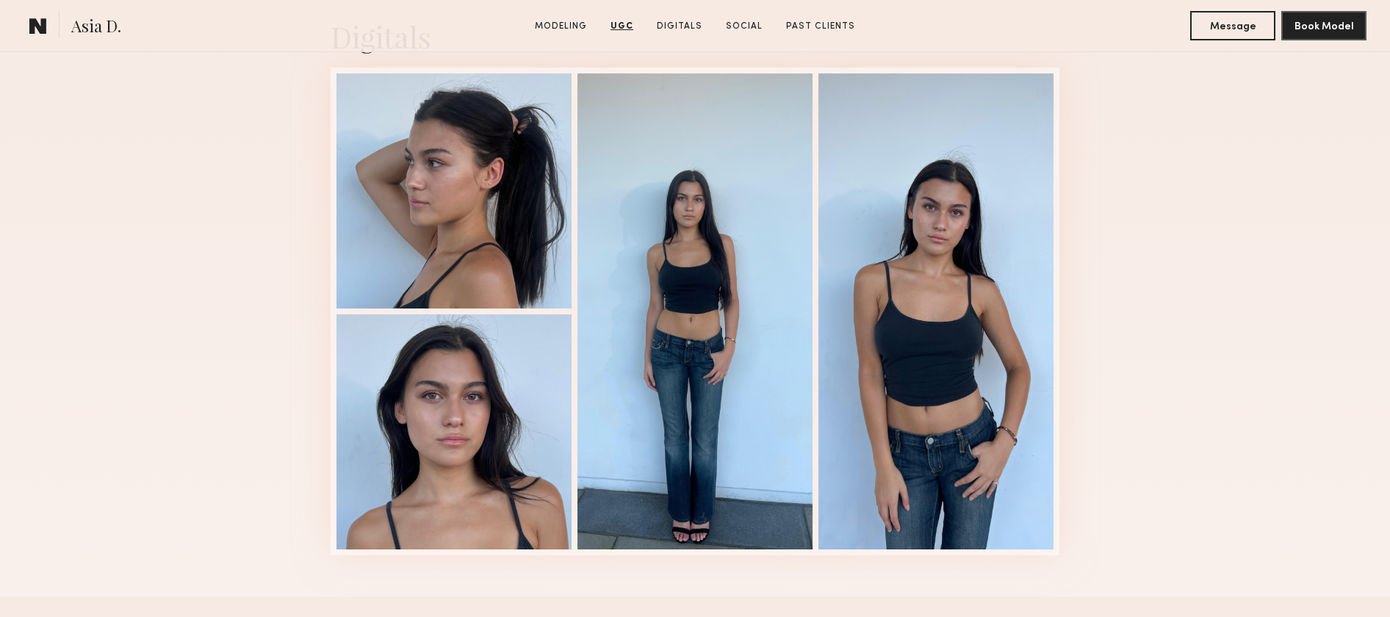
scroll to position [1947, 0]
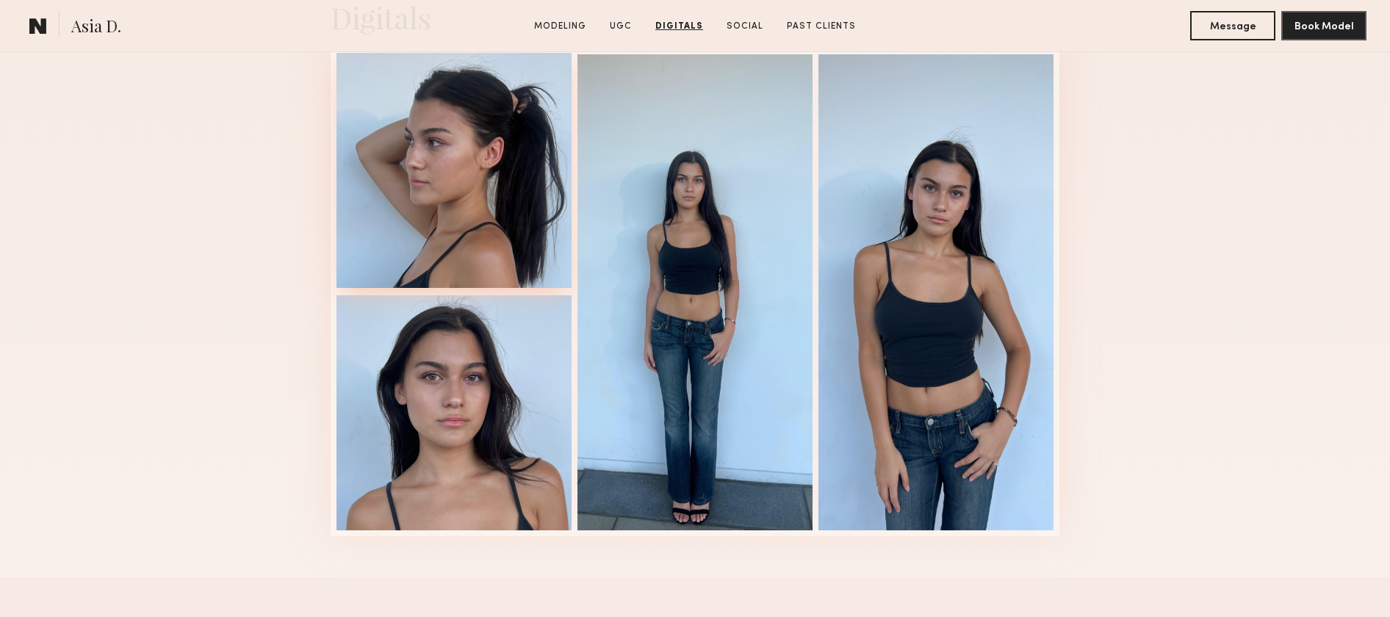
click at [476, 221] on div at bounding box center [454, 170] width 235 height 235
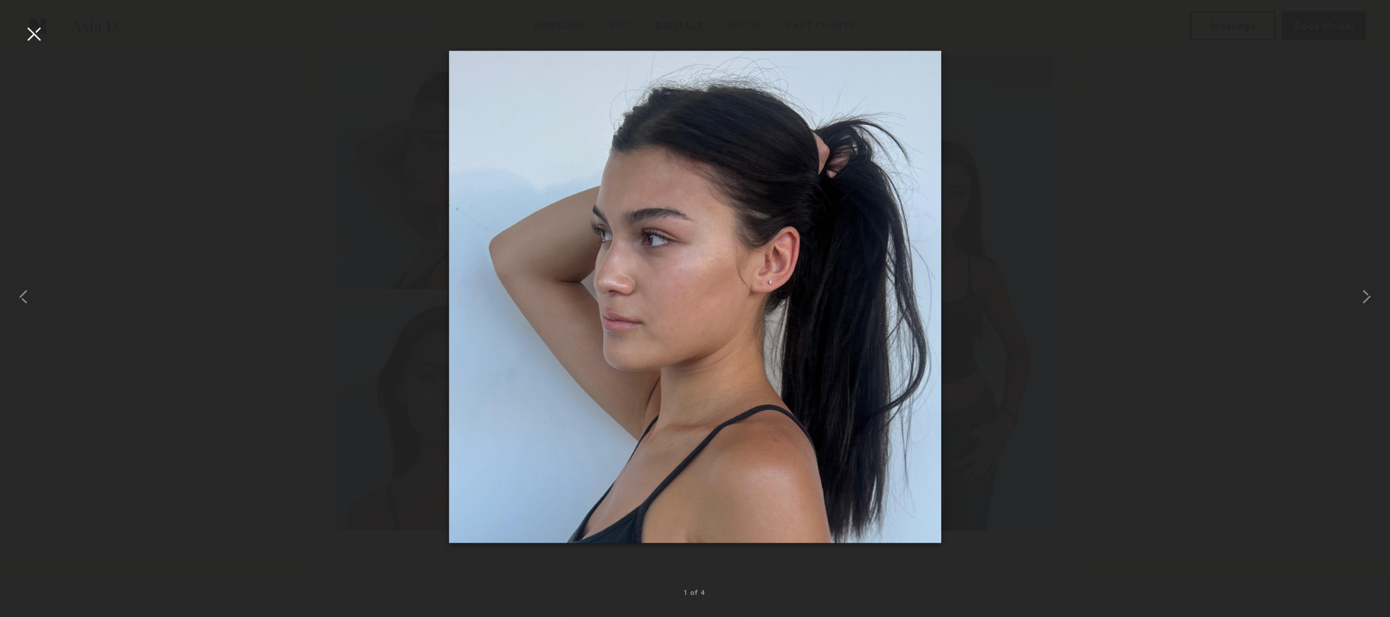
click at [396, 227] on div at bounding box center [695, 297] width 1390 height 547
click at [51, 34] on div at bounding box center [28, 297] width 56 height 547
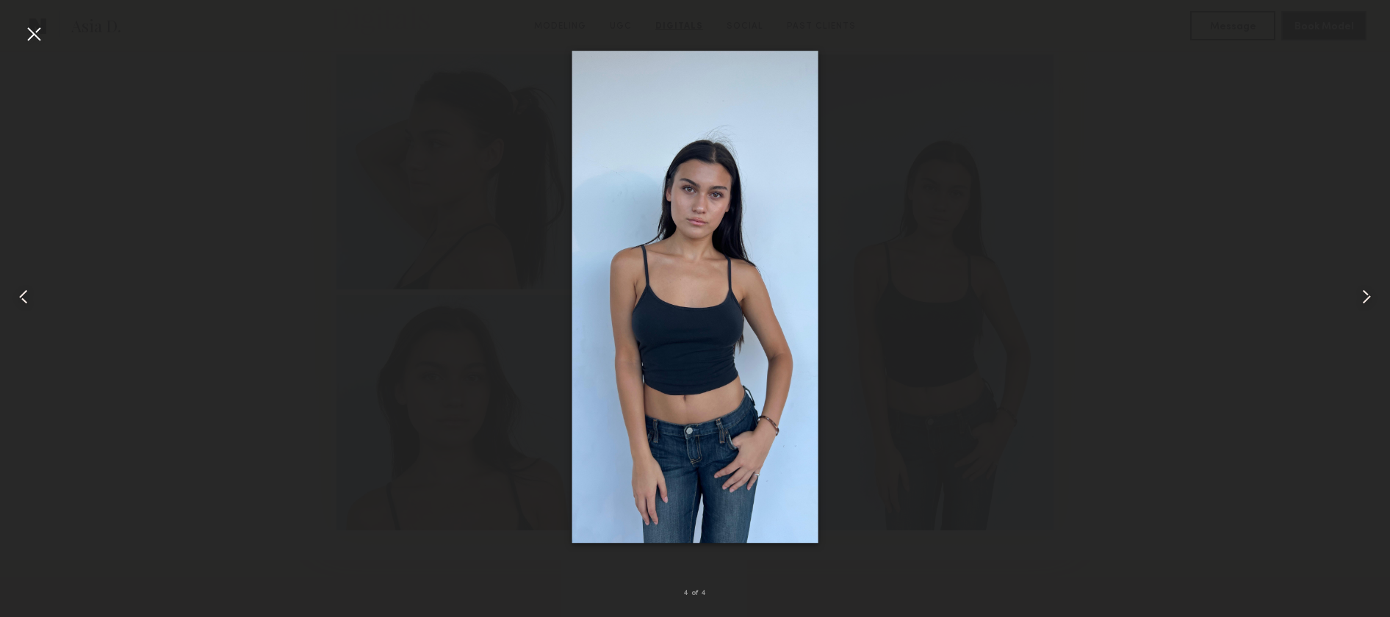
click at [41, 30] on div at bounding box center [34, 34] width 24 height 24
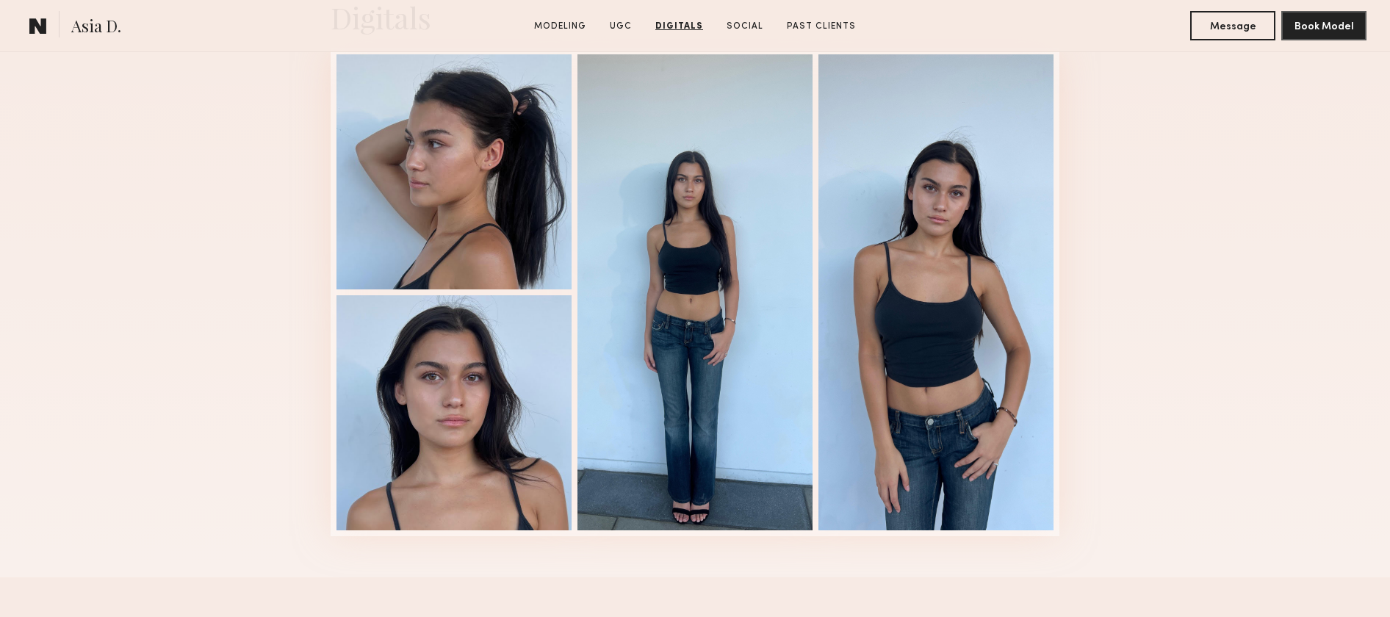
scroll to position [2593, 0]
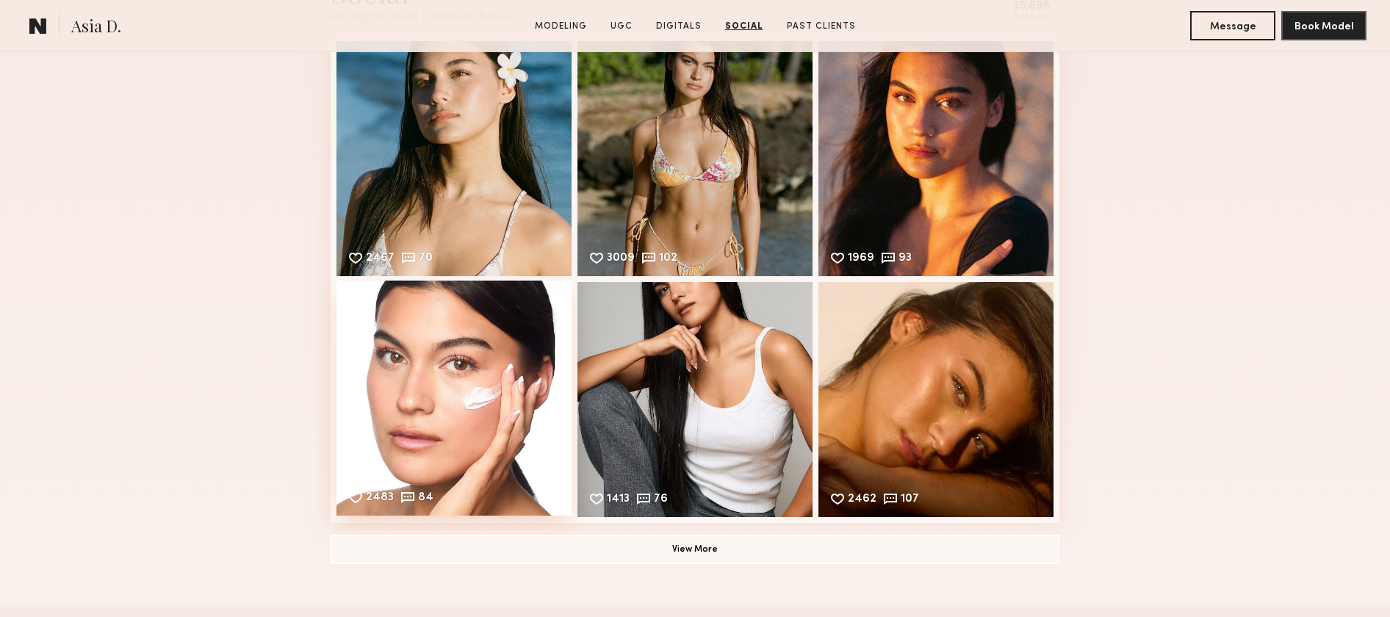
click at [375, 347] on div "2483 84 Likes & comments displayed to show model’s engagement" at bounding box center [454, 398] width 235 height 235
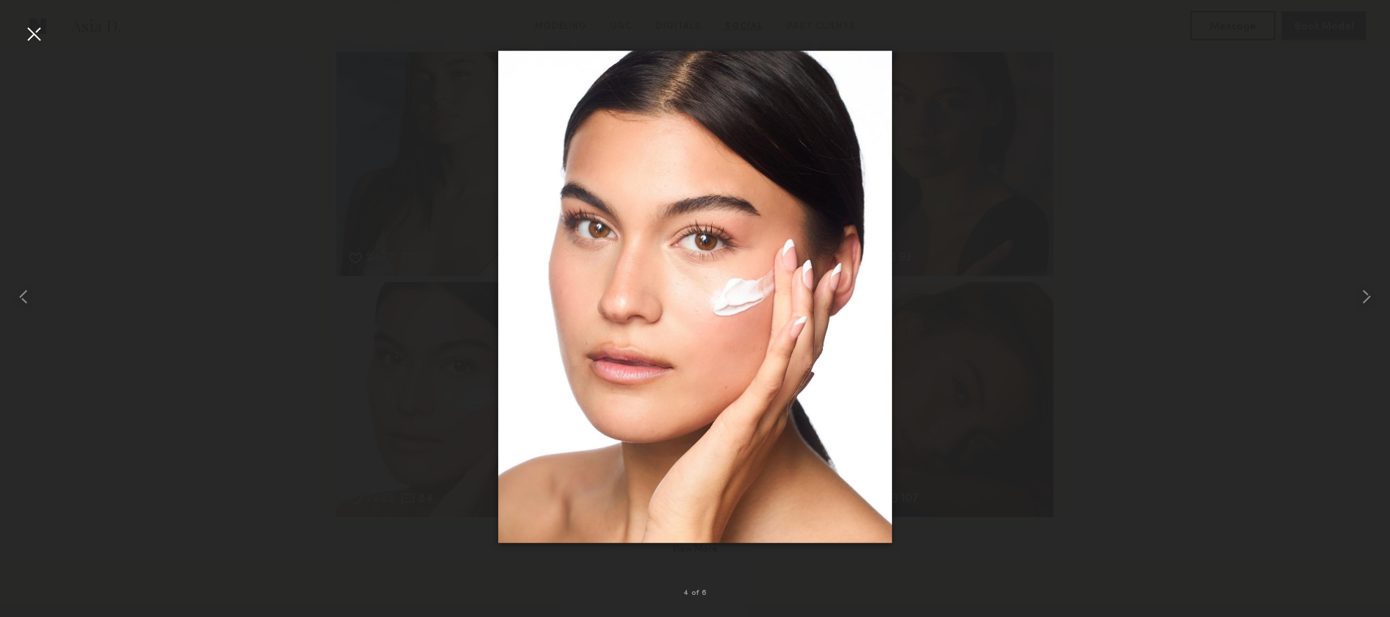
click at [40, 36] on div at bounding box center [34, 34] width 24 height 24
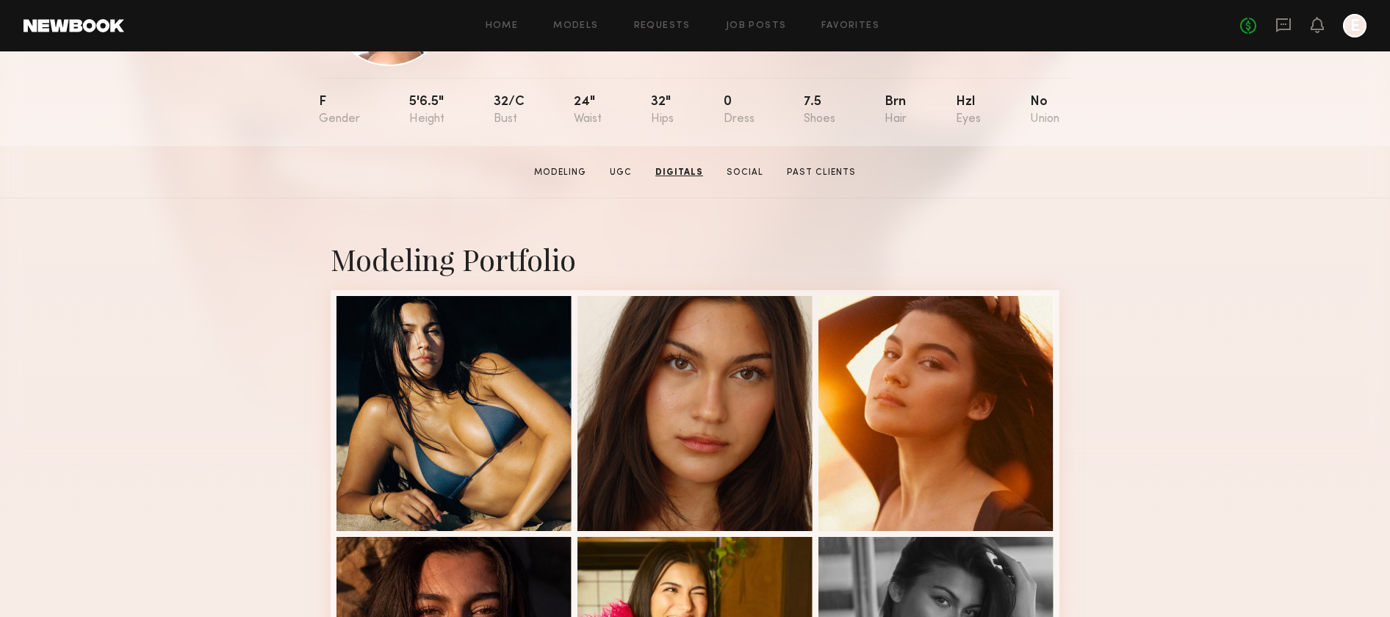
scroll to position [0, 0]
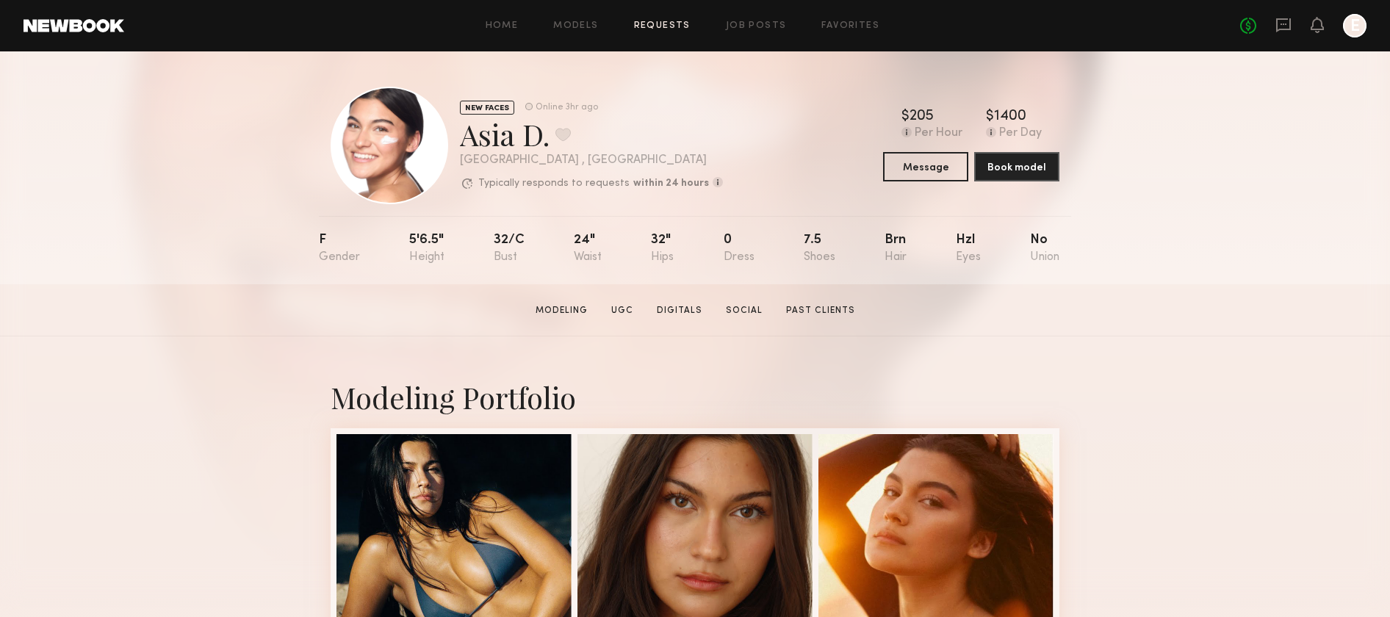
click at [641, 22] on link "Requests" at bounding box center [662, 26] width 57 height 10
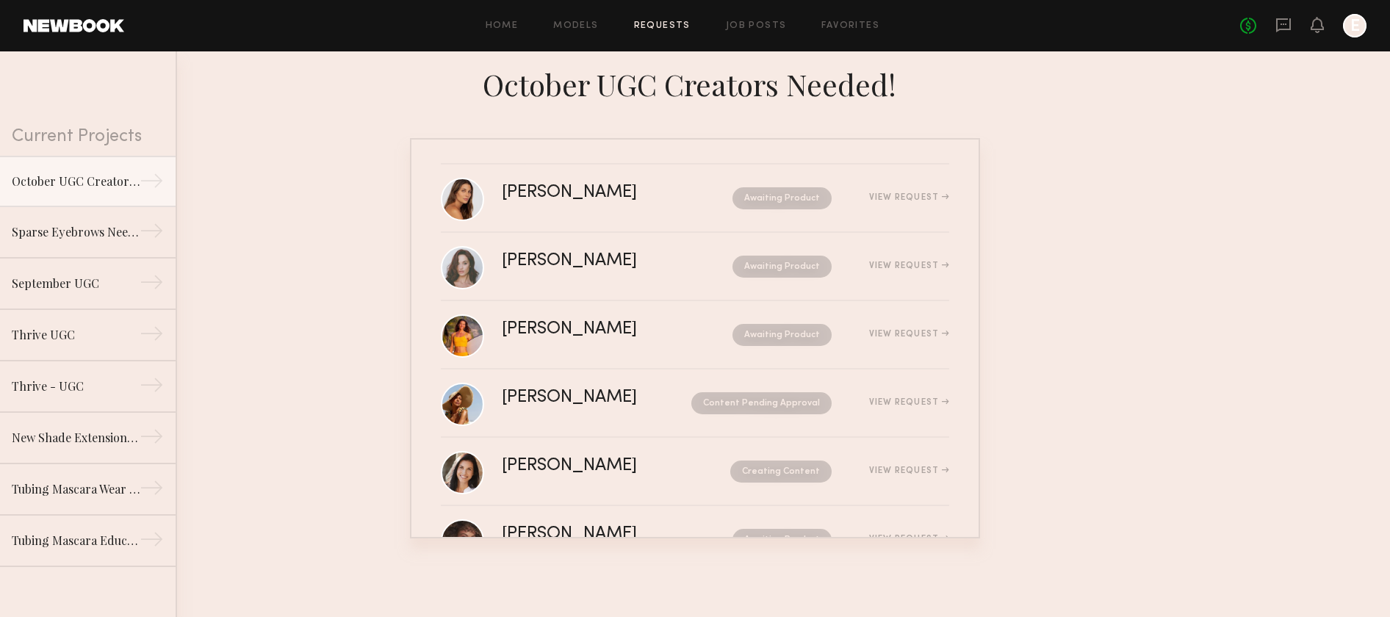
click at [633, 104] on div "October UGC Creators Needed!" at bounding box center [695, 88] width 1390 height 75
click at [733, 29] on link "Job Posts" at bounding box center [756, 26] width 61 height 10
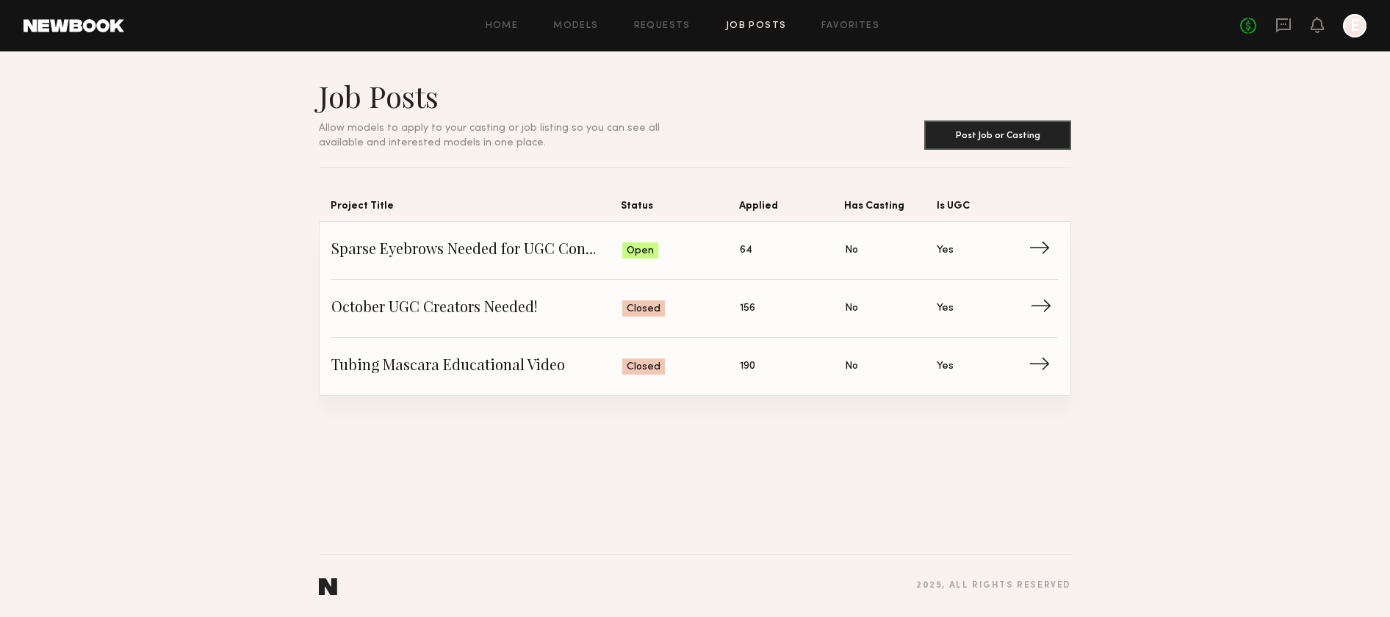
click at [537, 309] on span "October UGC Creators Needed!" at bounding box center [476, 309] width 291 height 22
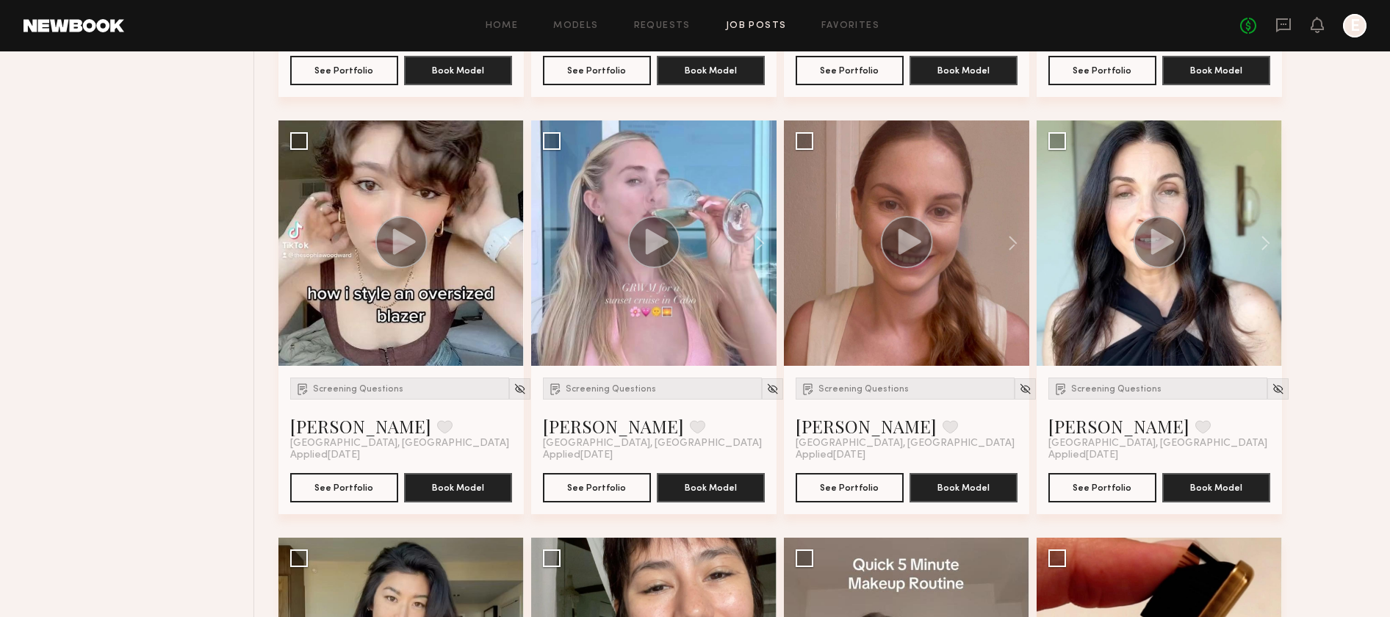
scroll to position [381, 0]
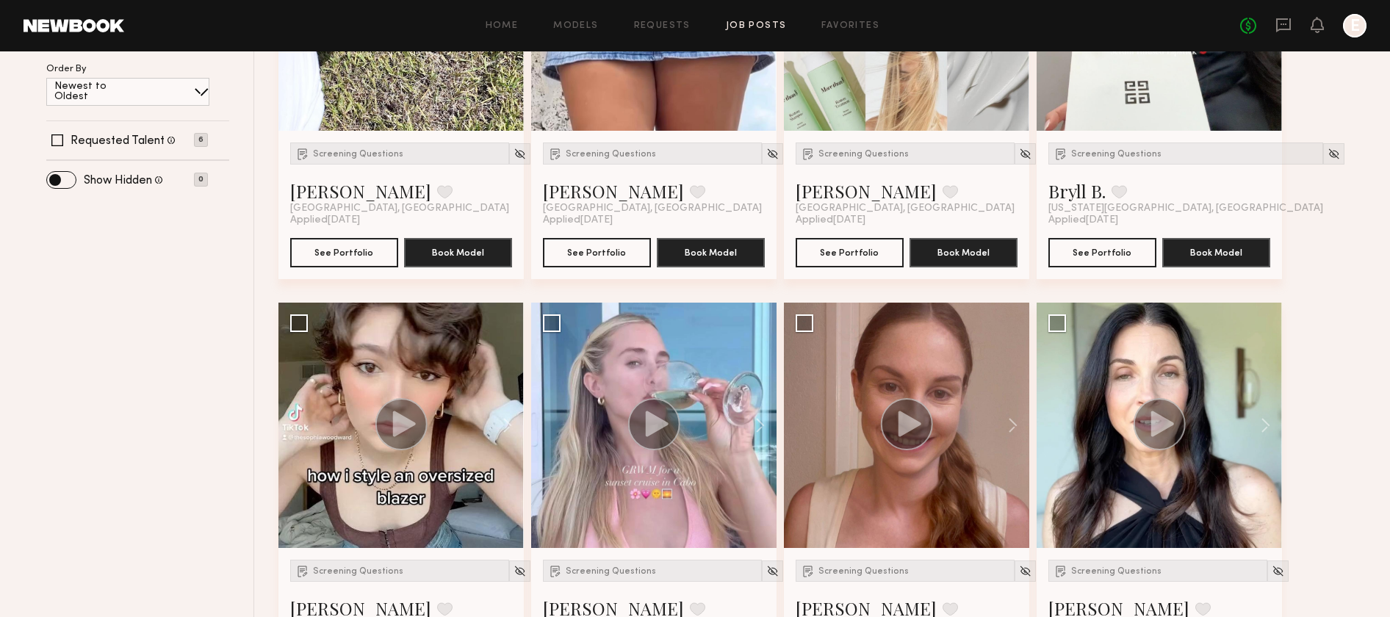
click at [592, 33] on div "Home Models Requests Job Posts Favorites Sign Out No fees up to $5,000 E" at bounding box center [745, 26] width 1243 height 24
click at [580, 18] on div "Home Models Requests Job Posts Favorites Sign Out No fees up to $5,000 E" at bounding box center [745, 26] width 1243 height 24
click at [580, 20] on div "Home Models Requests Job Posts Favorites Sign Out No fees up to $5,000 E" at bounding box center [745, 26] width 1243 height 24
click at [579, 24] on link "Models" at bounding box center [575, 26] width 45 height 10
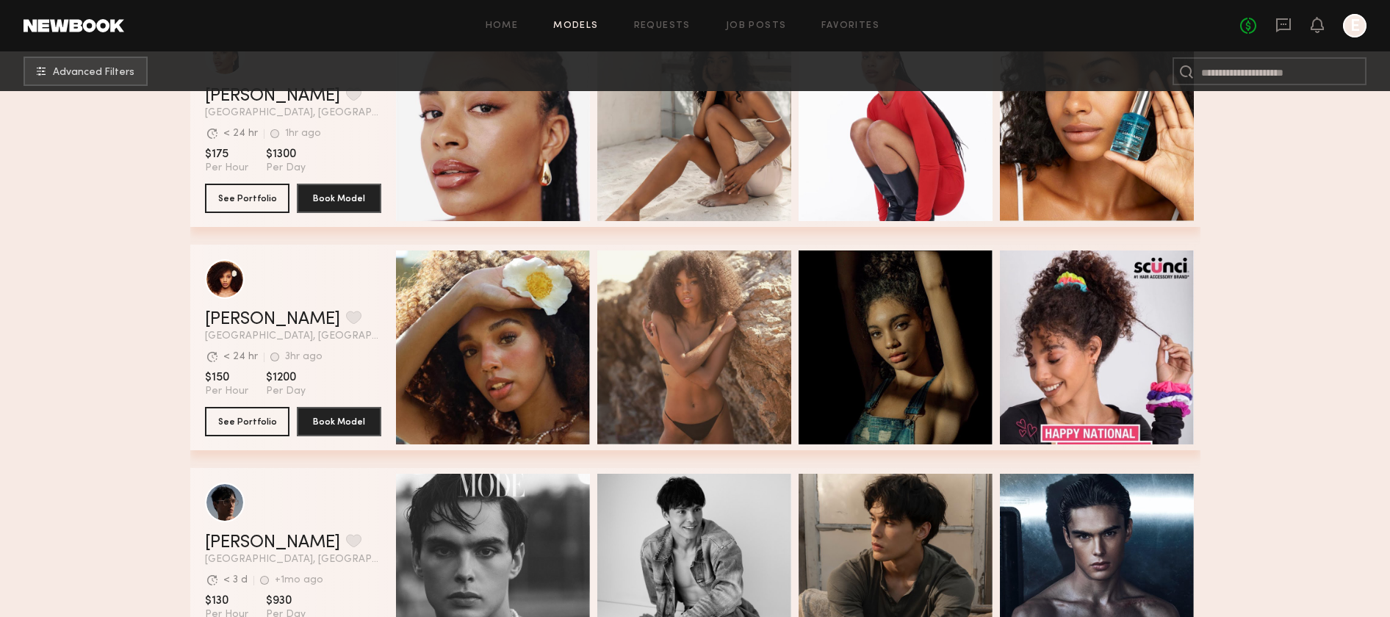
scroll to position [1270, 0]
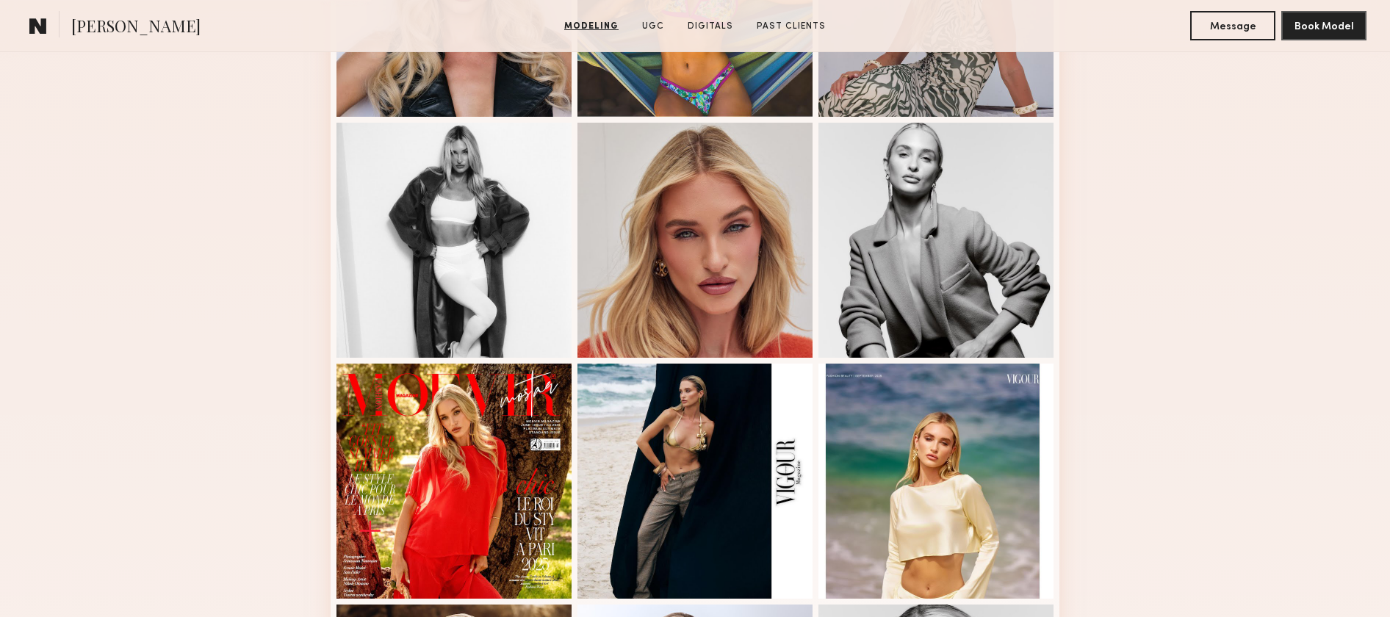
scroll to position [838, 0]
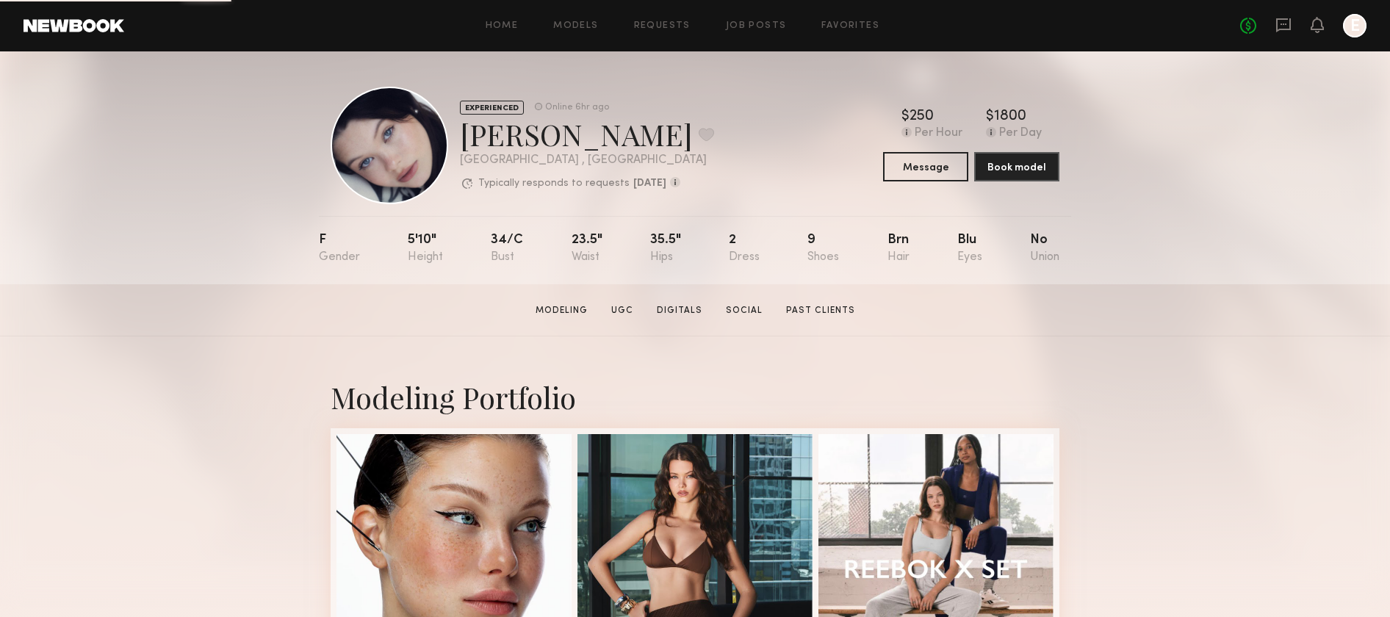
click at [1281, 37] on header "Home Models Requests Job Posts Favorites Sign Out No fees up to $5,000 E" at bounding box center [695, 25] width 1390 height 51
click at [1282, 25] on icon at bounding box center [1284, 25] width 16 height 16
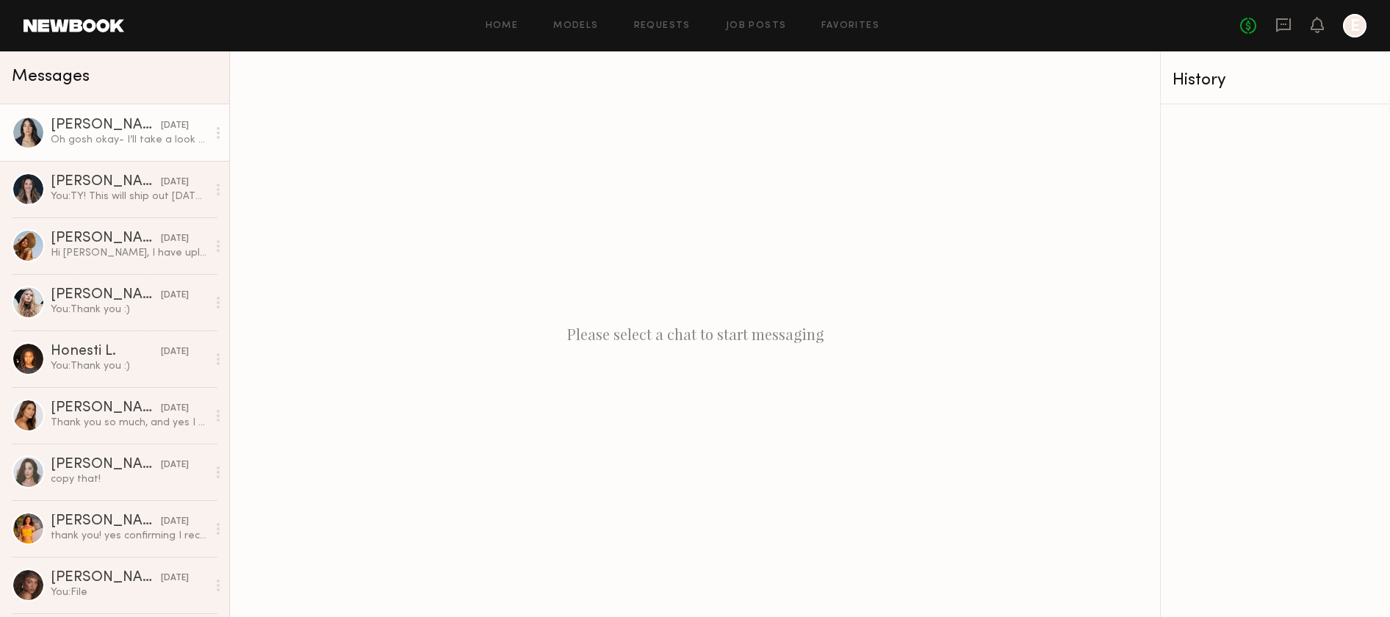
click at [107, 143] on div "Oh gosh okay- I’ll take a look at this in the morning!" at bounding box center [129, 140] width 157 height 14
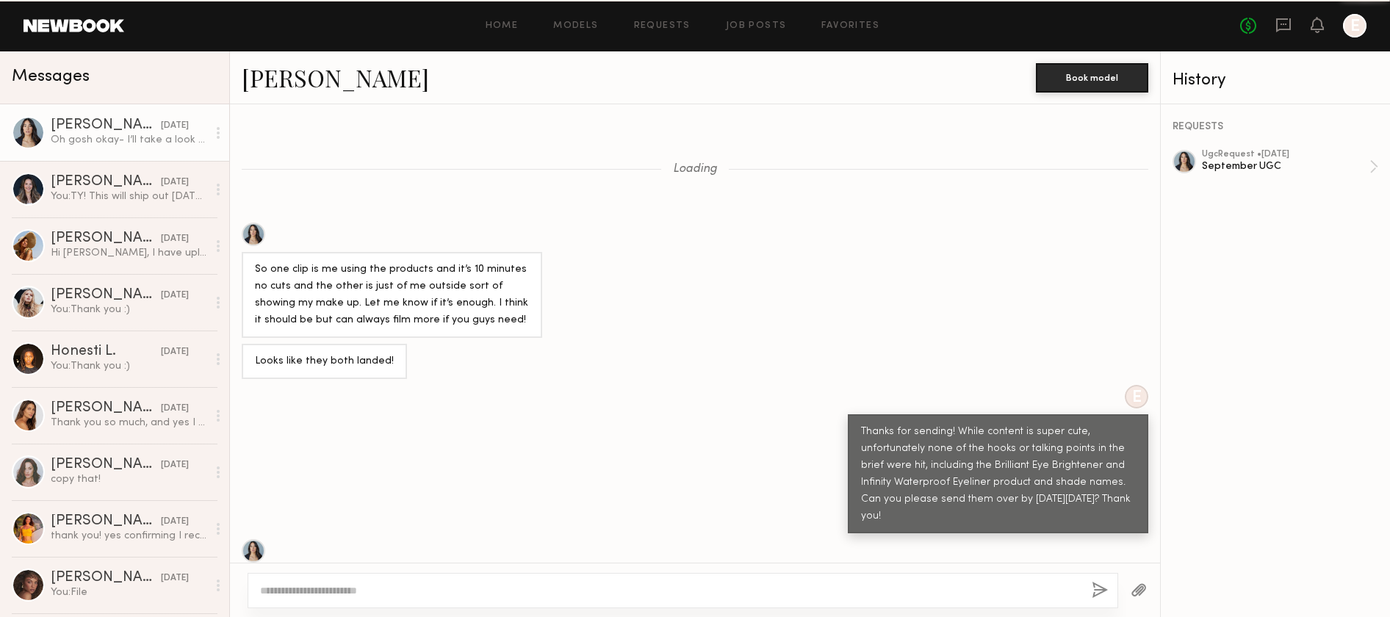
scroll to position [798, 0]
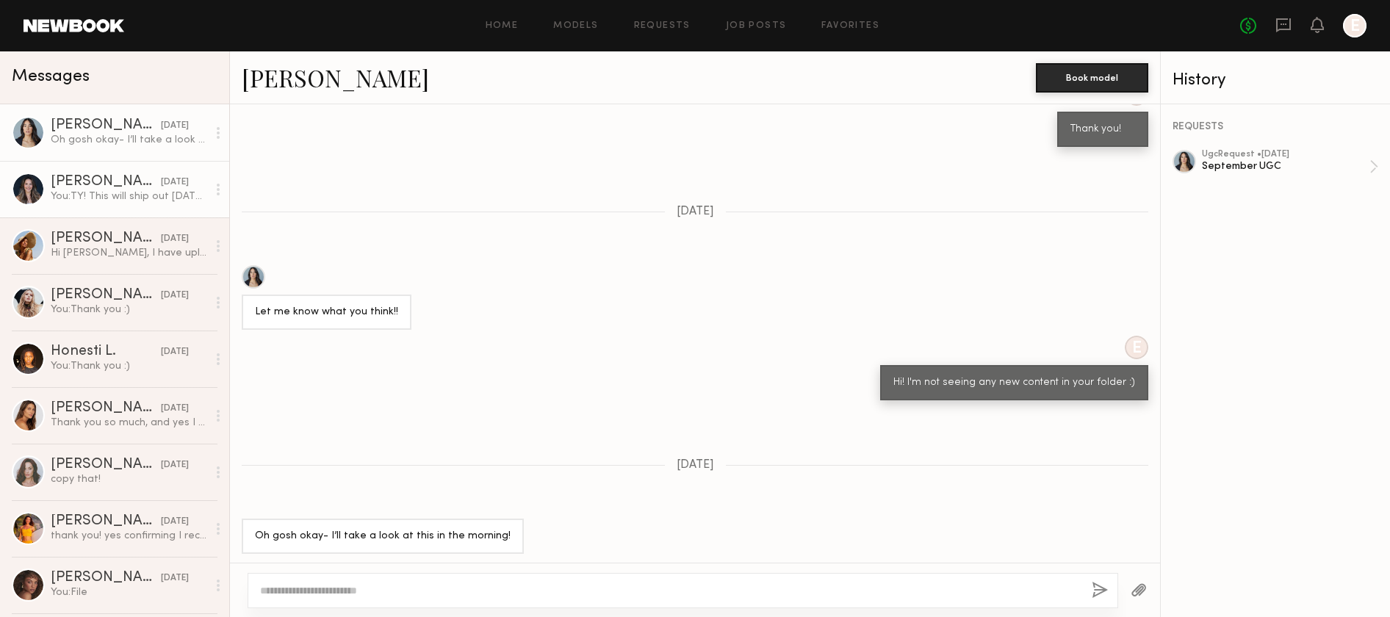
click at [172, 199] on div "You: TY! This will ship out tmrw :) Tracking: 885181154294" at bounding box center [129, 197] width 157 height 14
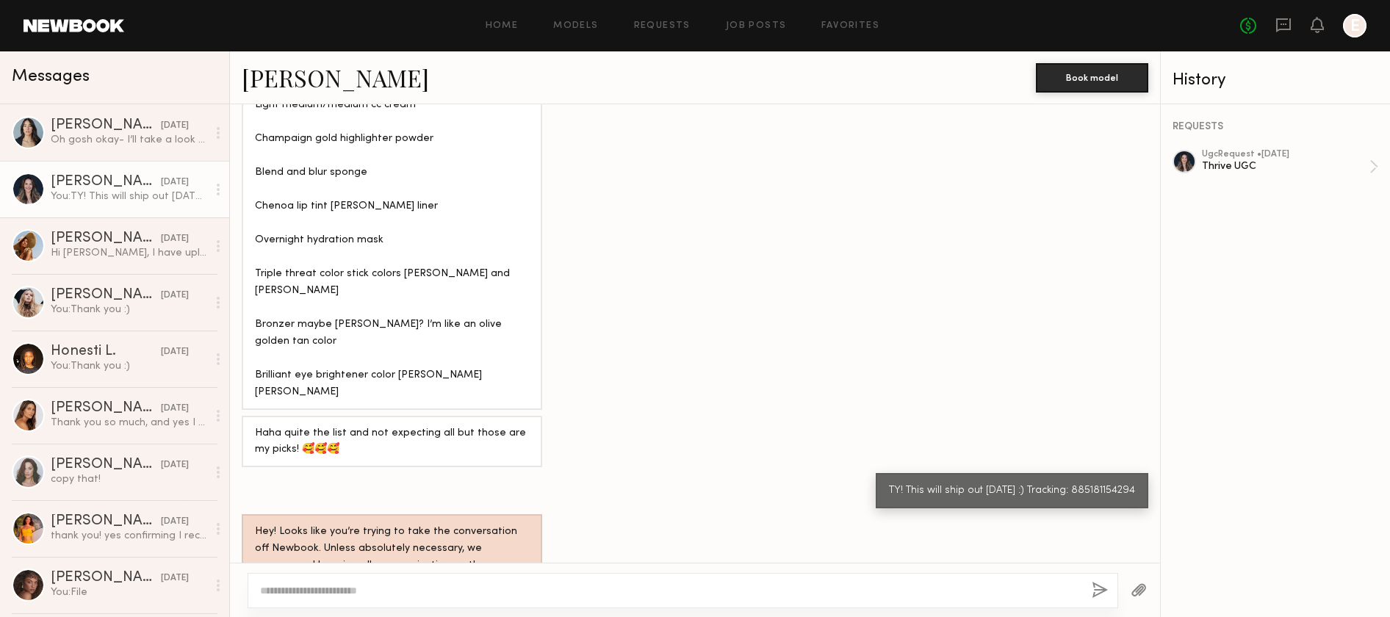
scroll to position [1202, 0]
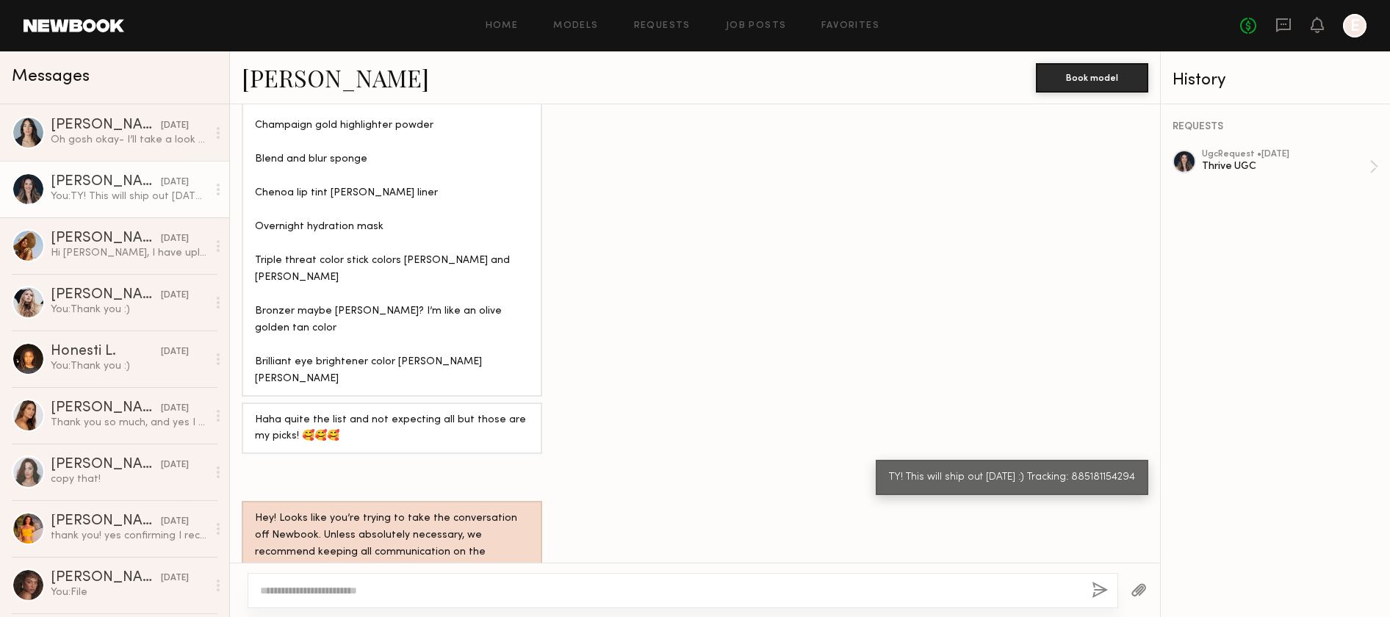
click at [1095, 470] on div "TY! This will ship out [DATE] :) Tracking: 885181154294" at bounding box center [1012, 478] width 246 height 17
copy div "885181154294"
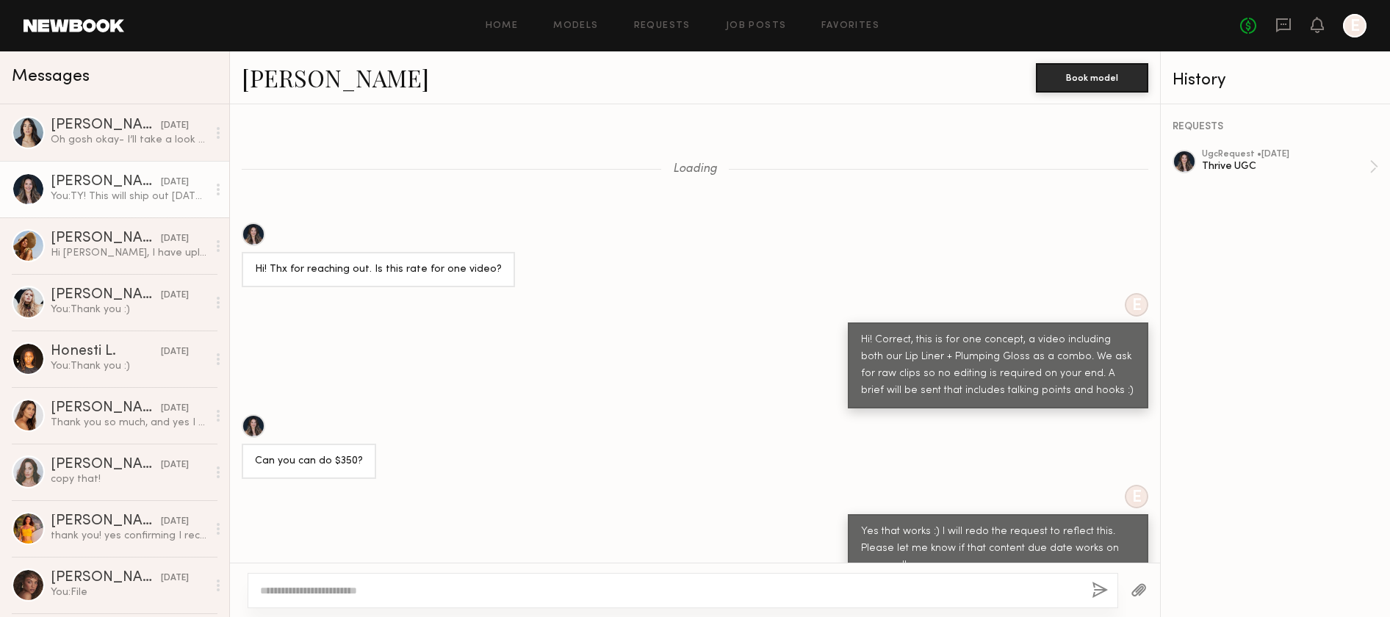
scroll to position [4497, 0]
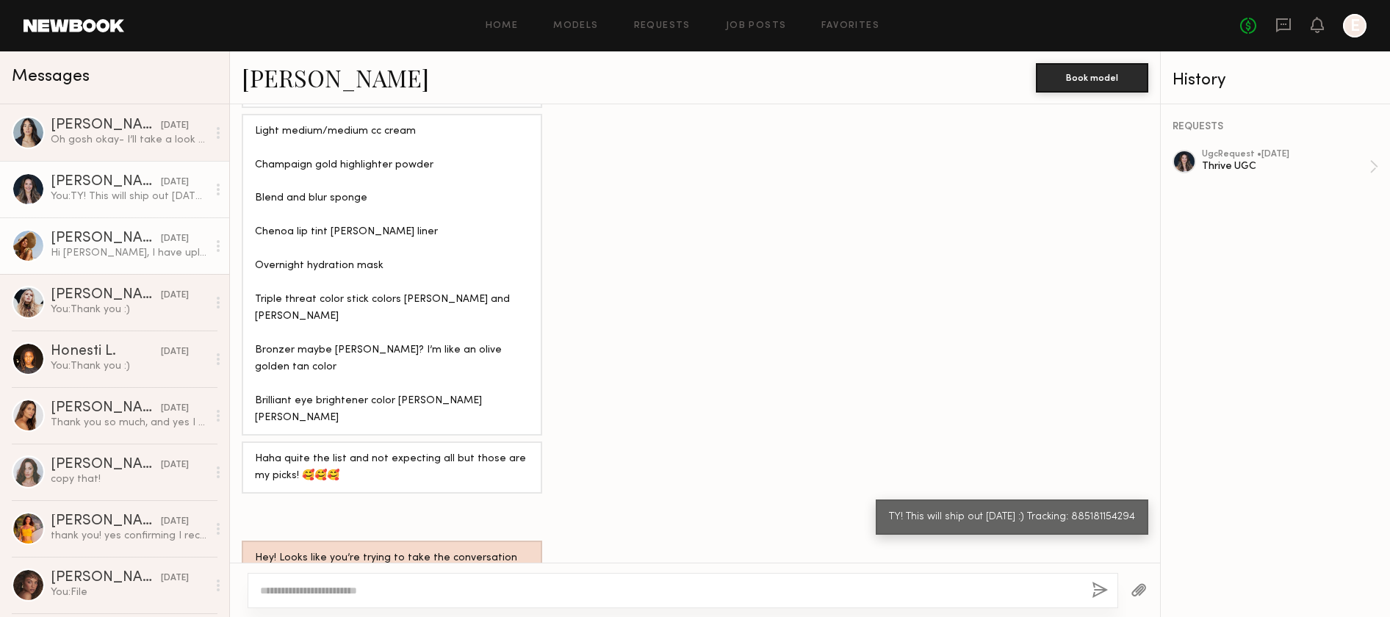
click at [119, 243] on div "[PERSON_NAME]" at bounding box center [106, 238] width 110 height 15
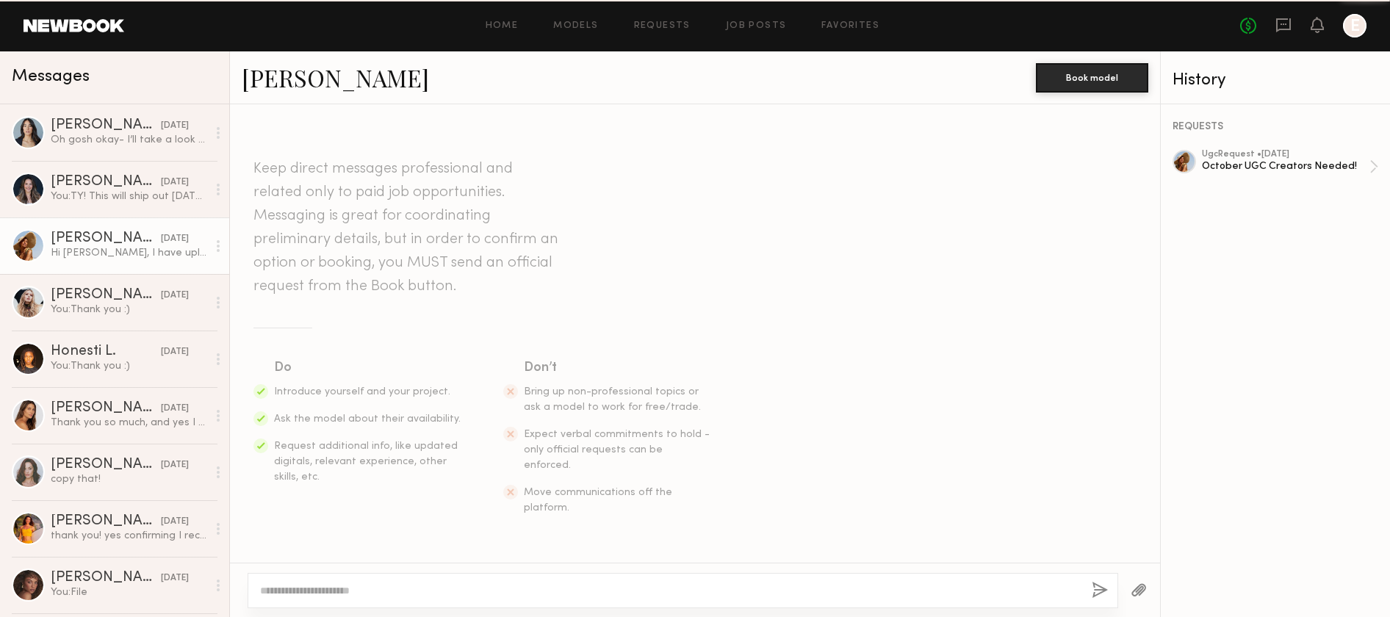
scroll to position [1556, 0]
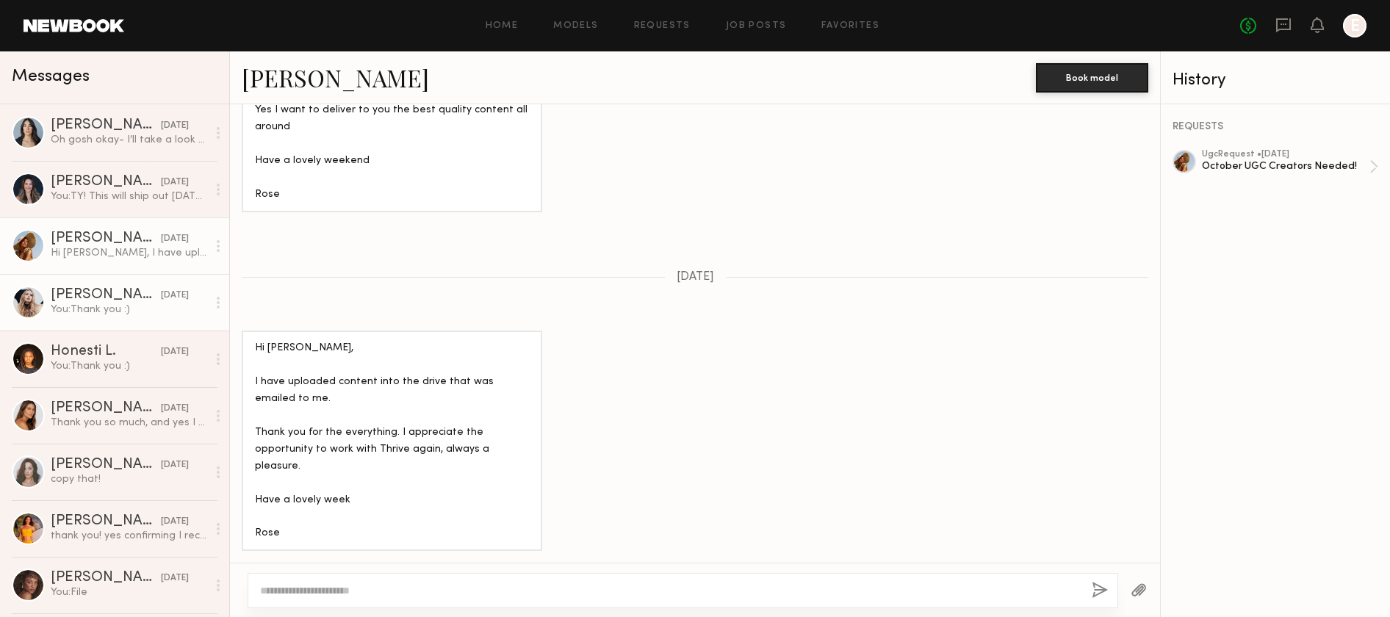
click at [115, 301] on div "[PERSON_NAME]" at bounding box center [106, 295] width 110 height 15
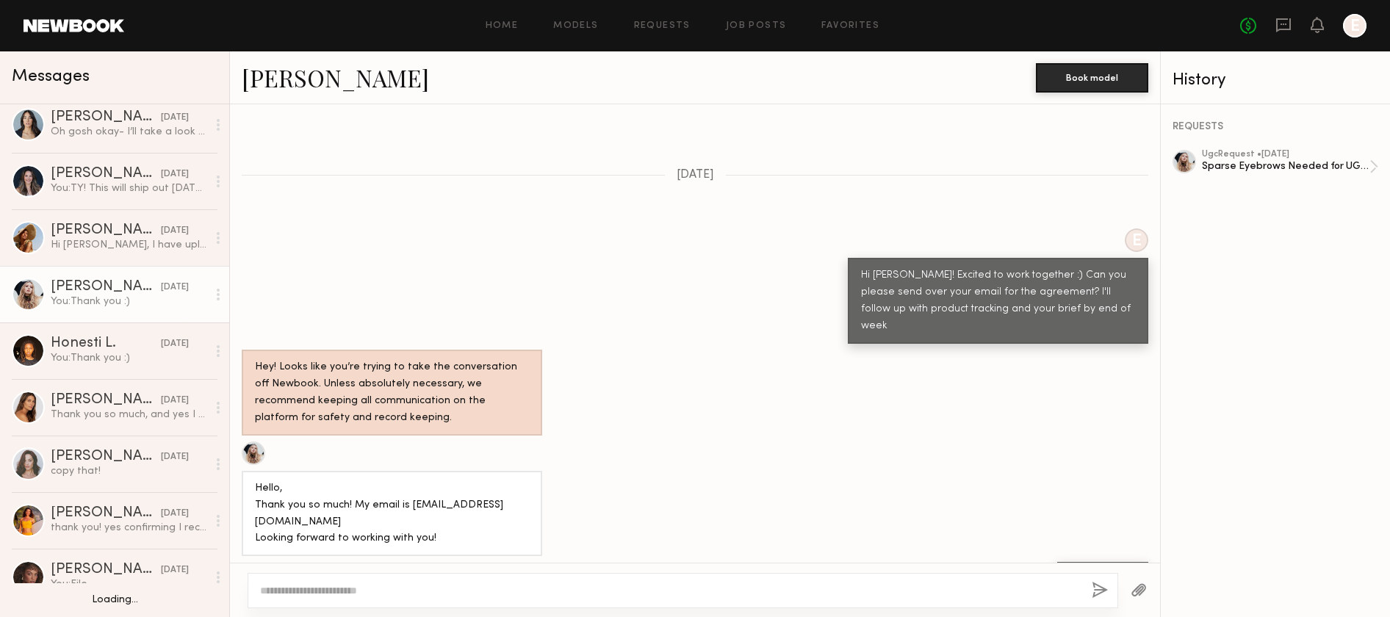
scroll to position [10, 0]
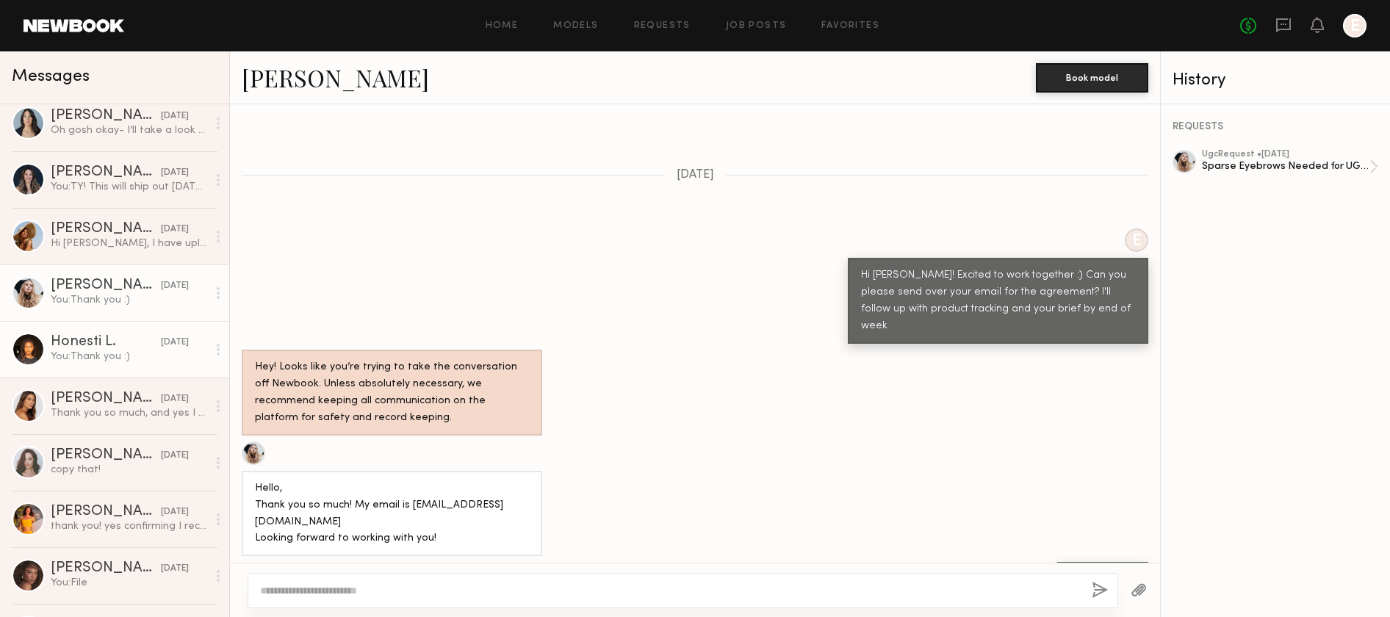
click at [110, 334] on link "Honesti L. [DATE] You: Thank you :)" at bounding box center [114, 349] width 229 height 57
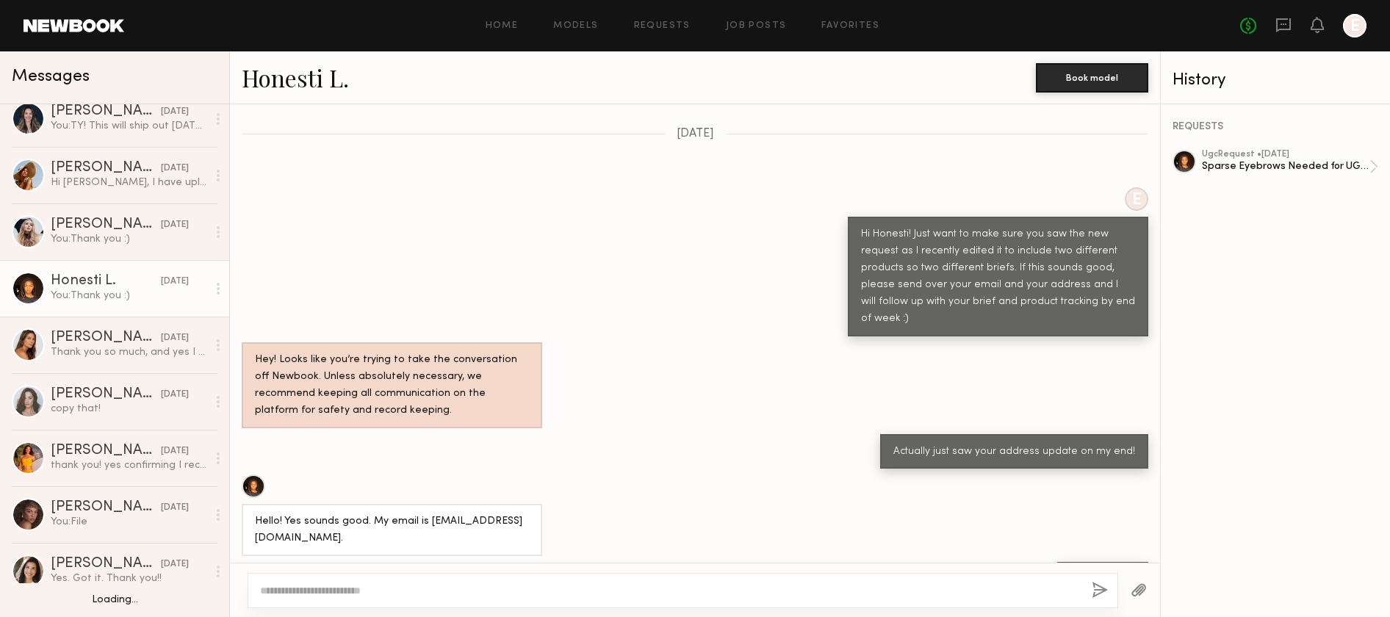
scroll to position [75, 0]
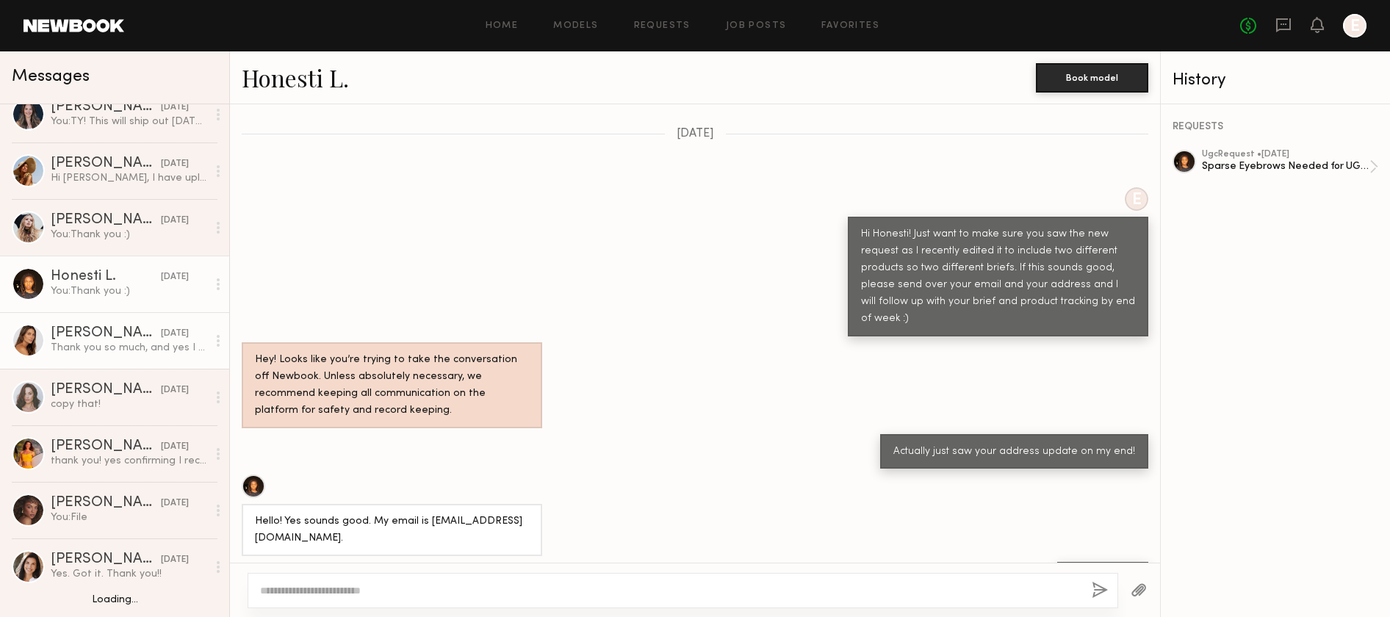
click at [112, 334] on div "[PERSON_NAME]" at bounding box center [106, 333] width 110 height 15
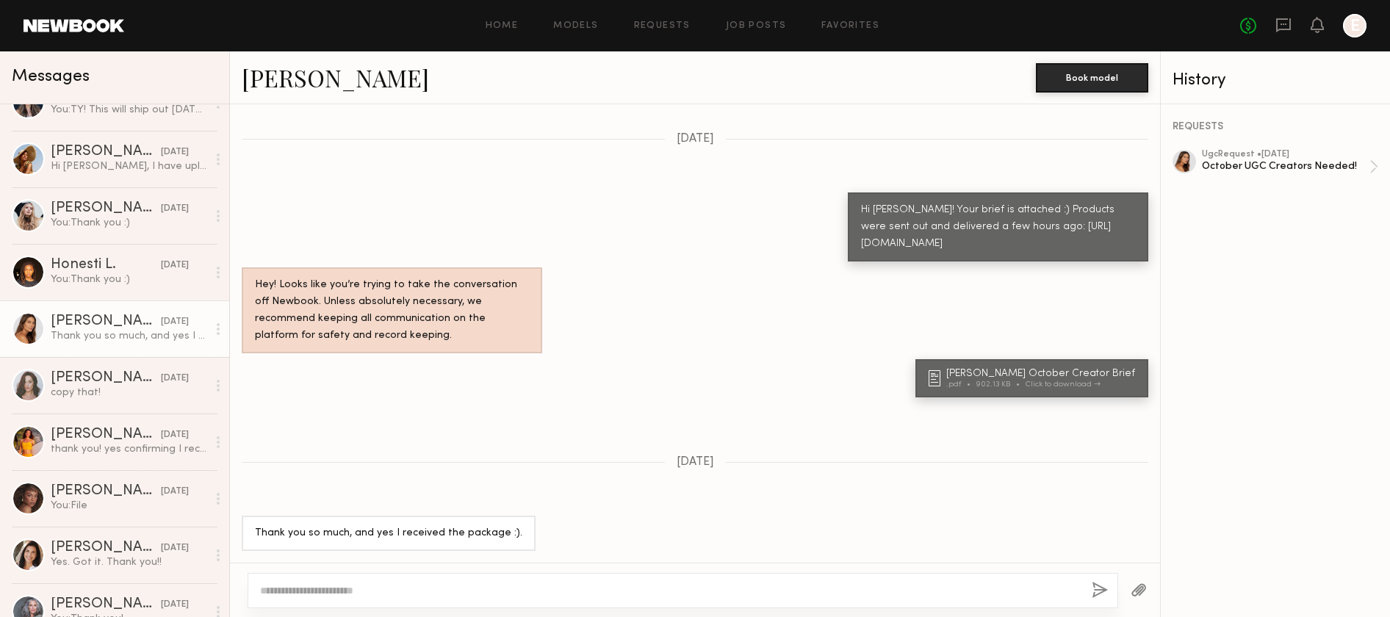
scroll to position [89, 0]
click at [678, 26] on link "Requests" at bounding box center [662, 26] width 57 height 10
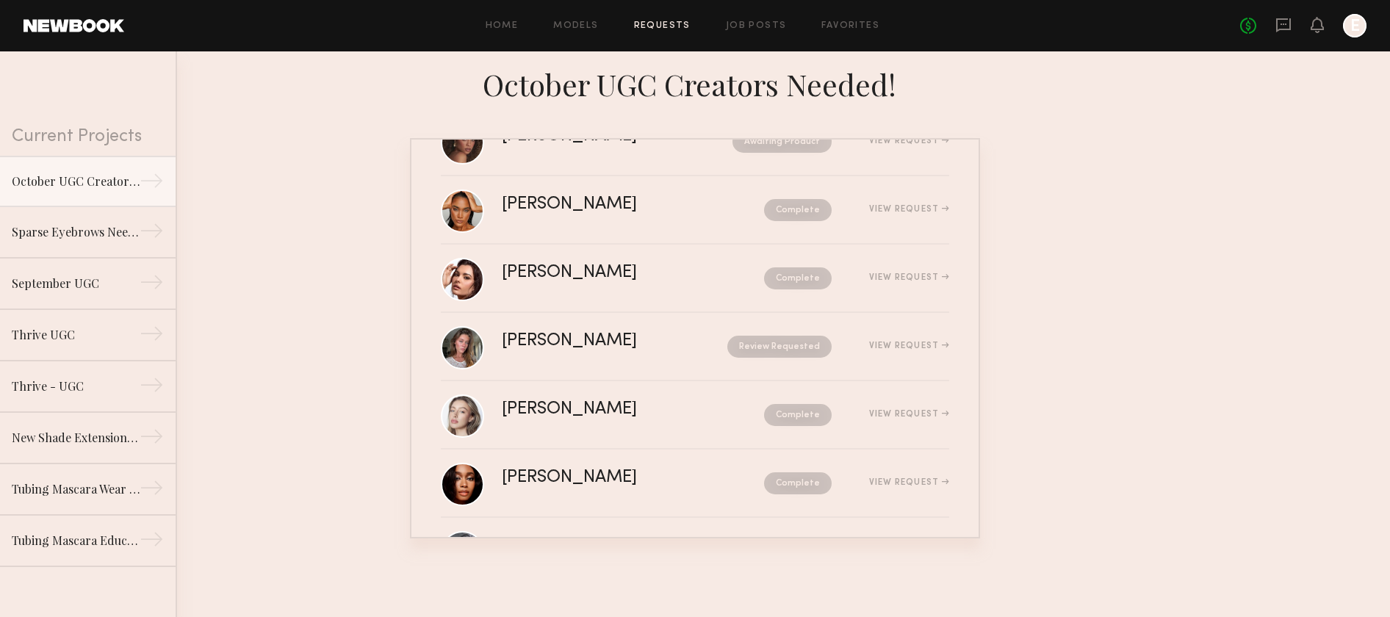
scroll to position [471, 0]
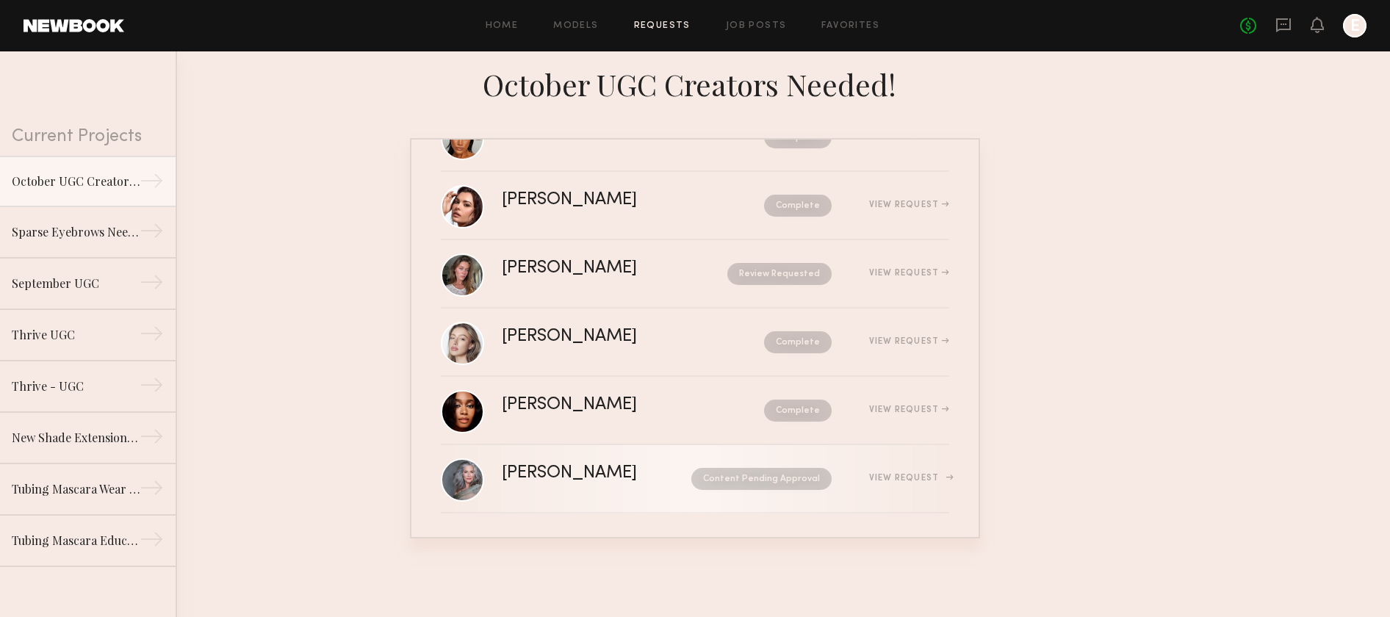
click at [546, 490] on div "[PERSON_NAME] Content Pending Approval View Request" at bounding box center [726, 479] width 448 height 28
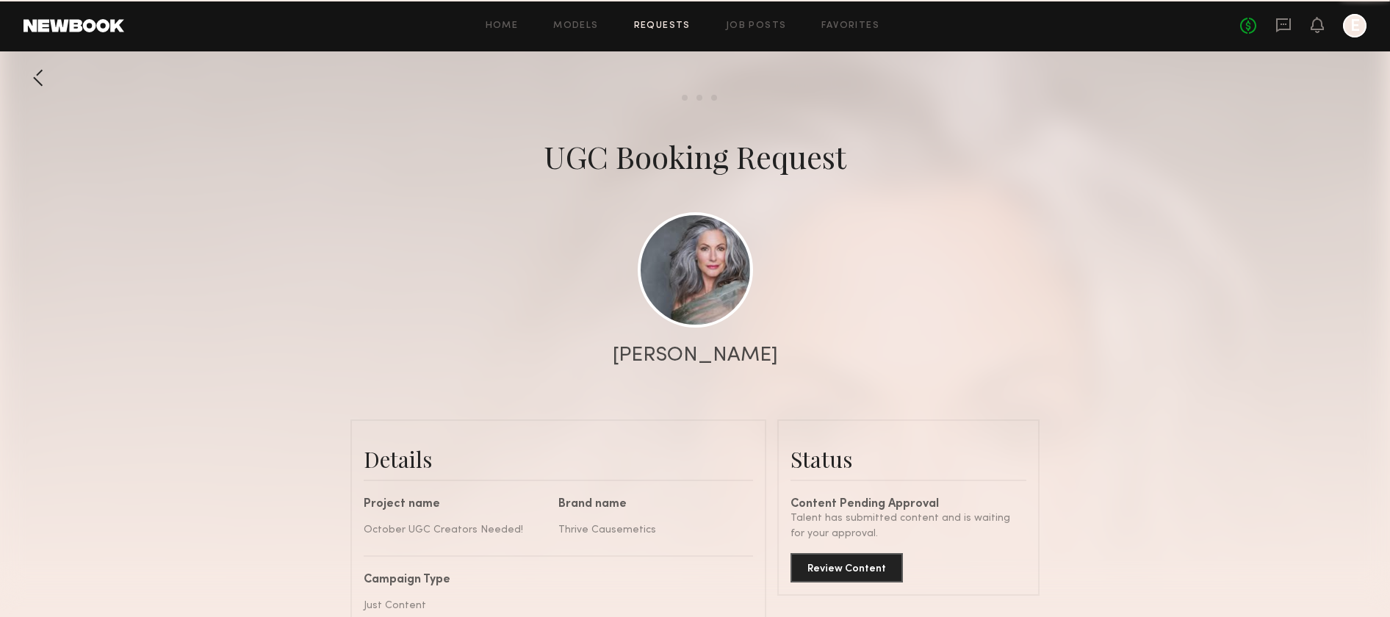
scroll to position [1094, 0]
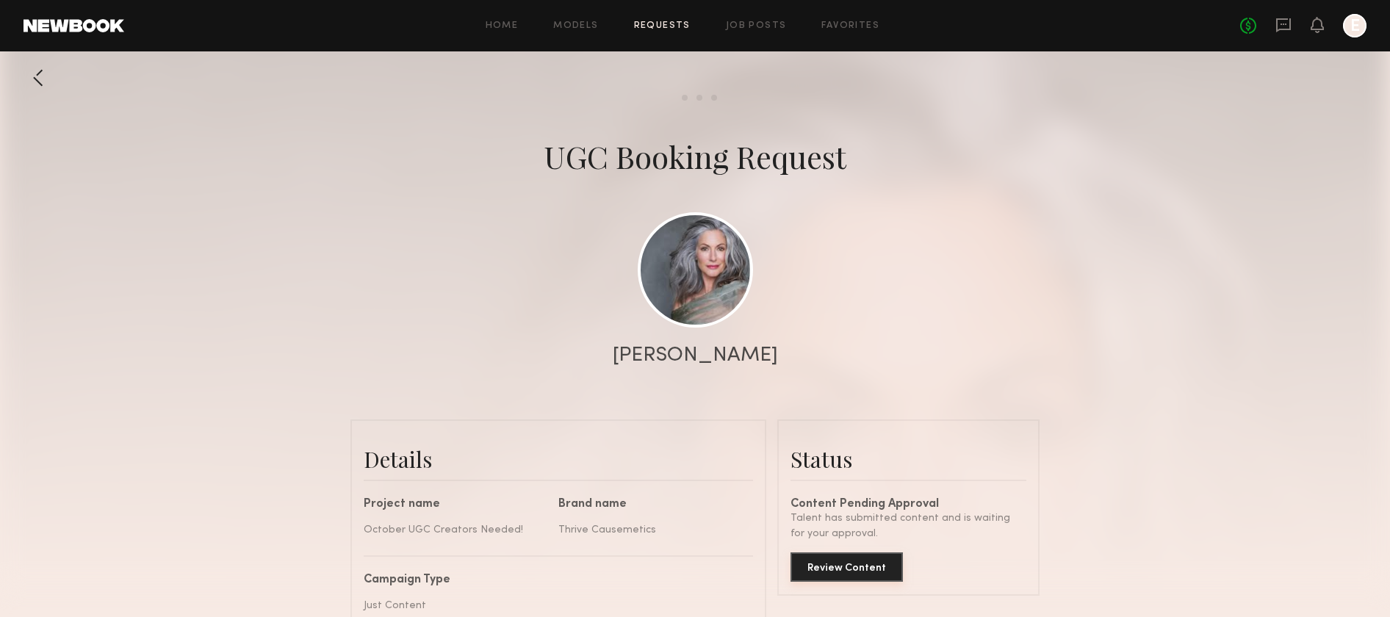
click at [841, 564] on button "Review Content" at bounding box center [847, 567] width 112 height 29
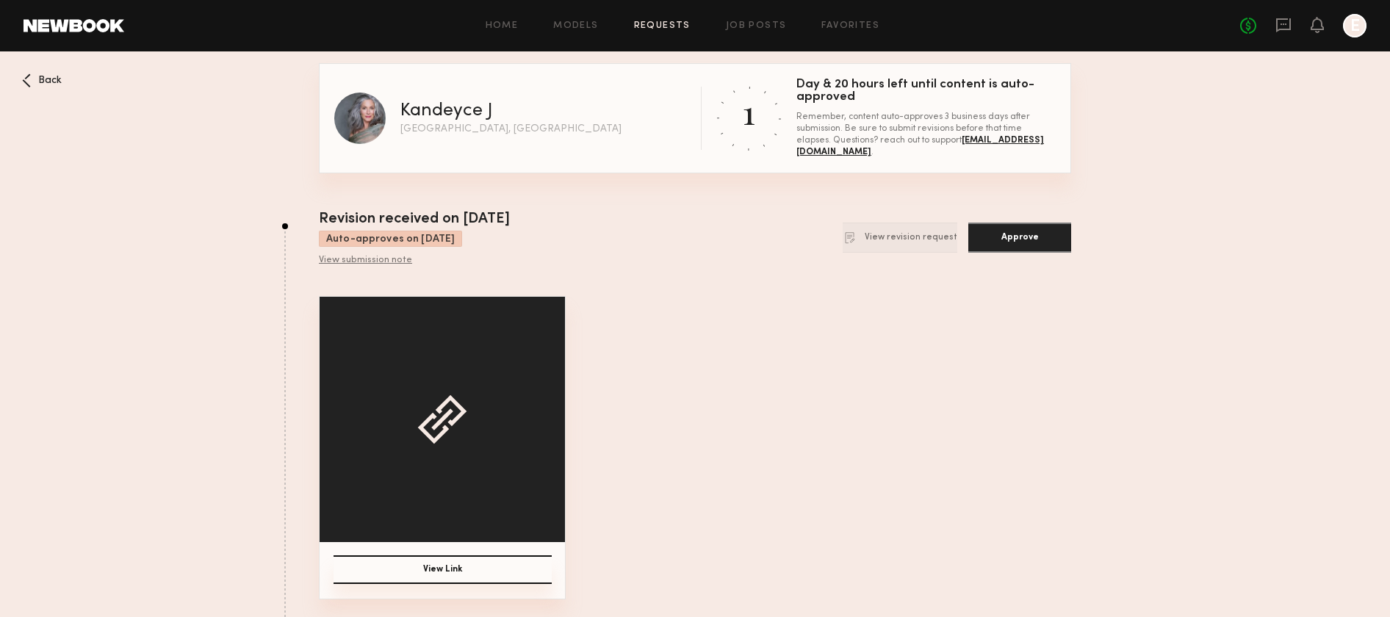
click at [445, 568] on button "View Link" at bounding box center [443, 570] width 218 height 29
